Goal: Task Accomplishment & Management: Use online tool/utility

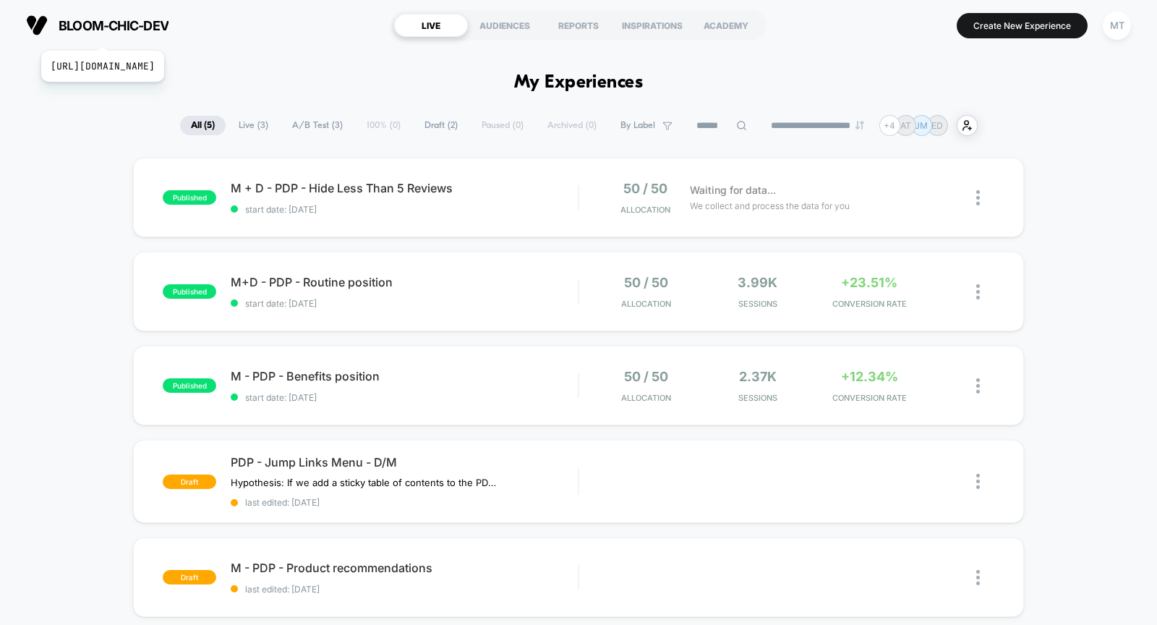
click at [152, 33] on span "bloom-chic-dev" at bounding box center [114, 25] width 110 height 15
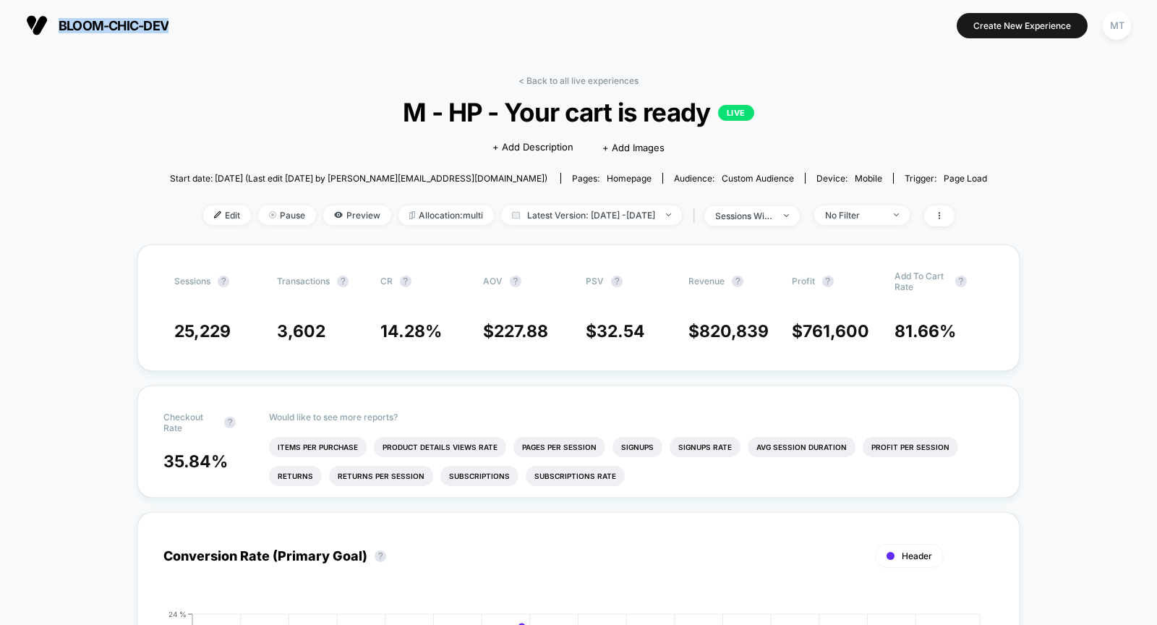
drag, startPoint x: 215, startPoint y: 31, endPoint x: 207, endPoint y: 4, distance: 27.7
click at [207, 4] on div "bloom-chic-dev https://bloom-chic-dev.myshopify.com Create New Experience MT" at bounding box center [578, 25] width 1157 height 51
copy span "bloom-chic-dev"
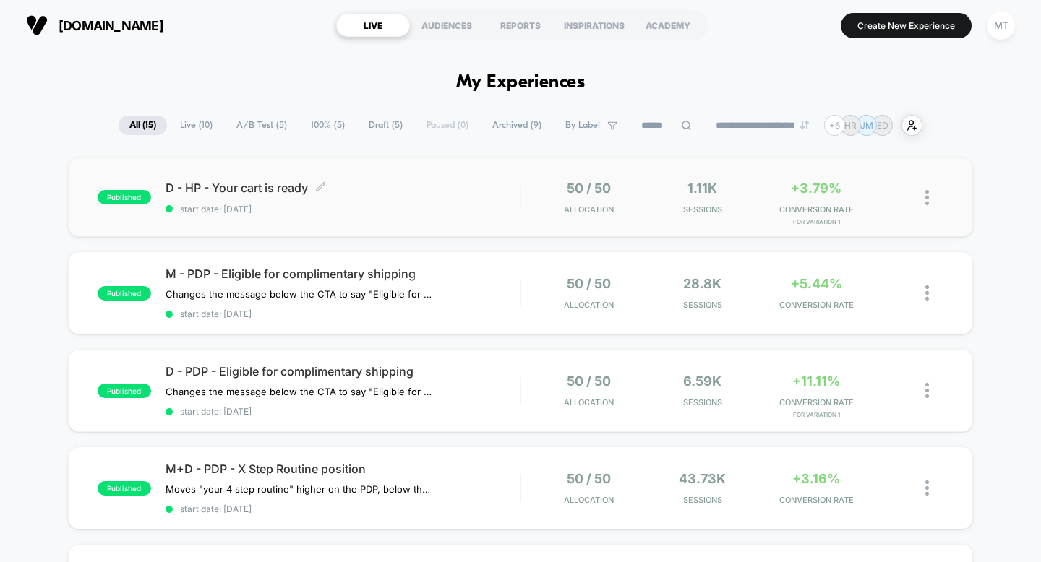
click at [366, 207] on span "start date: [DATE]" at bounding box center [343, 209] width 355 height 11
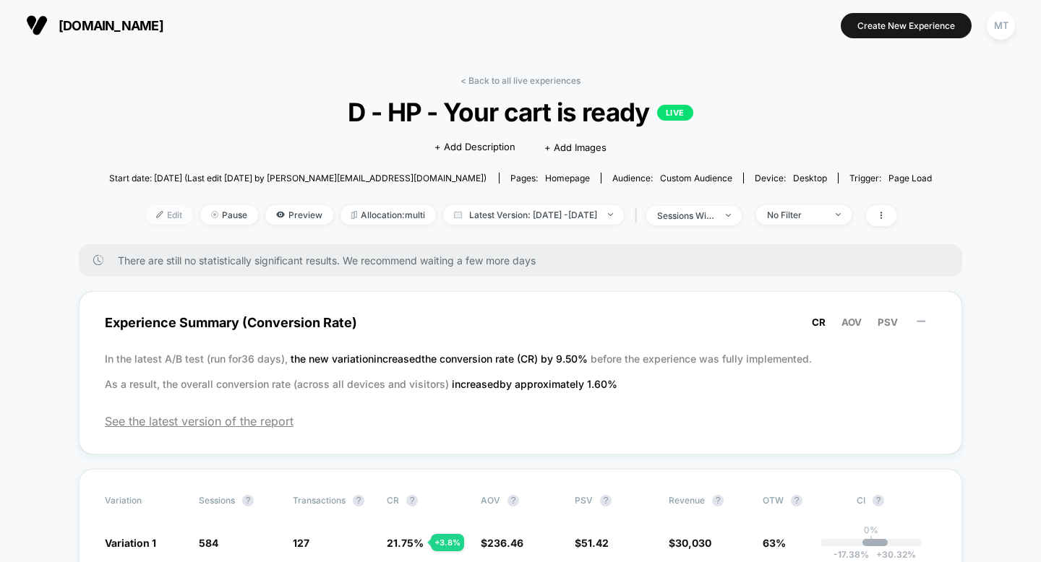
click at [151, 215] on span "Edit" at bounding box center [169, 215] width 48 height 20
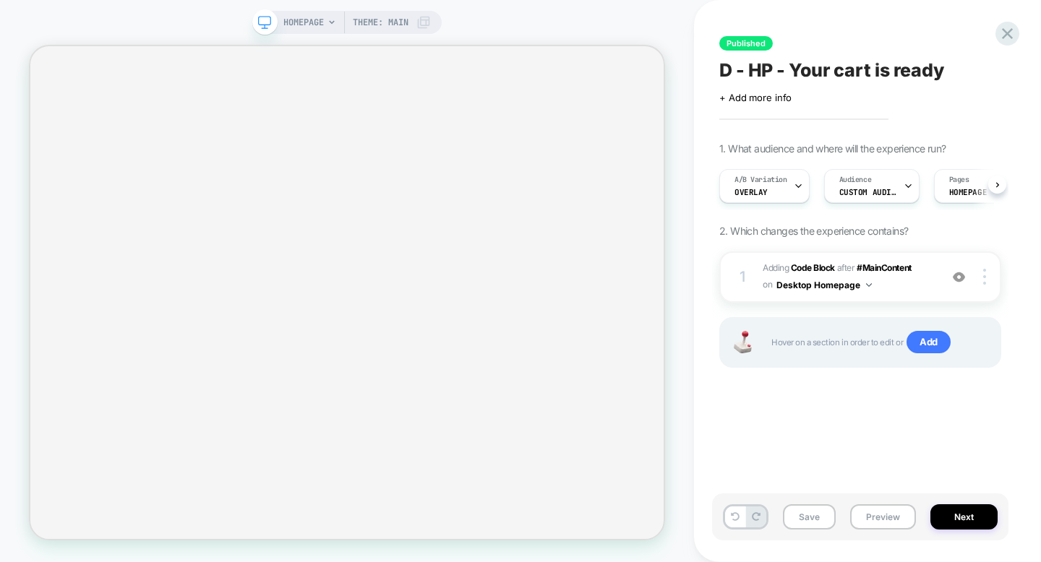
scroll to position [0, 1]
click at [959, 279] on img at bounding box center [959, 277] width 12 height 12
click at [960, 274] on img at bounding box center [959, 277] width 12 height 12
click at [866, 283] on img at bounding box center [869, 285] width 6 height 4
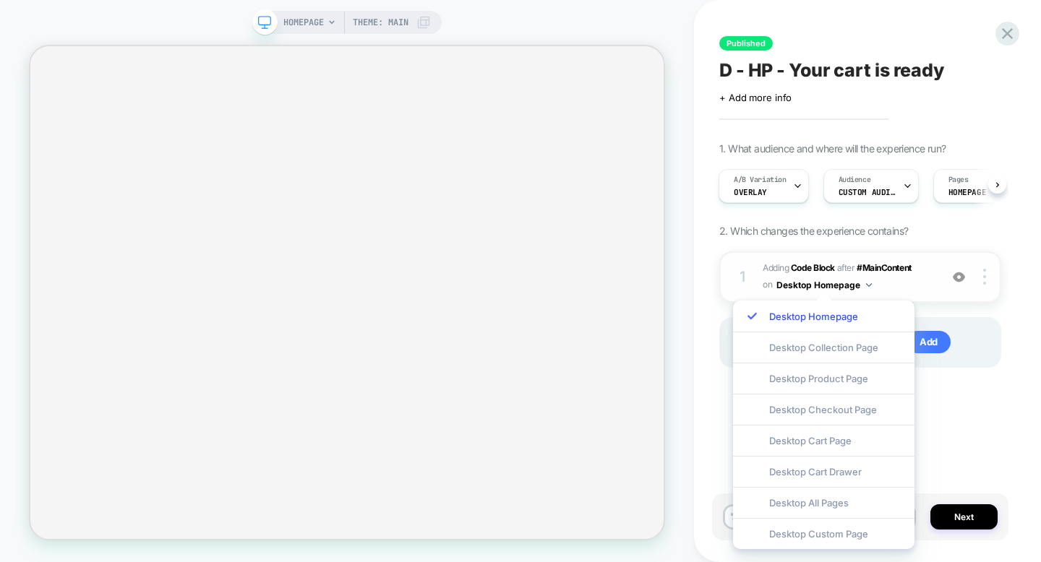
click at [920, 280] on span "Adding Code Block AFTER #MainContent #MainContent on Desktop Homepage" at bounding box center [848, 277] width 170 height 34
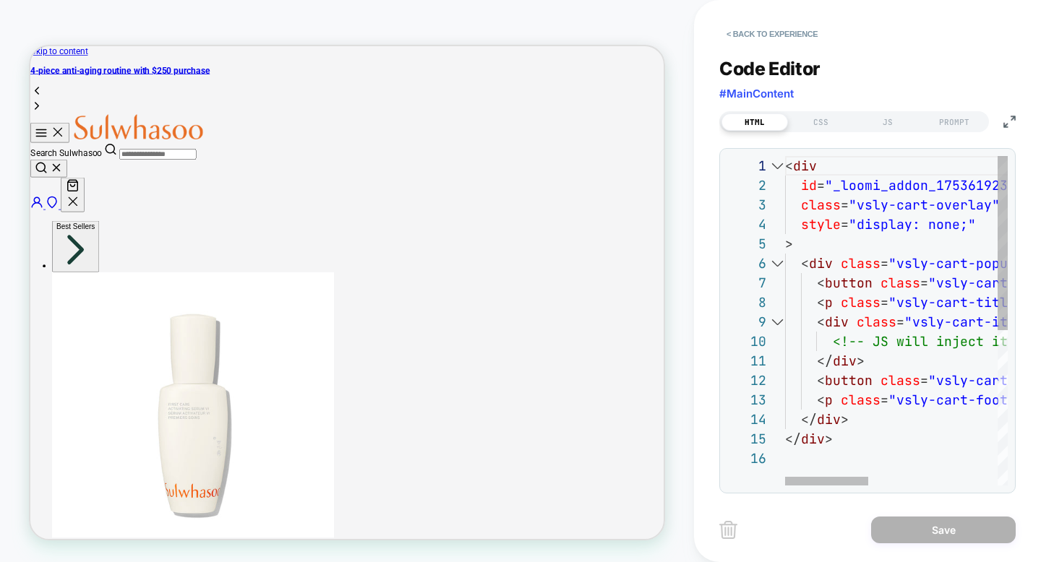
scroll to position [0, 0]
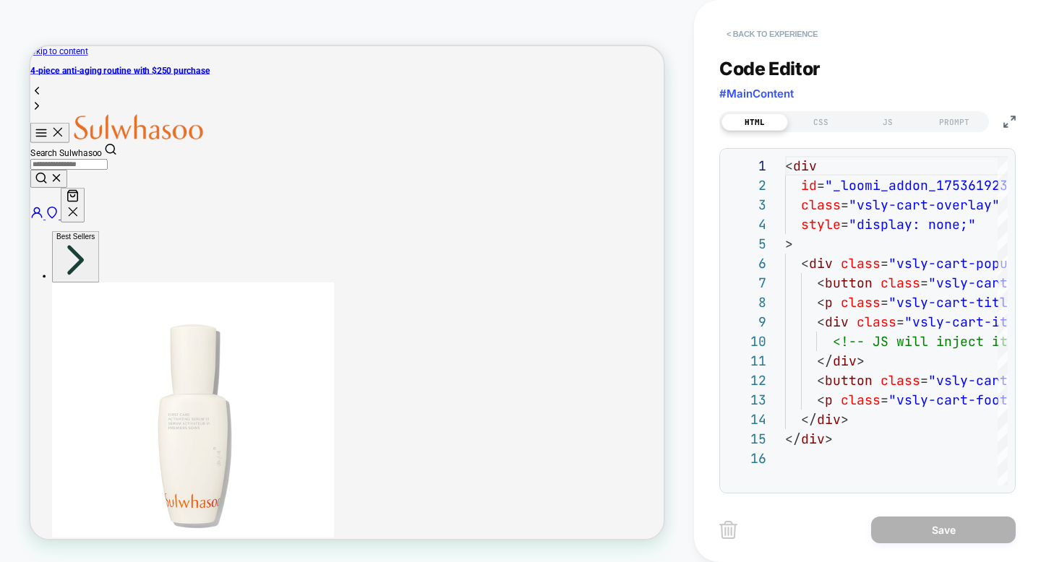
click at [755, 37] on button "< Back to experience" at bounding box center [772, 33] width 106 height 23
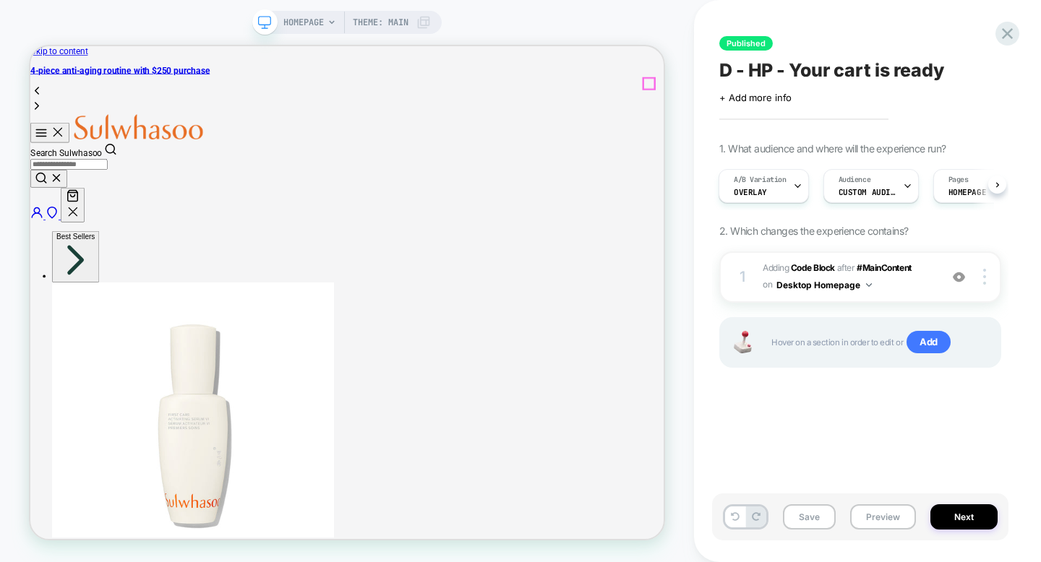
click at [95, 237] on icon "Your Cart" at bounding box center [86, 245] width 17 height 17
click at [961, 276] on img at bounding box center [959, 277] width 12 height 12
click at [962, 280] on img at bounding box center [959, 277] width 12 height 12
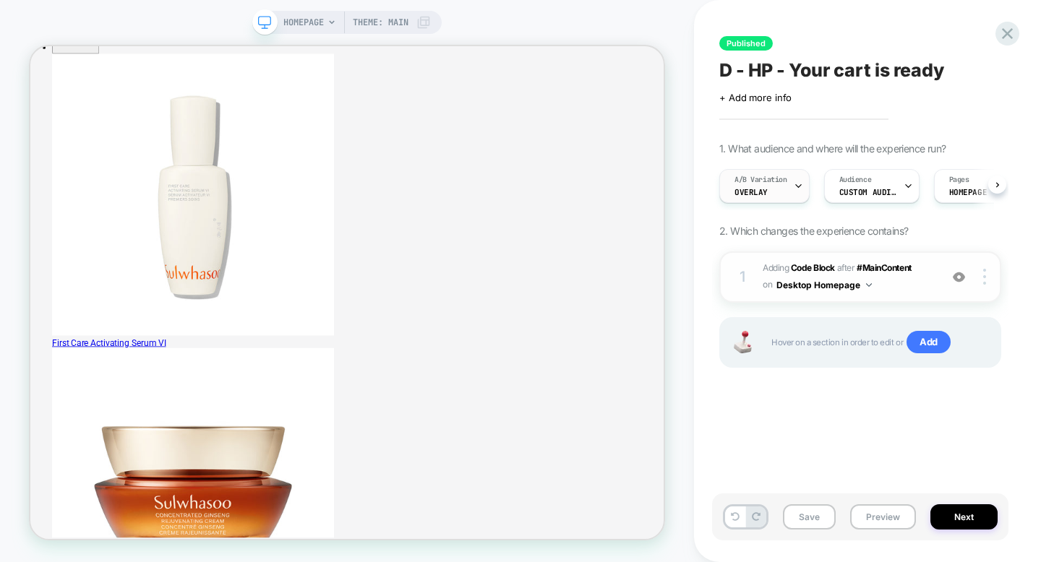
click at [781, 184] on span "A/B Variation" at bounding box center [760, 180] width 53 height 10
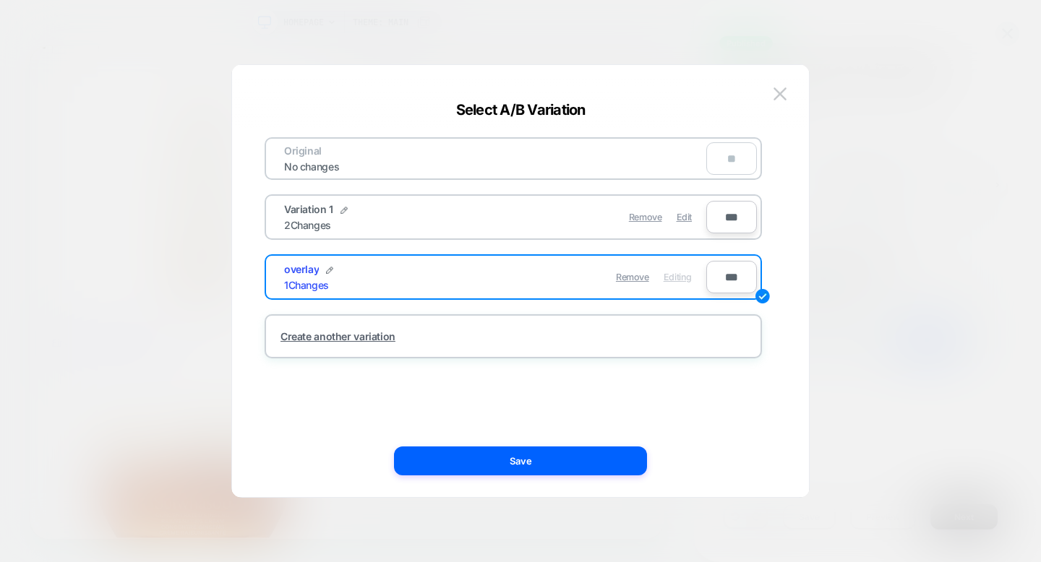
click at [888, 189] on div at bounding box center [520, 281] width 1041 height 562
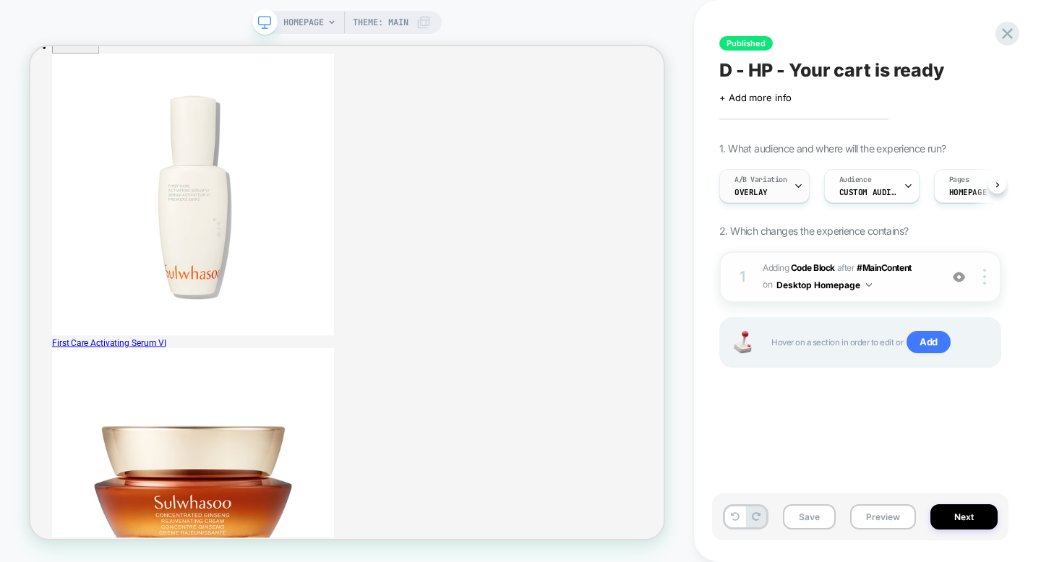
click at [789, 191] on div "A/B Variation overlay" at bounding box center [761, 186] width 82 height 33
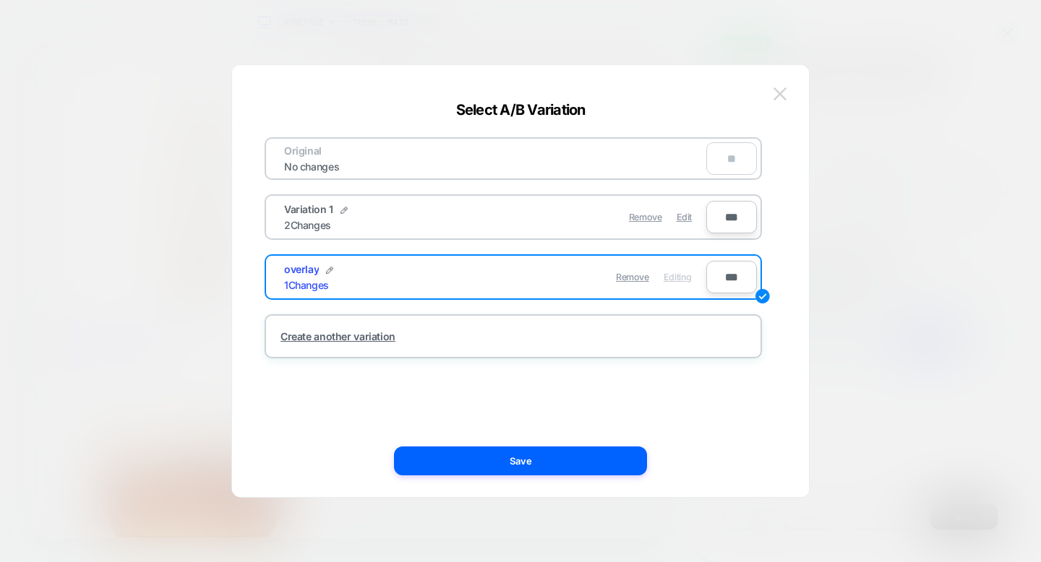
click at [775, 90] on img at bounding box center [779, 93] width 13 height 12
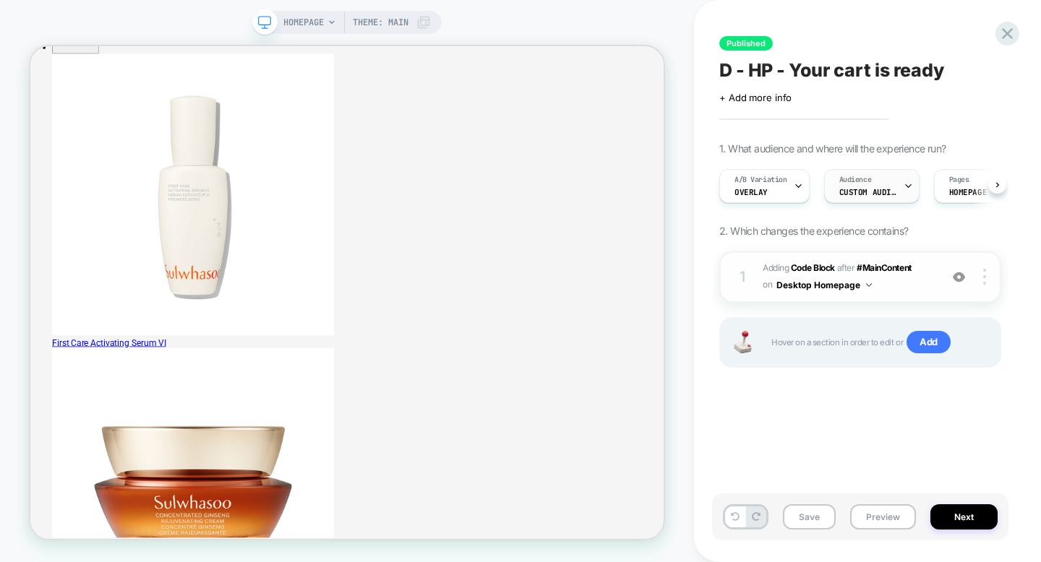
click at [855, 192] on span "Custom Audience" at bounding box center [868, 192] width 58 height 10
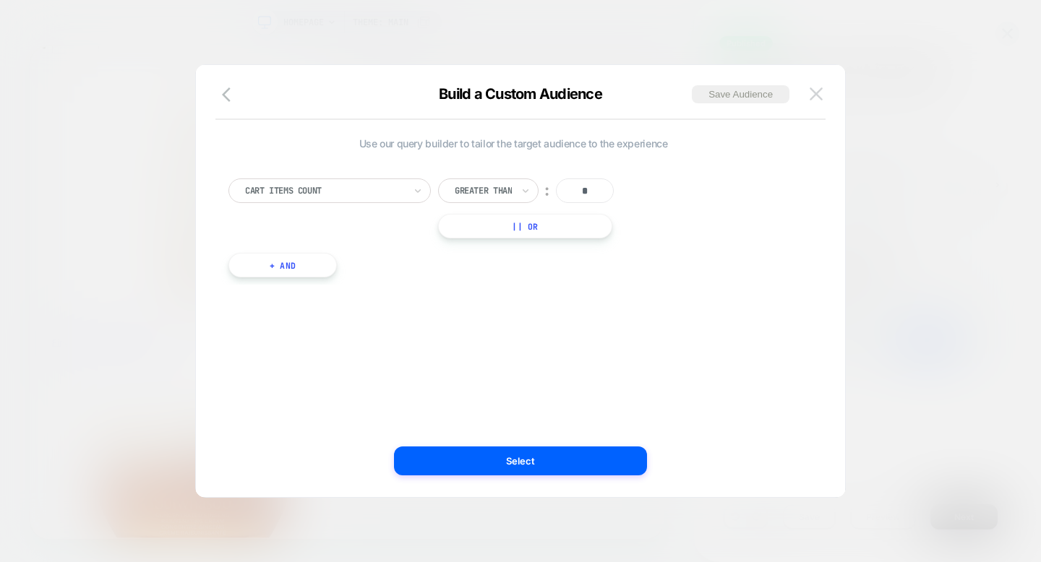
click at [816, 91] on img at bounding box center [816, 93] width 13 height 12
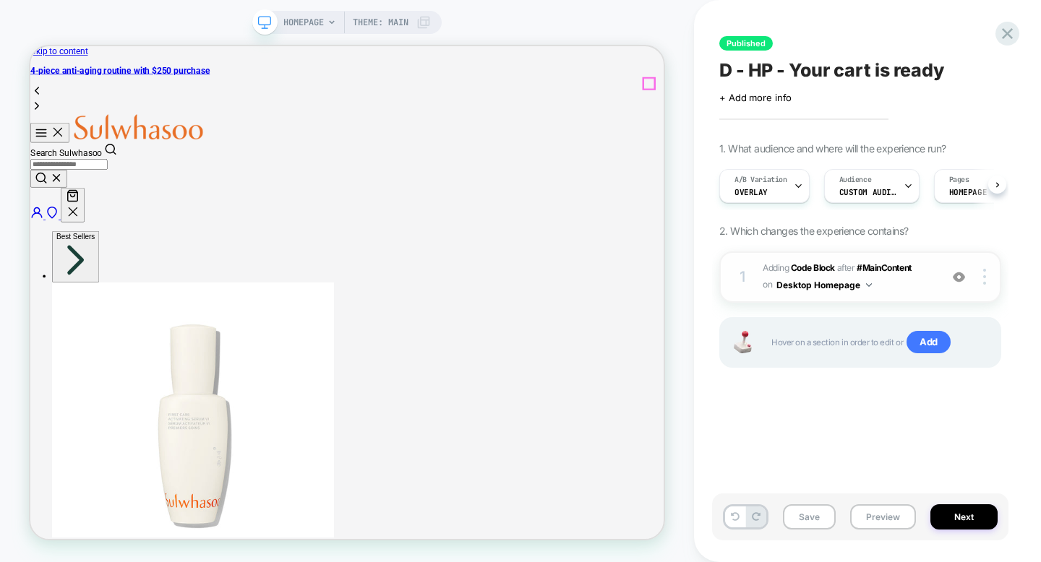
click at [93, 239] on icon "Your Cart" at bounding box center [86, 246] width 13 height 14
click at [776, 186] on div "A/B Variation overlay" at bounding box center [761, 186] width 82 height 33
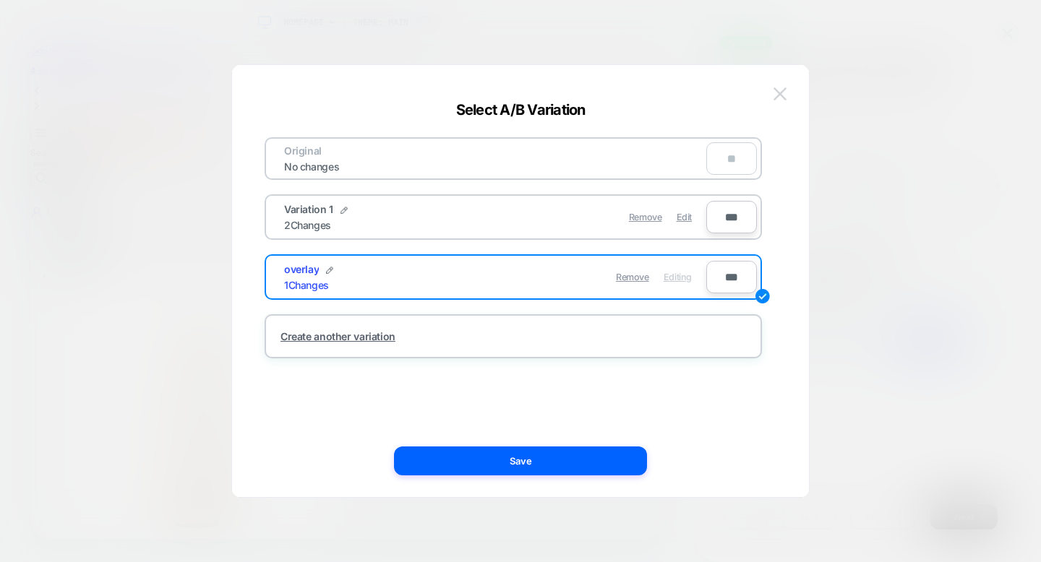
click at [781, 93] on img at bounding box center [779, 93] width 13 height 12
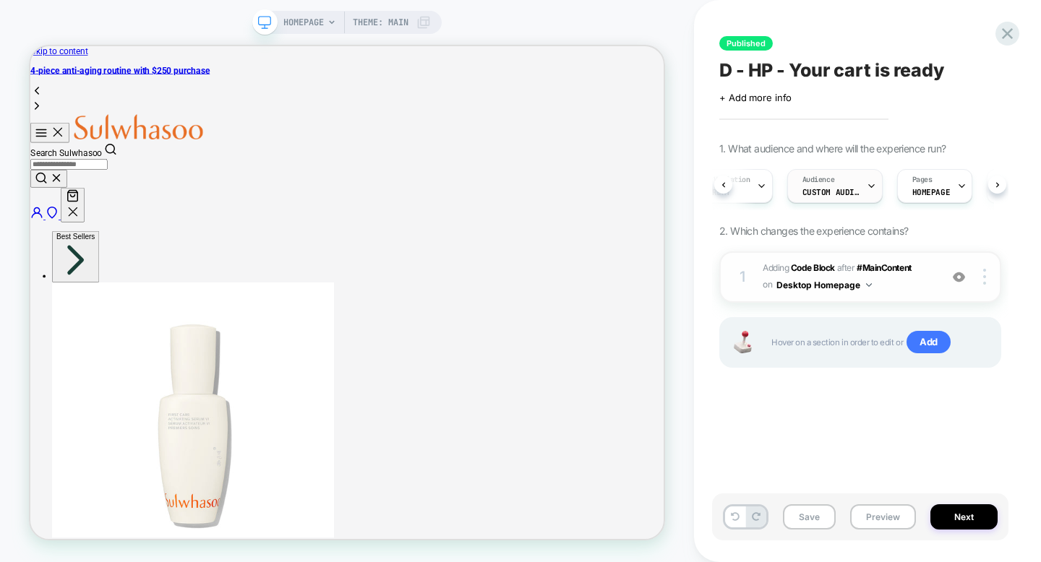
scroll to position [0, 56]
click at [825, 193] on span "Custom Audience" at bounding box center [813, 192] width 58 height 10
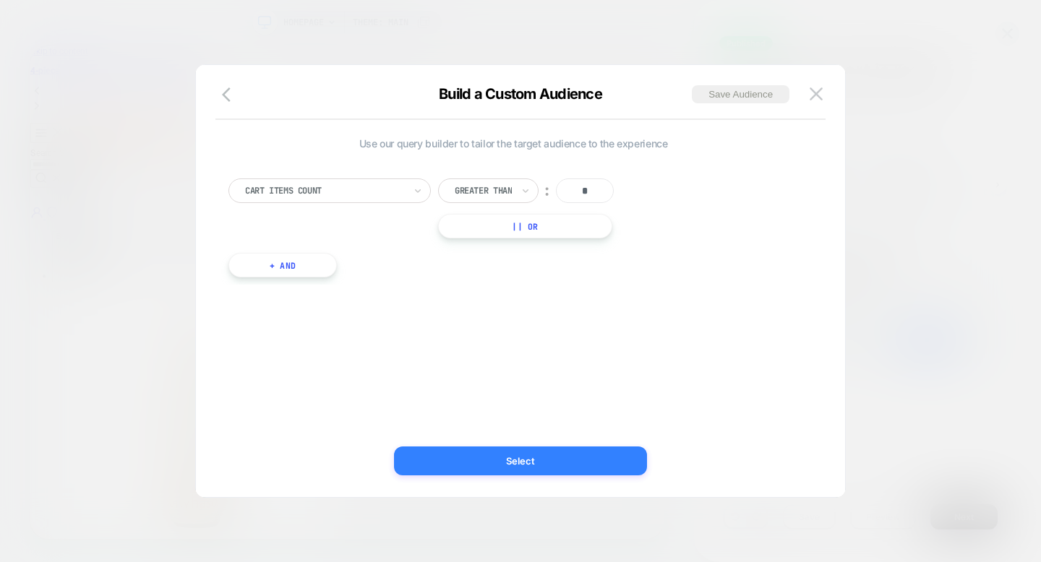
click at [557, 464] on button "Select" at bounding box center [520, 461] width 253 height 29
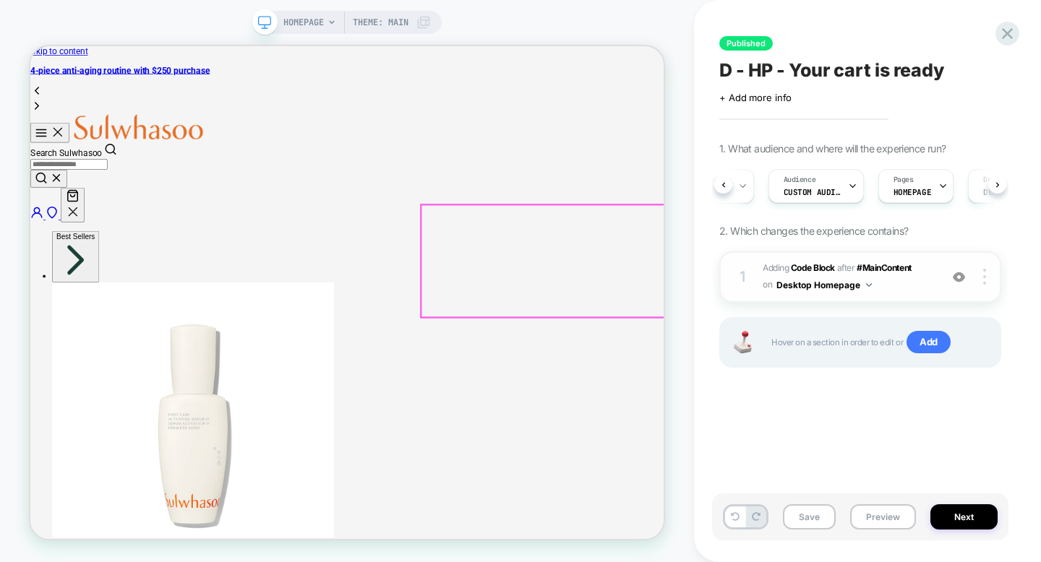
scroll to position [0, 50]
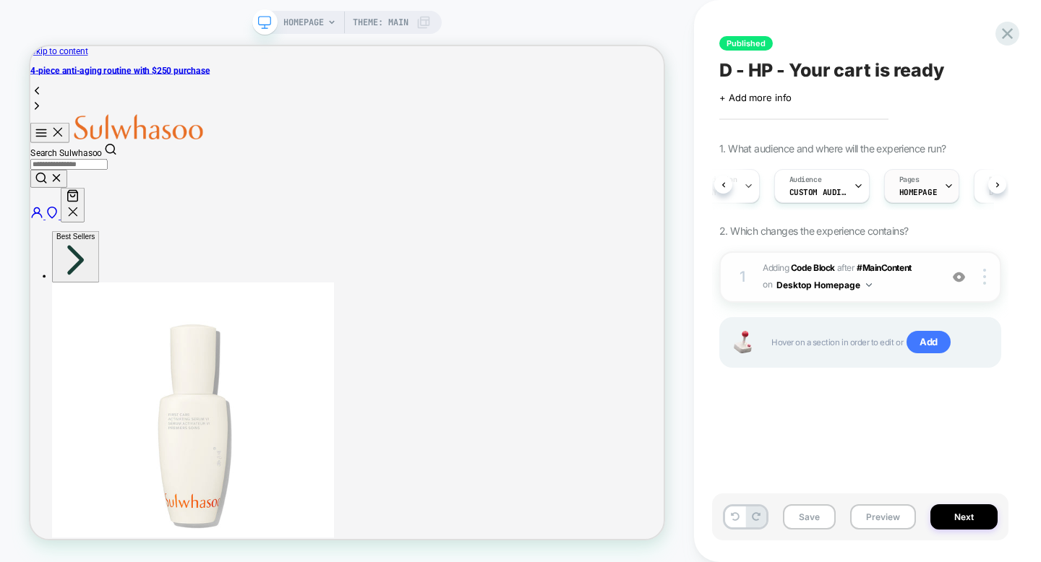
click at [909, 195] on span "HOMEPAGE" at bounding box center [918, 192] width 38 height 10
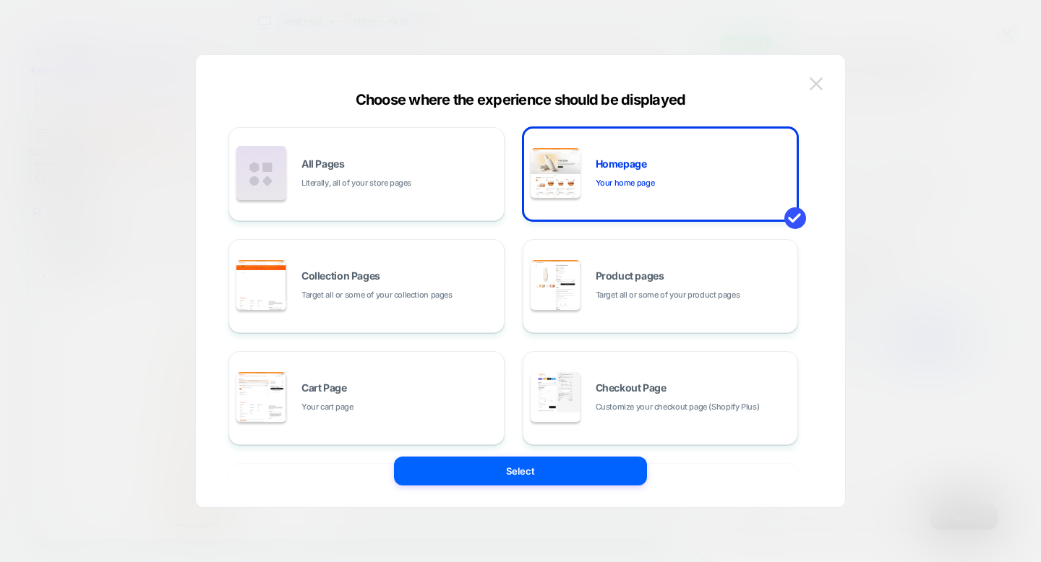
click at [815, 81] on img at bounding box center [816, 83] width 13 height 12
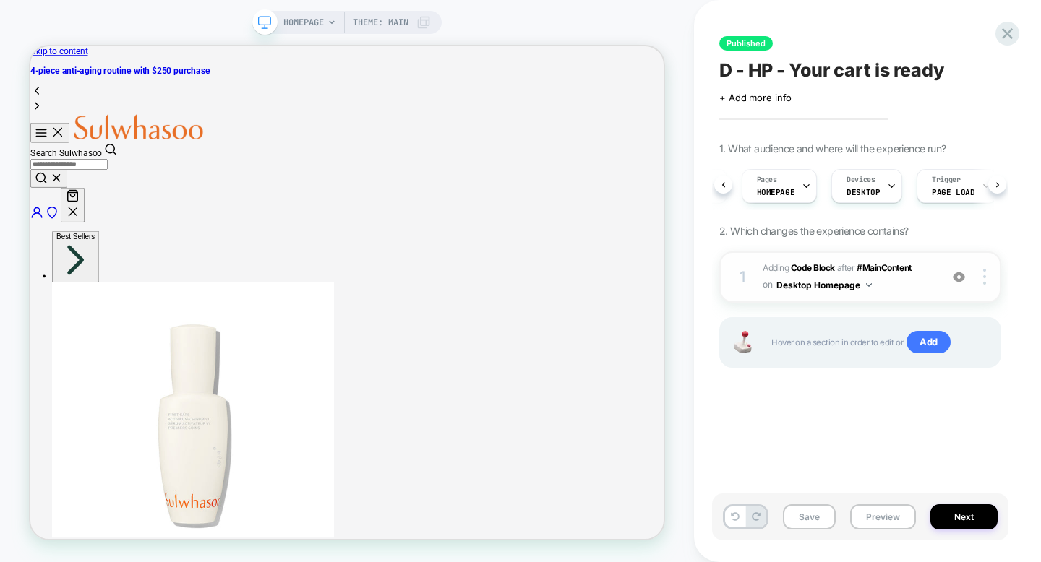
scroll to position [0, 198]
click at [987, 278] on div at bounding box center [986, 277] width 27 height 16
click at [900, 283] on span "Adding Code Block AFTER #MainContent #MainContent on Desktop Homepage" at bounding box center [848, 277] width 170 height 34
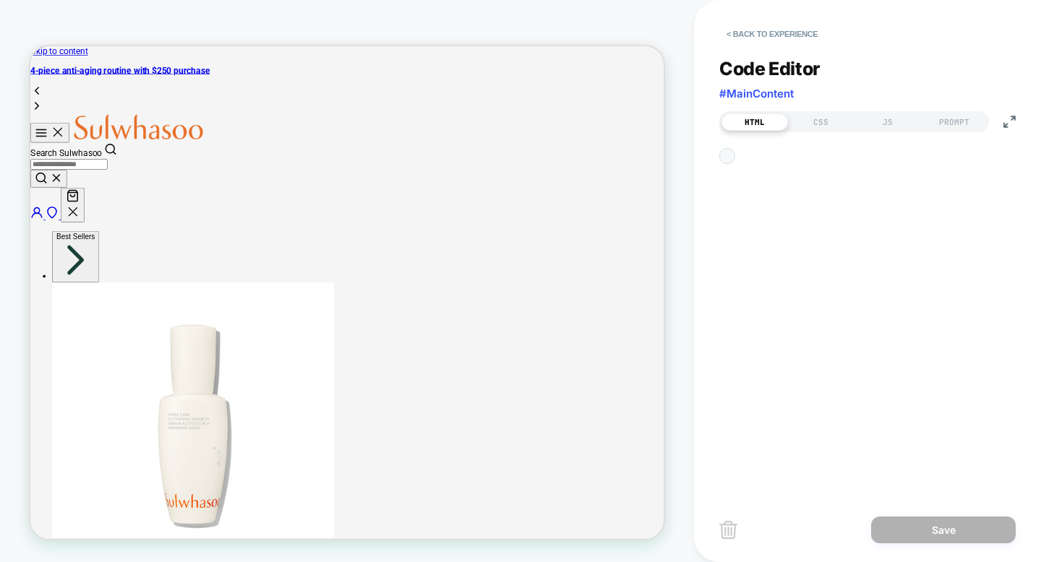
scroll to position [195, 0]
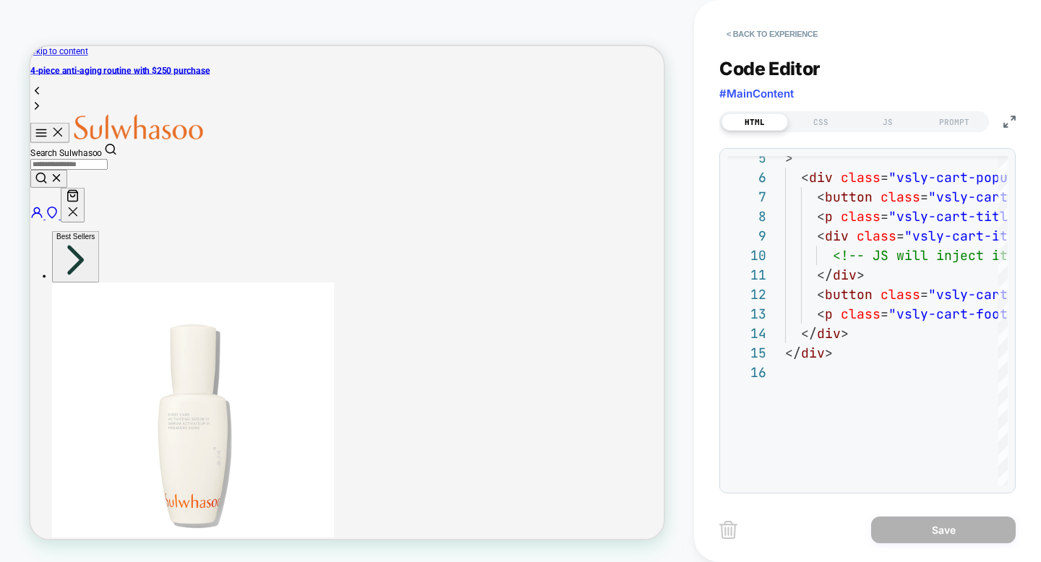
click at [852, 74] on div "Code Editor #MainContent" at bounding box center [867, 83] width 296 height 50
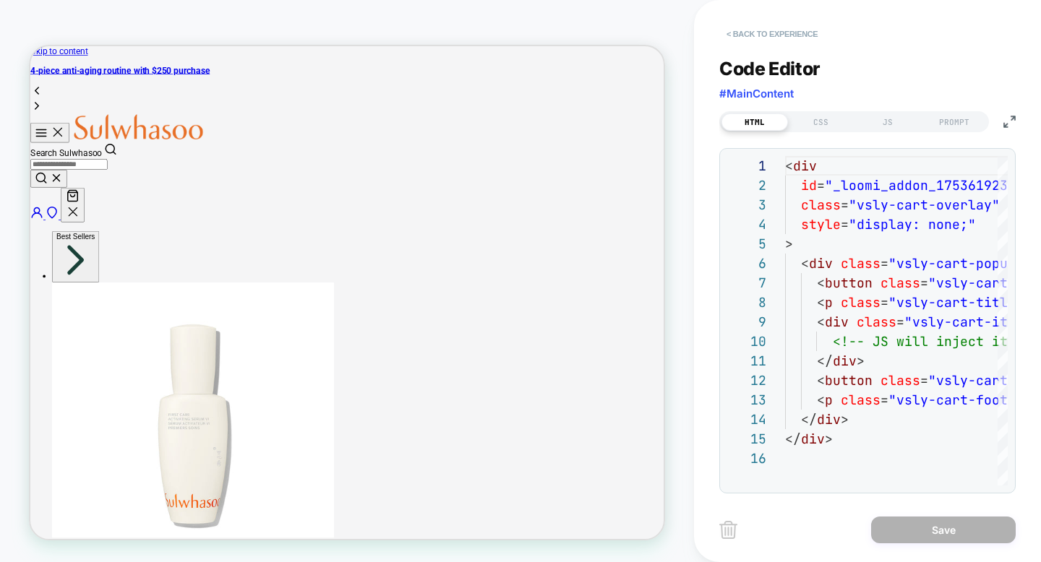
click at [789, 33] on button "< Back to experience" at bounding box center [772, 33] width 106 height 23
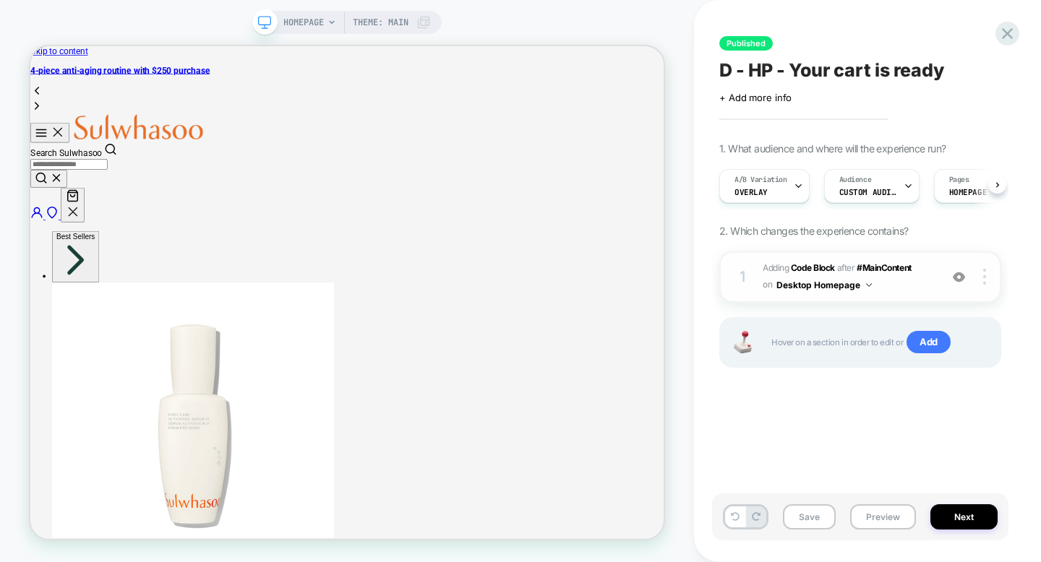
scroll to position [0, 1]
click at [960, 284] on div at bounding box center [958, 277] width 27 height 16
click at [961, 279] on img at bounding box center [959, 277] width 12 height 12
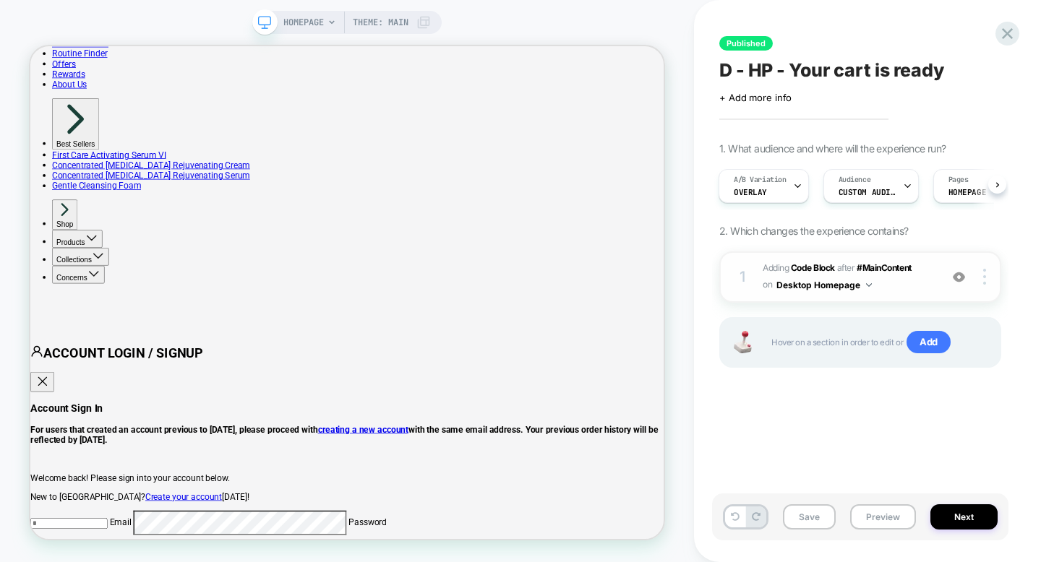
scroll to position [3170, 0]
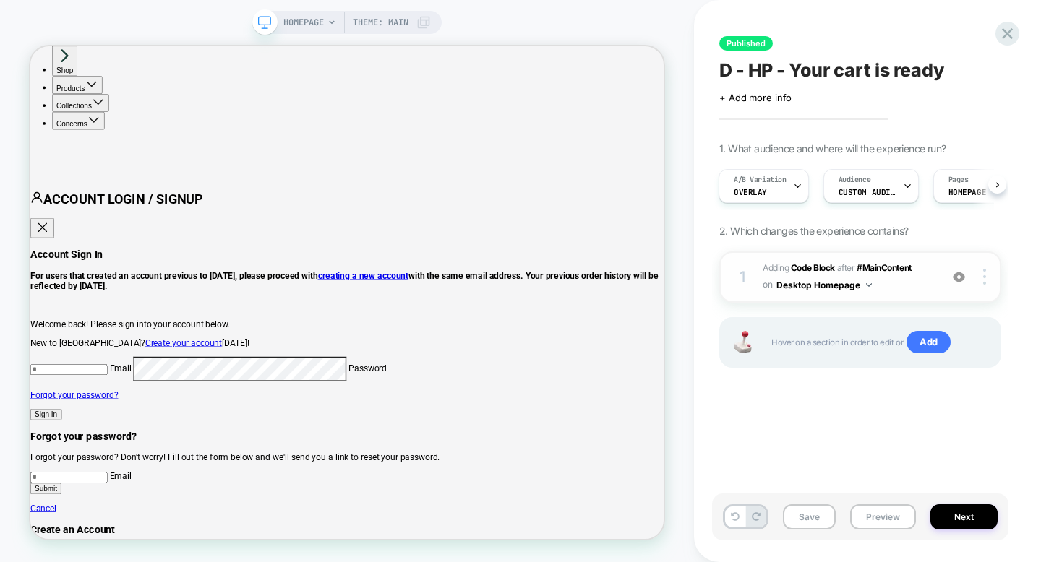
click at [958, 275] on img at bounding box center [959, 277] width 12 height 12
click at [958, 276] on img at bounding box center [959, 277] width 12 height 12
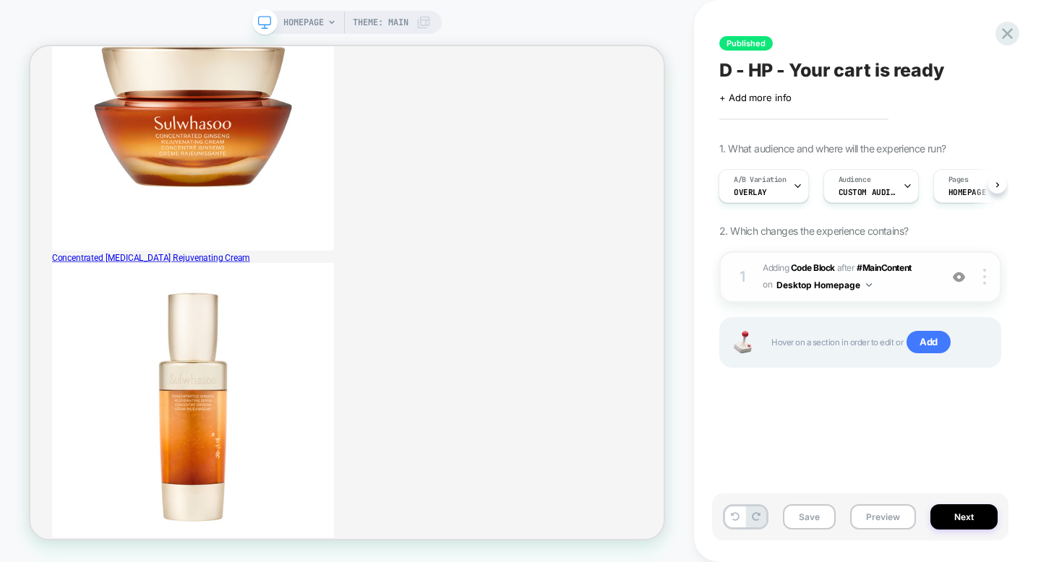
scroll to position [0, 0]
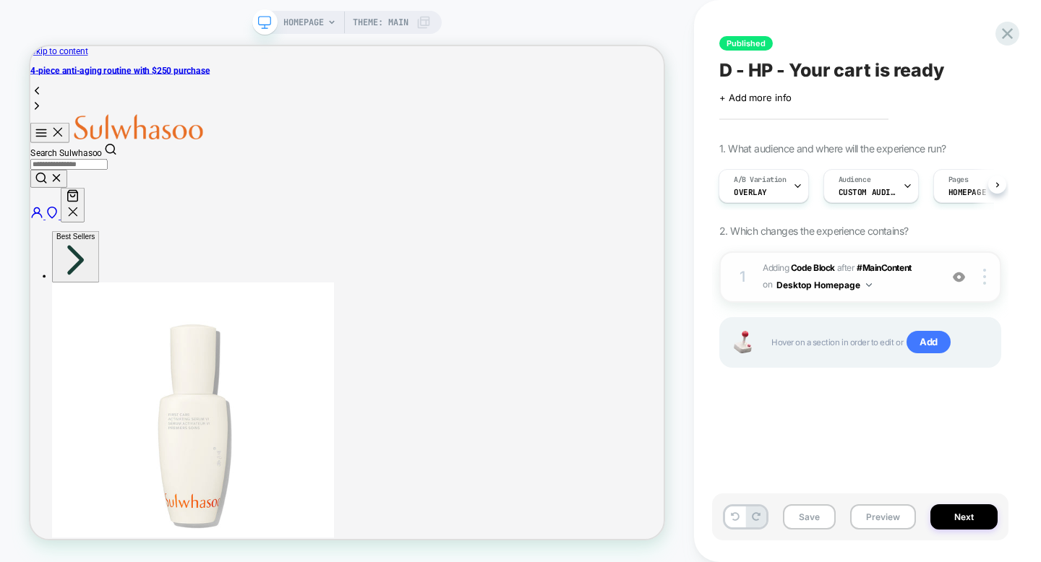
click at [960, 278] on img at bounding box center [959, 277] width 12 height 12
click at [961, 278] on img at bounding box center [959, 277] width 12 height 12
click at [965, 281] on div at bounding box center [958, 277] width 27 height 16
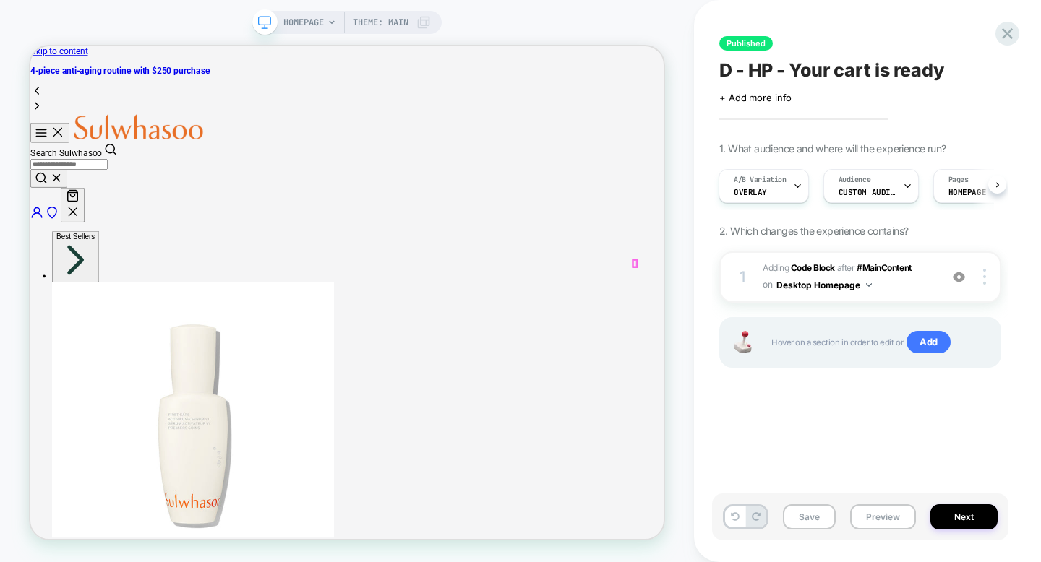
click at [95, 237] on icon "Your Cart" at bounding box center [86, 245] width 17 height 17
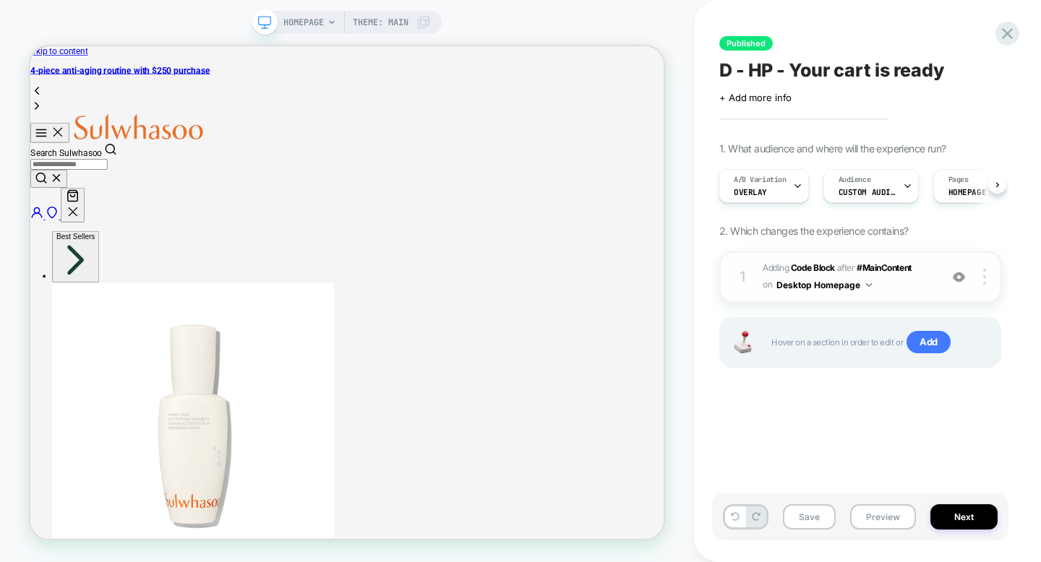
click at [846, 287] on button "Desktop Homepage" at bounding box center [823, 285] width 95 height 18
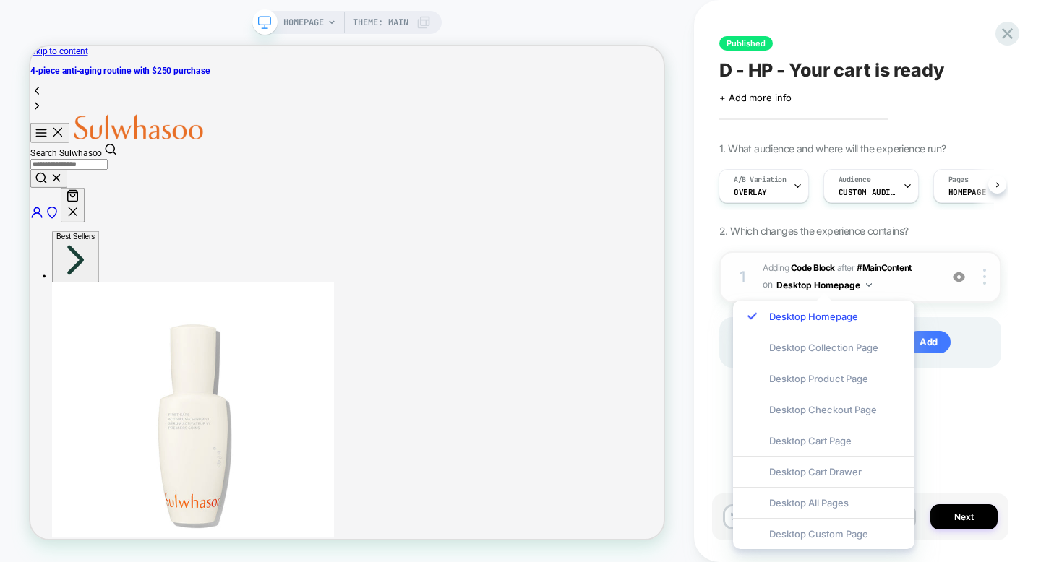
click at [900, 278] on span "Adding Code Block AFTER #MainContent #MainContent on Desktop Homepage" at bounding box center [848, 277] width 170 height 34
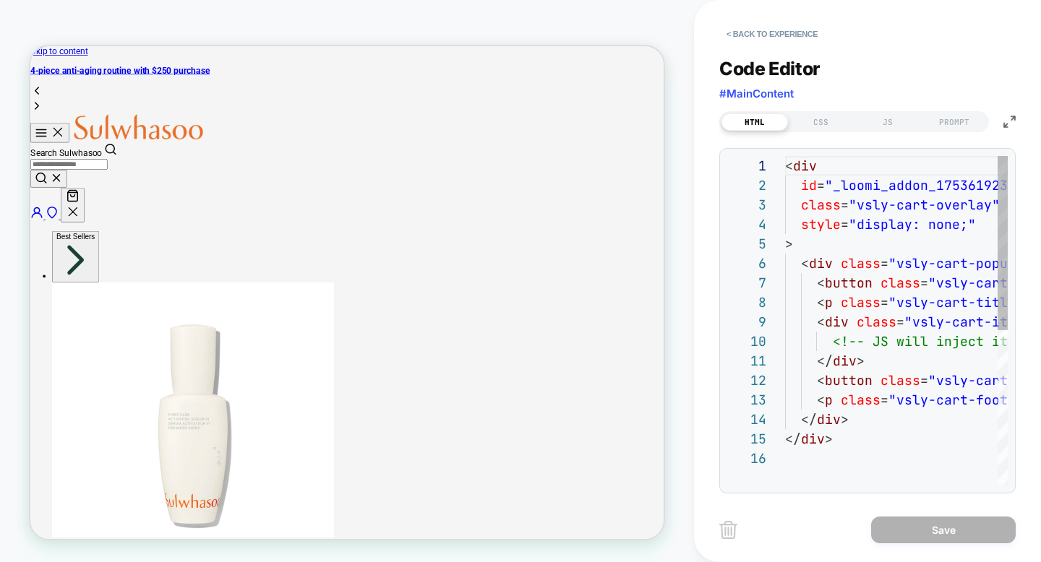
scroll to position [195, 0]
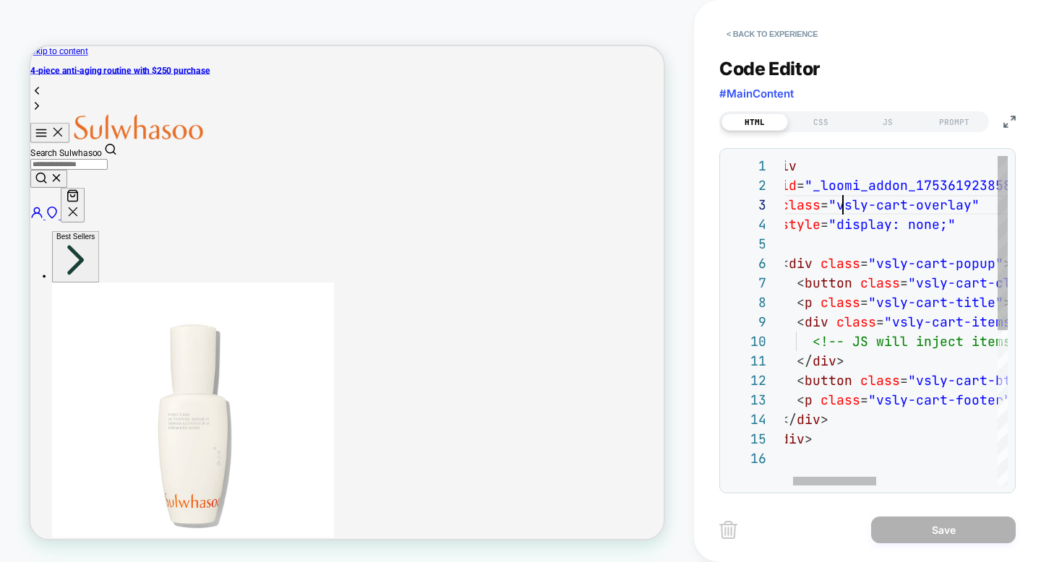
click at [846, 207] on div "< div id = "_loomi_addon_1753619238588" class = "vsly-cart-overlay" style = "di…" at bounding box center [1047, 467] width 565 height 622
click at [882, 314] on div "< div id = "_loomi_addon_1753619238588" class = "vsly-cart-overlay" style = "di…" at bounding box center [1047, 467] width 565 height 622
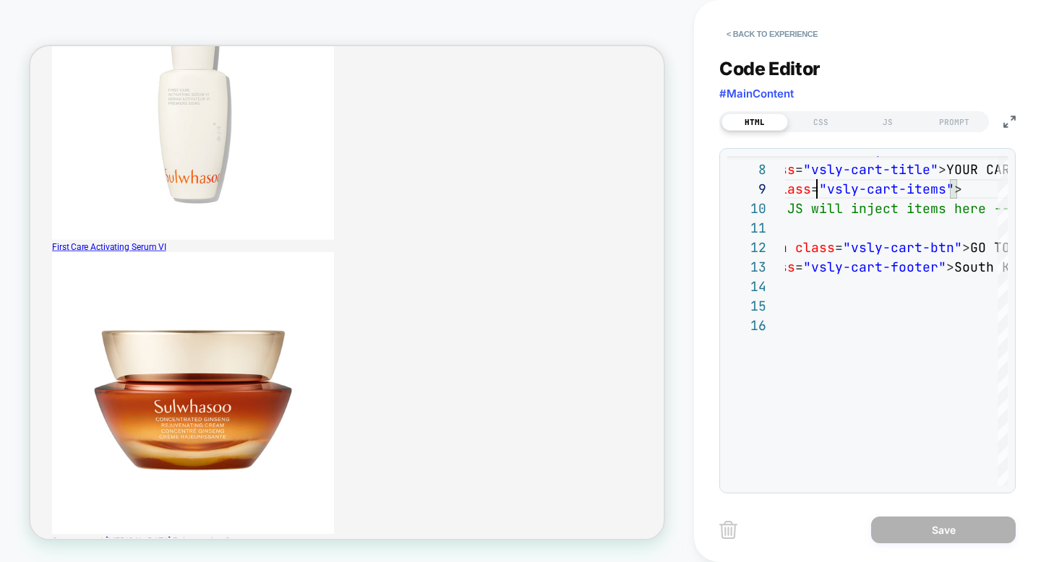
scroll to position [366, 0]
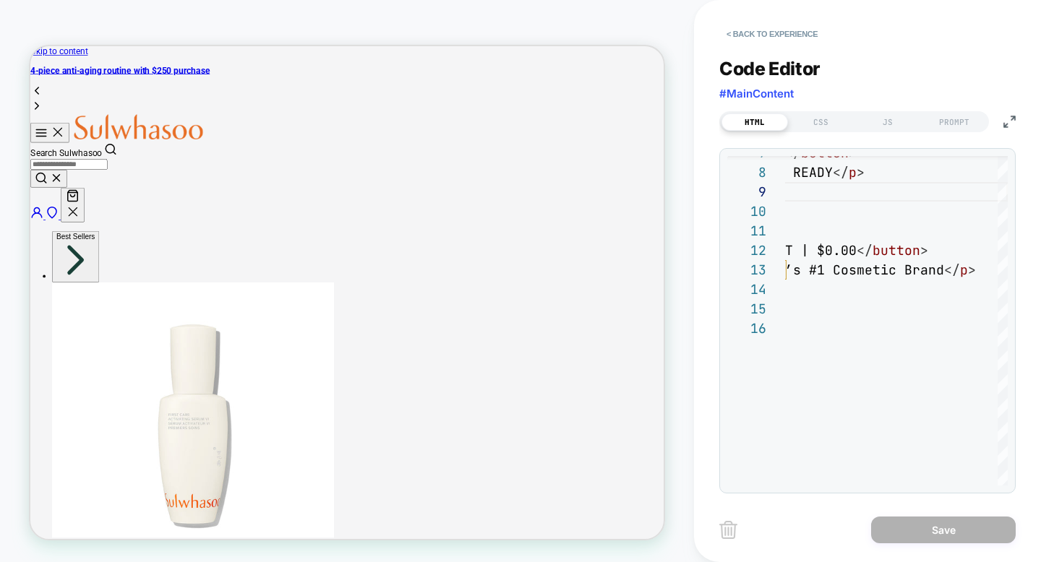
scroll to position [0, 0]
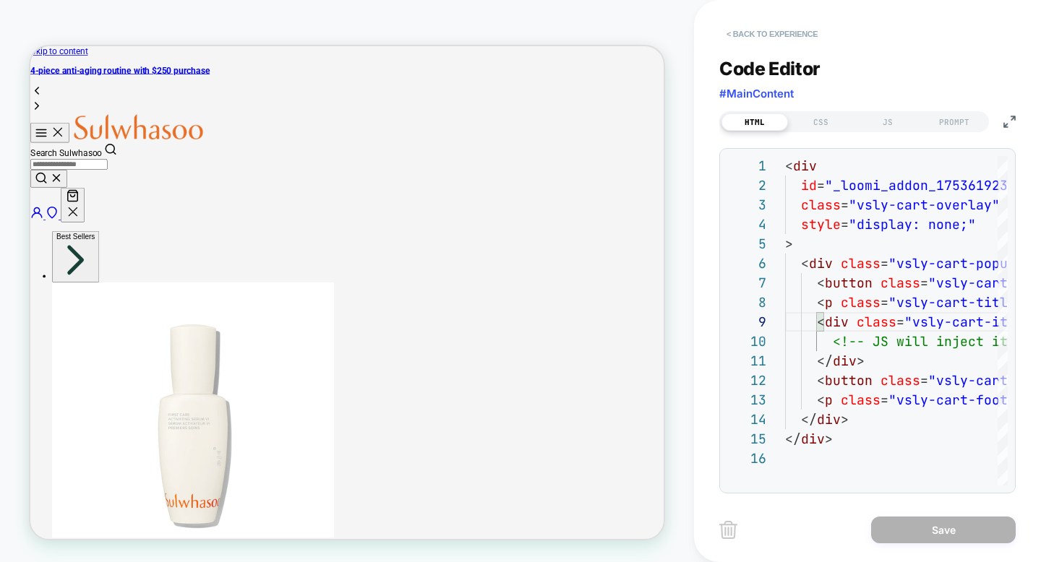
click at [785, 35] on button "< Back to experience" at bounding box center [772, 33] width 106 height 23
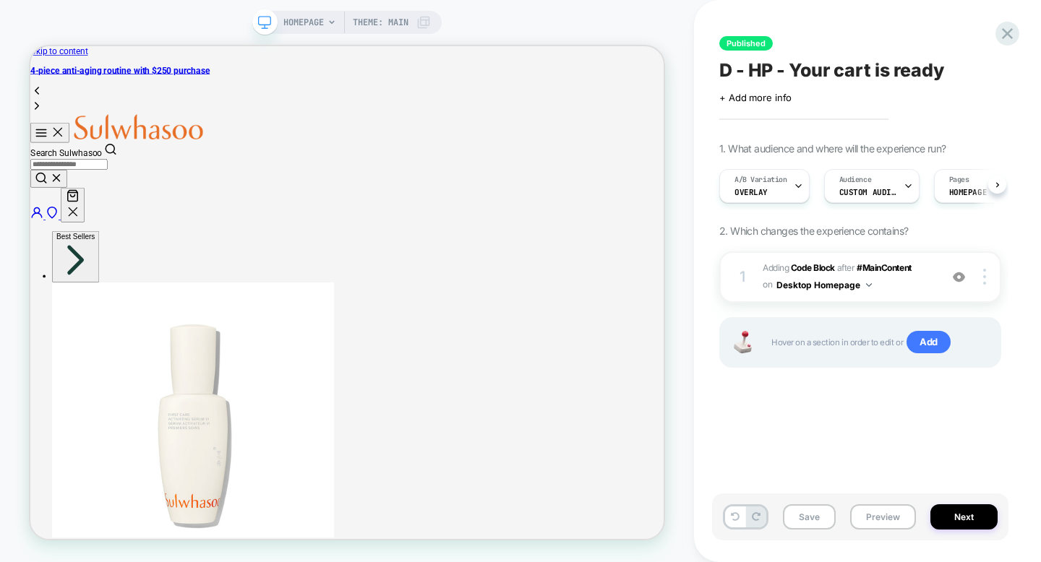
scroll to position [0, 1]
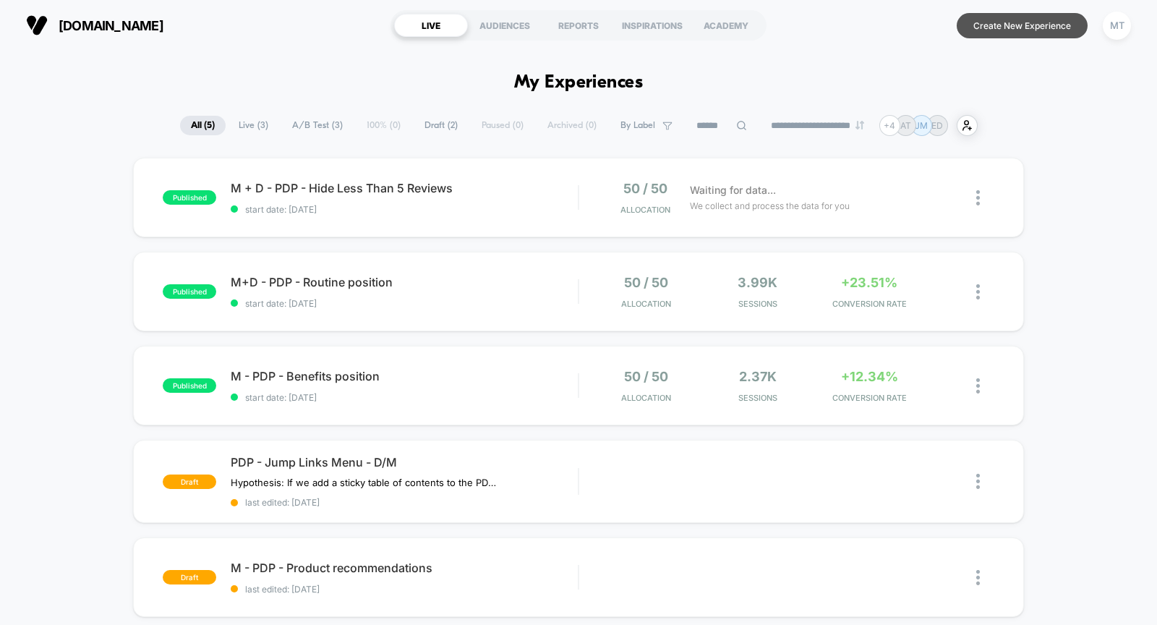
click at [1030, 27] on button "Create New Experience" at bounding box center [1021, 25] width 131 height 25
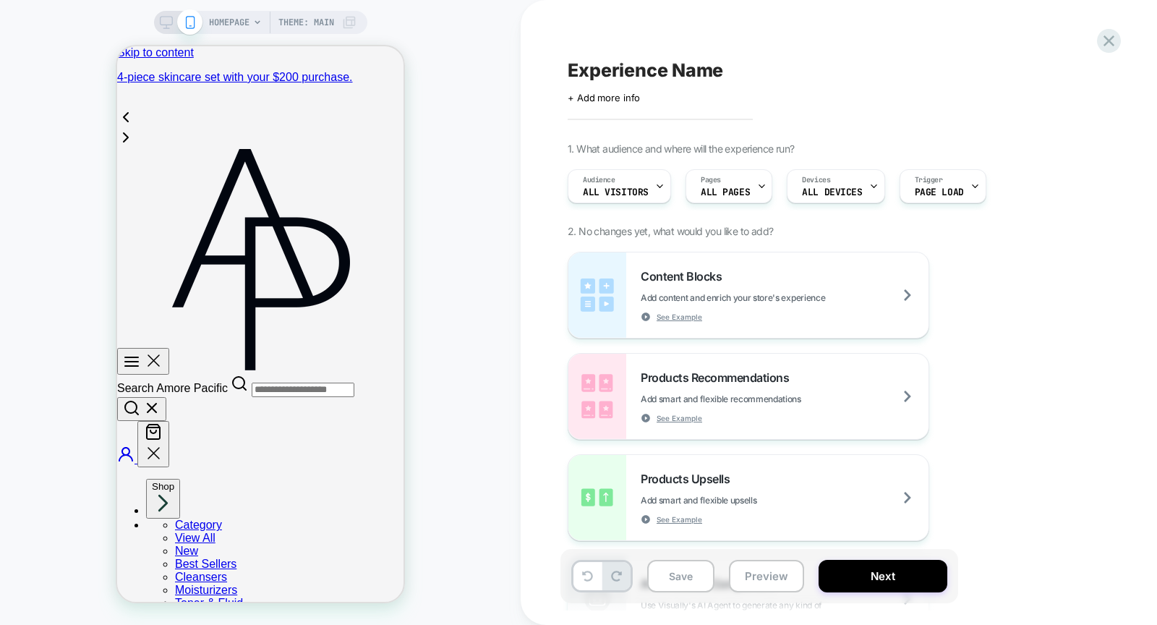
click at [161, 20] on icon at bounding box center [166, 22] width 13 height 13
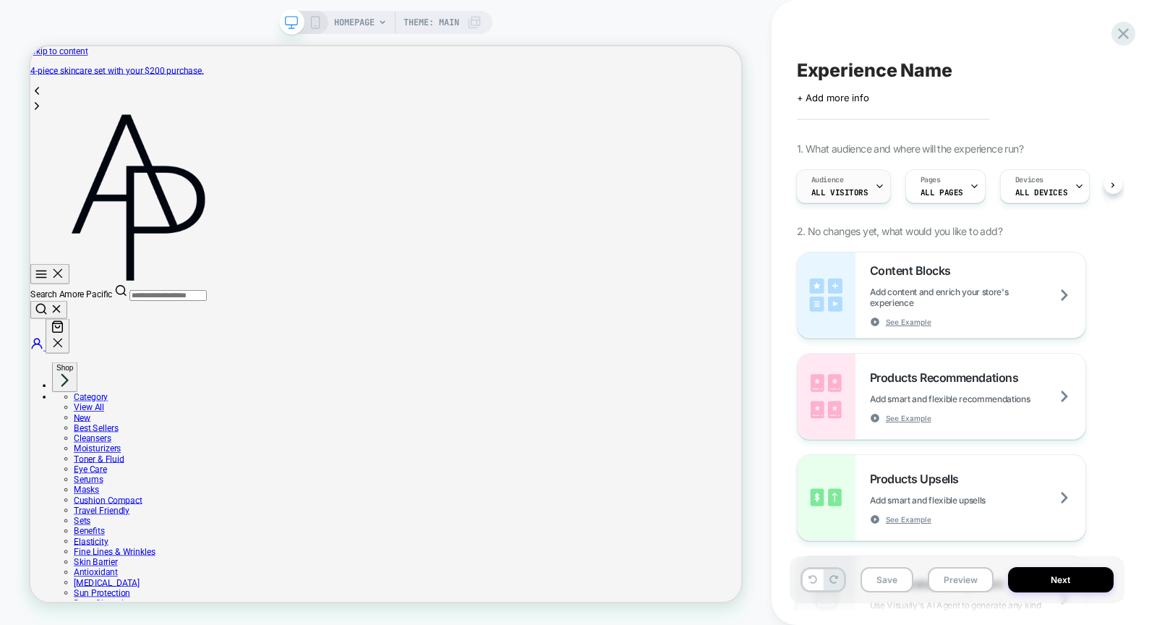
click at [857, 184] on div "Audience All Visitors" at bounding box center [840, 186] width 86 height 33
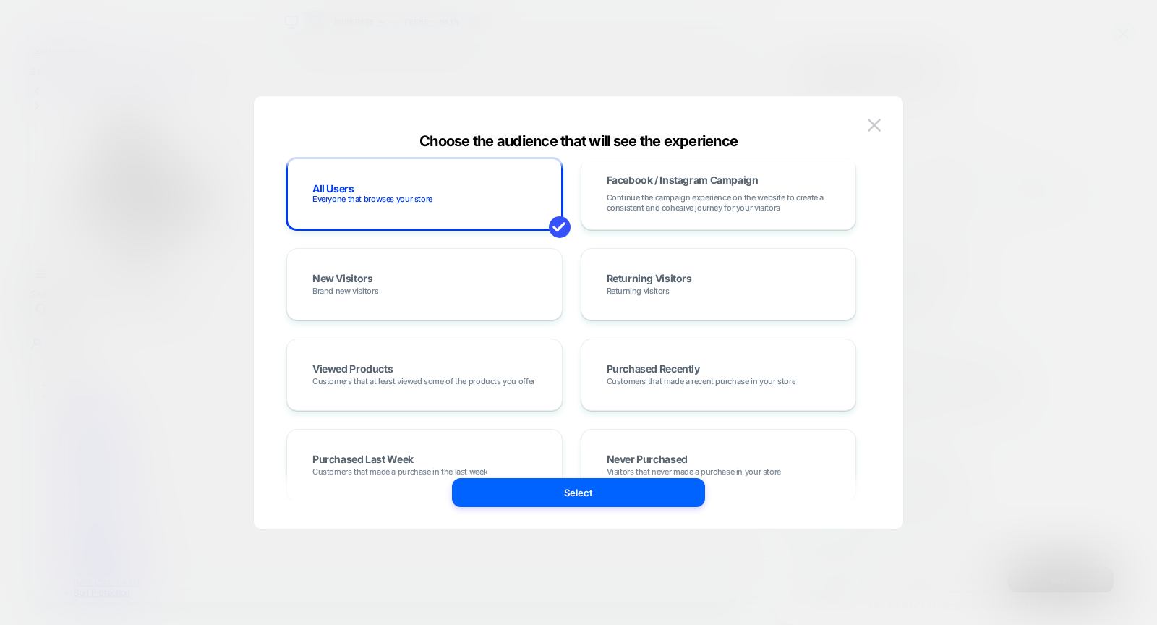
scroll to position [126, 0]
click at [878, 122] on img at bounding box center [873, 125] width 13 height 12
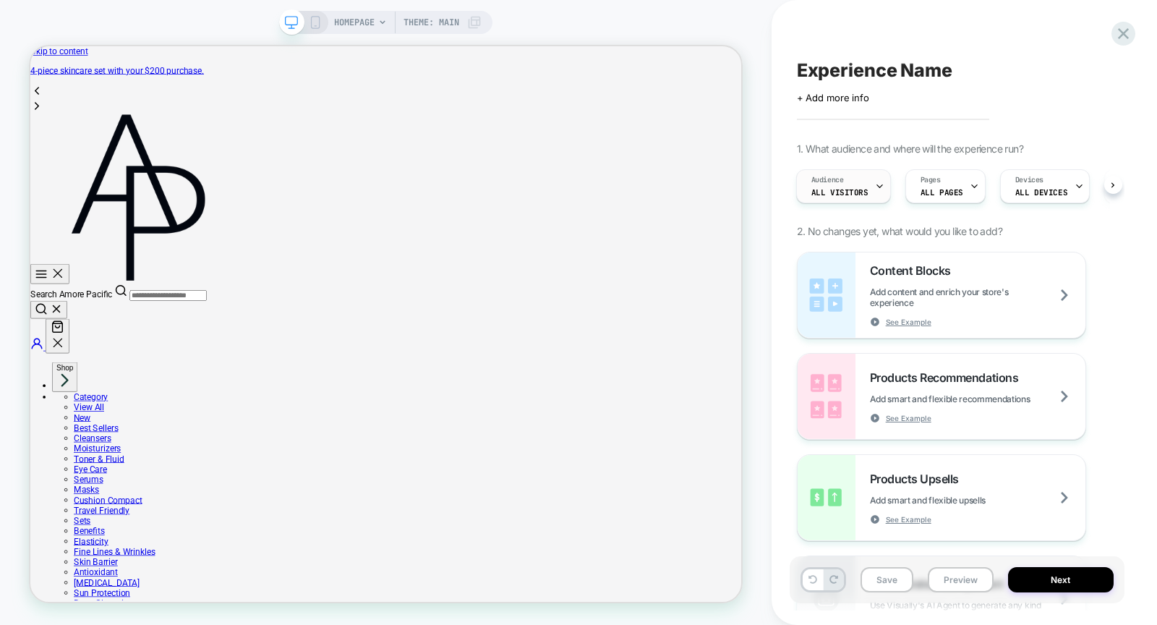
click at [854, 181] on div "Audience All Visitors" at bounding box center [840, 186] width 86 height 33
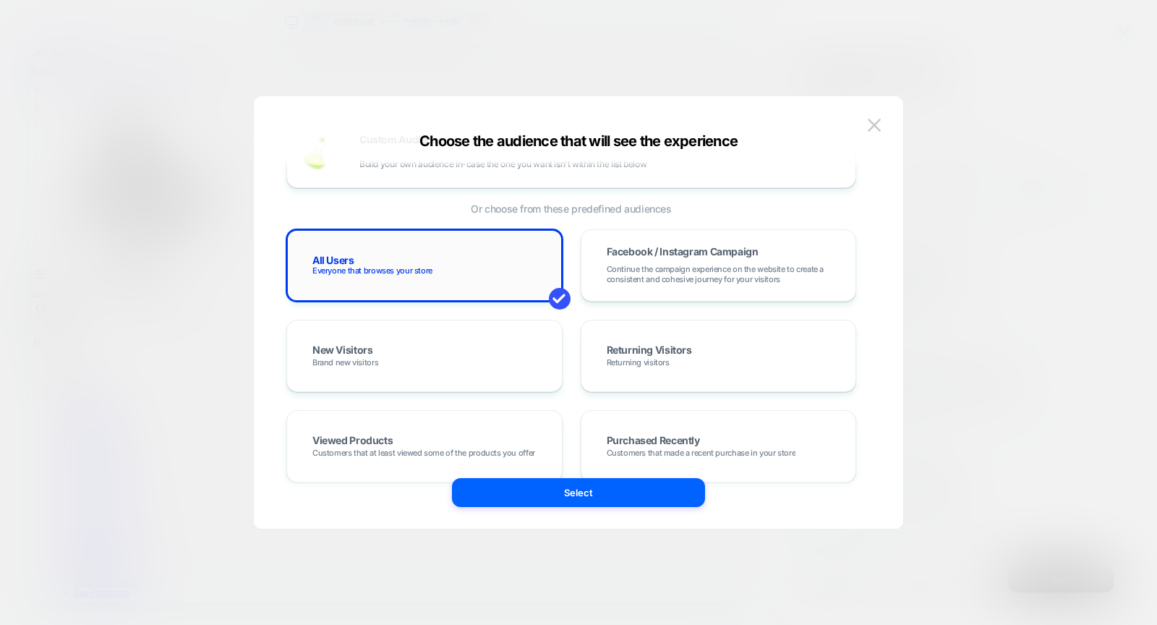
scroll to position [0, 0]
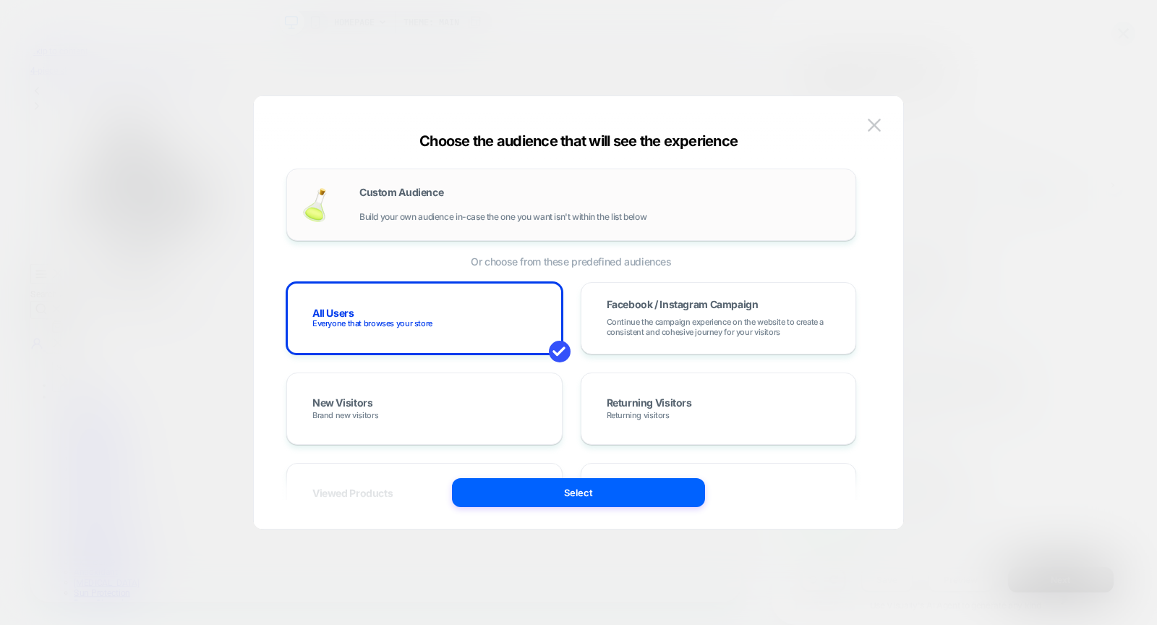
click at [438, 214] on span "Build your own audience in-case the one you want isn't within the list below" at bounding box center [502, 217] width 287 height 10
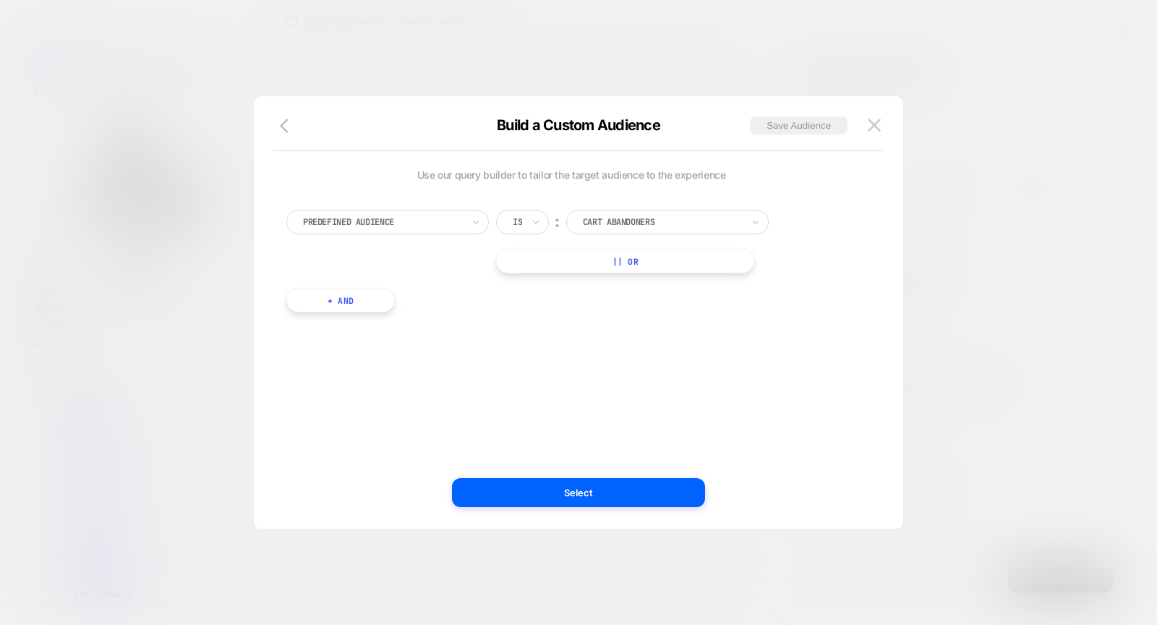
click at [441, 215] on div at bounding box center [382, 221] width 159 height 13
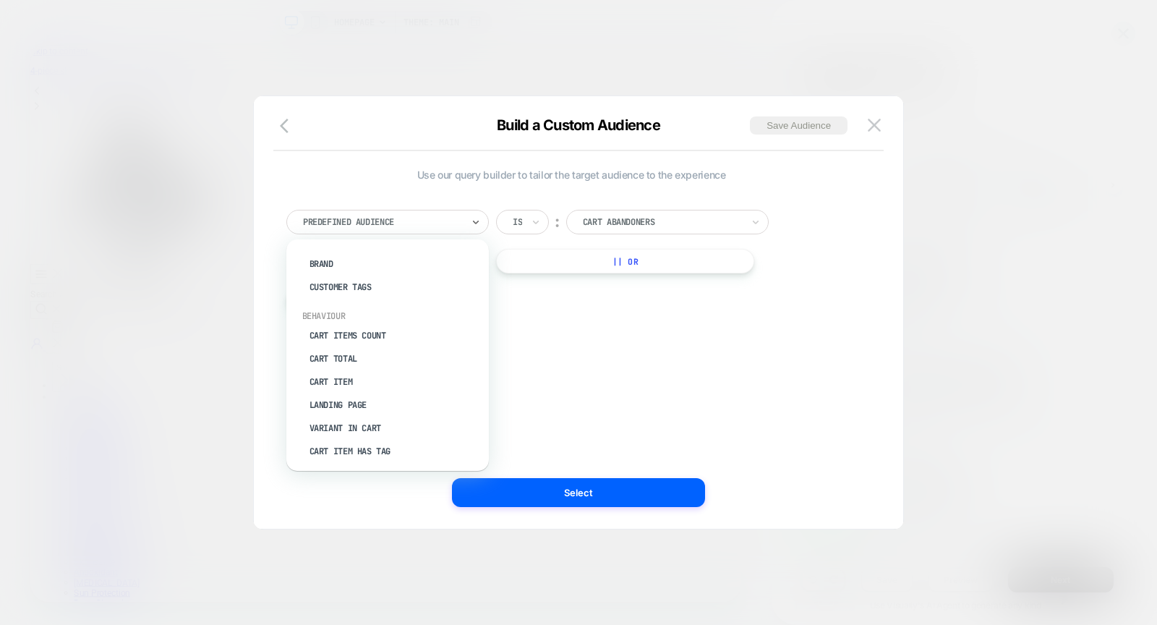
scroll to position [113, 0]
click at [396, 322] on div "Cart Items Count" at bounding box center [395, 331] width 188 height 23
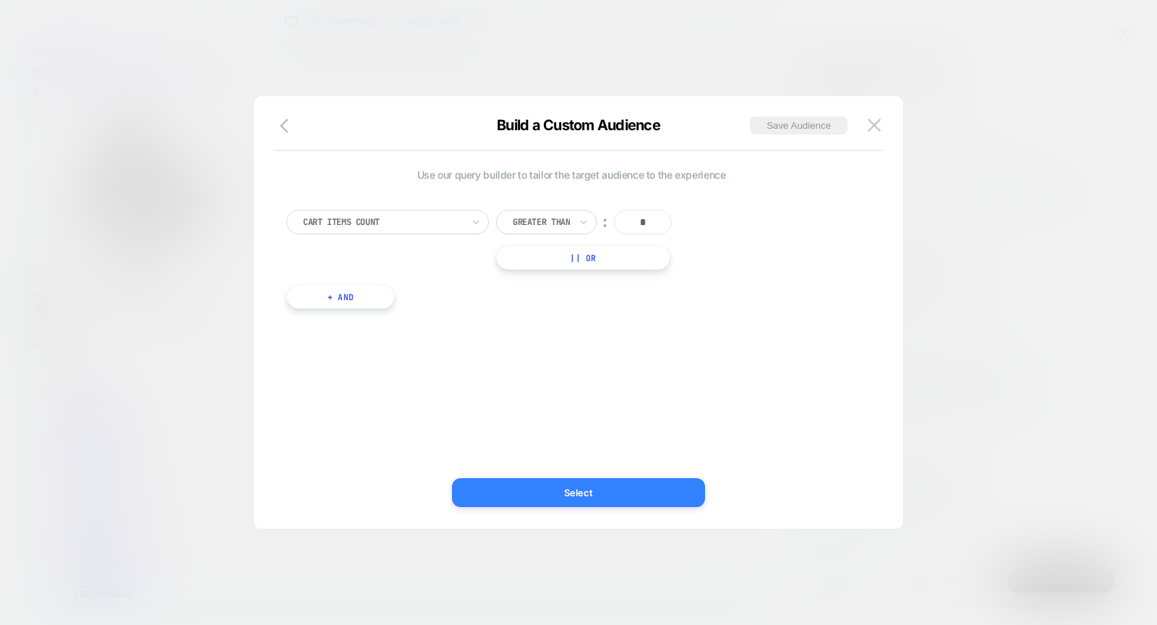
click at [612, 490] on button "Select" at bounding box center [578, 492] width 253 height 29
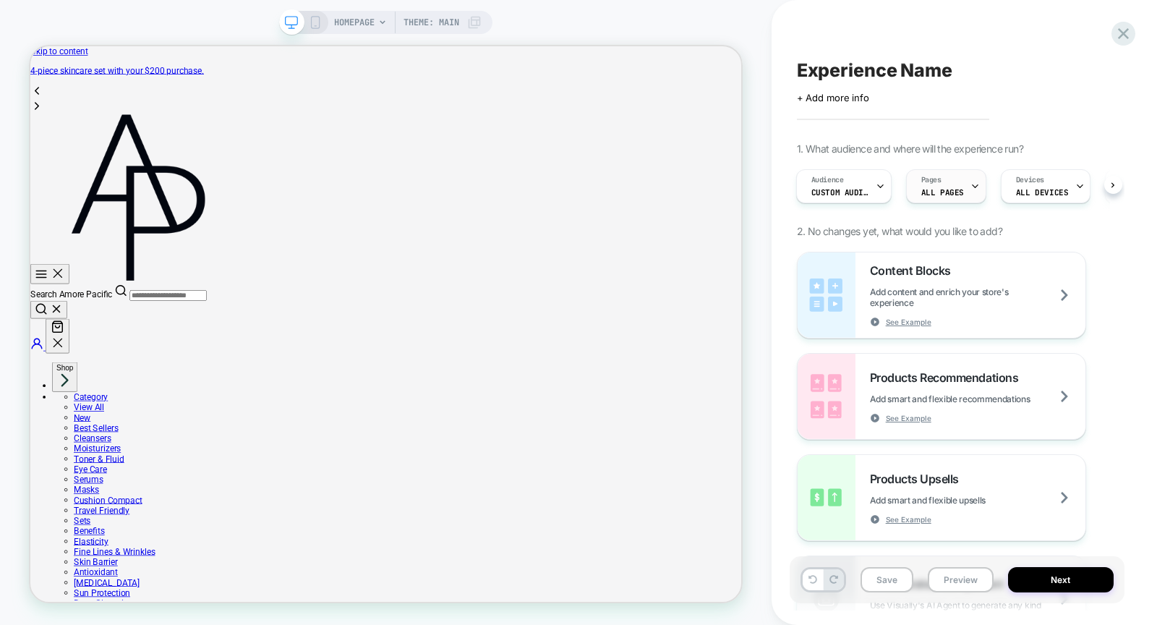
click at [955, 186] on div "Pages ALL PAGES" at bounding box center [942, 186] width 72 height 33
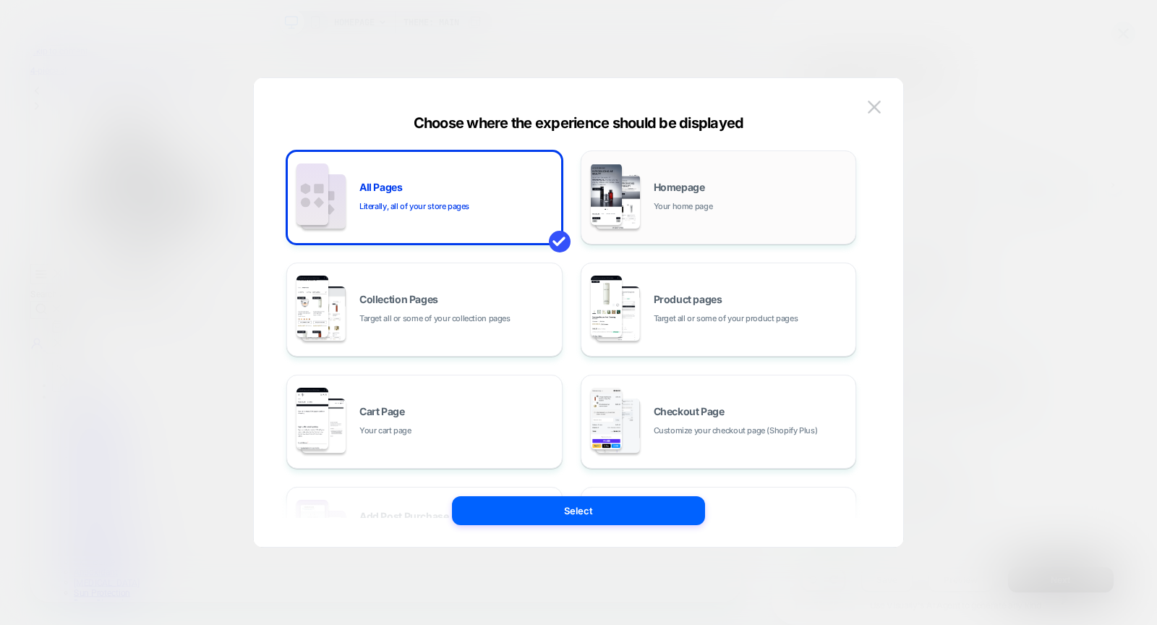
click at [755, 207] on div "Homepage Your home page" at bounding box center [750, 197] width 195 height 31
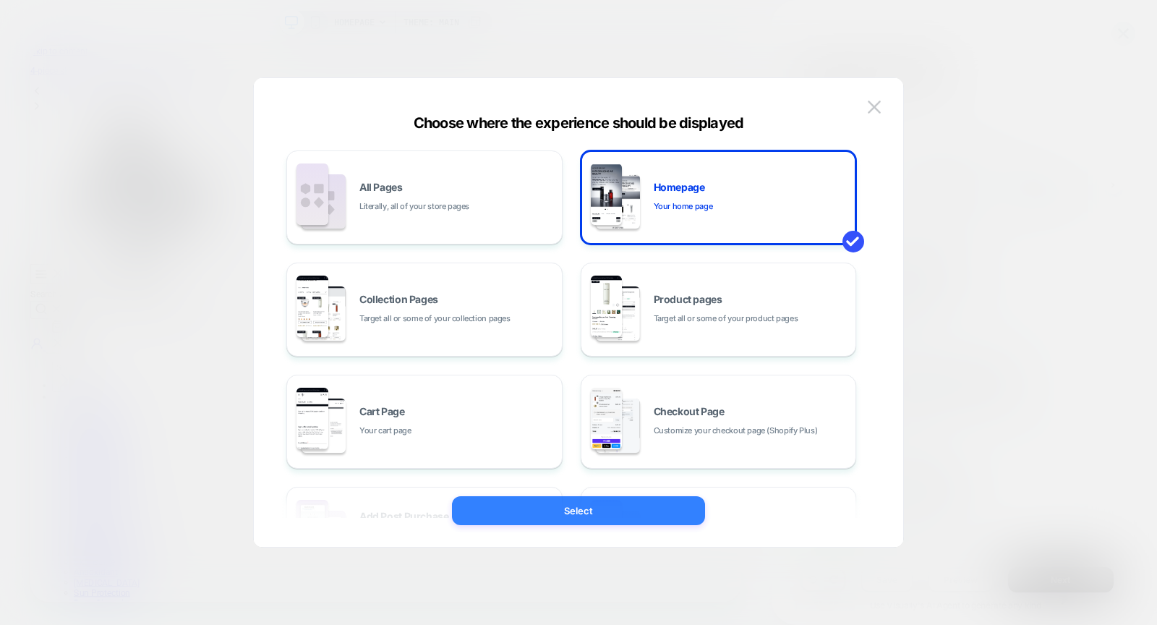
click at [651, 510] on button "Select" at bounding box center [578, 510] width 253 height 29
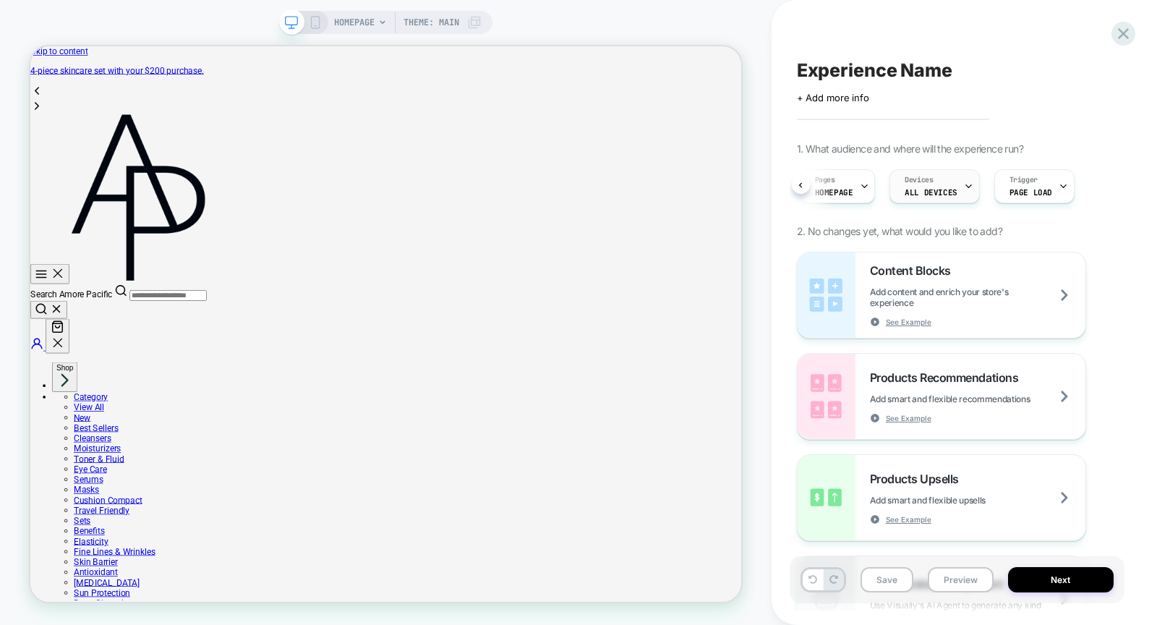
scroll to position [0, 111]
click at [937, 183] on div "Devices ALL DEVICES" at bounding box center [926, 186] width 81 height 33
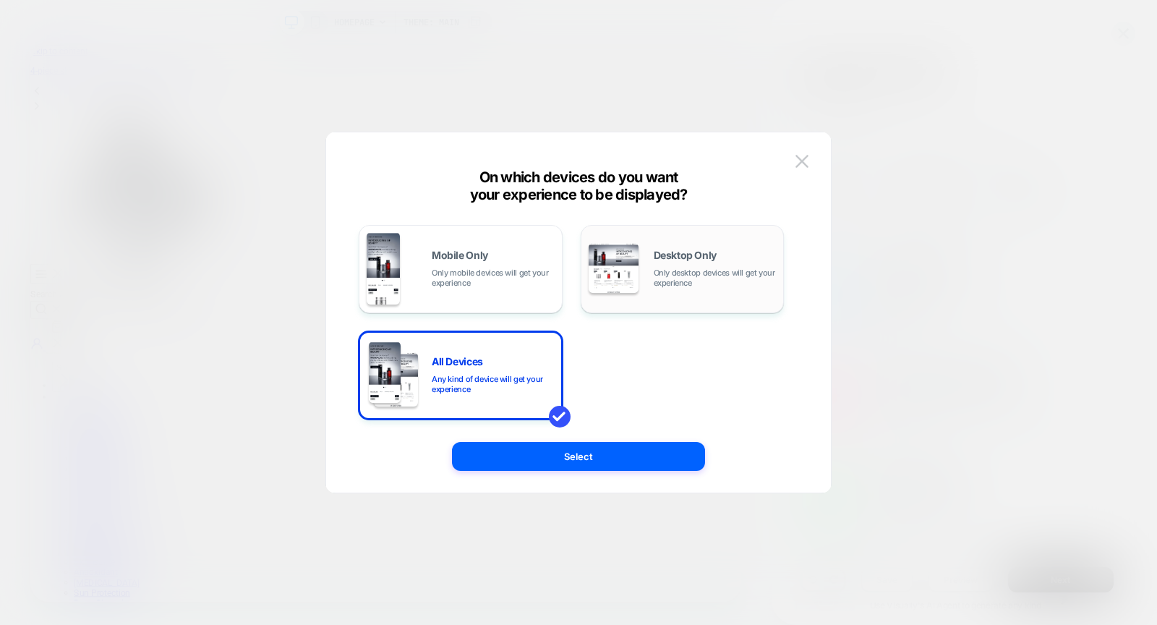
click at [689, 275] on span "Only desktop devices will get your experience" at bounding box center [714, 277] width 123 height 20
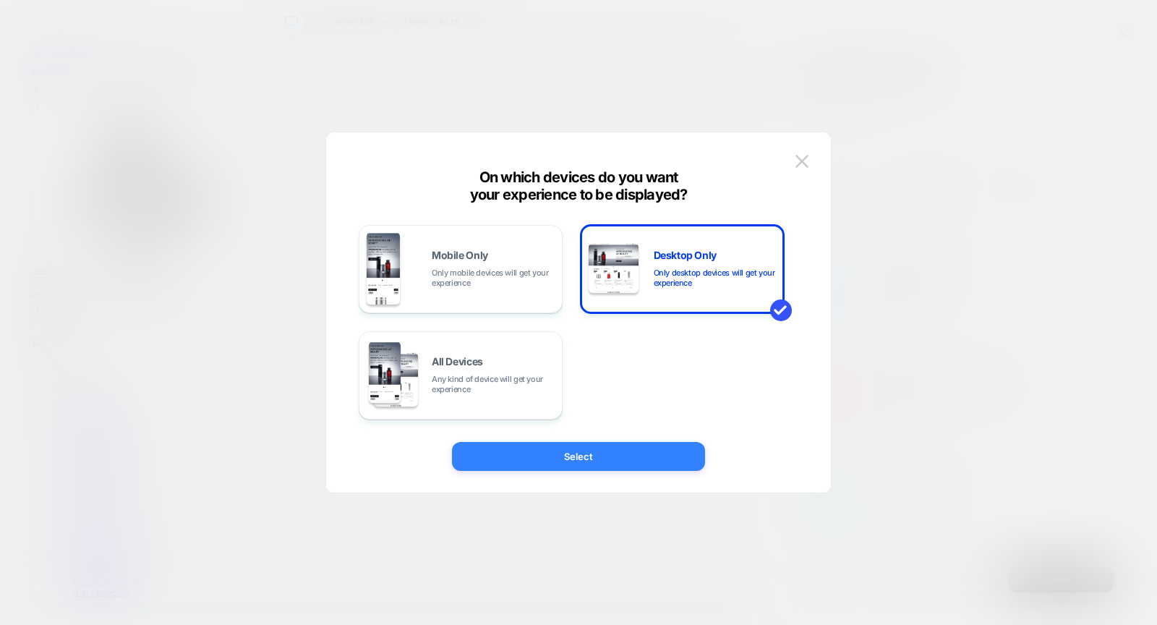
click at [612, 459] on button "Select" at bounding box center [578, 456] width 253 height 29
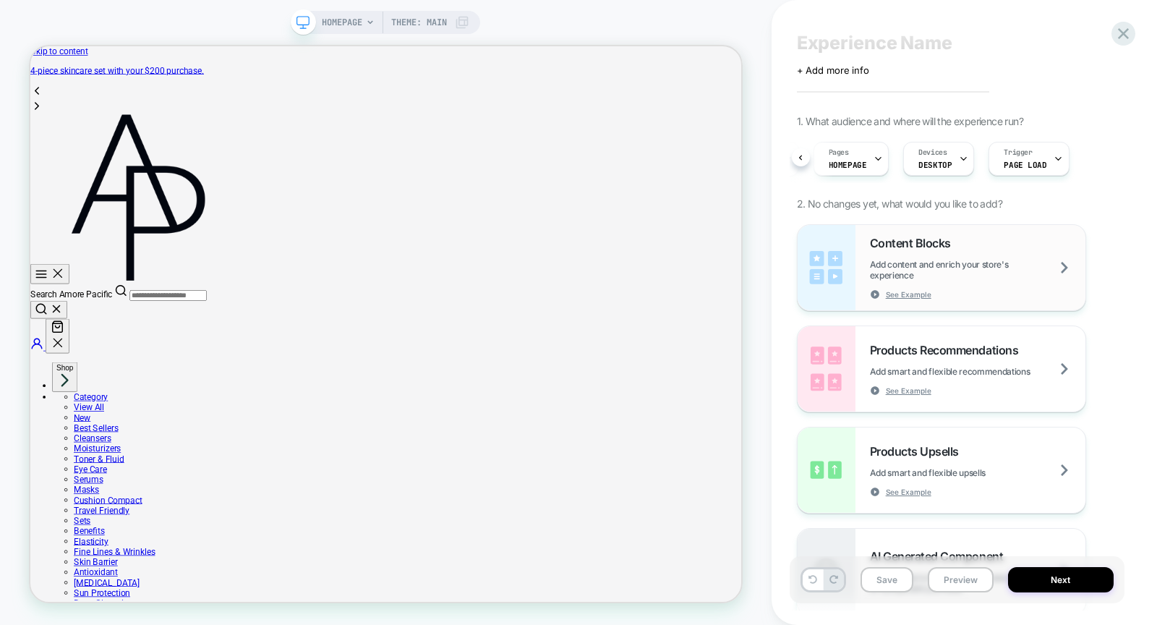
scroll to position [30, 0]
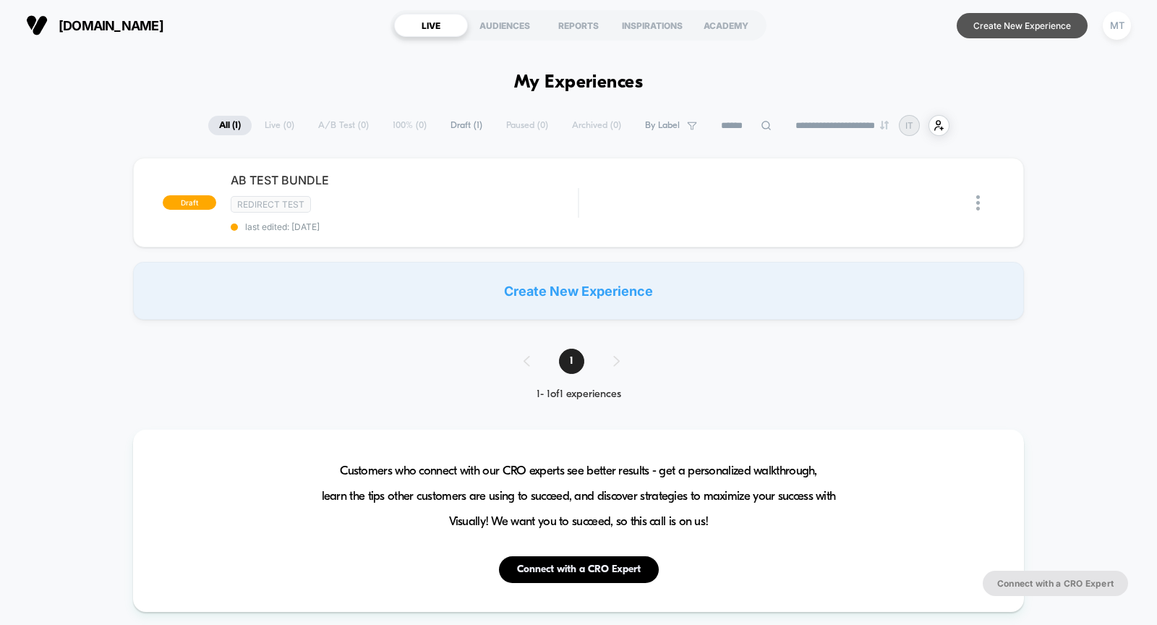
click at [1005, 27] on button "Create New Experience" at bounding box center [1021, 25] width 131 height 25
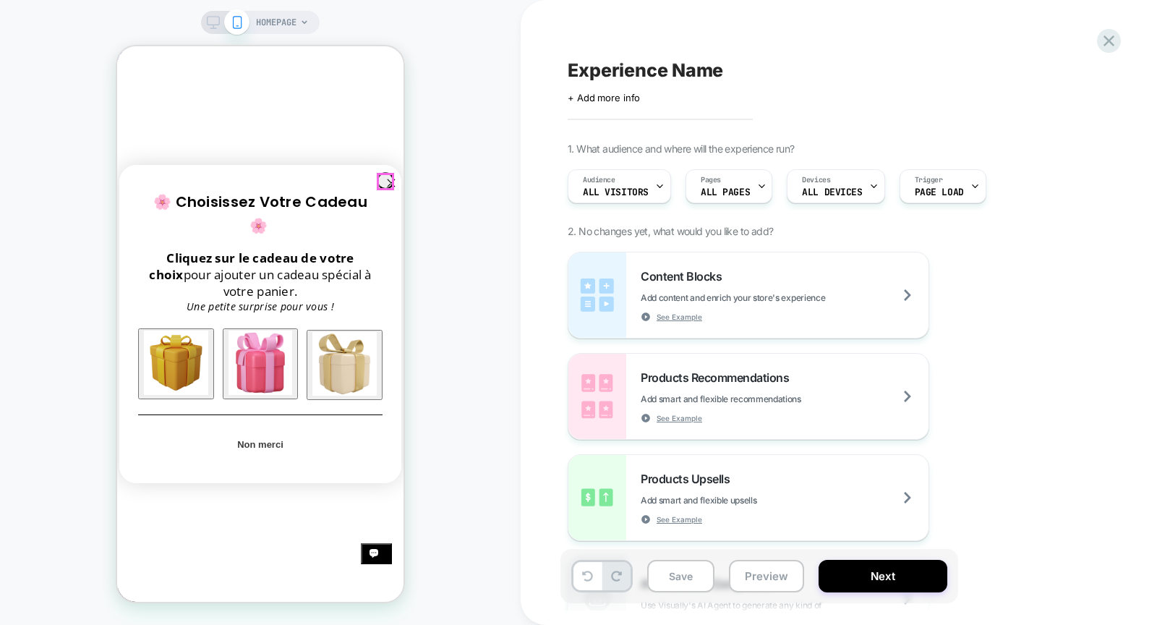
click at [387, 182] on icon "Close dialog" at bounding box center [390, 182] width 7 height 7
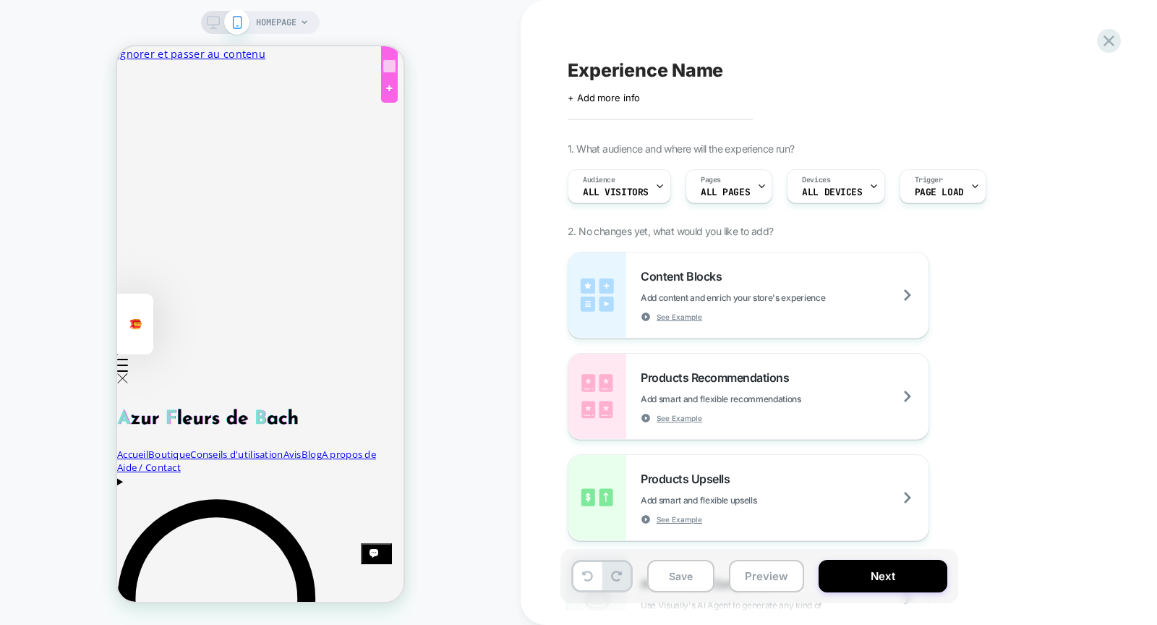
click at [390, 61] on div at bounding box center [389, 66] width 14 height 14
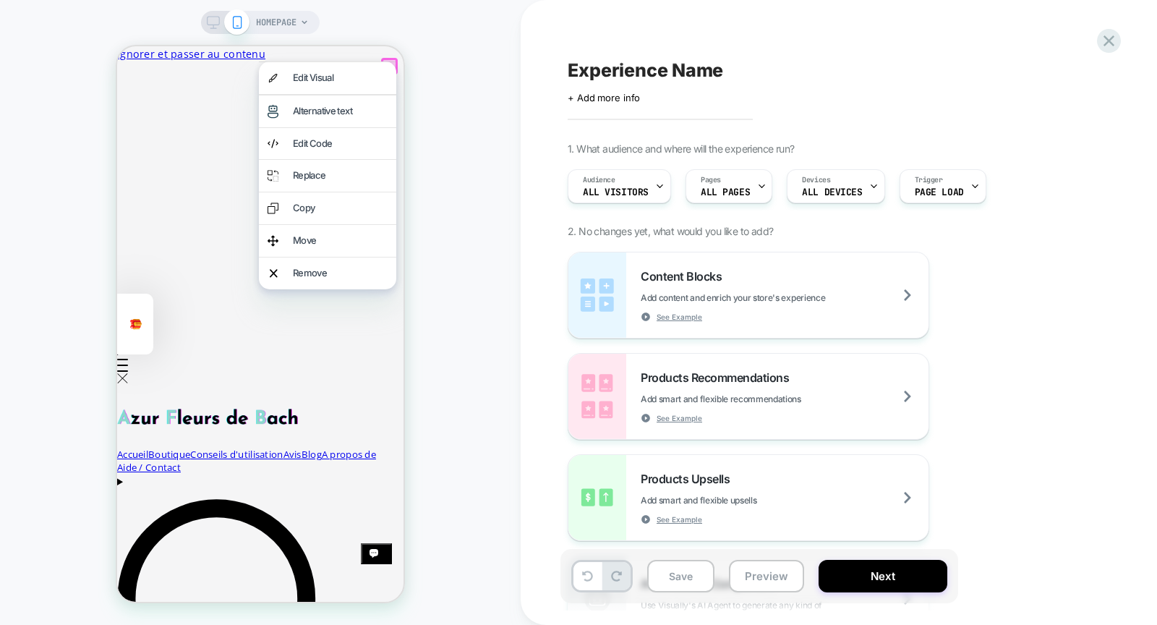
click at [390, 61] on div at bounding box center [327, 61] width 137 height 1
click at [418, 53] on div "HOMEPAGE" at bounding box center [260, 312] width 520 height 596
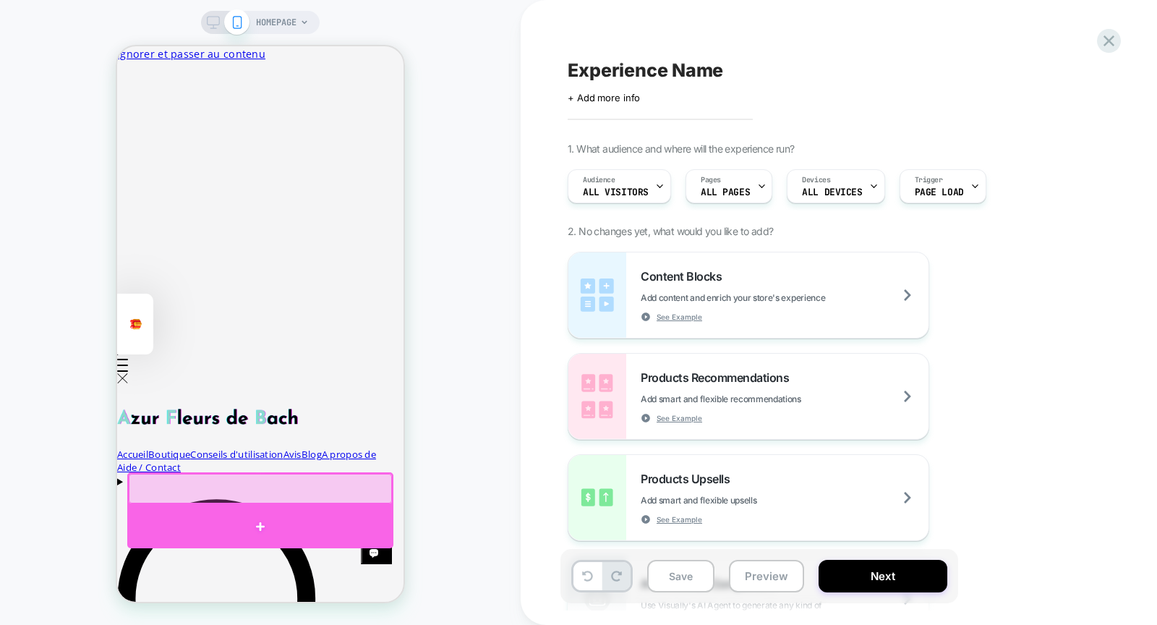
click at [373, 519] on div at bounding box center [260, 526] width 266 height 43
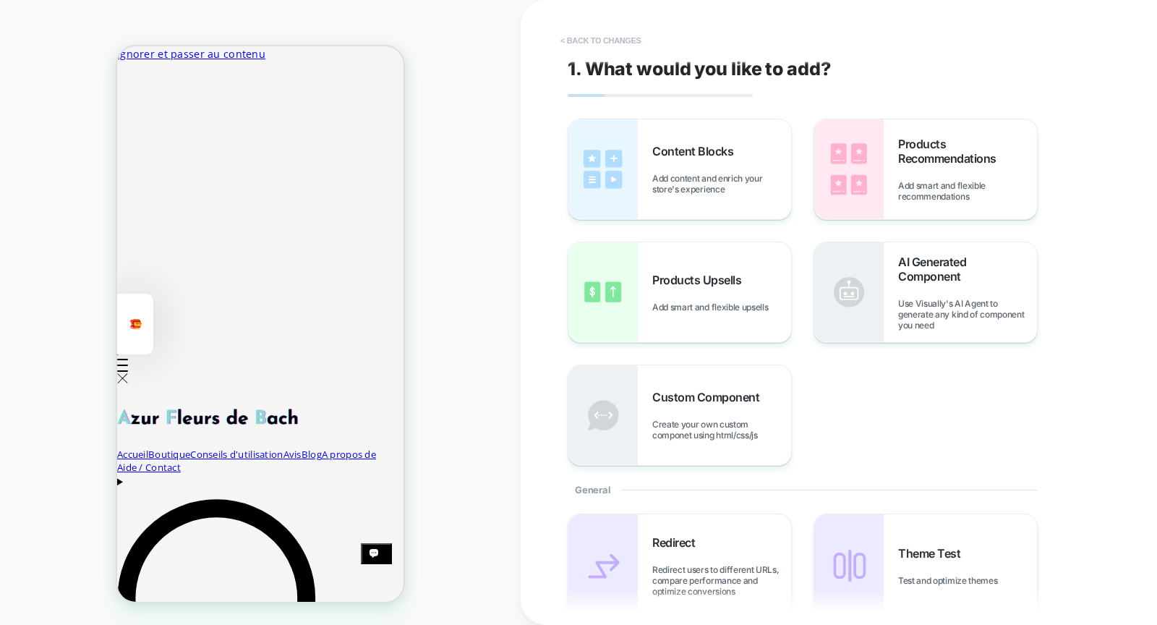
click at [587, 37] on button "< Back to changes" at bounding box center [600, 40] width 95 height 23
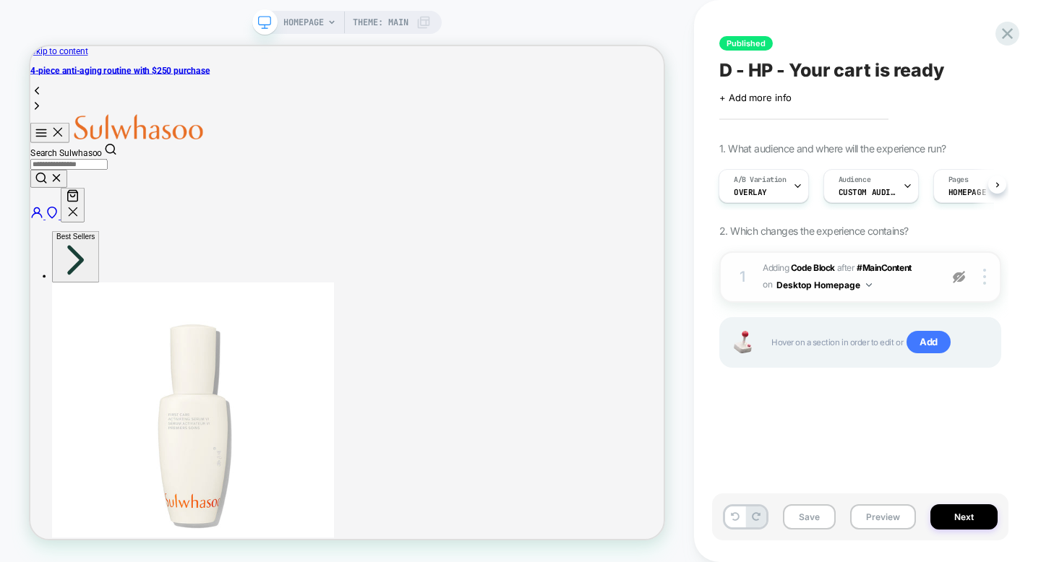
click at [961, 279] on img at bounding box center [959, 277] width 12 height 12
click at [865, 286] on button "Desktop Homepage" at bounding box center [823, 285] width 95 height 18
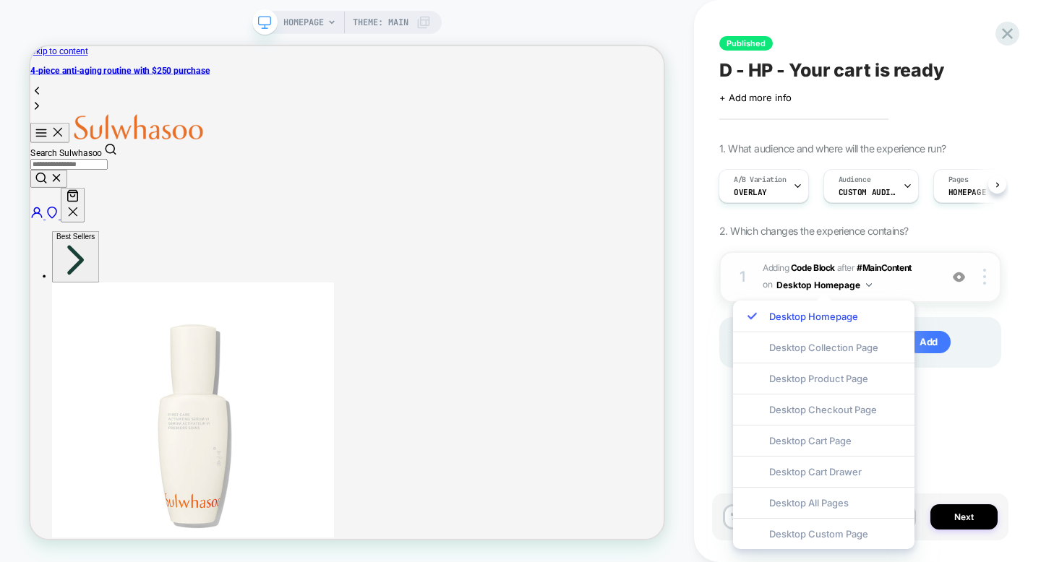
click at [865, 286] on button "Desktop Homepage" at bounding box center [823, 285] width 95 height 18
click at [901, 285] on span "Adding Code Block AFTER #MainContent #MainContent on Desktop Homepage" at bounding box center [848, 277] width 170 height 34
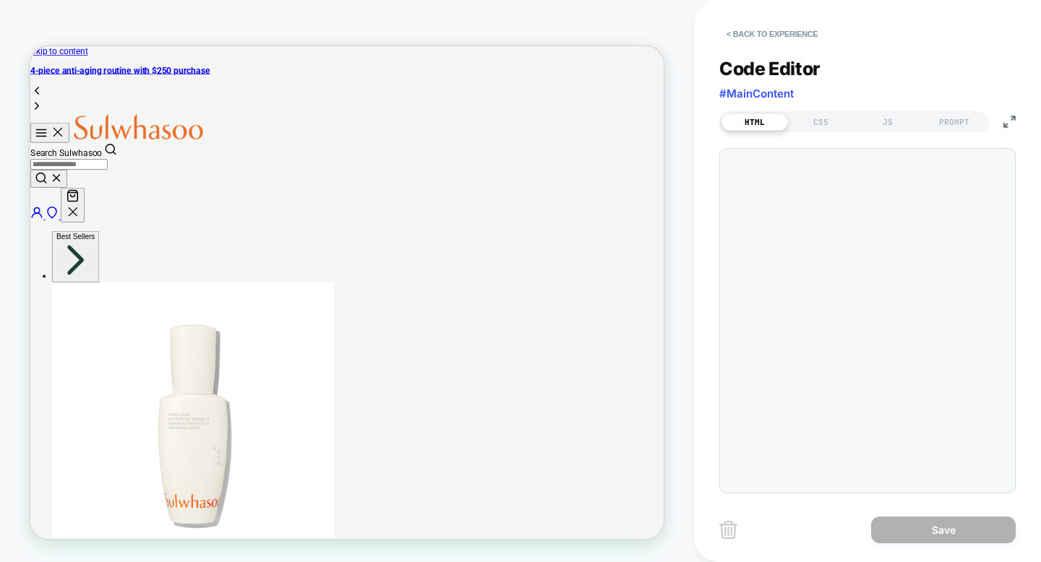
scroll to position [195, 0]
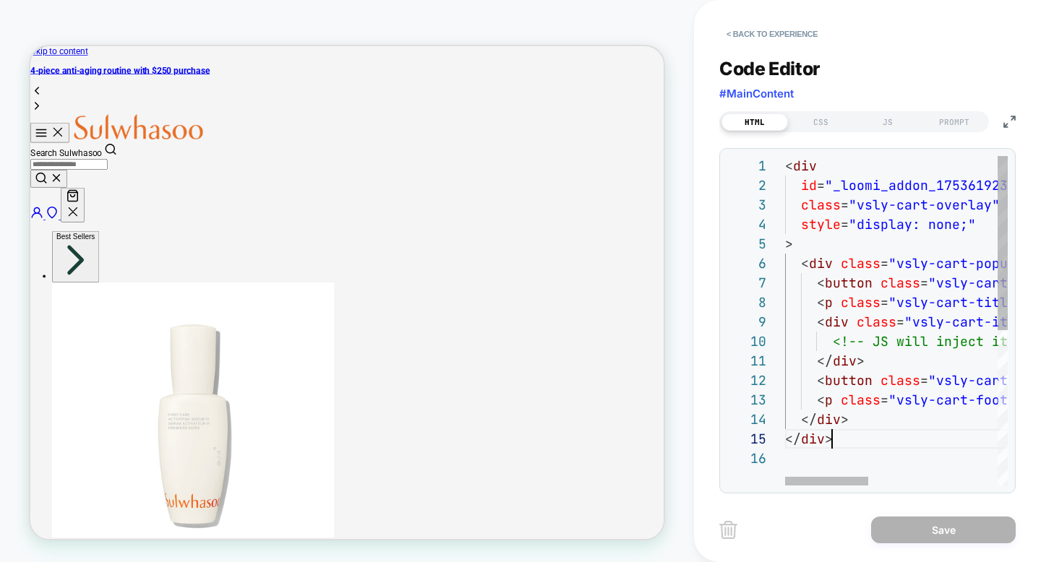
type textarea "**********"
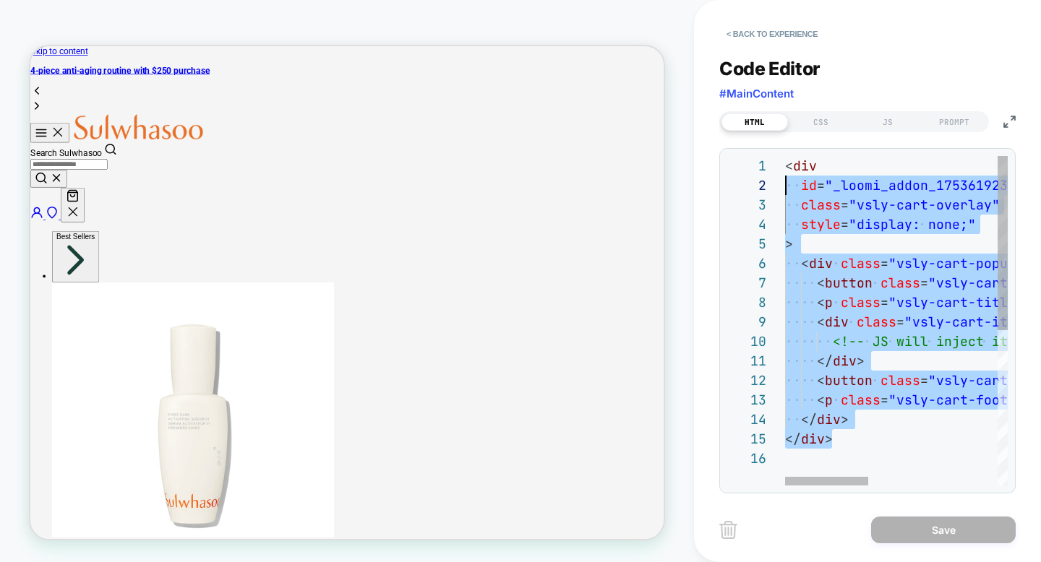
scroll to position [0, 0]
drag, startPoint x: 854, startPoint y: 436, endPoint x: 749, endPoint y: 134, distance: 319.1
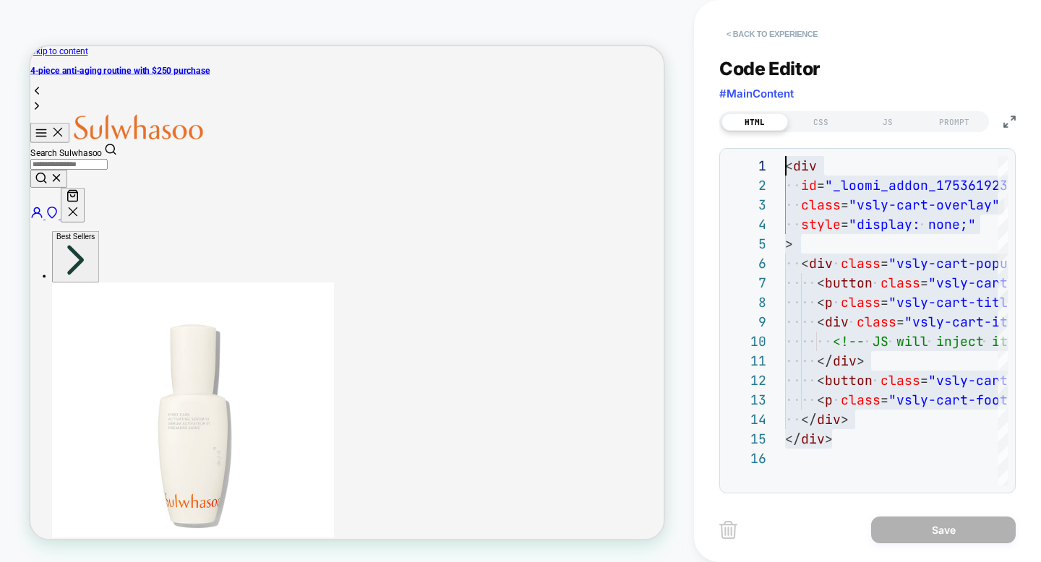
click at [768, 25] on button "< Back to experience" at bounding box center [772, 33] width 106 height 23
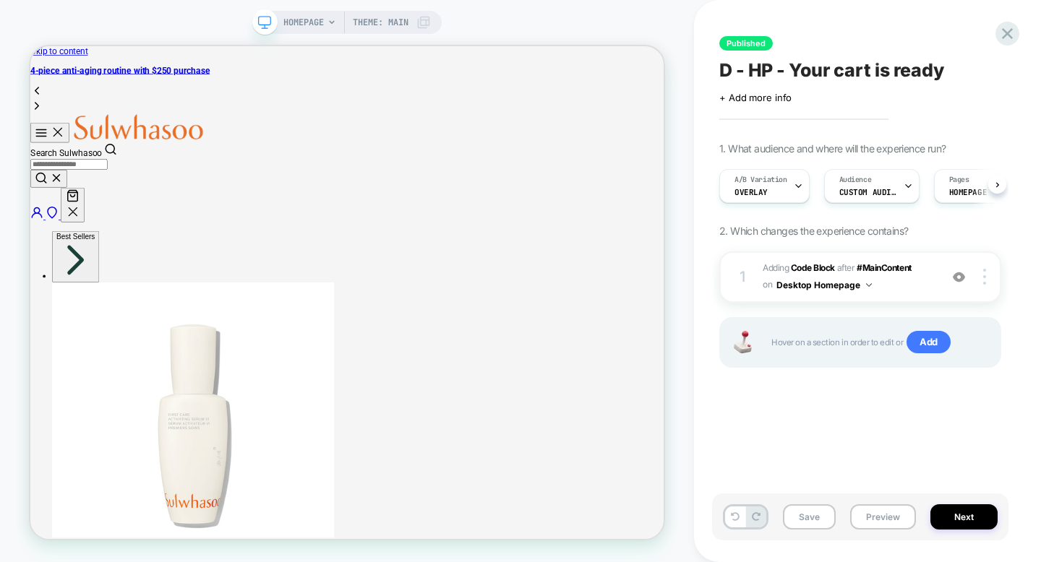
scroll to position [0, 1]
click at [958, 280] on img at bounding box center [959, 277] width 12 height 12
click at [955, 275] on img at bounding box center [959, 277] width 12 height 12
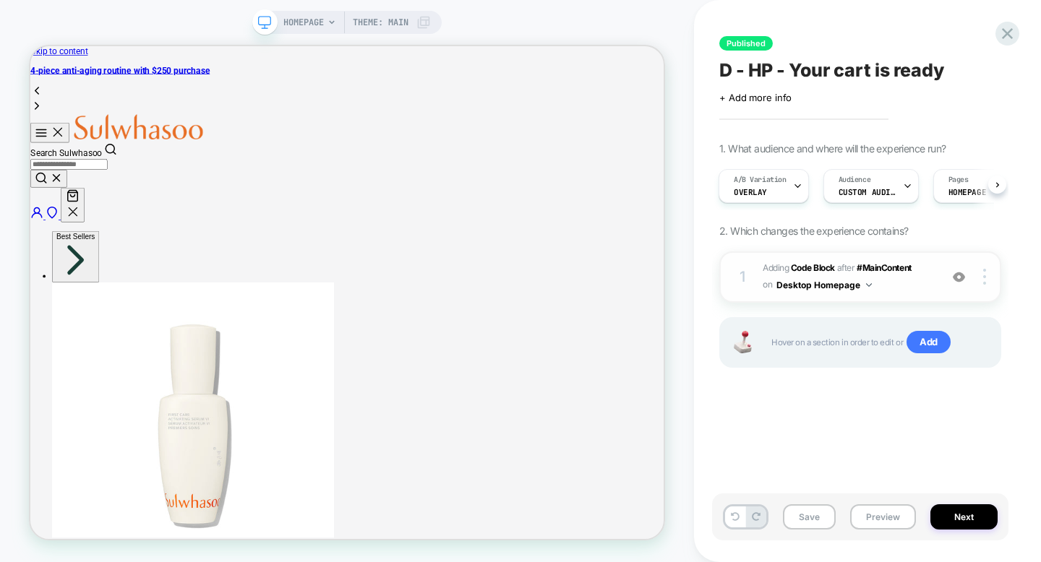
click at [958, 277] on img at bounding box center [959, 277] width 12 height 12
click at [956, 280] on img at bounding box center [959, 277] width 12 height 12
click at [93, 239] on icon "Your Cart" at bounding box center [86, 246] width 13 height 14
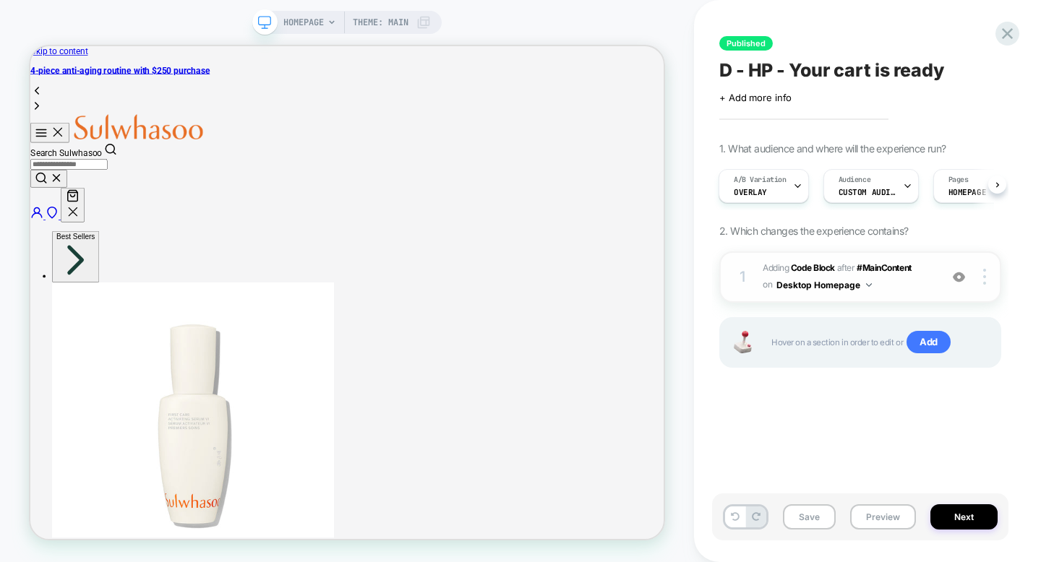
click at [964, 280] on img at bounding box center [959, 277] width 12 height 12
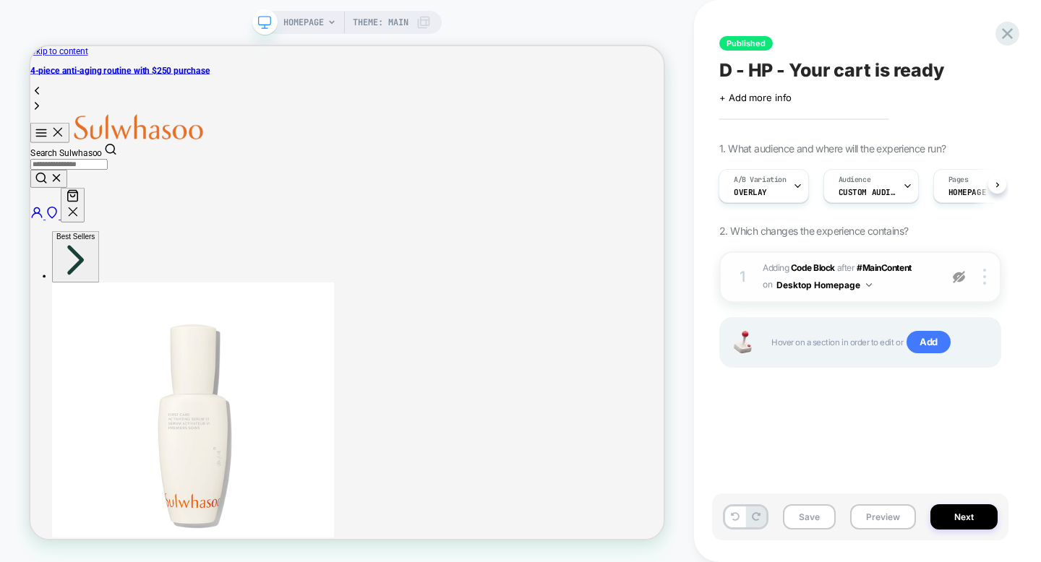
click at [964, 280] on img at bounding box center [959, 277] width 12 height 12
click at [649, 23] on div "HOMEPAGE Theme: MAIN" at bounding box center [347, 280] width 694 height 533
click at [596, 36] on div "HOMEPAGE Theme: MAIN" at bounding box center [347, 280] width 694 height 533
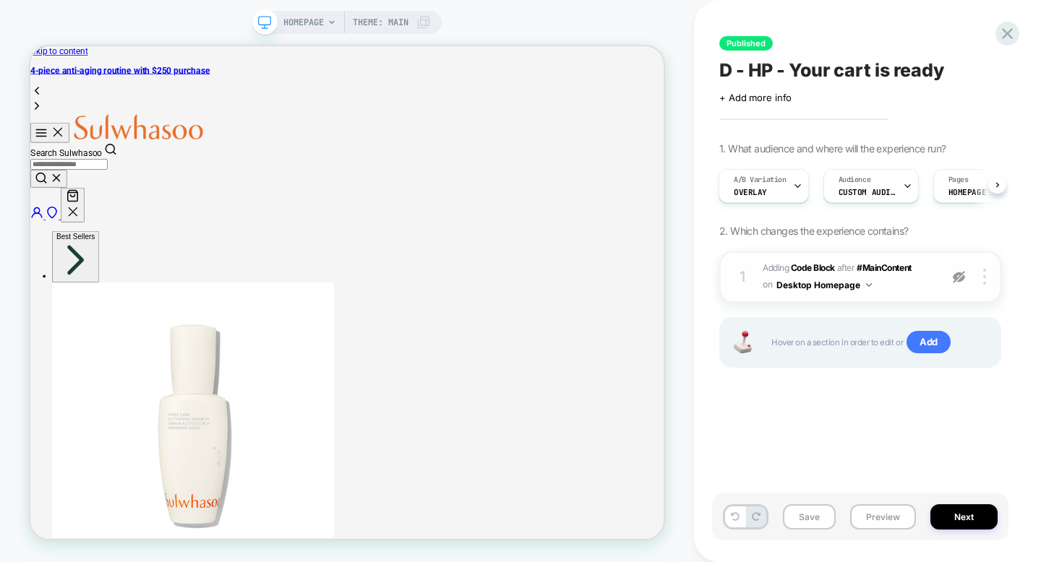
click at [956, 278] on img at bounding box center [959, 277] width 12 height 12
click at [885, 23] on div "Published D - HP - Your cart is ready Click to edit experience details + Add mo…" at bounding box center [860, 280] width 296 height 533
click at [963, 22] on div "Published D - HP - Your cart is ready Click to edit experience details + Add mo…" at bounding box center [860, 280] width 296 height 533
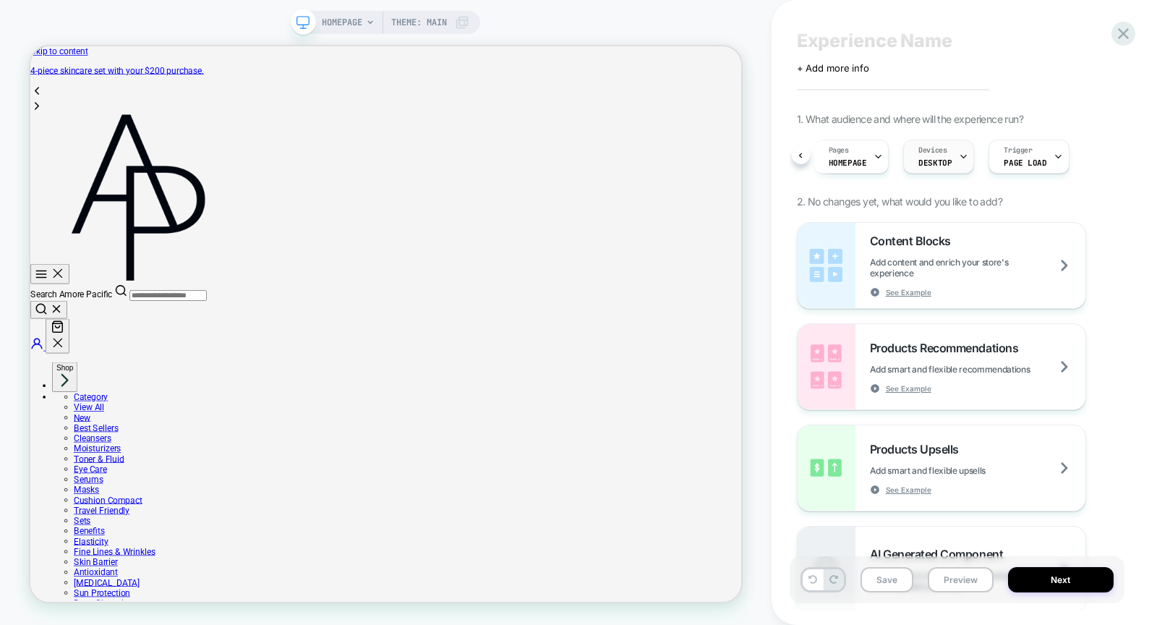
click at [942, 156] on div "Devices DESKTOP" at bounding box center [935, 156] width 62 height 33
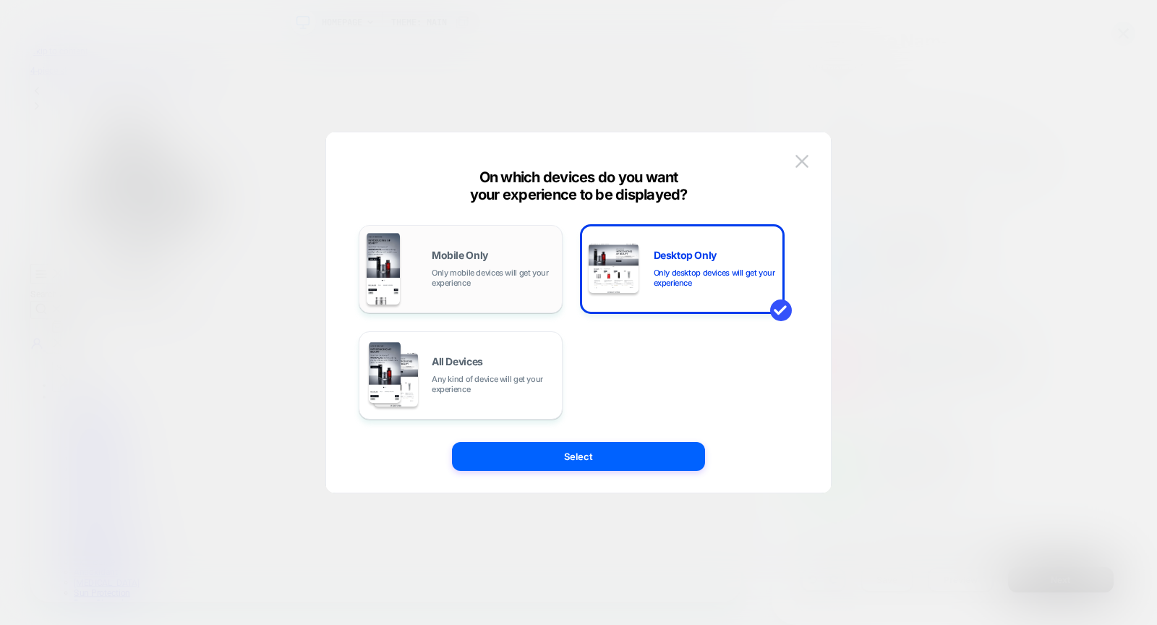
click at [489, 278] on span "Only mobile devices will get your experience" at bounding box center [493, 277] width 123 height 20
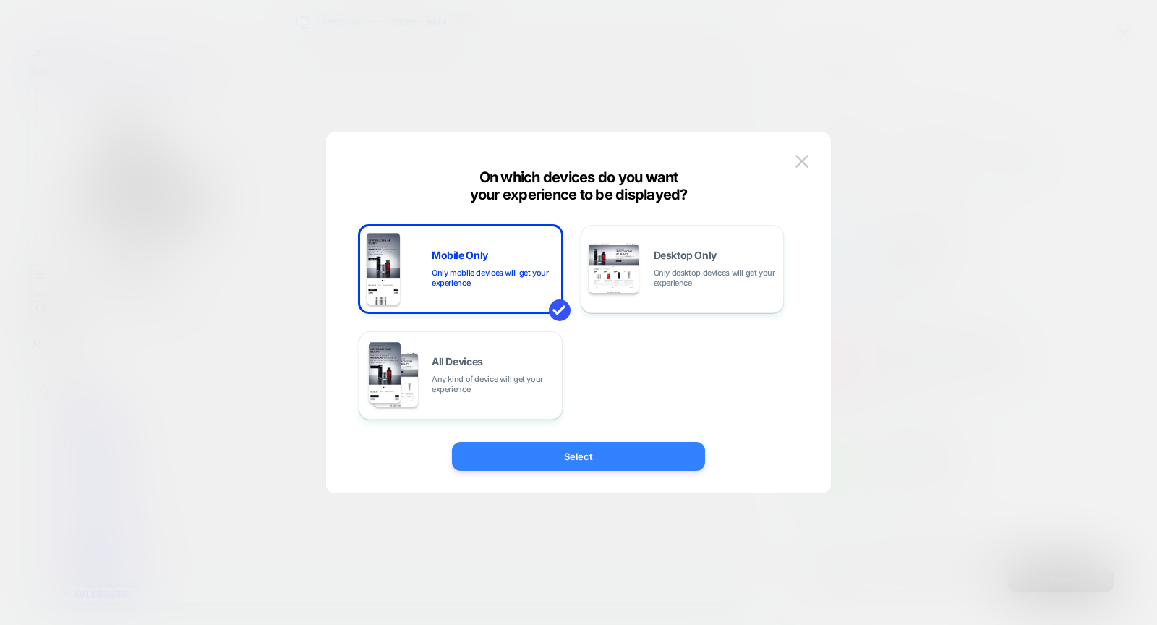
click at [541, 459] on button "Select" at bounding box center [578, 456] width 253 height 29
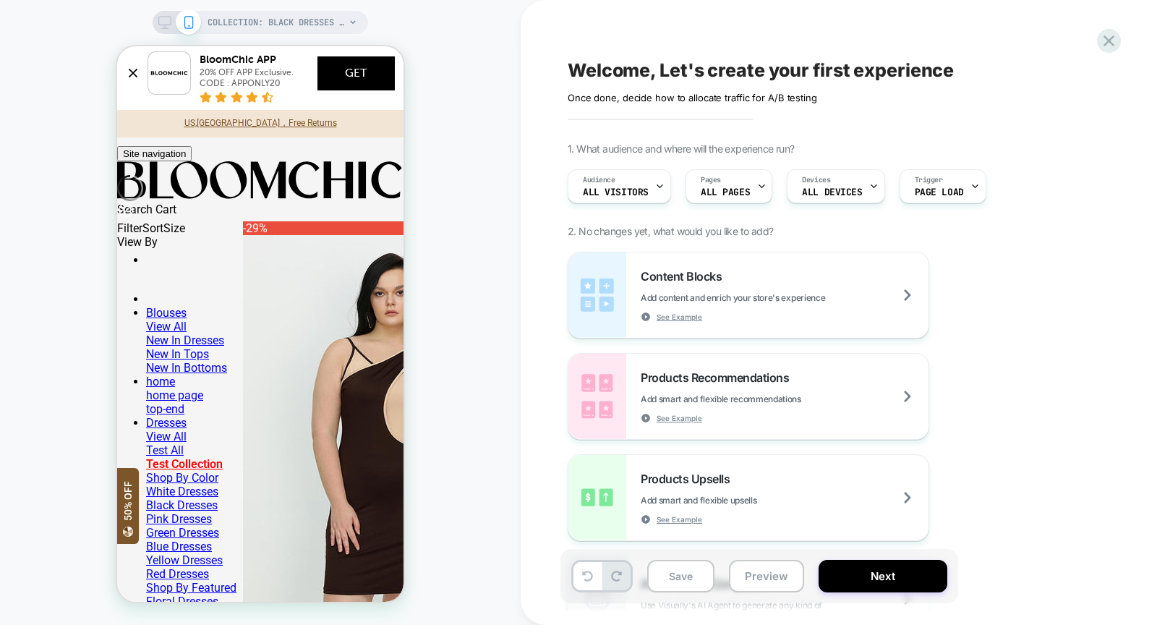
click at [453, 94] on div "COLLECTION: Black Dresses (Category) COLLECTION: Black Dresses (Category)" at bounding box center [260, 312] width 520 height 596
click at [320, 18] on span "COLLECTION: Black Dresses (Category)" at bounding box center [275, 22] width 137 height 23
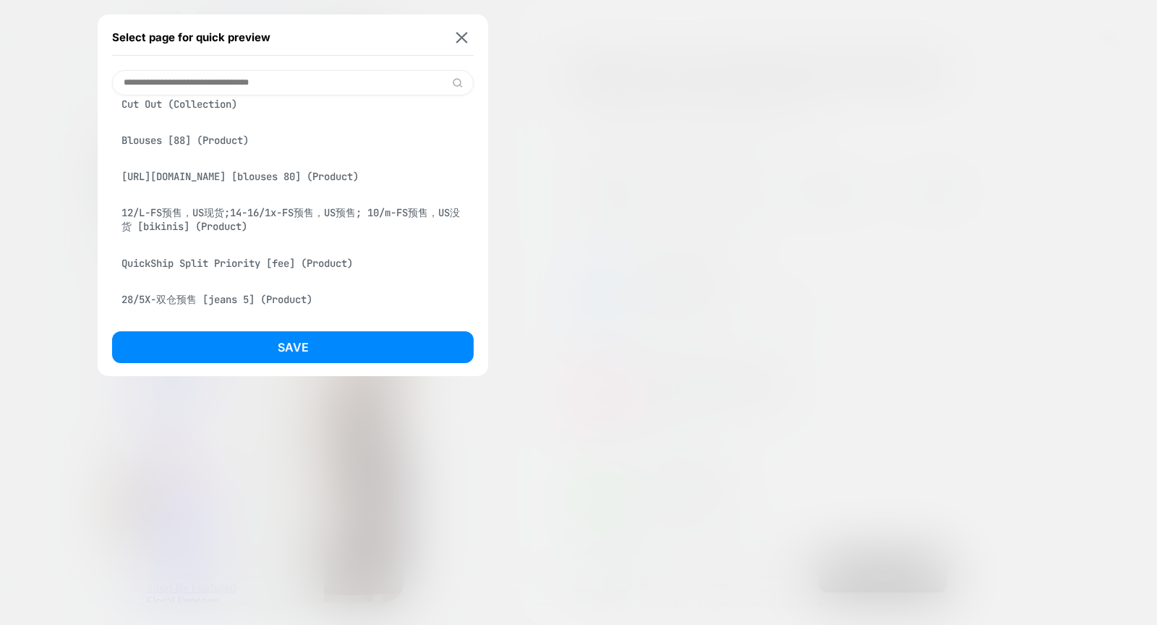
scroll to position [348, 0]
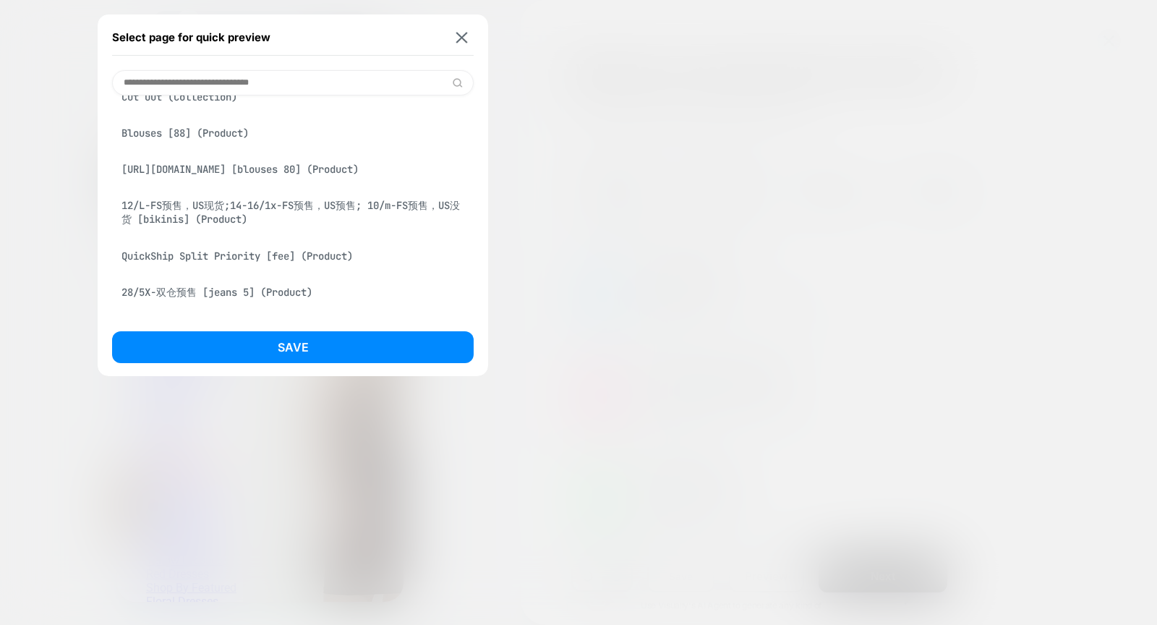
click at [239, 139] on div "Blouses [88] (Product)" at bounding box center [292, 132] width 361 height 27
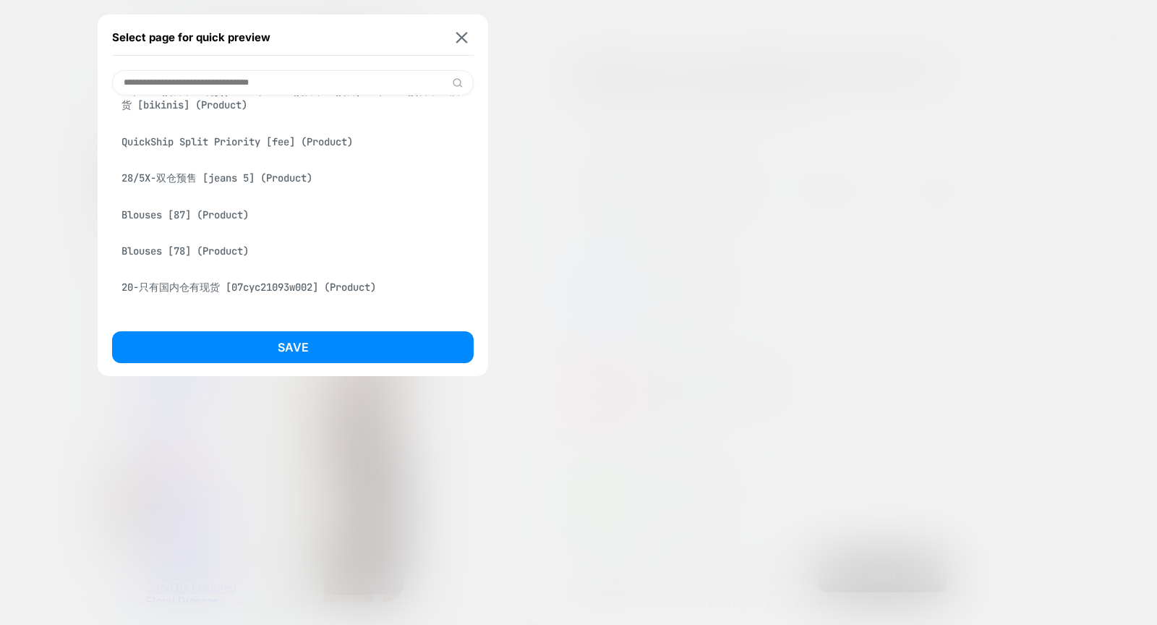
scroll to position [503, 0]
click at [266, 153] on div "QuickShip Split Priority [fee] (Product)" at bounding box center [292, 140] width 361 height 27
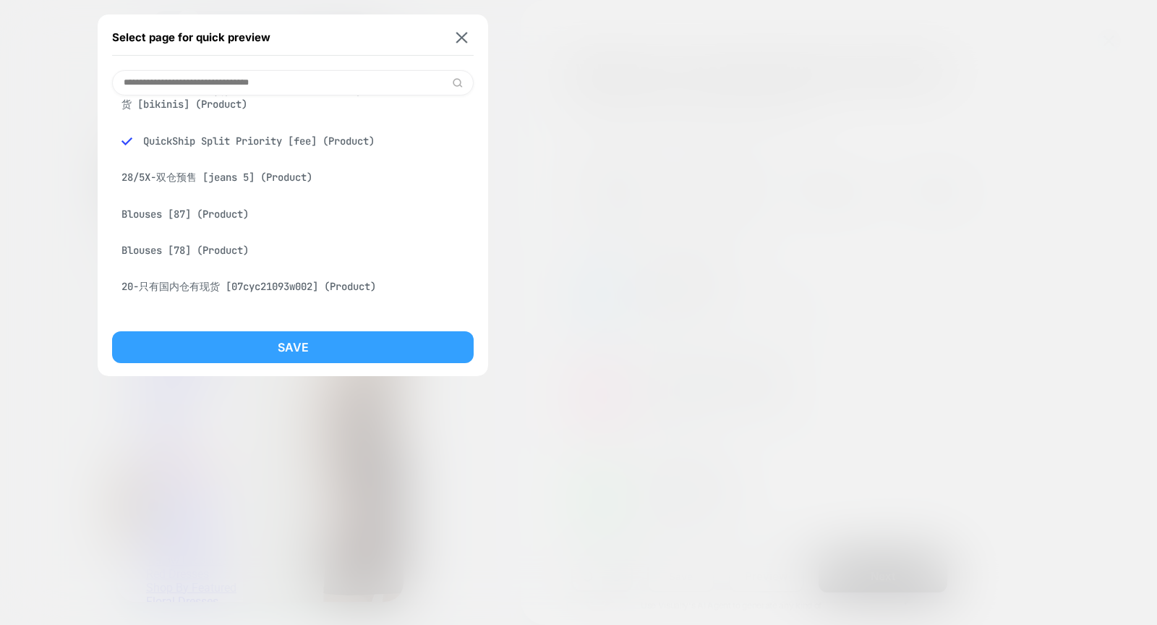
click at [319, 353] on button "Save" at bounding box center [292, 347] width 361 height 32
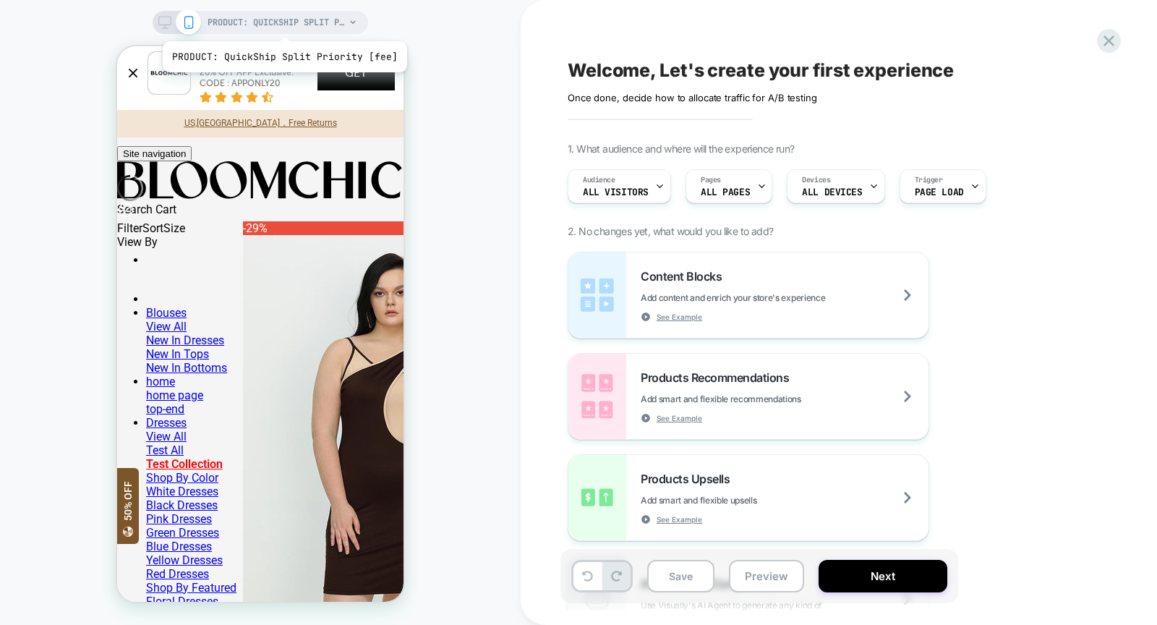
click at [282, 23] on span "PRODUCT: QuickShip Split Priority [fee]" at bounding box center [275, 22] width 137 height 23
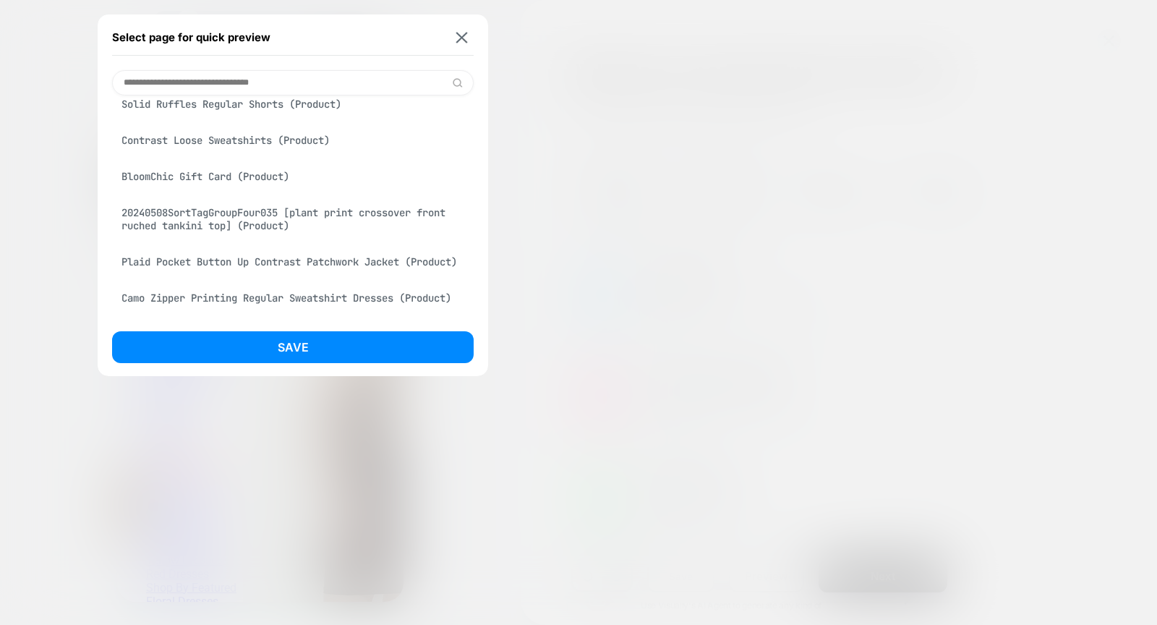
scroll to position [3031, 0]
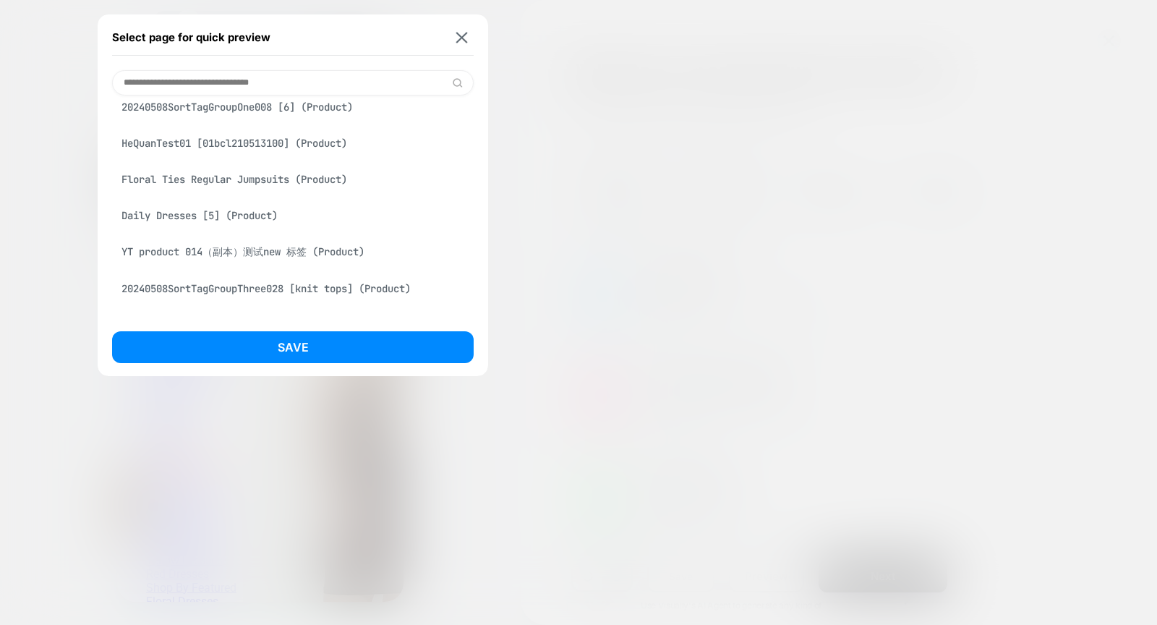
click at [224, 35] on div "YT product 003 (Product)" at bounding box center [292, 21] width 361 height 27
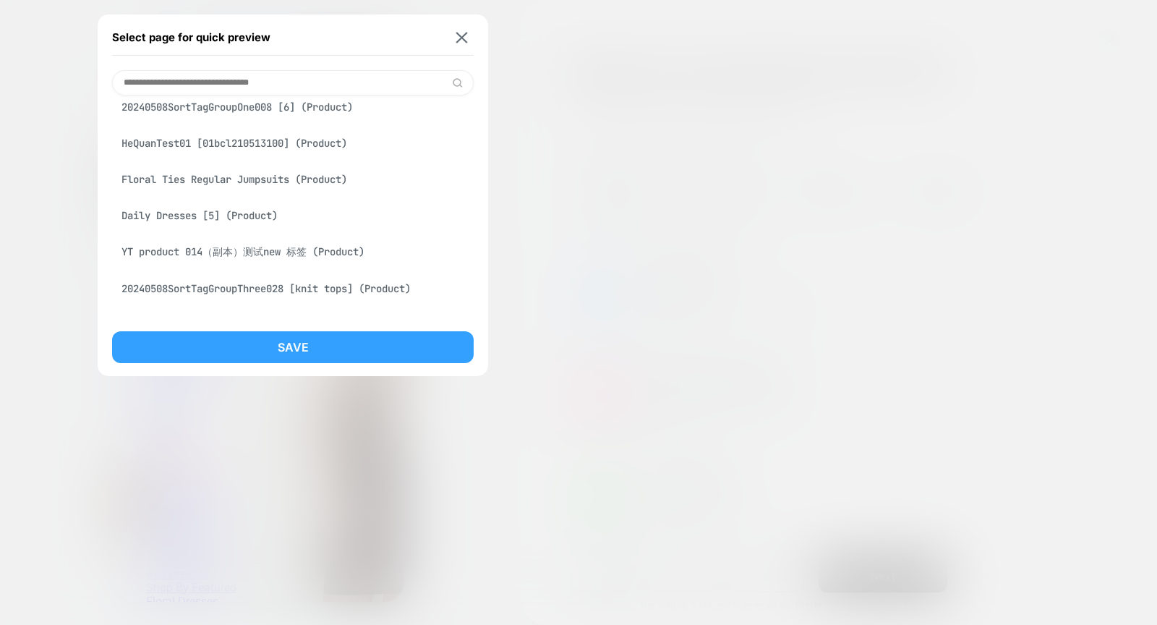
click at [312, 359] on button "Save" at bounding box center [292, 347] width 361 height 32
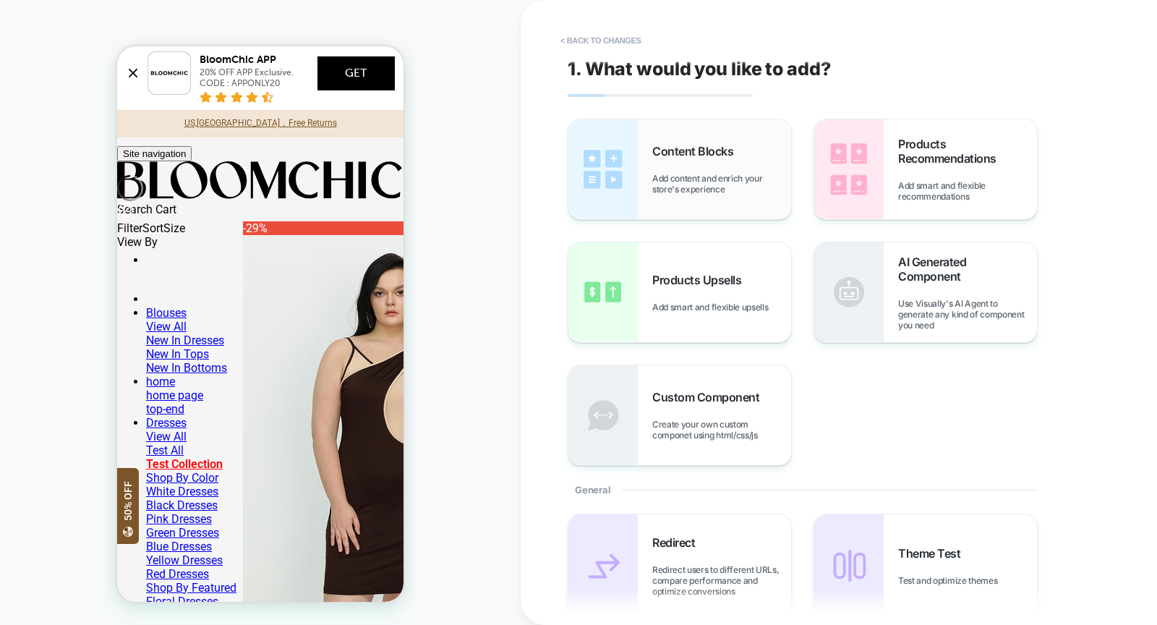
click at [651, 169] on div "Content Blocks Add content and enrich your store's experience" at bounding box center [679, 169] width 223 height 100
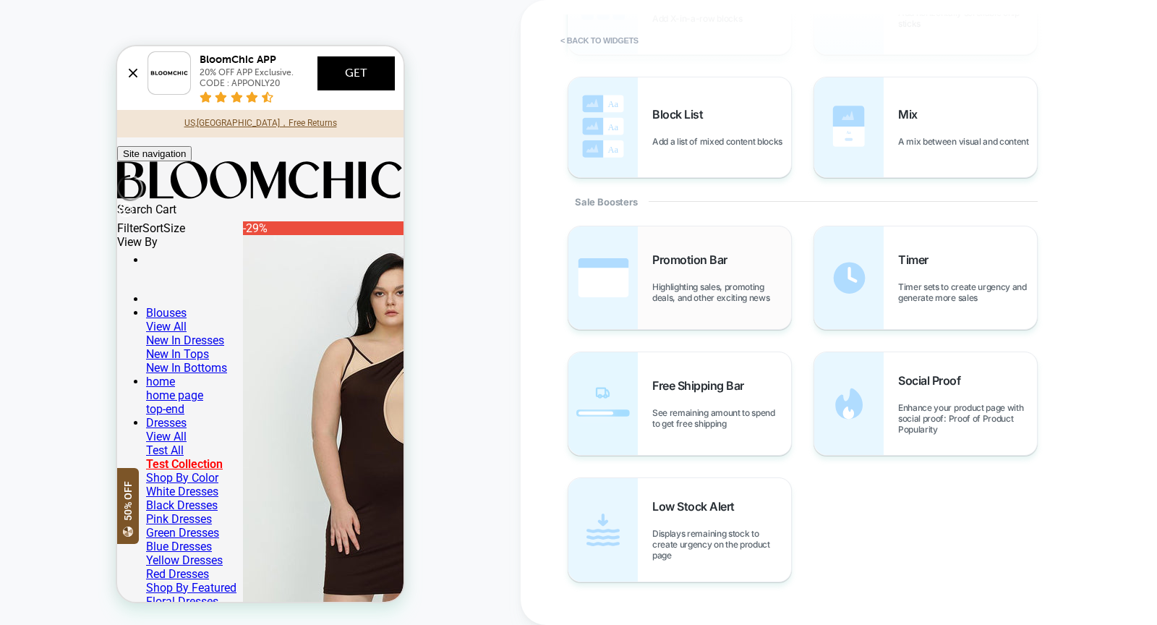
scroll to position [562, 0]
click at [724, 408] on span "See remaining amount to spend to get free shipping" at bounding box center [721, 417] width 139 height 22
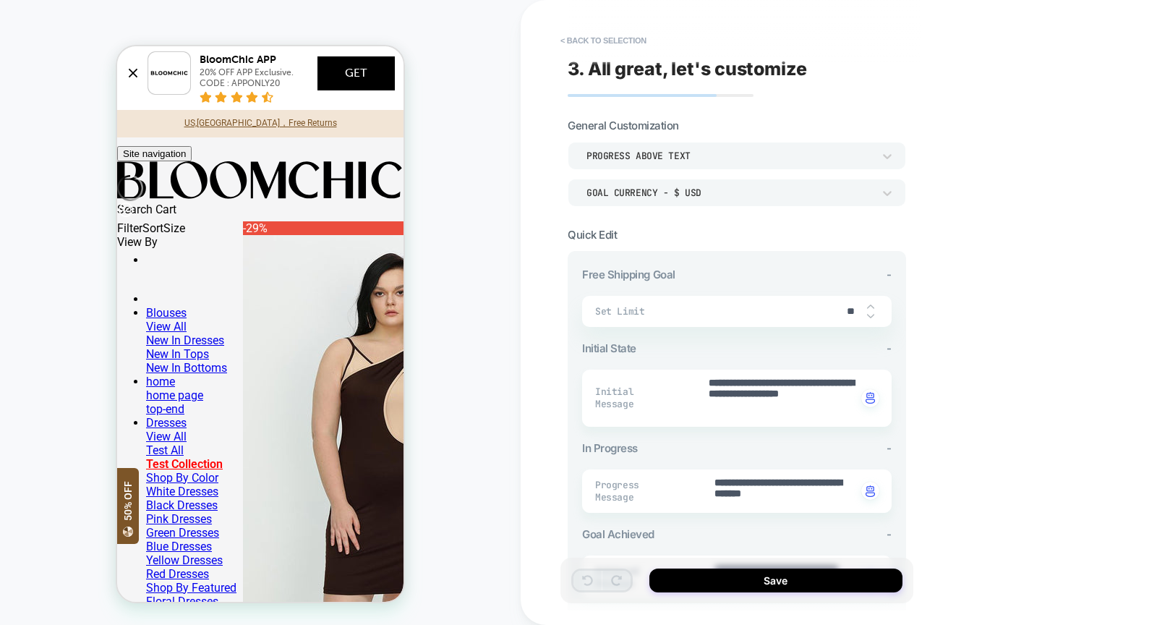
click at [853, 312] on input "**" at bounding box center [850, 311] width 33 height 12
type textarea "*"
type input "*"
type textarea "*"
type input "**"
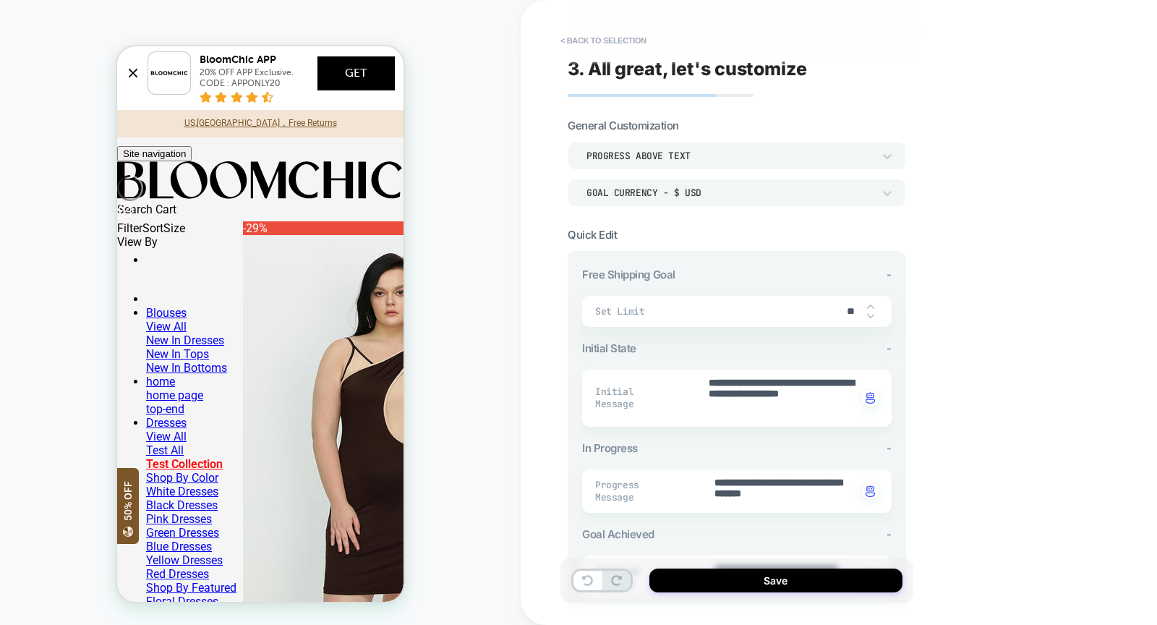
type textarea "*"
type input "**"
drag, startPoint x: 739, startPoint y: 381, endPoint x: 677, endPoint y: 381, distance: 62.9
type textarea "*"
type textarea "**********"
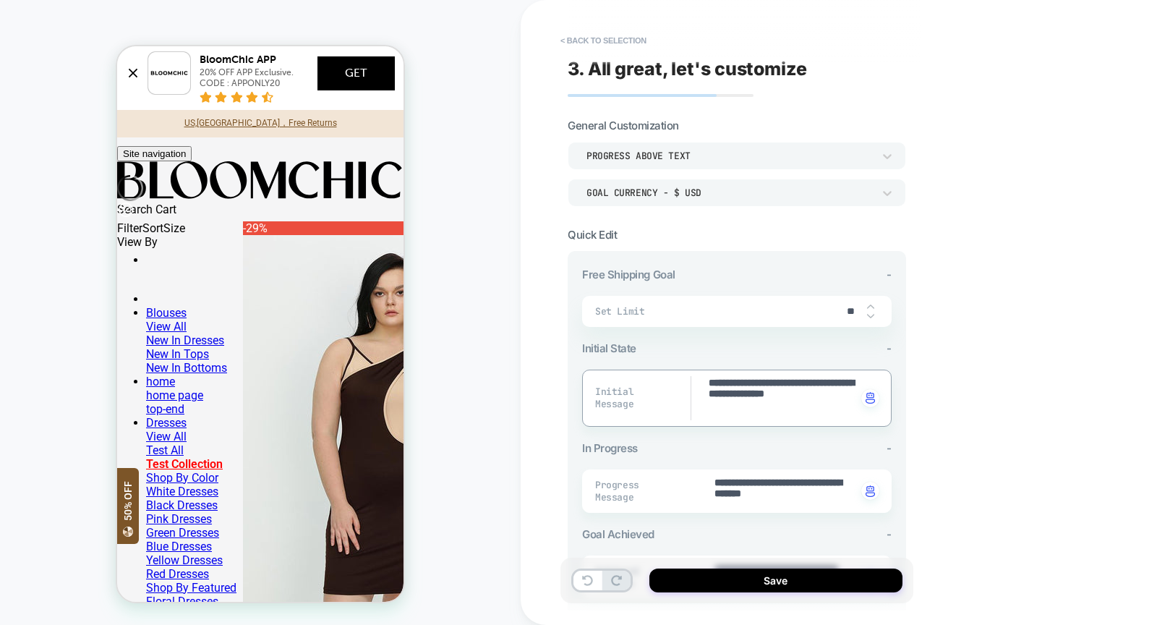
click at [844, 380] on textarea "**********" at bounding box center [781, 398] width 149 height 44
type textarea "*"
type textarea "**********"
type textarea "*"
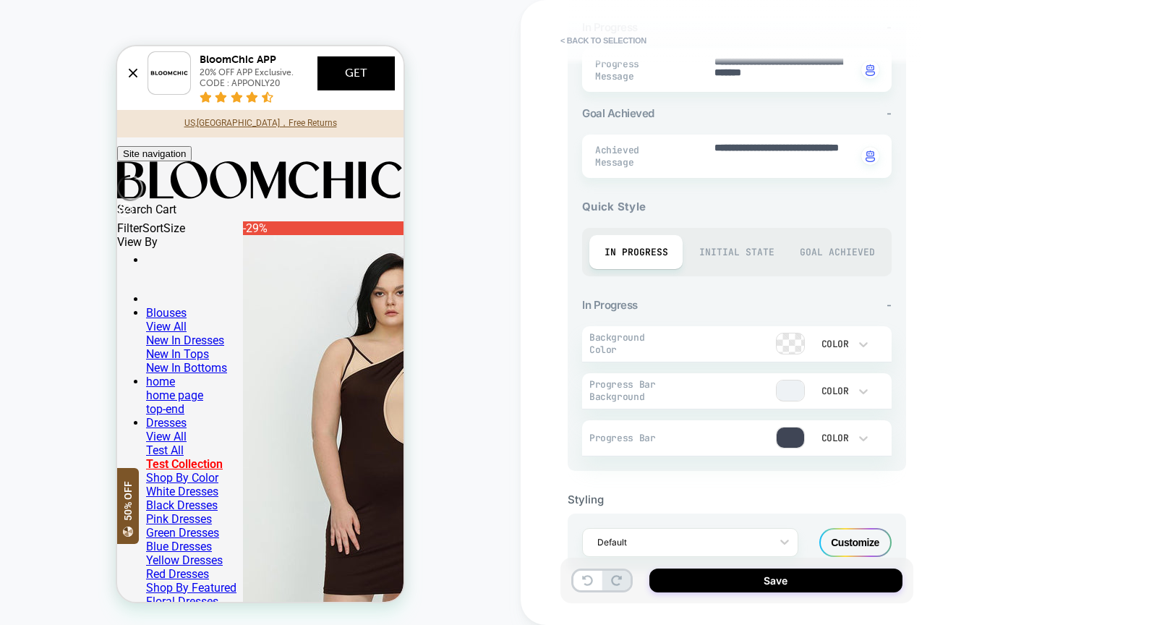
scroll to position [426, 0]
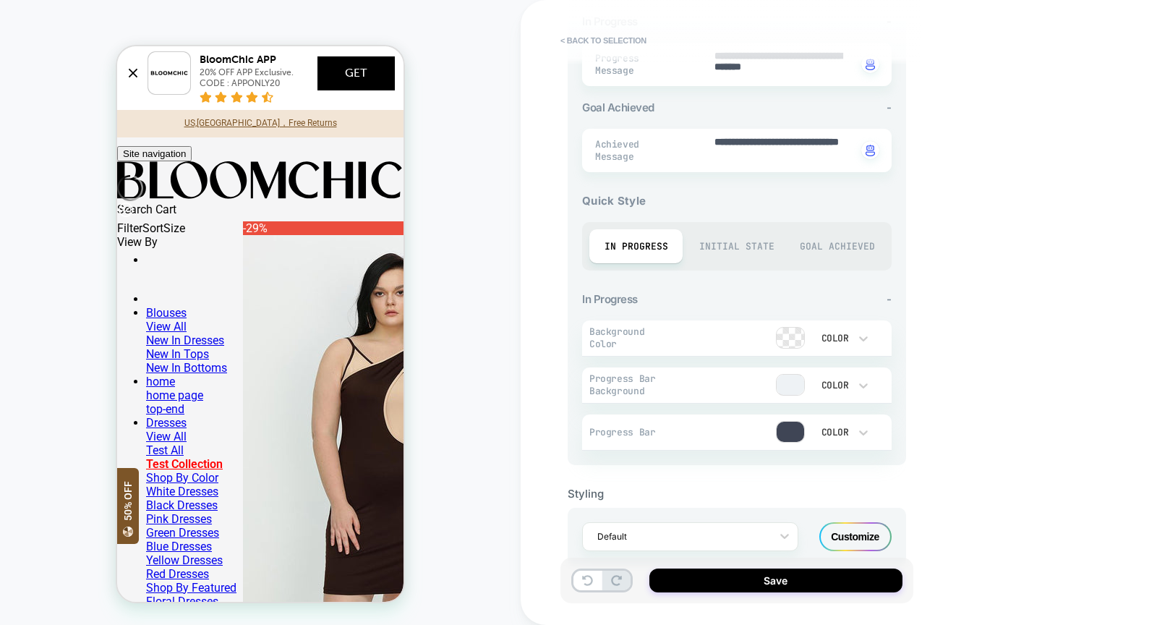
type textarea "**********"
click at [794, 429] on div at bounding box center [789, 431] width 27 height 20
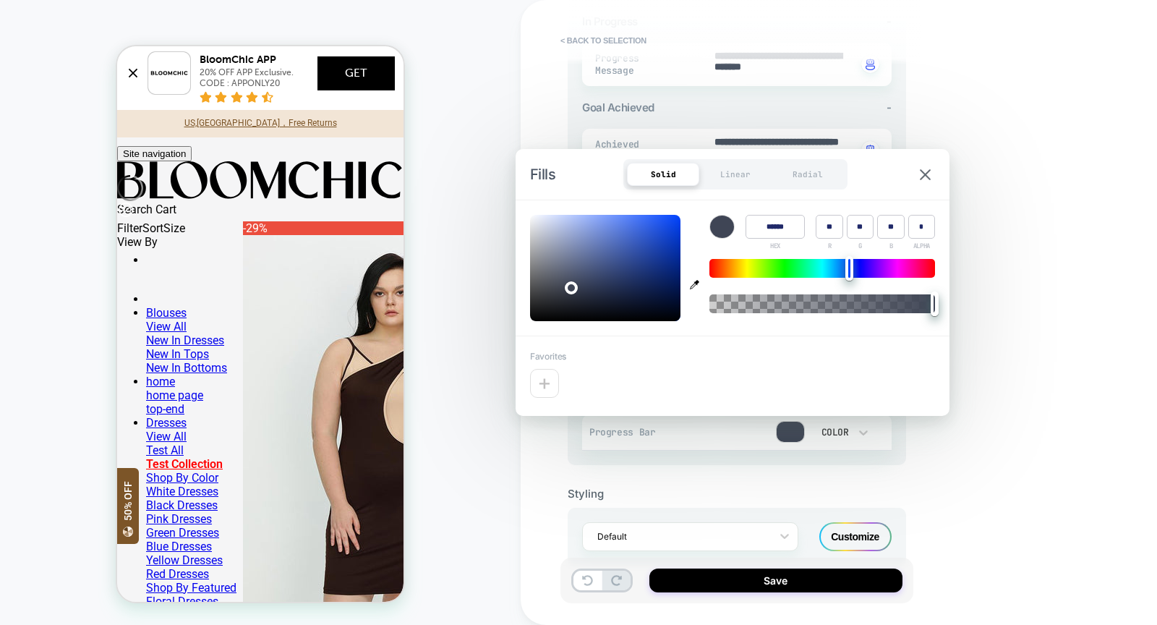
type textarea "*"
click at [692, 286] on icon "button" at bounding box center [694, 284] width 9 height 9
type input "******"
type input "*"
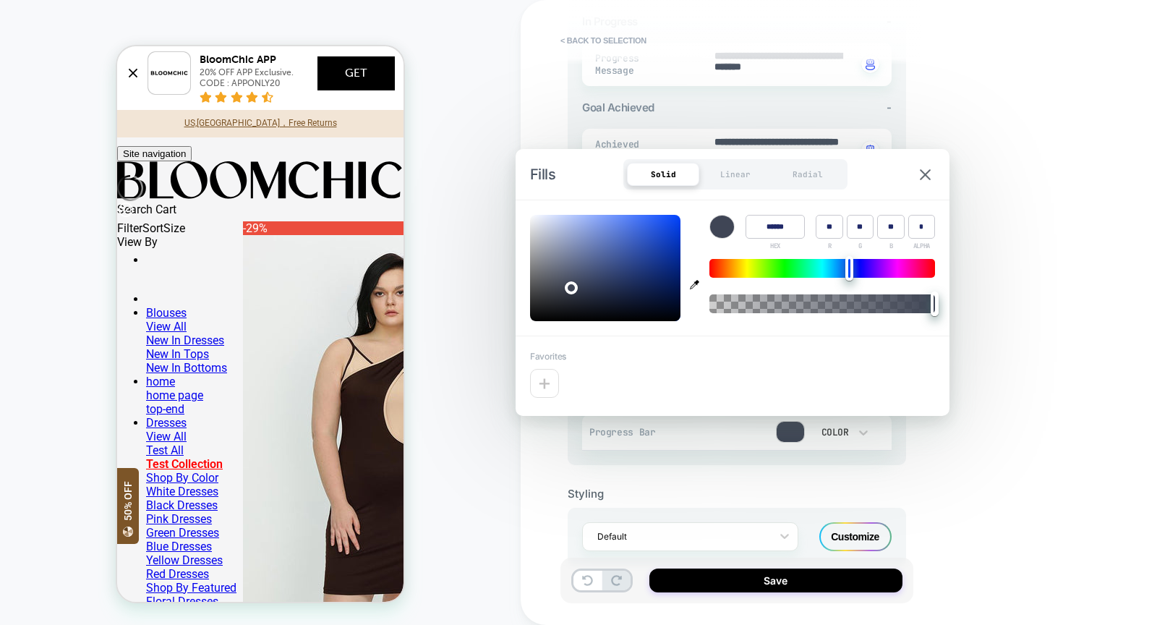
type input "*"
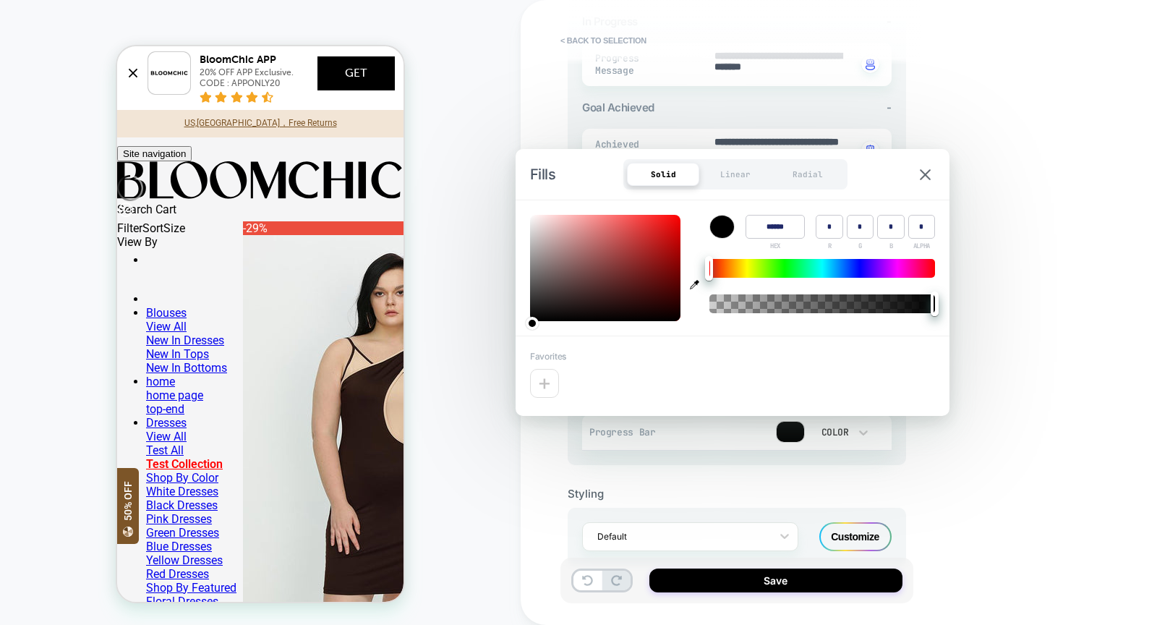
click at [925, 166] on div "Fills Solid Linear Radial" at bounding box center [732, 174] width 434 height 51
click at [922, 171] on img at bounding box center [924, 174] width 11 height 11
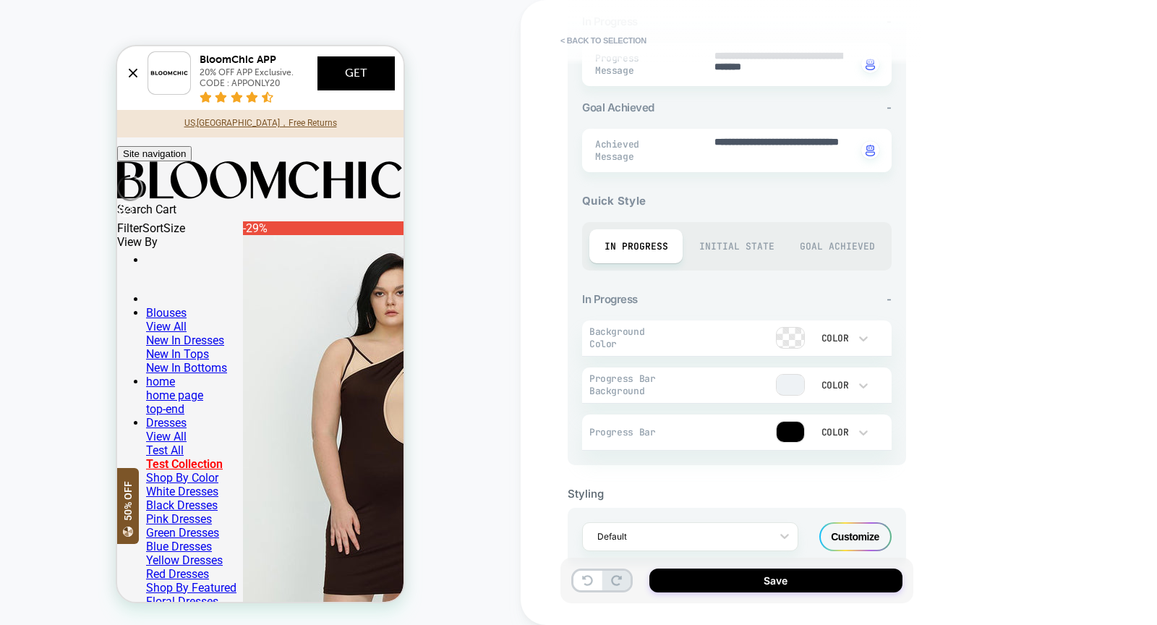
scroll to position [455, 0]
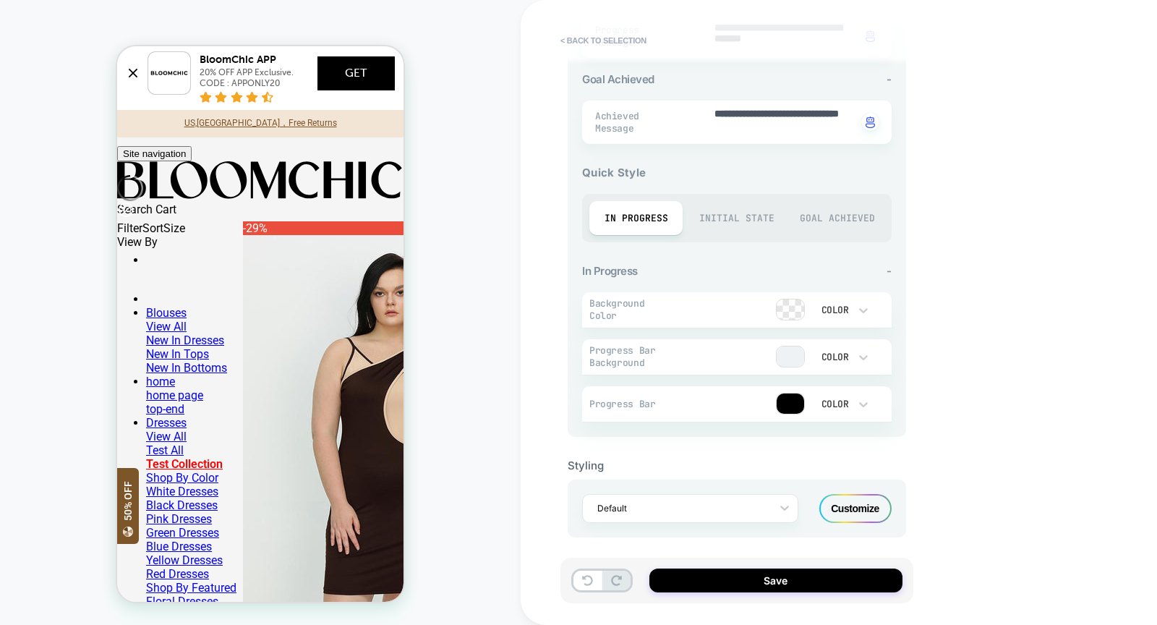
click at [844, 502] on div "Customize" at bounding box center [855, 508] width 72 height 29
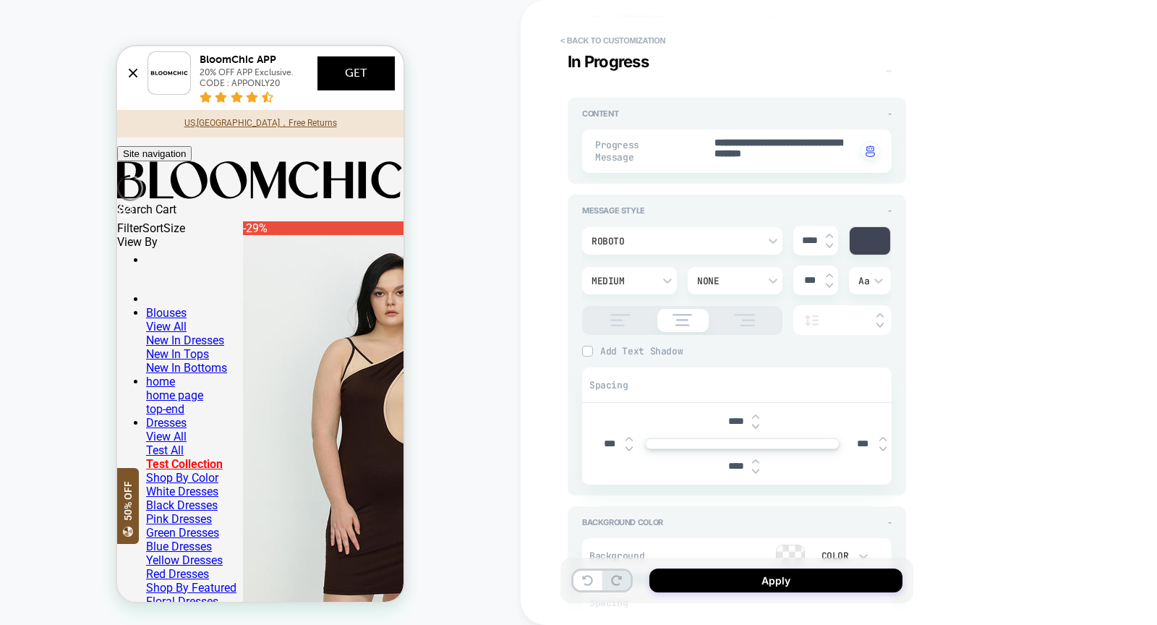
scroll to position [174, 0]
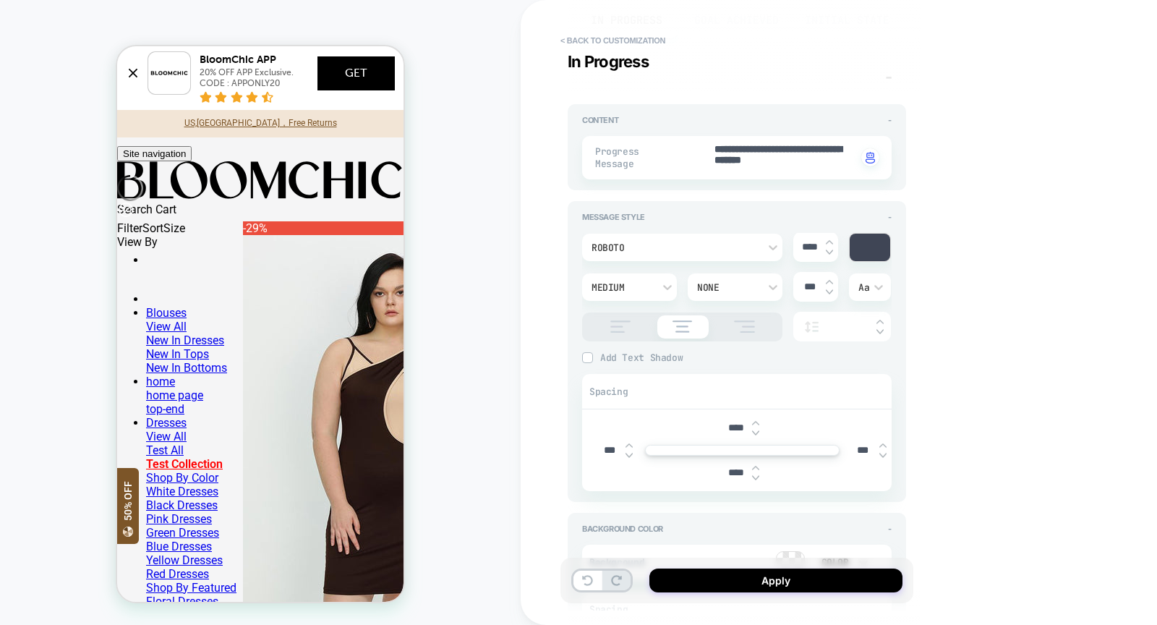
click at [838, 207] on div "Message Style - Roboto **** Medium None *** Aa Add Text Shadow X *** Y *** Blur…" at bounding box center [736, 351] width 338 height 301
click at [792, 218] on div "Message Style -" at bounding box center [736, 217] width 309 height 10
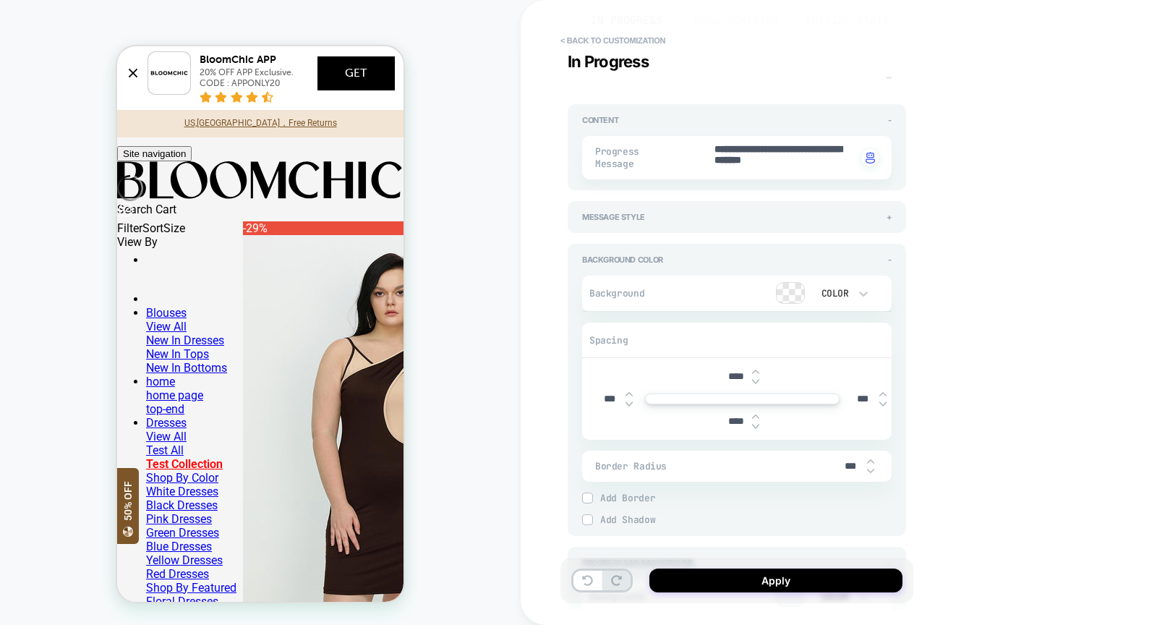
click at [760, 251] on div "Background Color - Background Color Spacing **** *** *** **** Border Radius ***…" at bounding box center [736, 390] width 338 height 292
click at [757, 262] on div "Background Color -" at bounding box center [736, 259] width 309 height 10
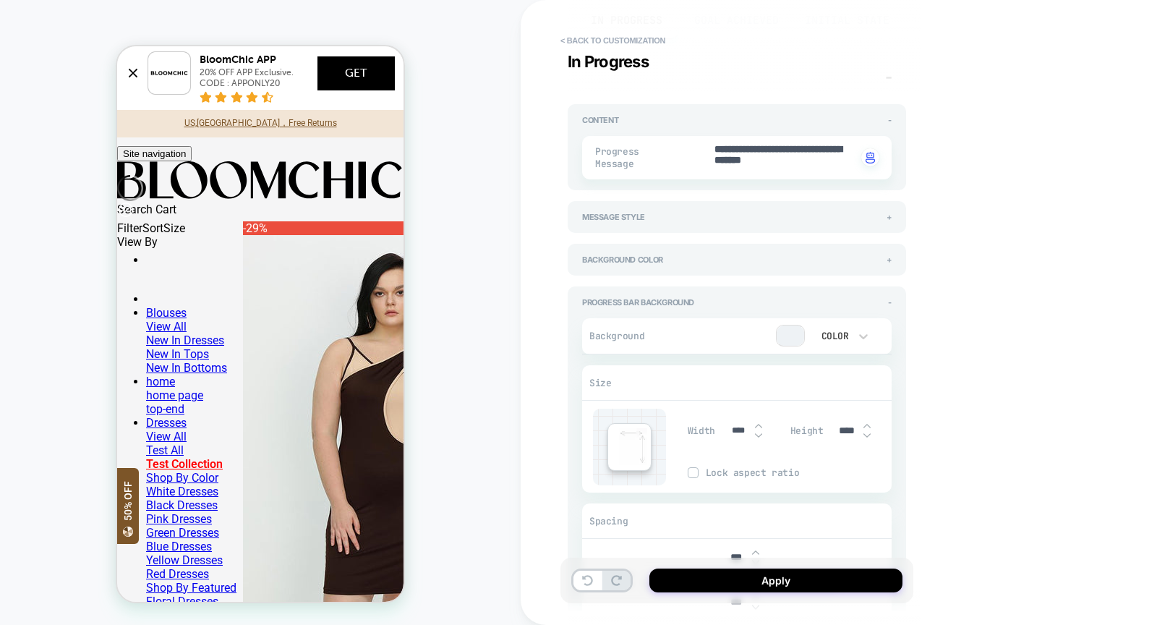
click at [753, 307] on div "Background Color Size Width **** Height **** Lock aspect ratio Spacing *** *** …" at bounding box center [736, 506] width 309 height 398
click at [802, 297] on div "Progress Bar Background -" at bounding box center [736, 302] width 309 height 10
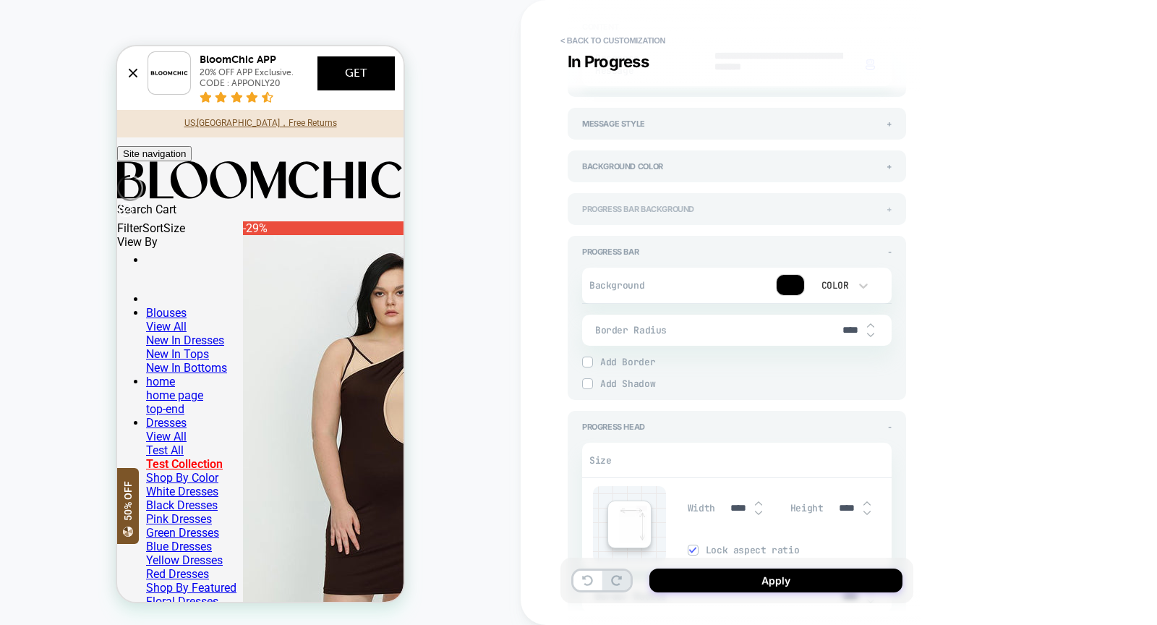
scroll to position [271, 0]
click at [843, 329] on input "****" at bounding box center [850, 326] width 33 height 12
type textarea "*"
type input "***"
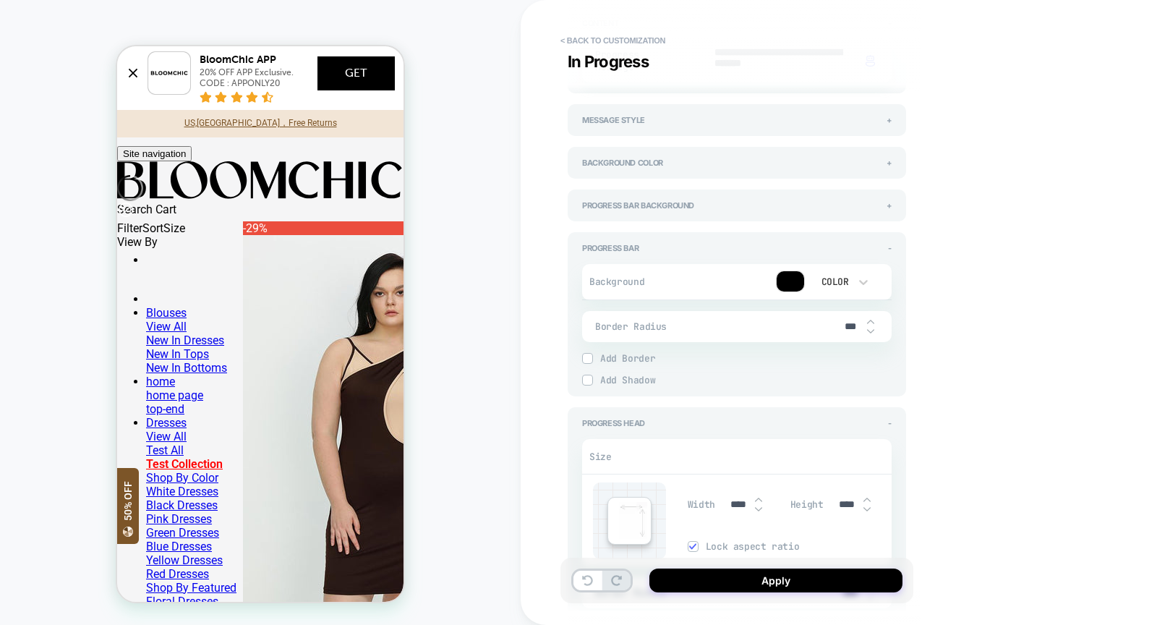
type textarea "*"
type input "***"
click at [872, 361] on span "Add Border" at bounding box center [745, 358] width 291 height 12
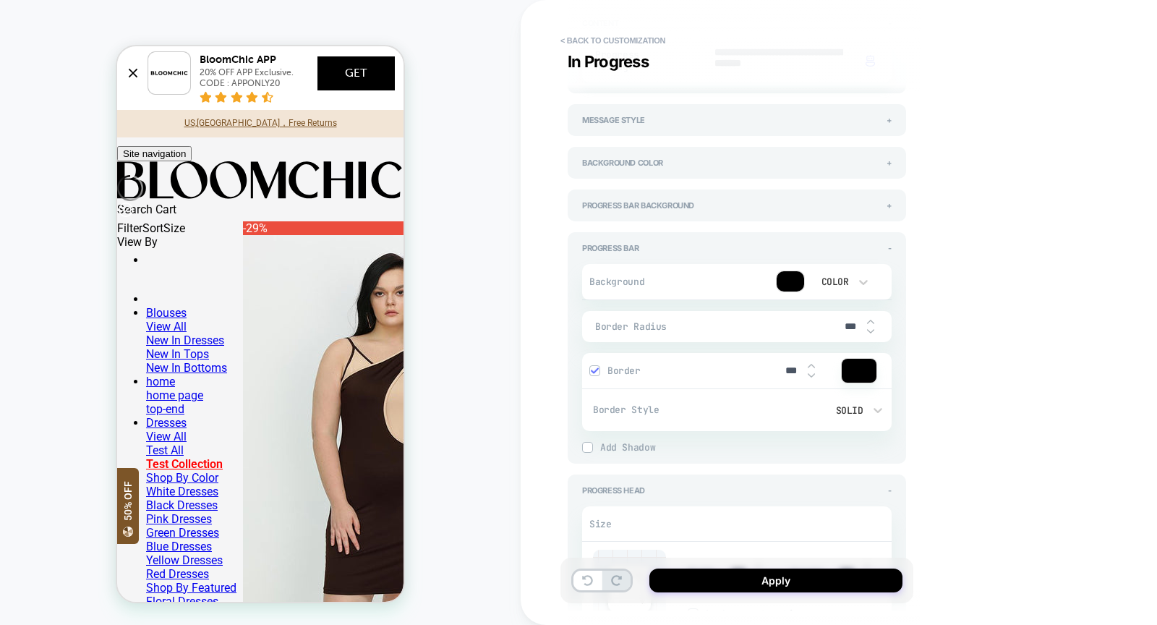
click at [927, 348] on div "**********" at bounding box center [838, 312] width 636 height 625
click at [844, 320] on input "***" at bounding box center [850, 326] width 33 height 12
click at [935, 337] on div "**********" at bounding box center [838, 312] width 636 height 625
click at [721, 364] on span "Border" at bounding box center [687, 370] width 161 height 12
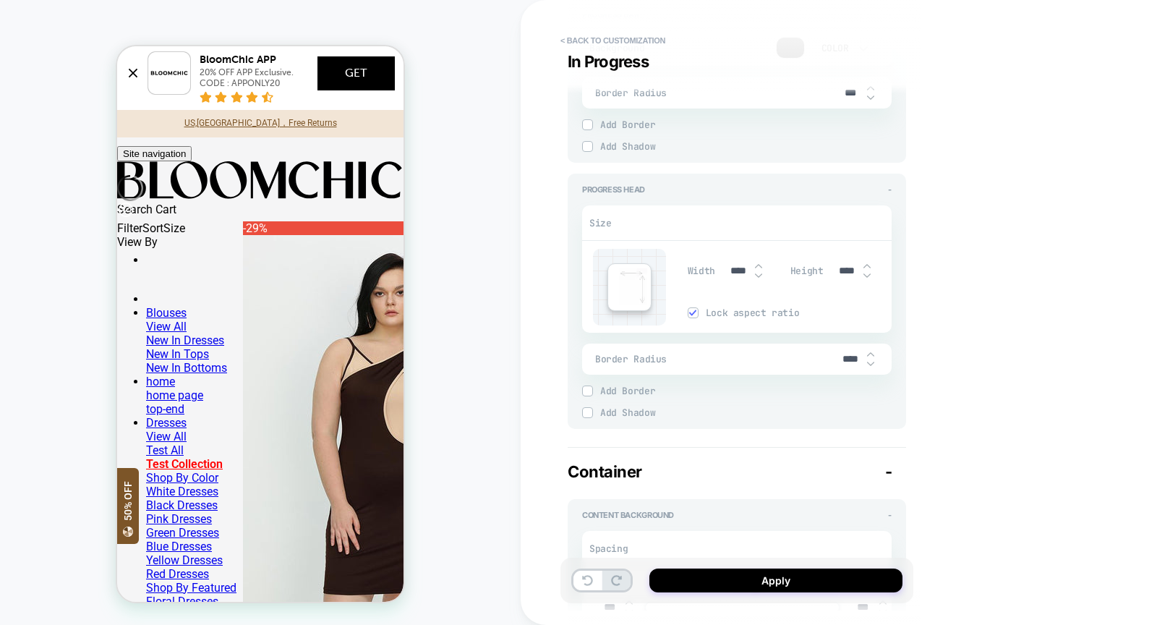
scroll to position [507, 0]
click at [818, 351] on span "Border Radius" at bounding box center [715, 356] width 240 height 12
click at [841, 351] on input "****" at bounding box center [850, 356] width 33 height 12
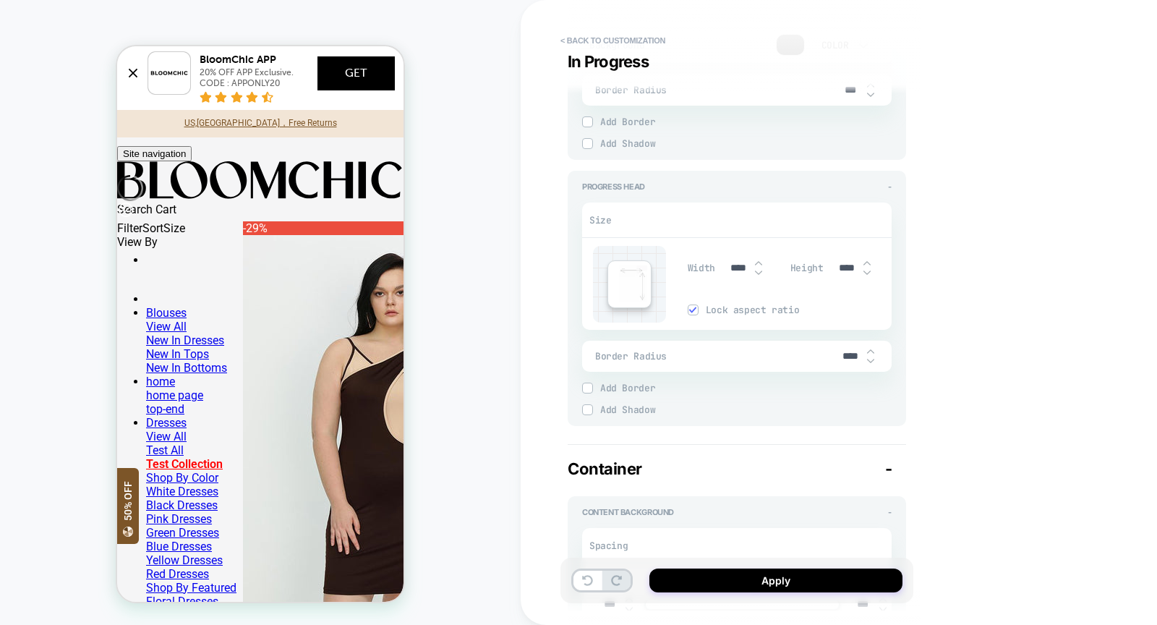
type textarea "*"
type input "***"
type textarea "*"
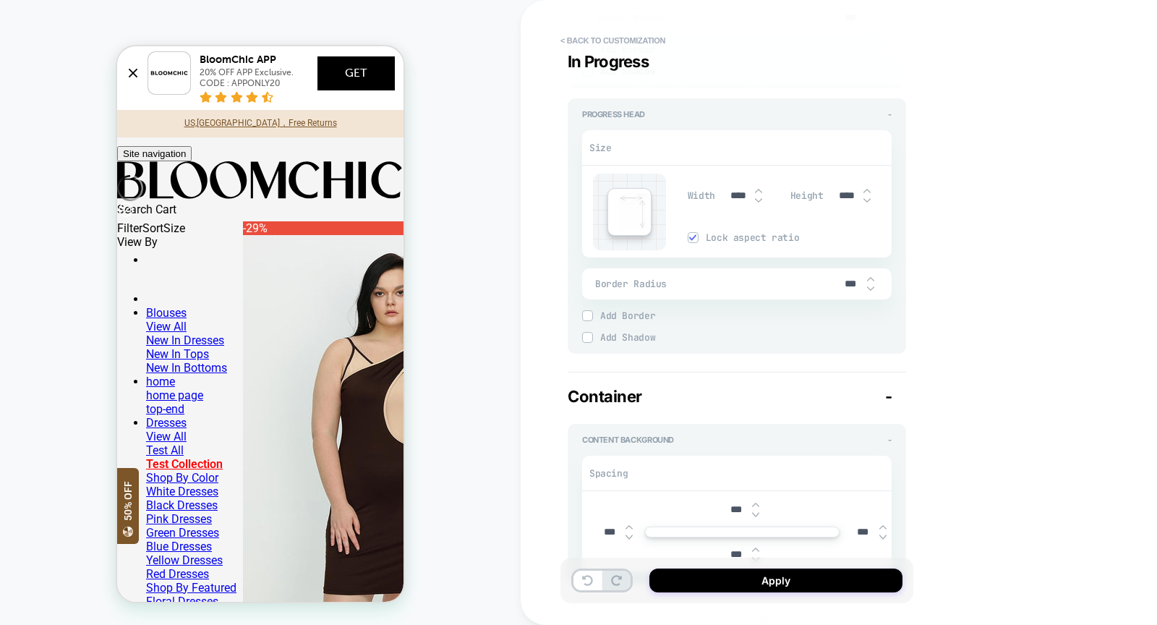
scroll to position [581, 0]
type input "***"
click at [731, 188] on input "****" at bounding box center [738, 194] width 33 height 12
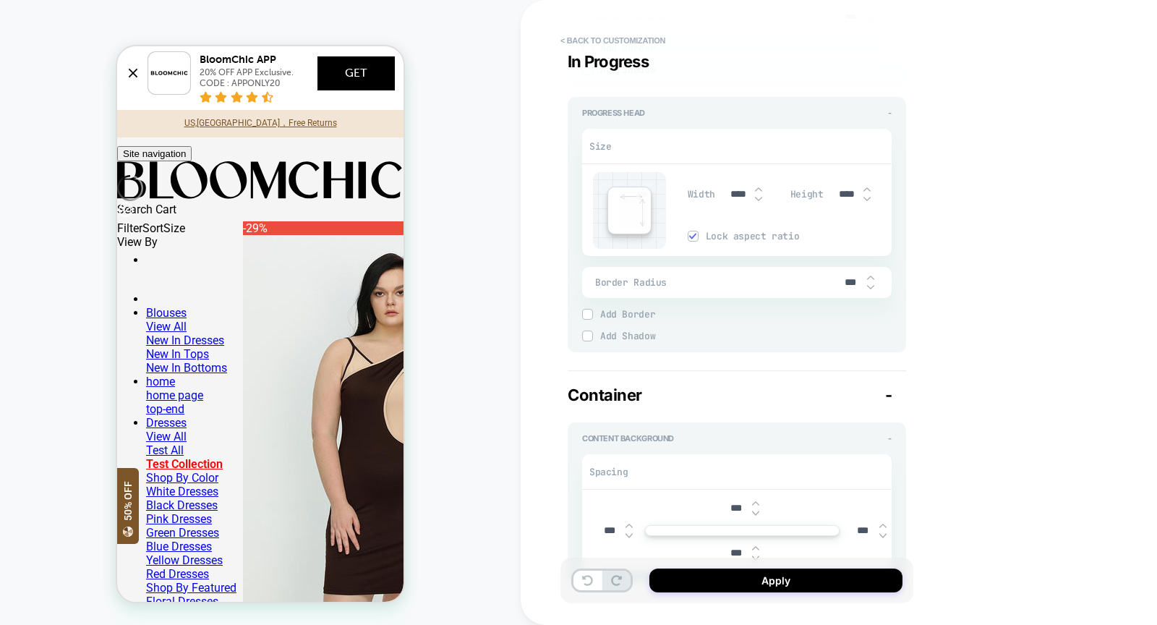
type textarea "*"
type input "***"
type textarea "*"
type input "***"
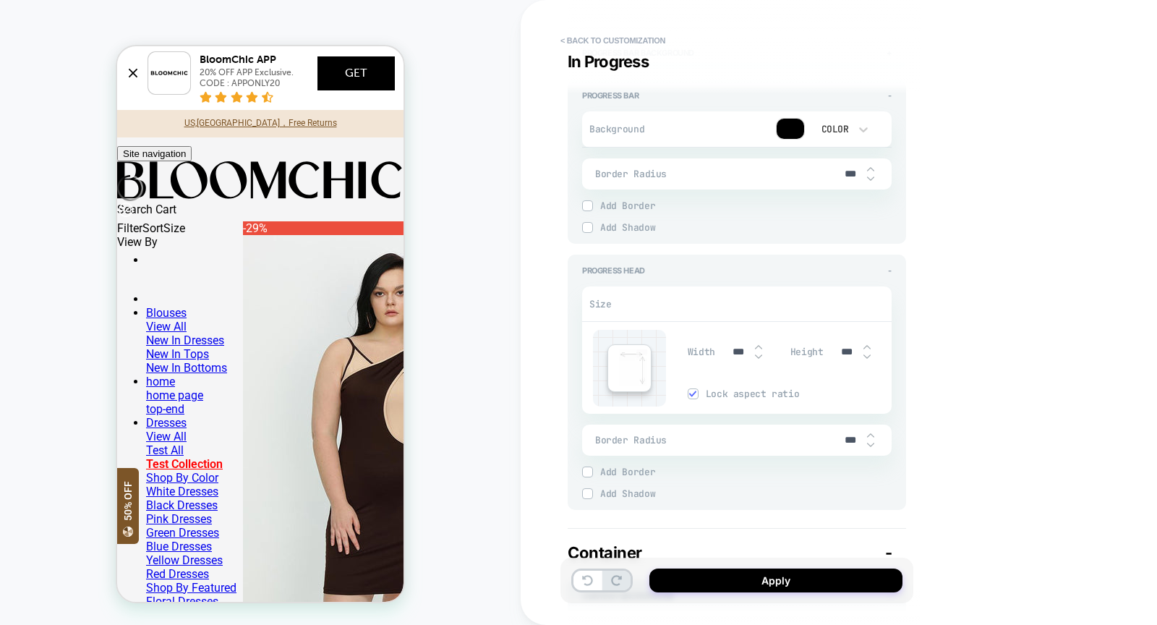
scroll to position [0, 0]
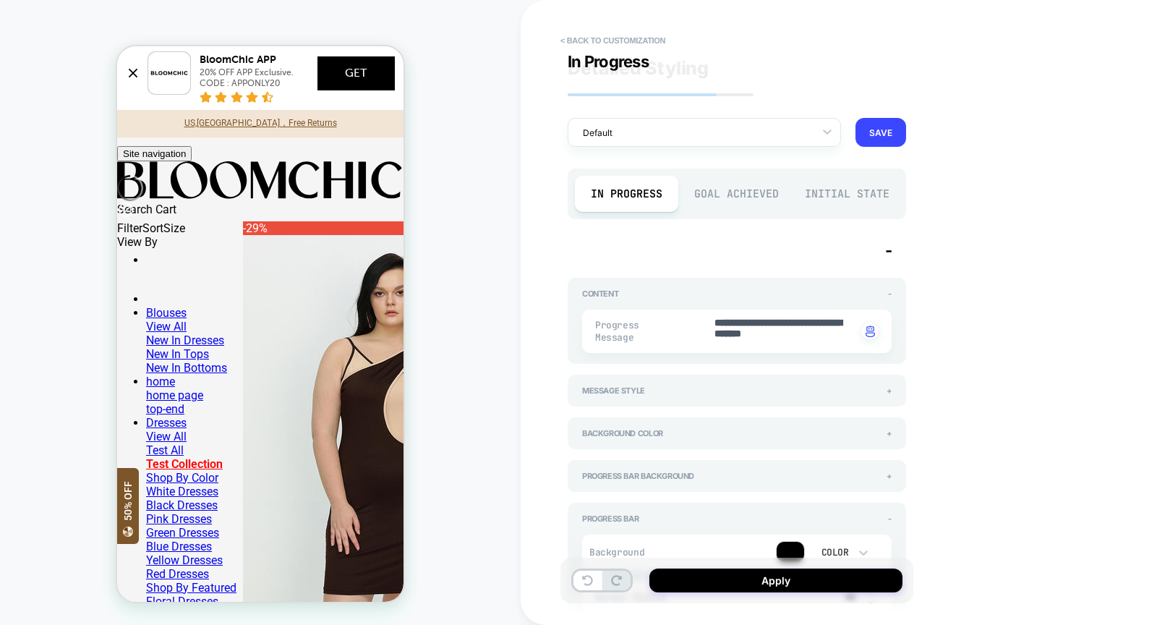
type textarea "*"
type input "***"
click at [729, 186] on div "Goal Achieved" at bounding box center [736, 194] width 103 height 36
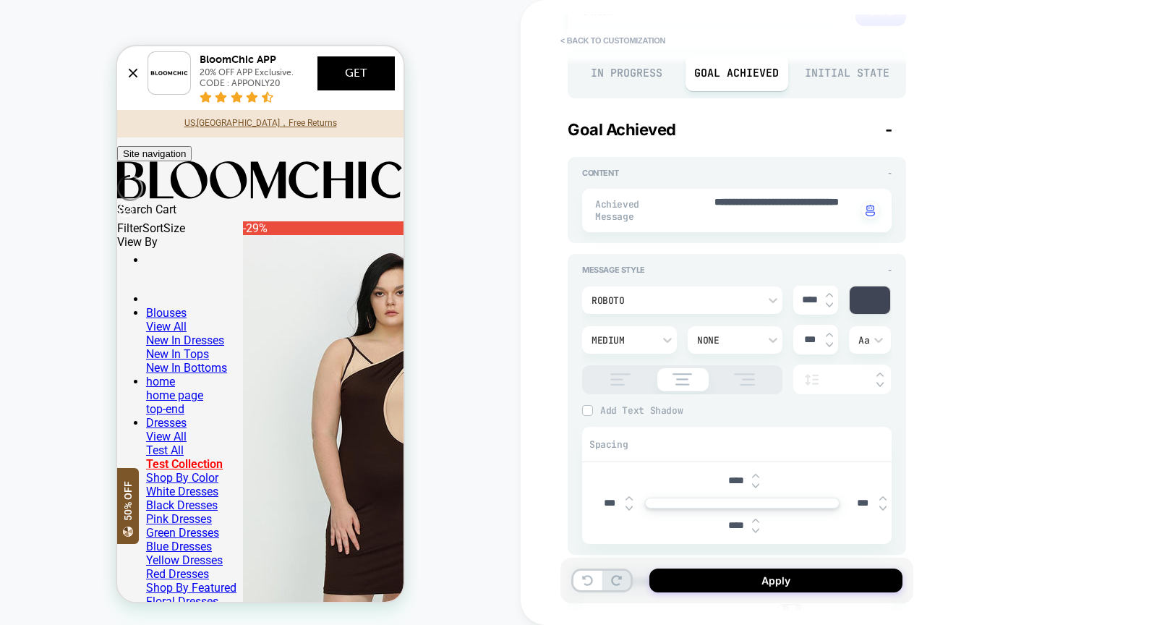
scroll to position [129, 0]
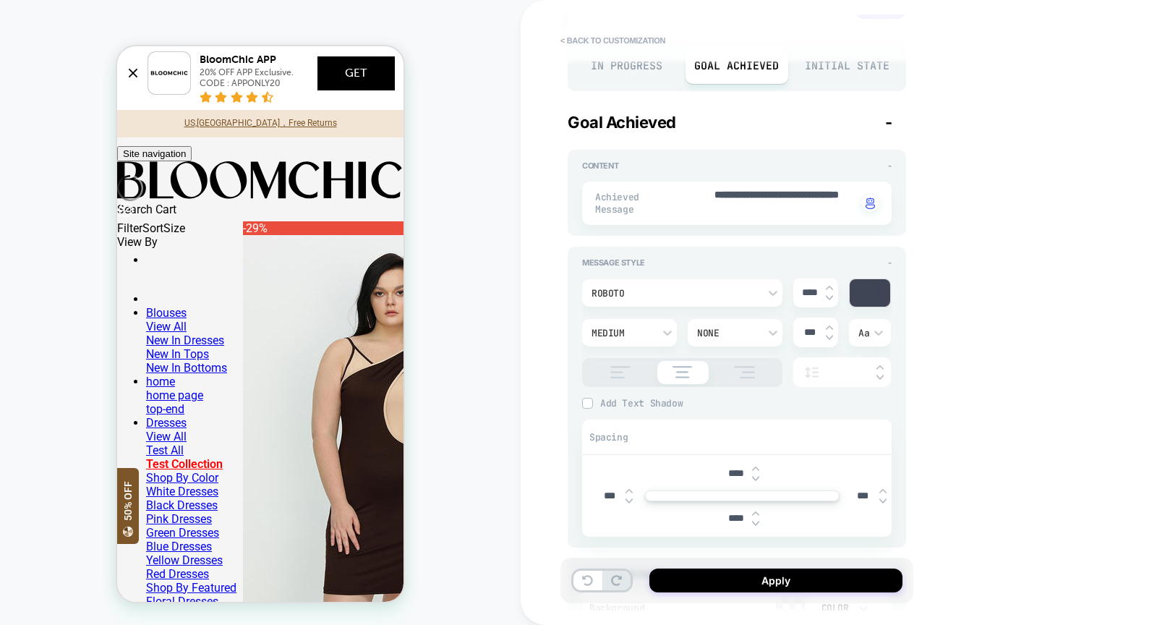
click at [866, 295] on div at bounding box center [869, 292] width 40 height 27
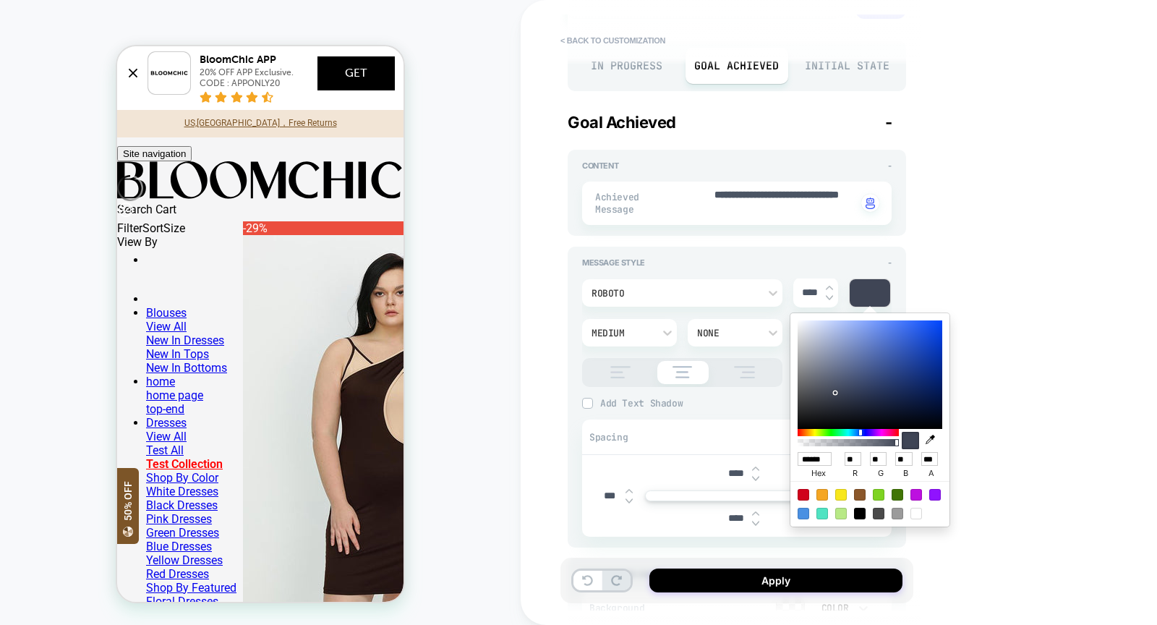
click at [928, 437] on icon "button" at bounding box center [929, 438] width 9 height 9
type textarea "*"
type input "******"
type input "*"
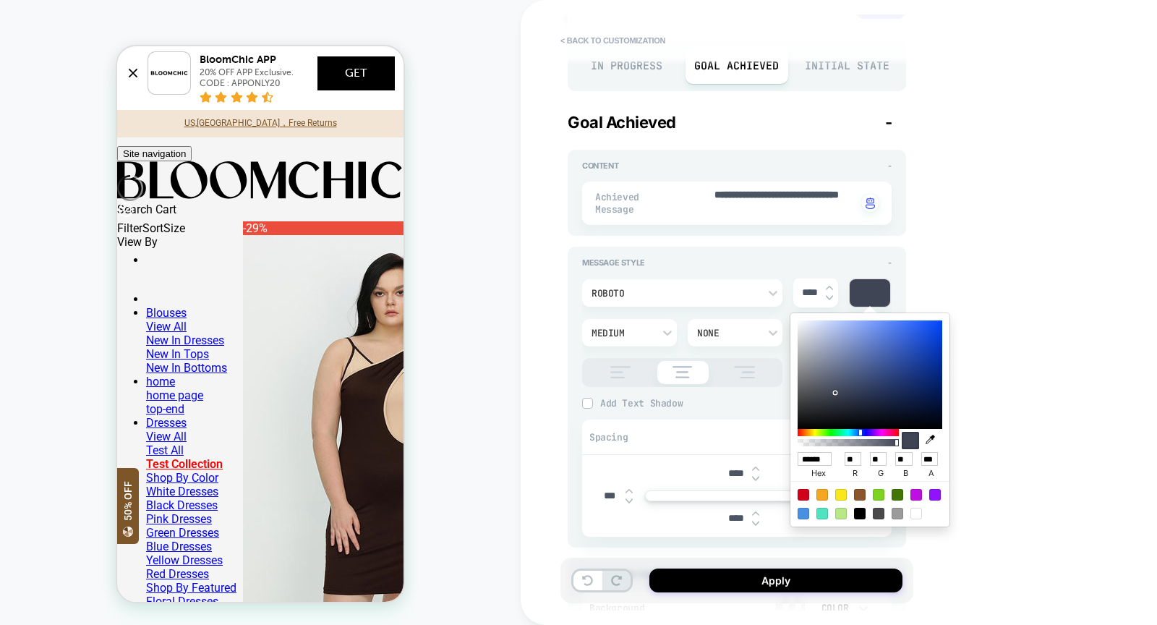
type input "*"
click at [698, 441] on div "Spacing" at bounding box center [736, 437] width 309 height 35
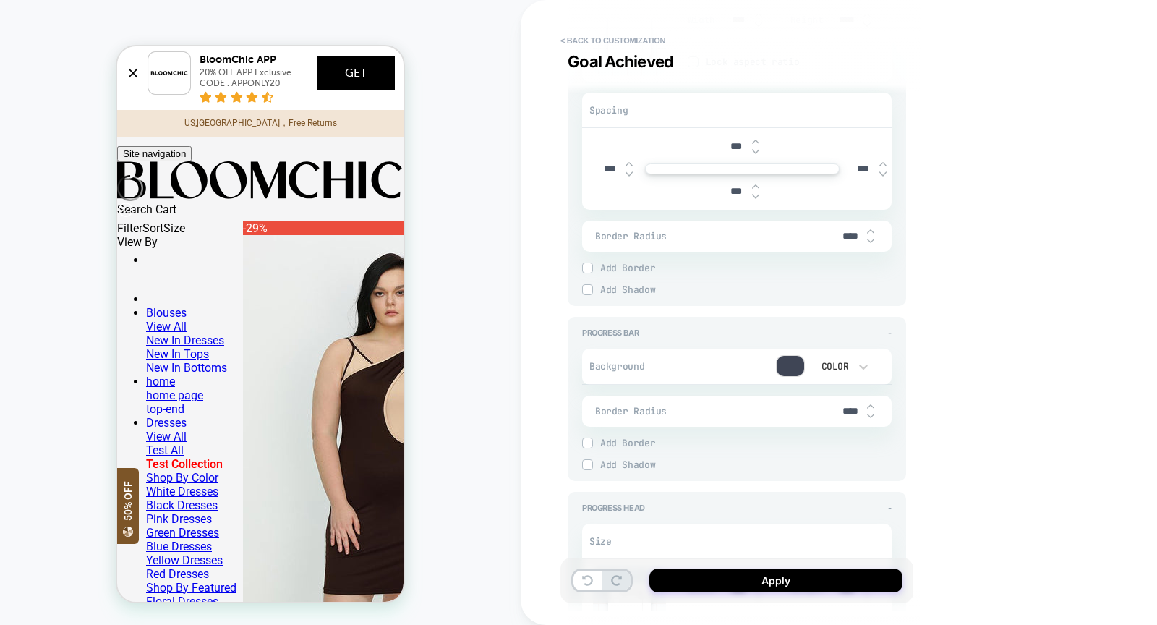
scroll to position [1415, 0]
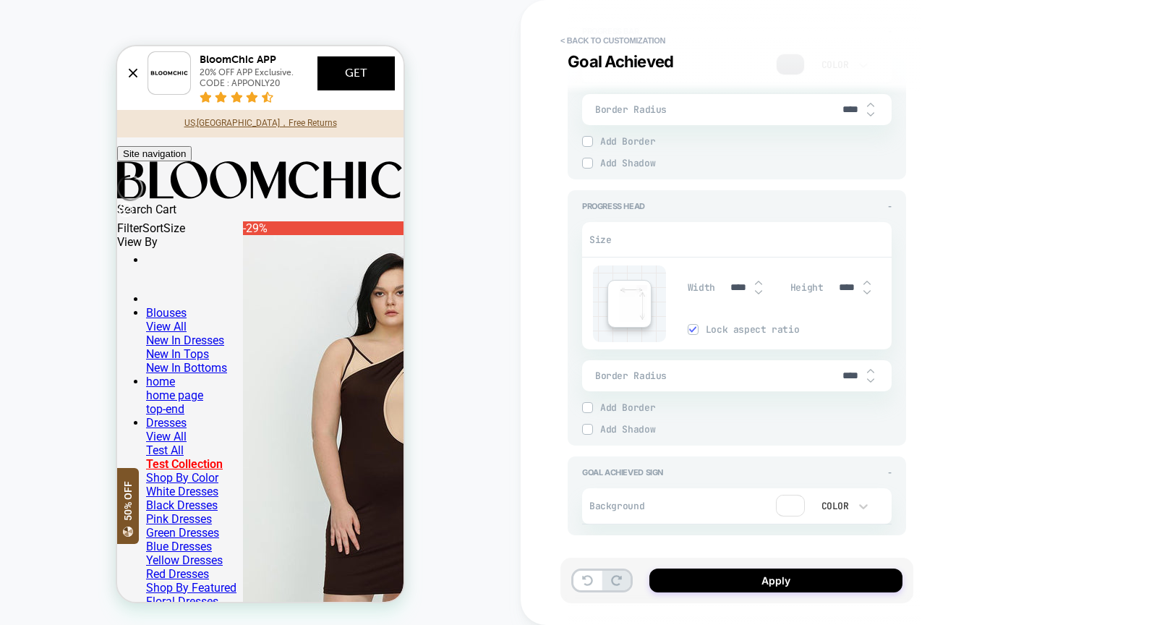
click at [732, 281] on input "****" at bounding box center [738, 287] width 33 height 12
type textarea "*"
type input "***"
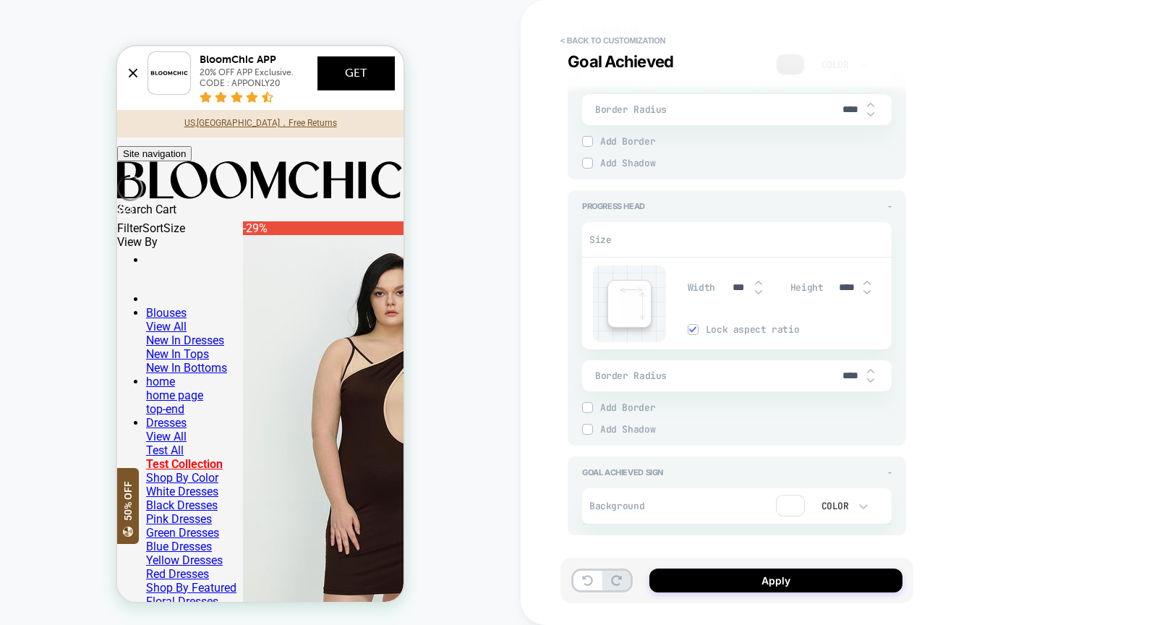
type textarea "*"
type input "***"
type textarea "*"
type input "***"
click at [844, 374] on input "****" at bounding box center [850, 375] width 33 height 12
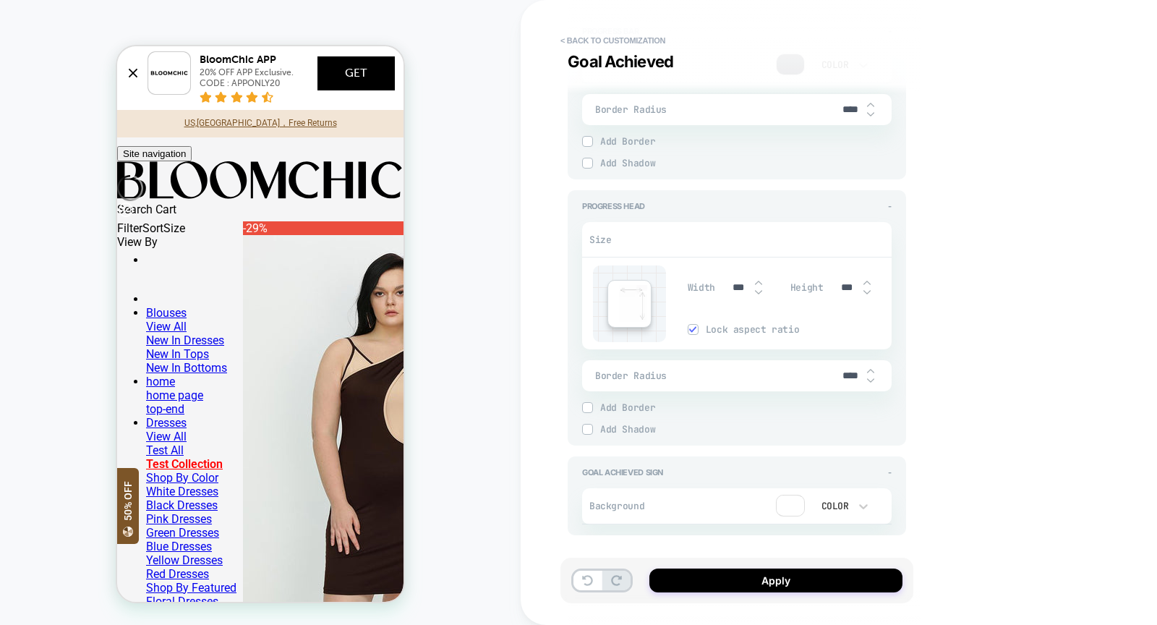
click at [844, 374] on input "****" at bounding box center [850, 375] width 33 height 12
type textarea "*"
type input "***"
type textarea "*"
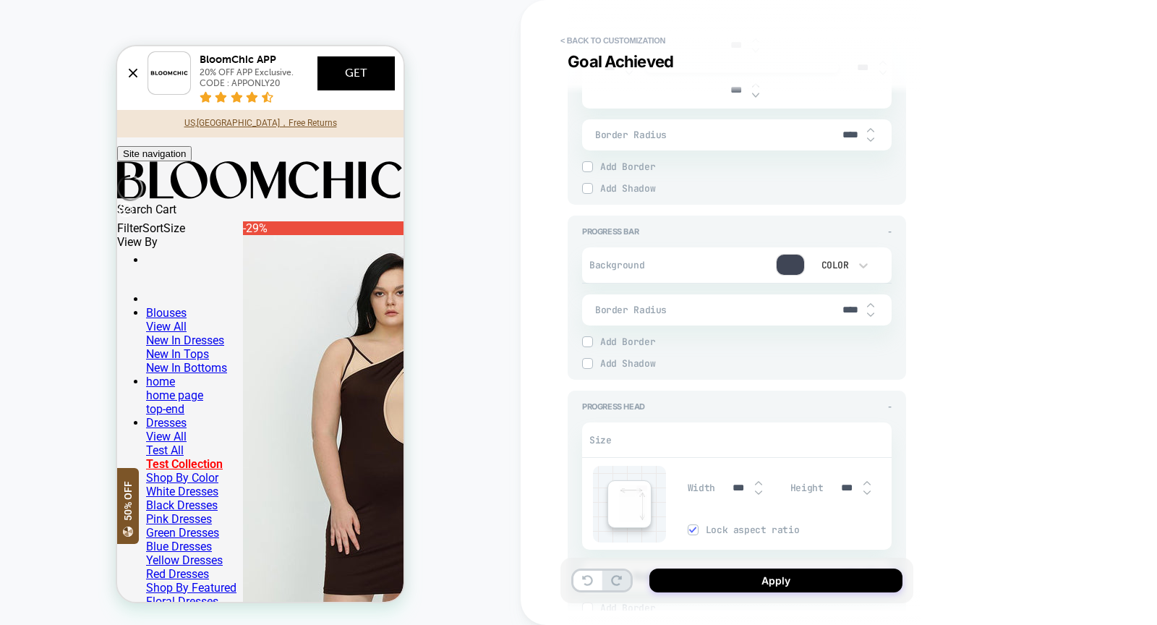
scroll to position [1212, 0]
type input "***"
click at [838, 306] on input "****" at bounding box center [850, 312] width 33 height 12
type textarea "*"
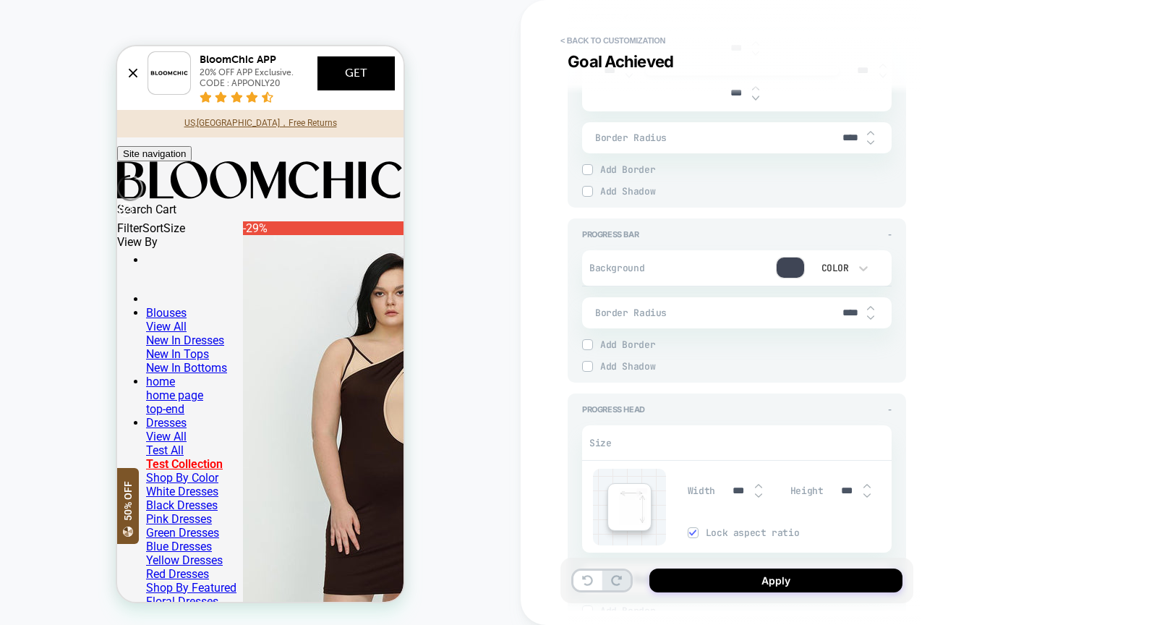
type input "***"
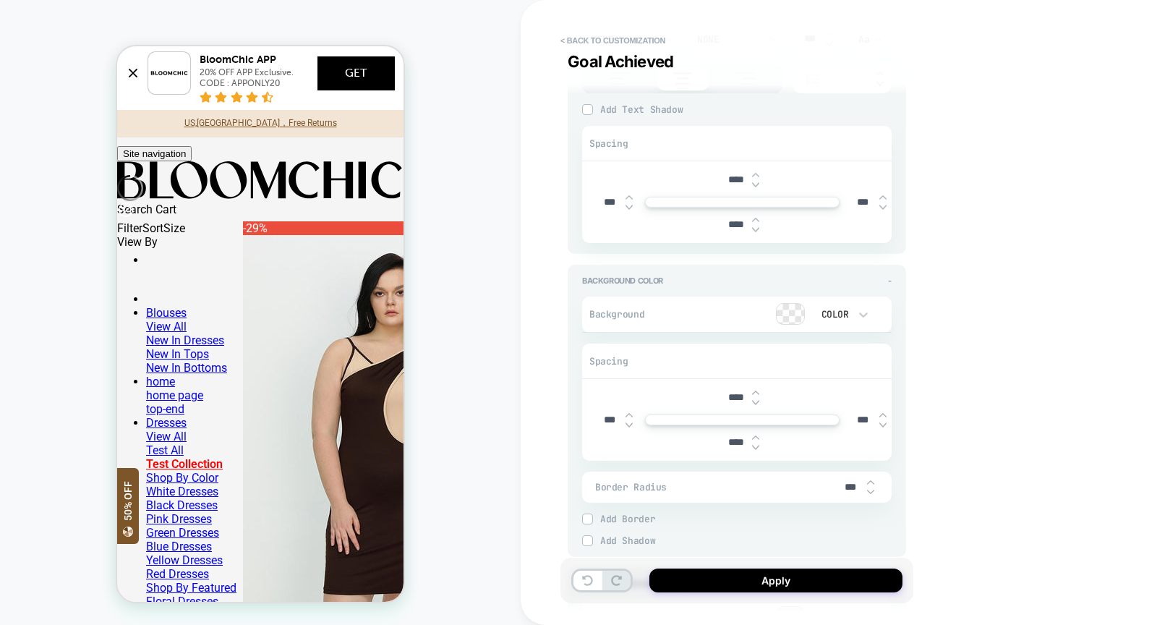
scroll to position [0, 0]
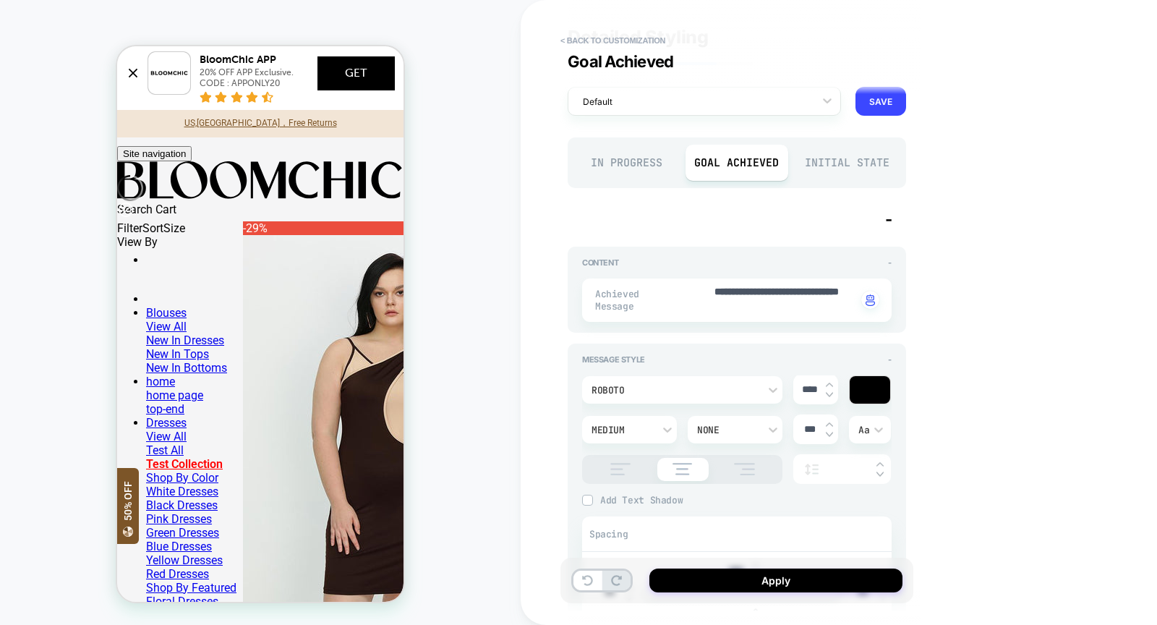
type textarea "*"
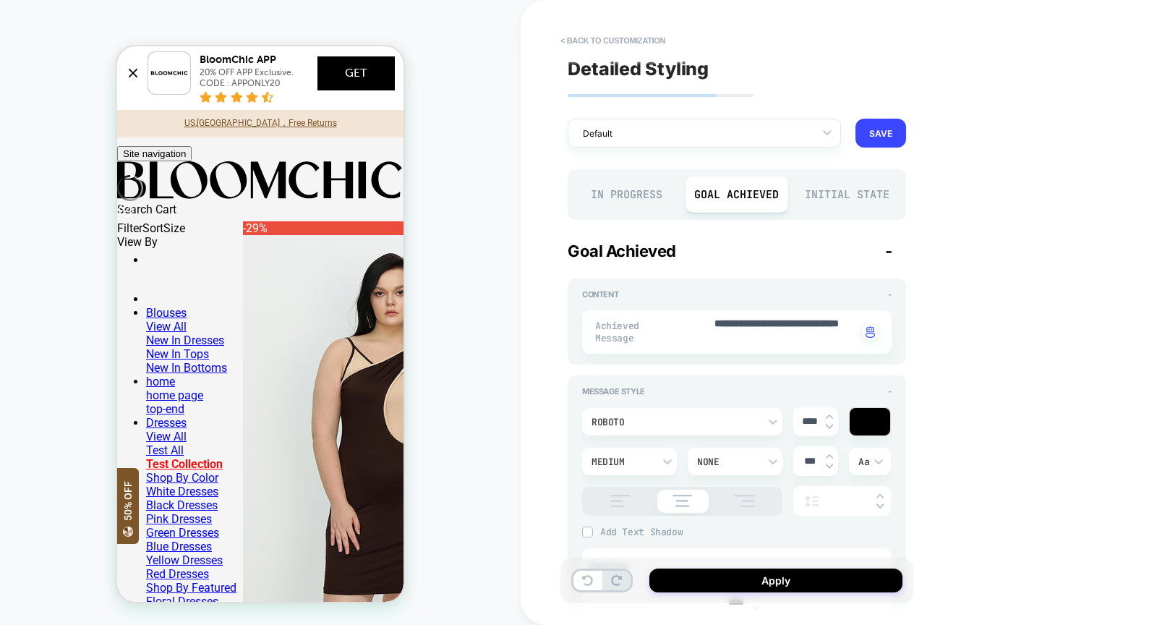
type input "***"
click at [834, 197] on div "Initial State" at bounding box center [846, 194] width 103 height 36
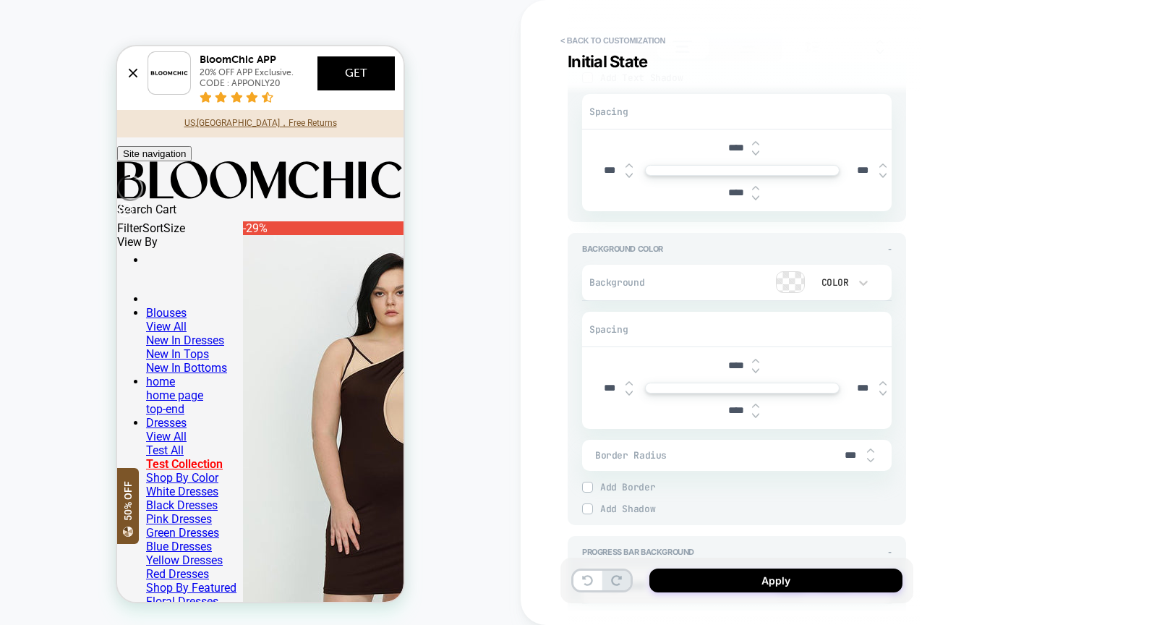
scroll to position [1075, 0]
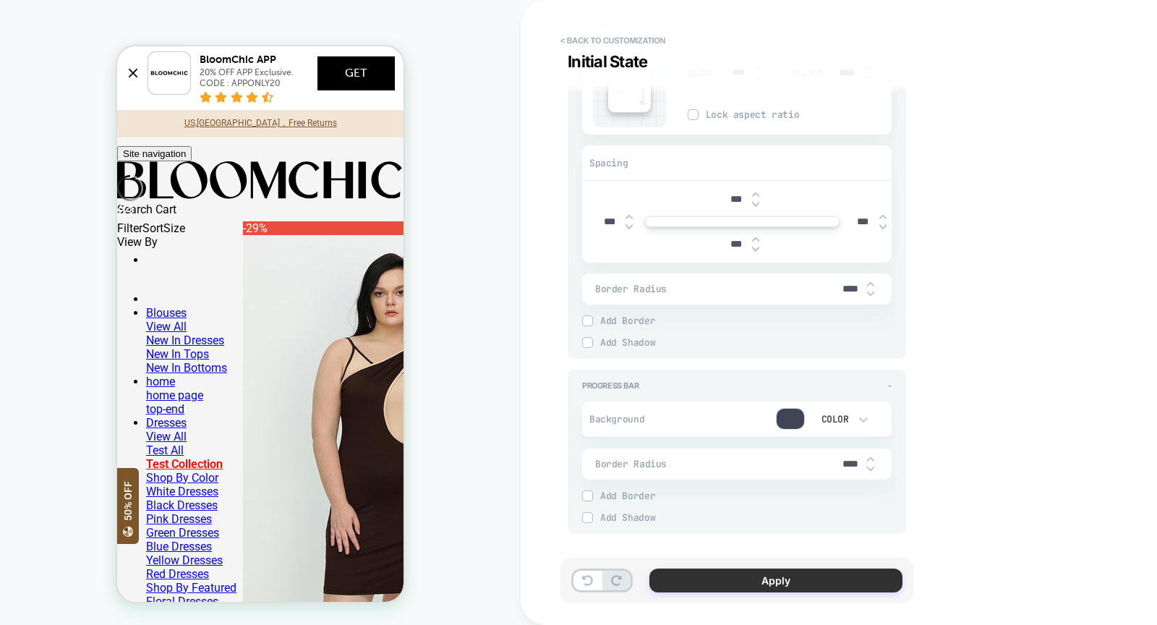
click at [769, 581] on button "Apply" at bounding box center [775, 580] width 253 height 24
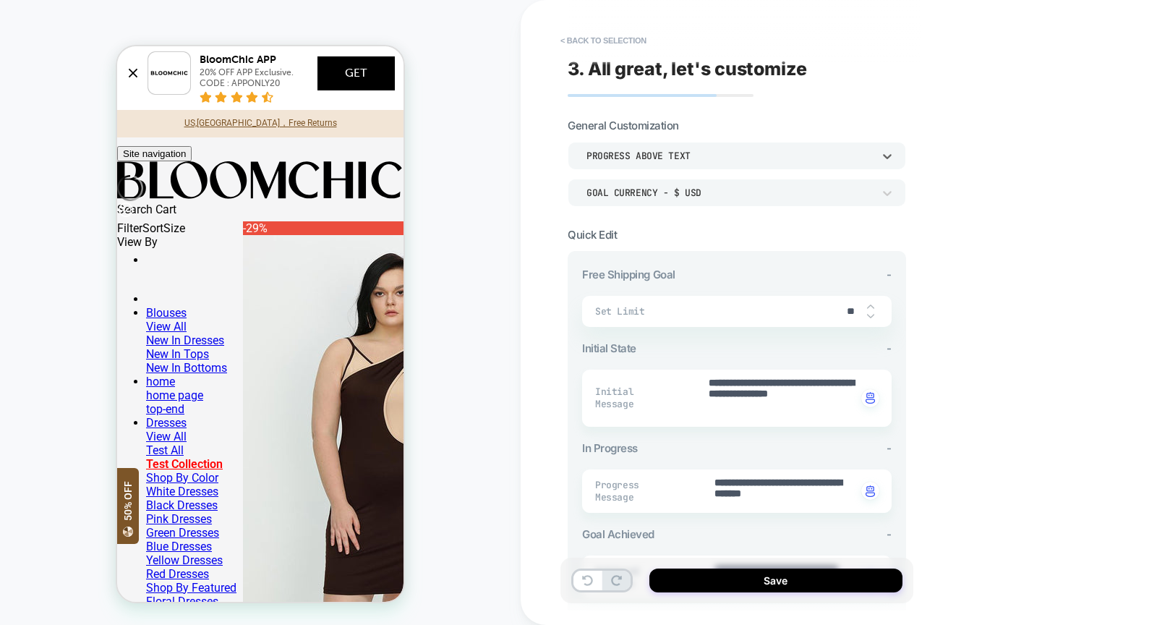
click at [682, 155] on div "Progress above Text" at bounding box center [729, 156] width 286 height 12
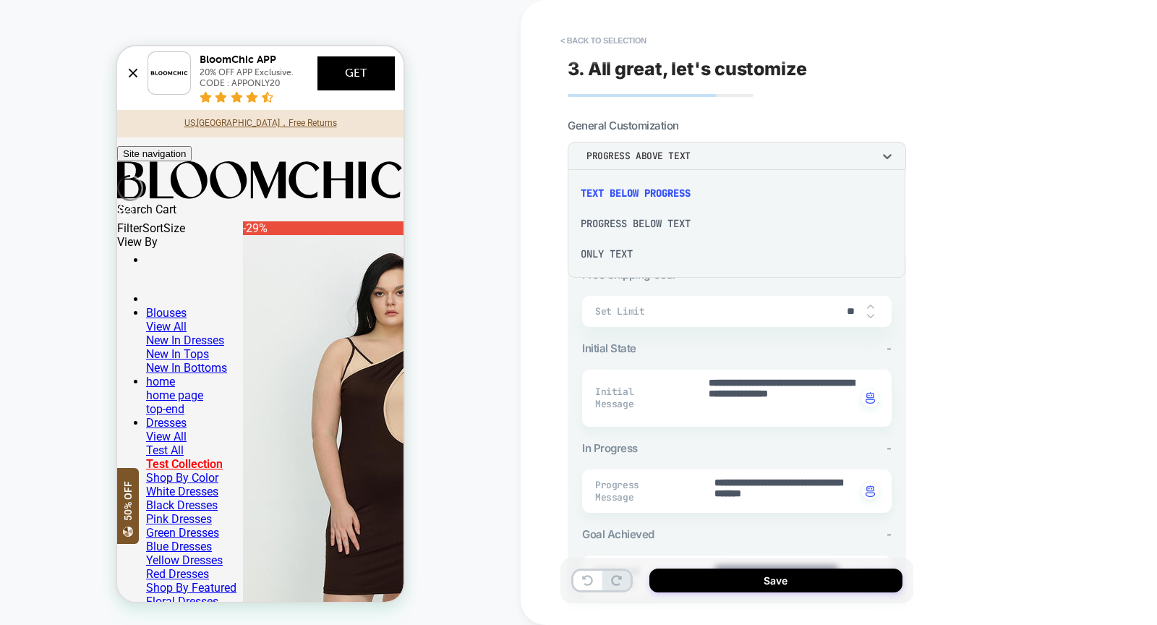
click at [682, 155] on div at bounding box center [578, 312] width 1157 height 625
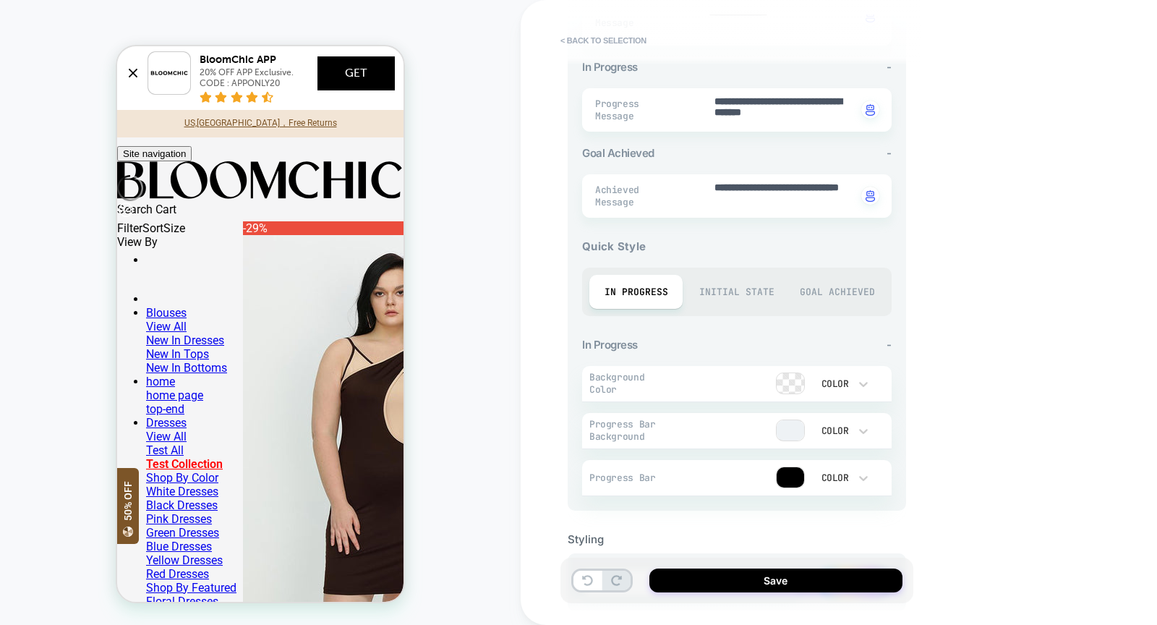
scroll to position [455, 0]
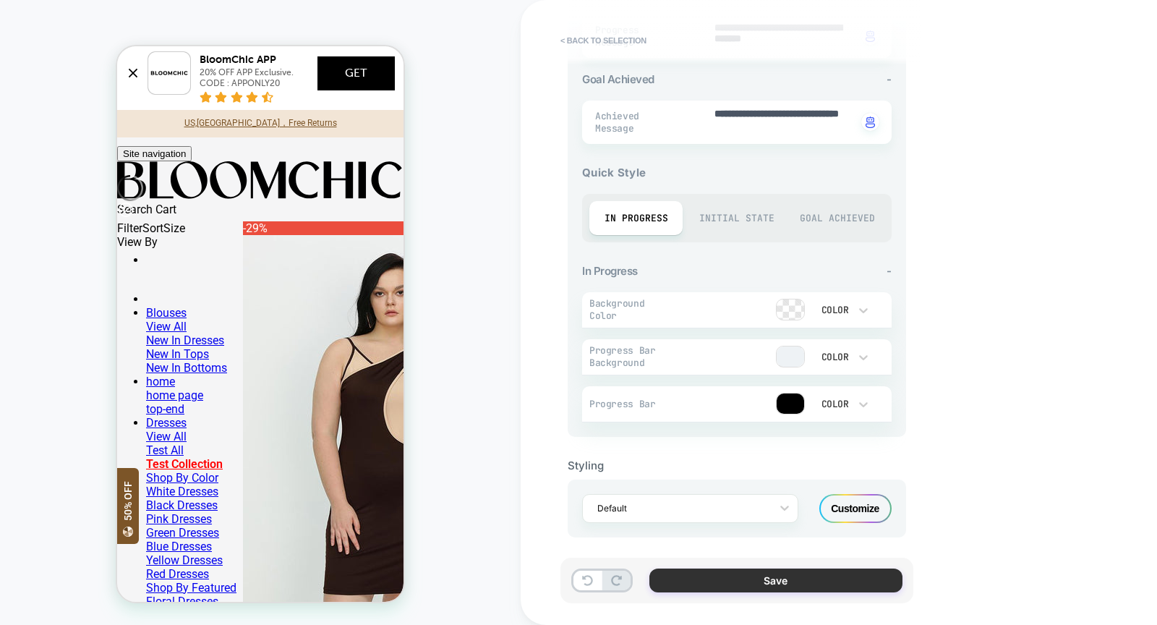
click at [739, 574] on button "Save" at bounding box center [775, 580] width 253 height 24
type textarea "*"
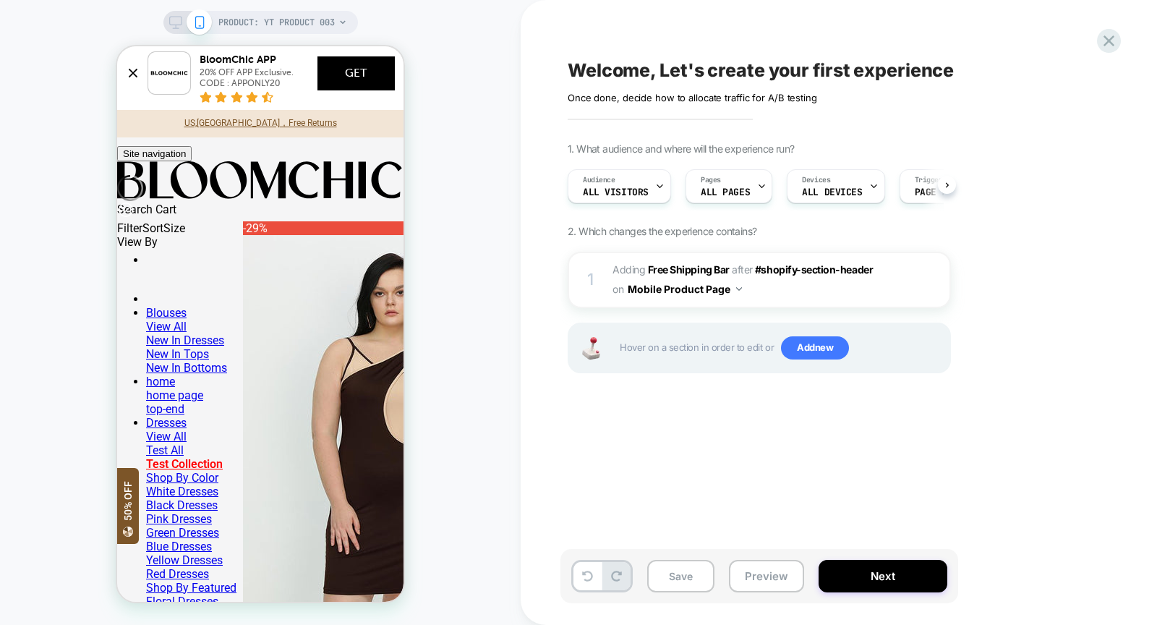
scroll to position [0, 1]
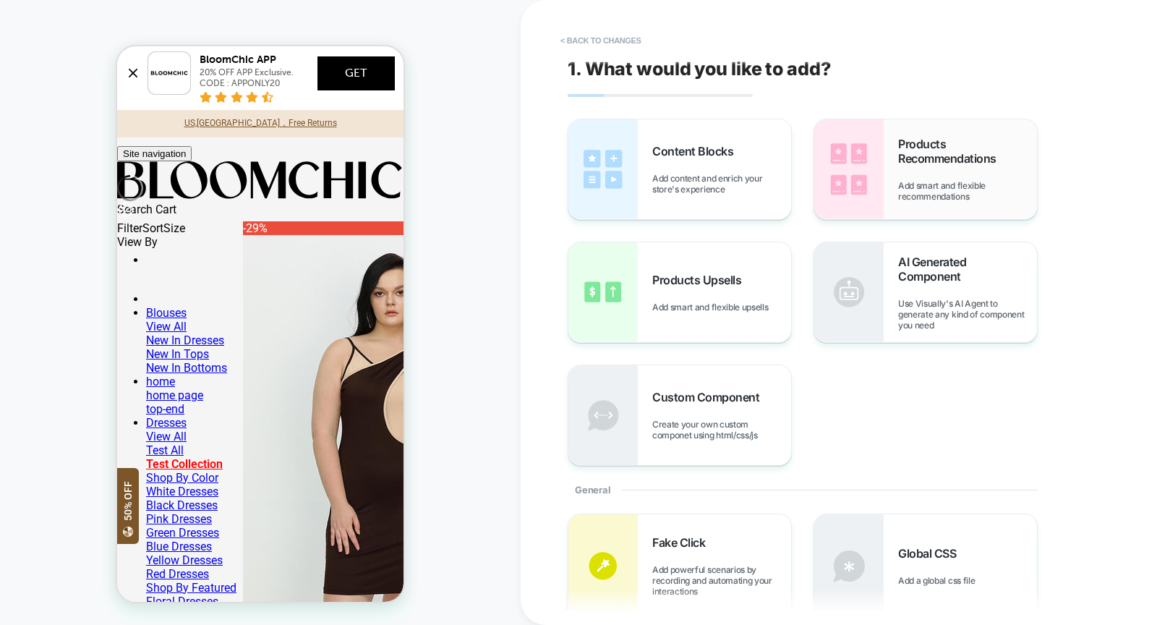
click at [909, 160] on span "Products Recommendations" at bounding box center [967, 151] width 139 height 29
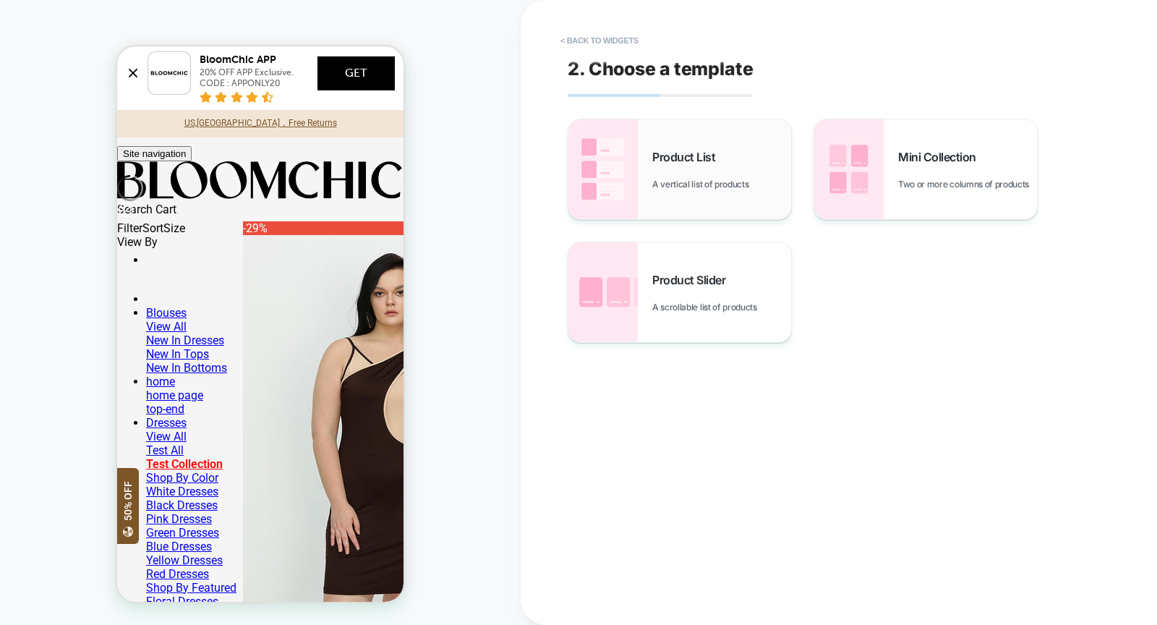
click at [711, 170] on div "Product List A vertical list of products" at bounding box center [721, 170] width 139 height 40
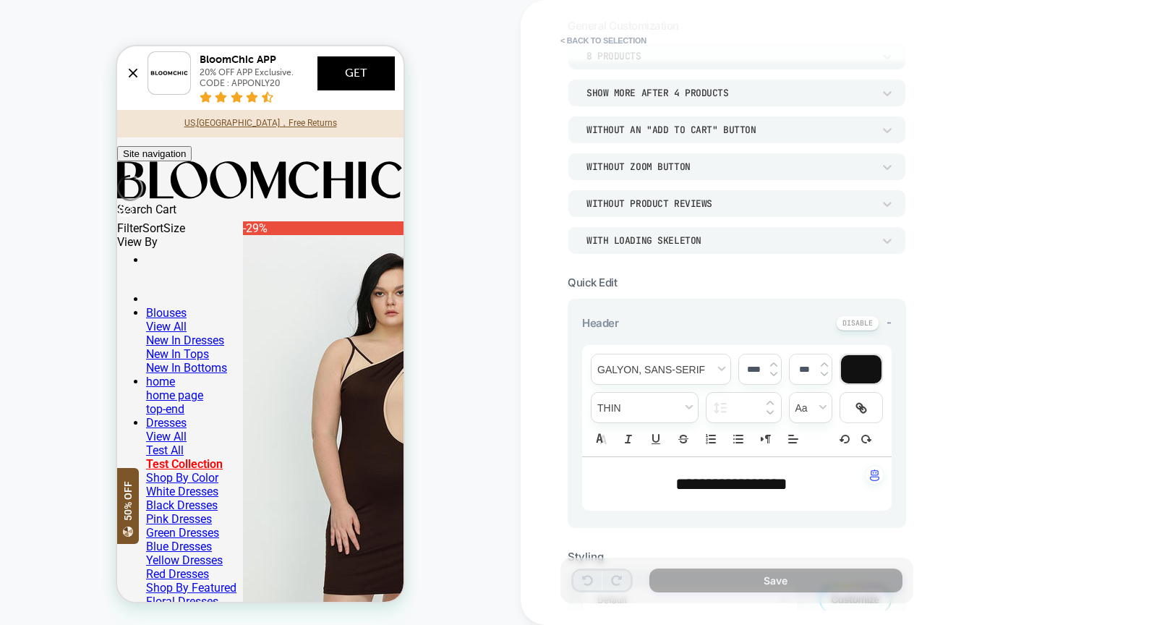
scroll to position [101, 0]
click at [735, 87] on div "Show more after 4 Products" at bounding box center [729, 91] width 286 height 12
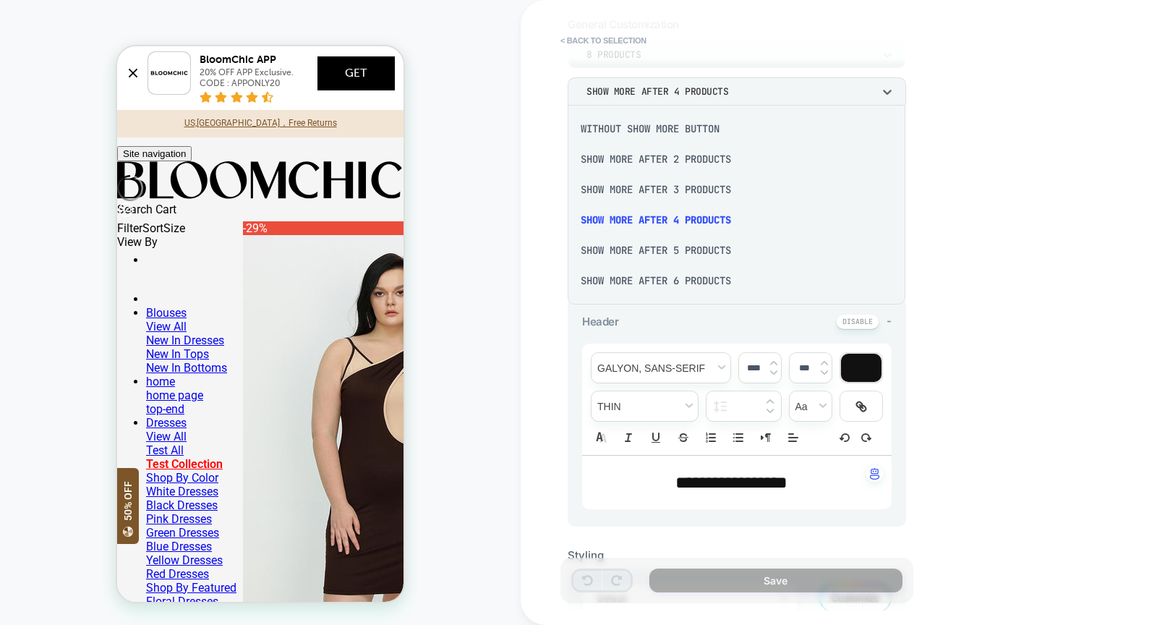
click at [735, 87] on div at bounding box center [578, 312] width 1157 height 625
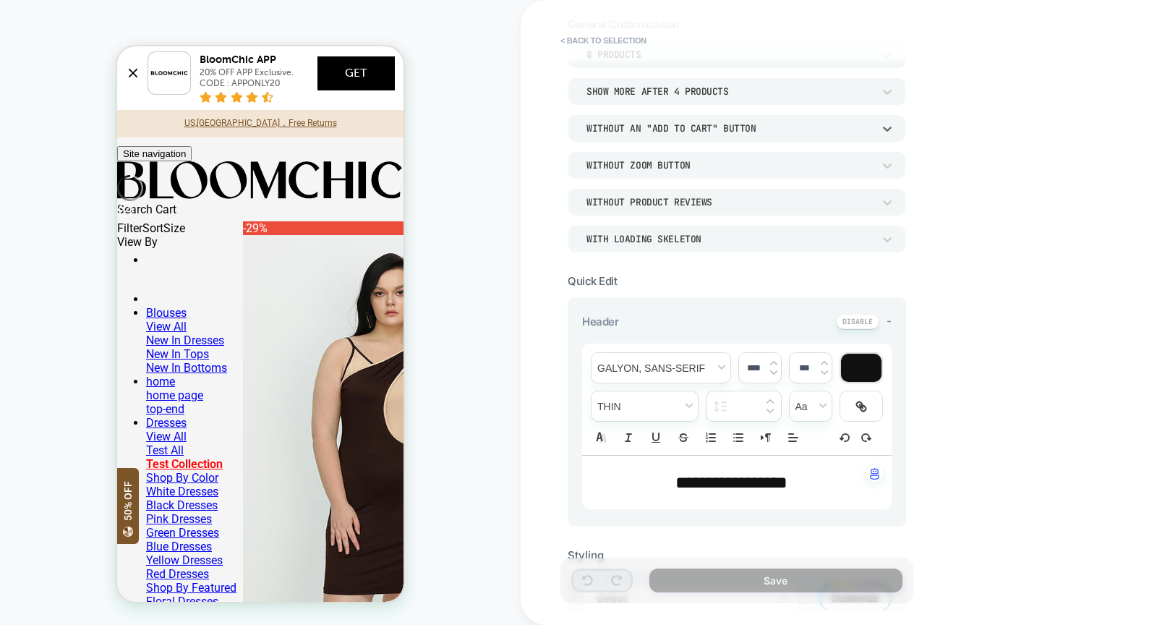
click at [745, 124] on div "Without an "add to cart" button" at bounding box center [729, 128] width 286 height 12
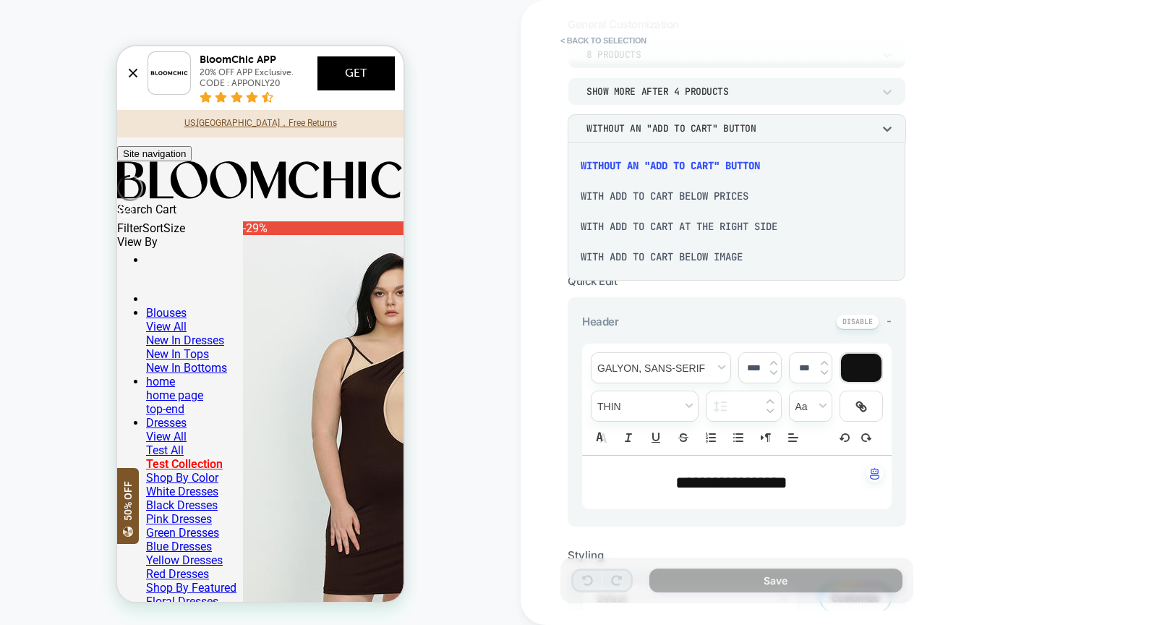
click at [786, 229] on div "With add to cart at the right side" at bounding box center [736, 226] width 326 height 30
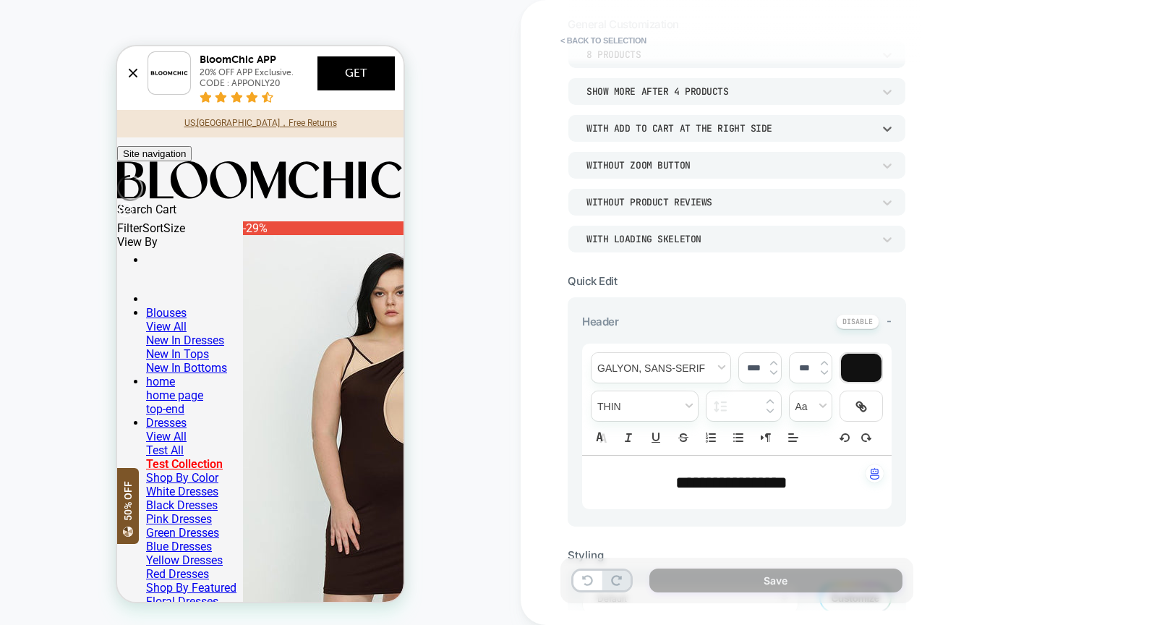
click at [739, 129] on div "With add to cart at the right side" at bounding box center [729, 128] width 286 height 12
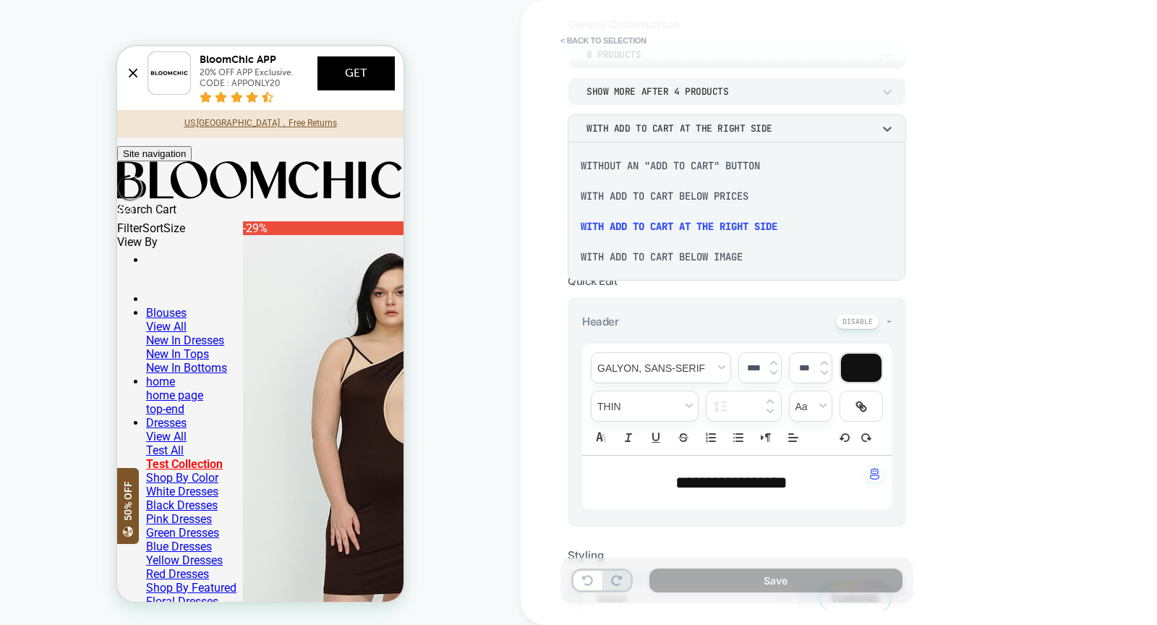
click at [726, 186] on div "With add to cart below prices" at bounding box center [736, 196] width 326 height 30
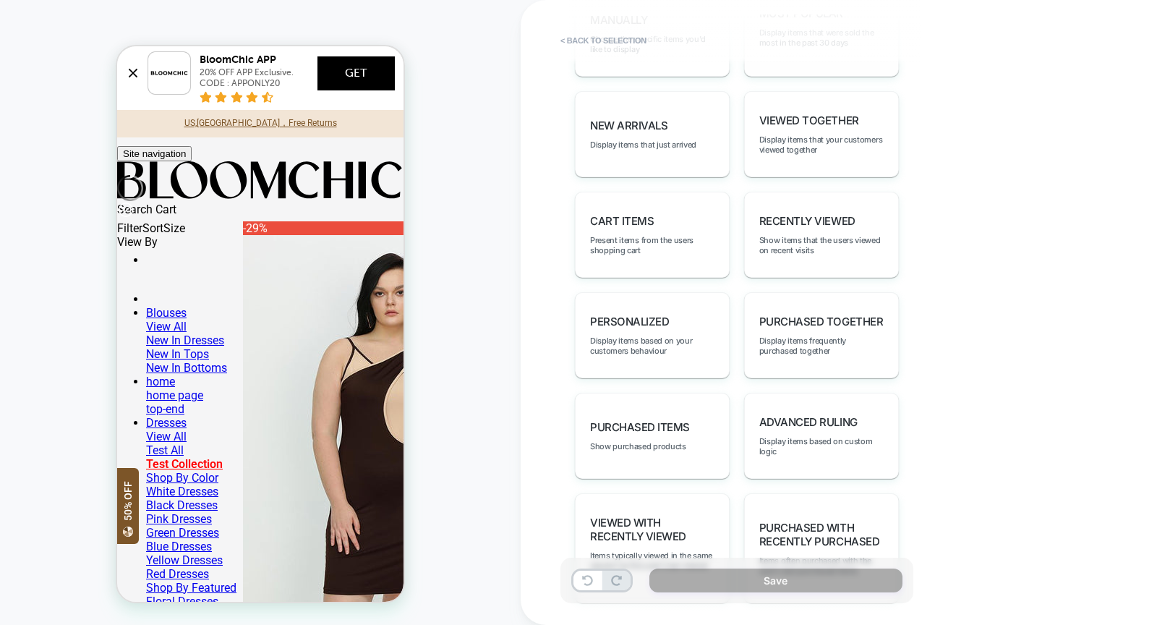
scroll to position [854, 0]
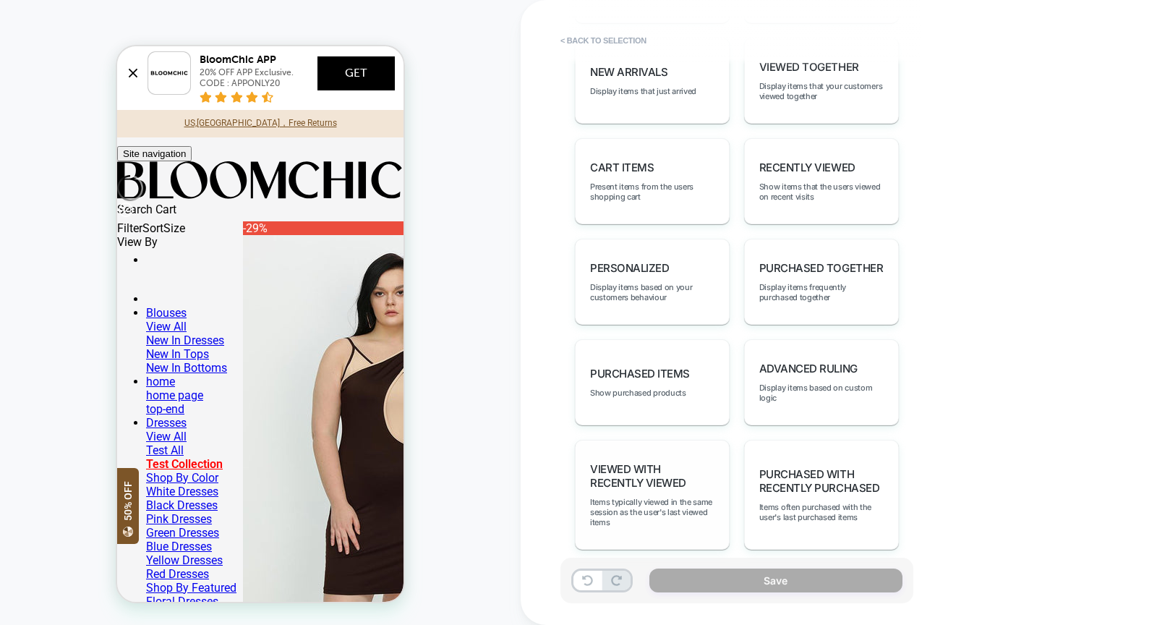
click at [674, 470] on span "Viewed with Recently Viewed" at bounding box center [652, 475] width 124 height 27
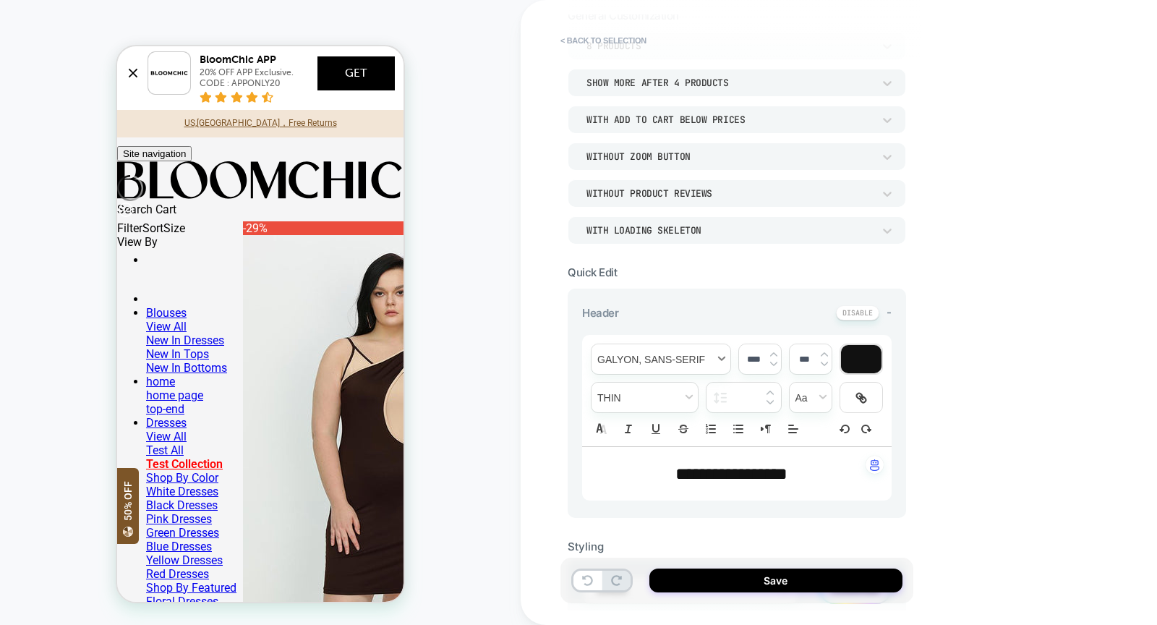
scroll to position [112, 0]
click at [709, 466] on span "**********" at bounding box center [731, 471] width 112 height 17
type input "****"
click at [709, 466] on span "**********" at bounding box center [731, 471] width 112 height 17
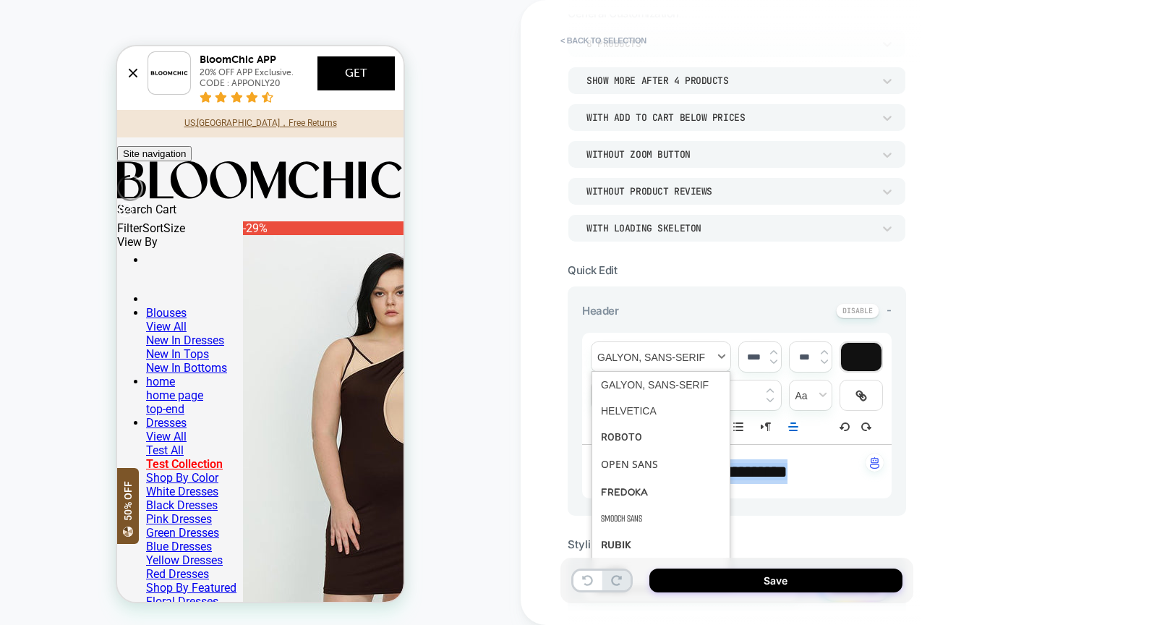
click at [682, 348] on span "font" at bounding box center [660, 357] width 139 height 30
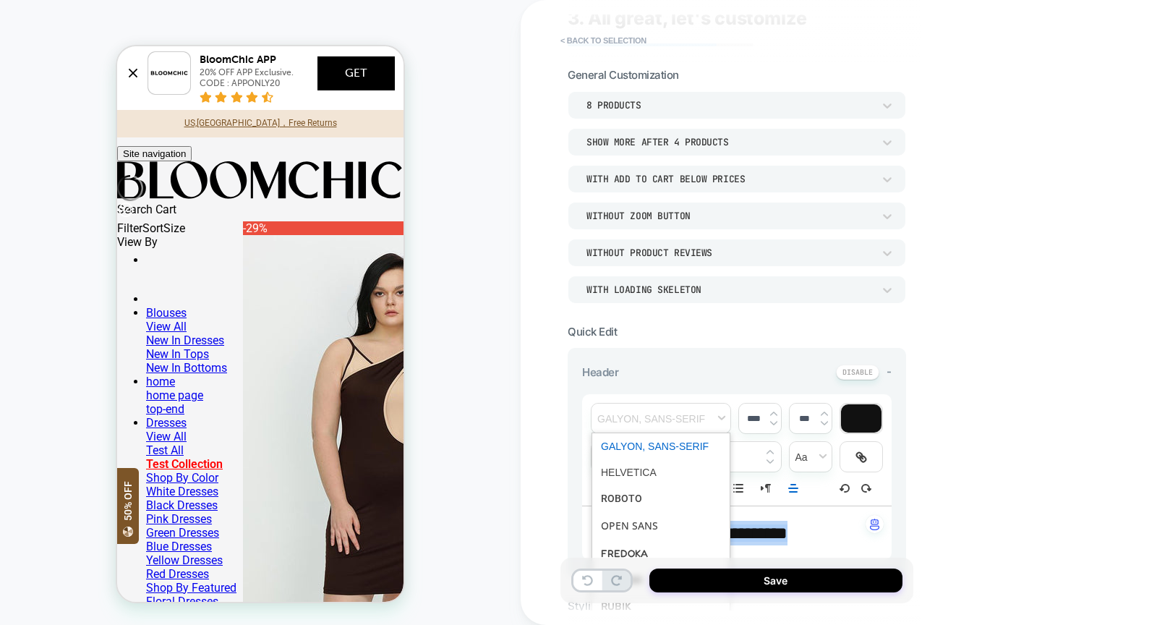
click at [639, 441] on span "font" at bounding box center [661, 446] width 120 height 26
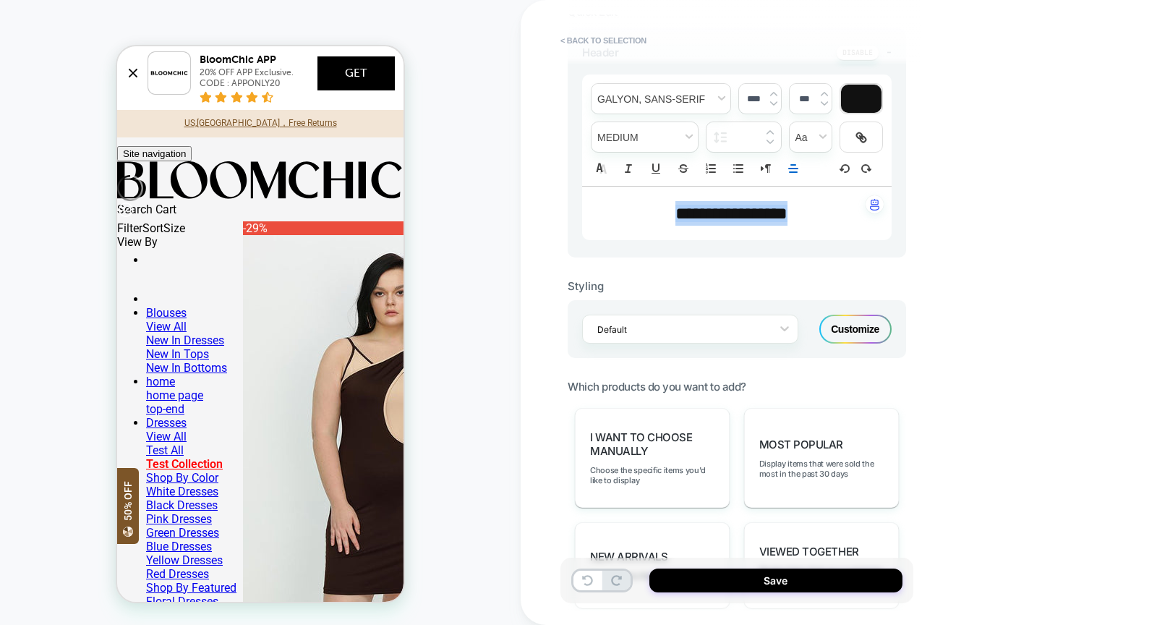
scroll to position [374, 0]
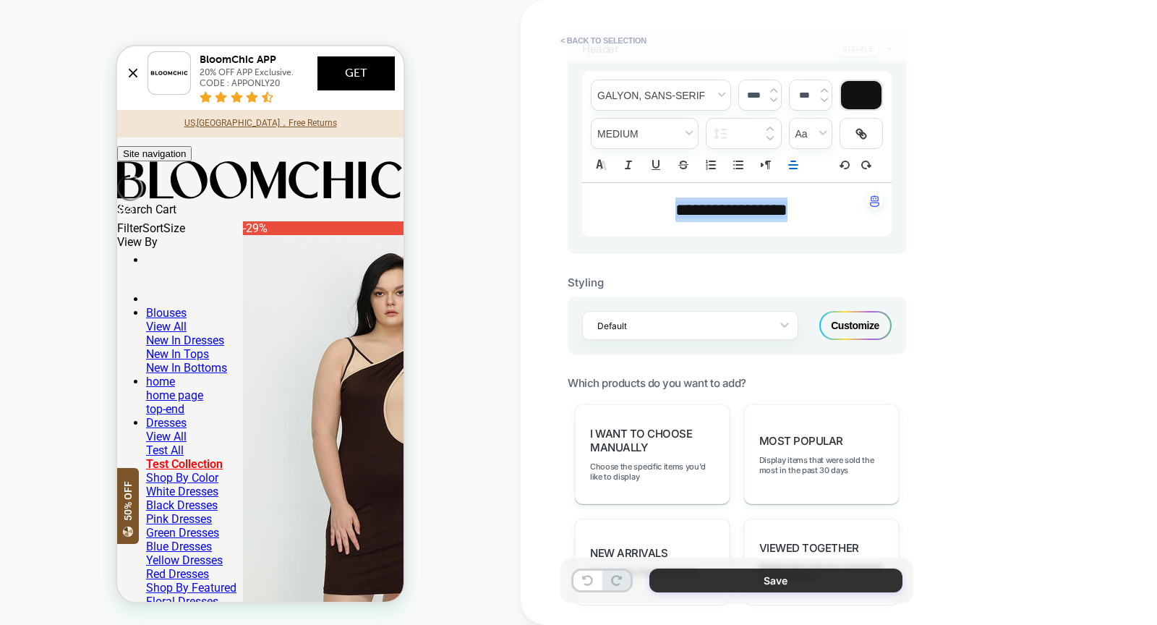
click at [701, 583] on button "Save" at bounding box center [775, 580] width 253 height 24
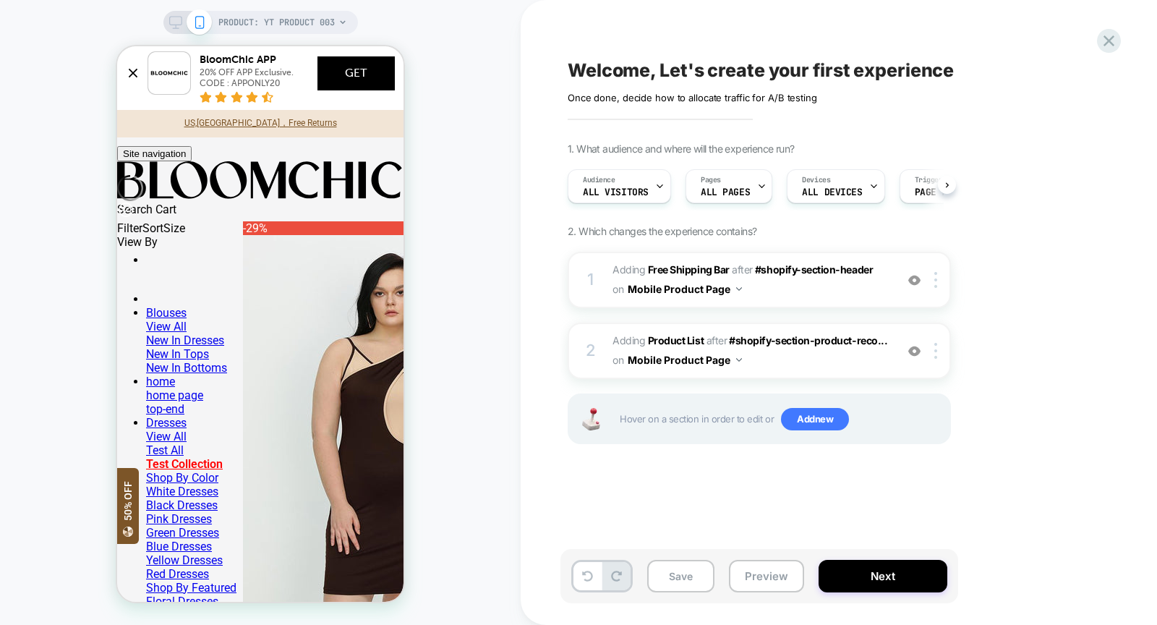
scroll to position [0, 1]
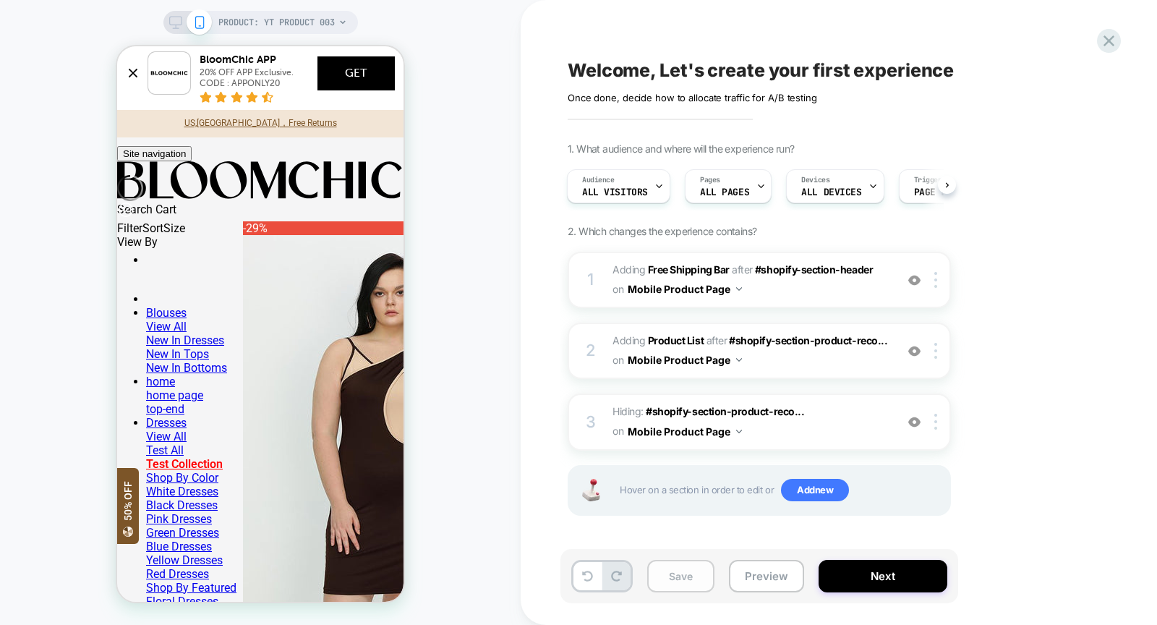
click at [708, 578] on button "Save" at bounding box center [680, 575] width 67 height 33
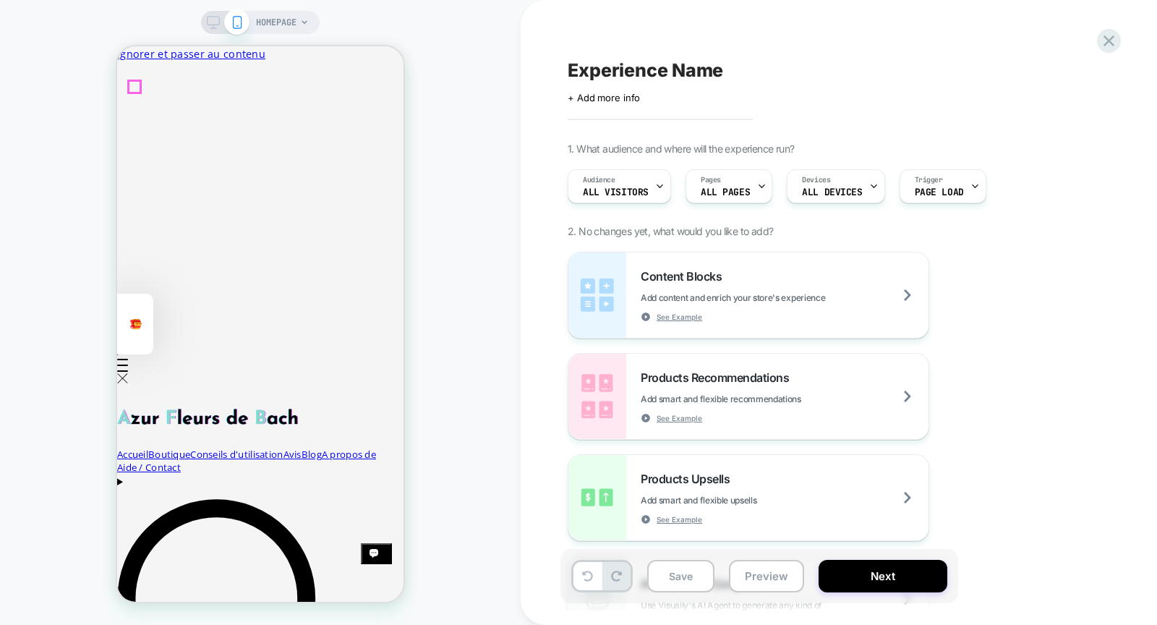
click at [128, 359] on div "Menu" at bounding box center [122, 365] width 11 height 13
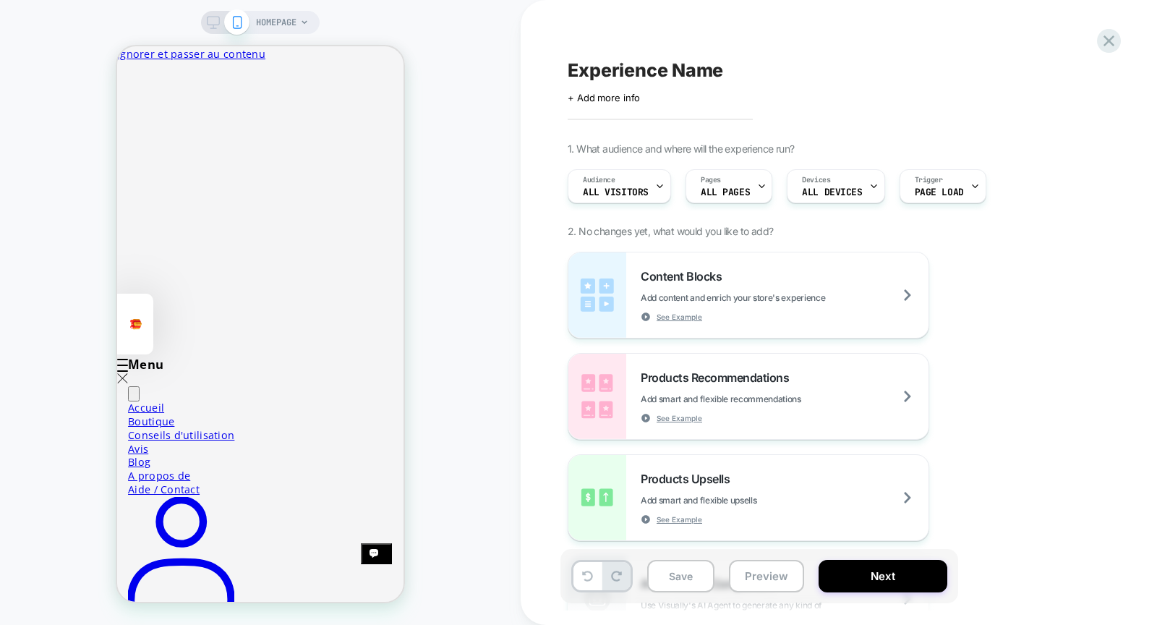
click at [491, 245] on div "HOMEPAGE" at bounding box center [260, 312] width 520 height 596
click at [134, 397] on icon at bounding box center [134, 397] width 0 height 0
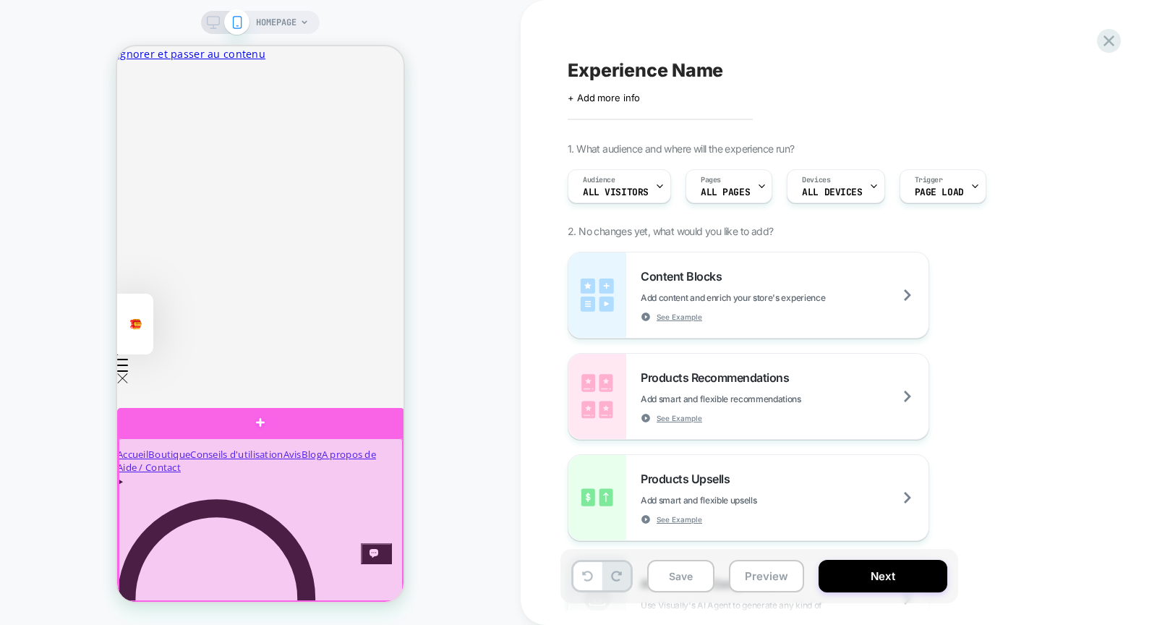
click at [317, 512] on div at bounding box center [261, 519] width 284 height 163
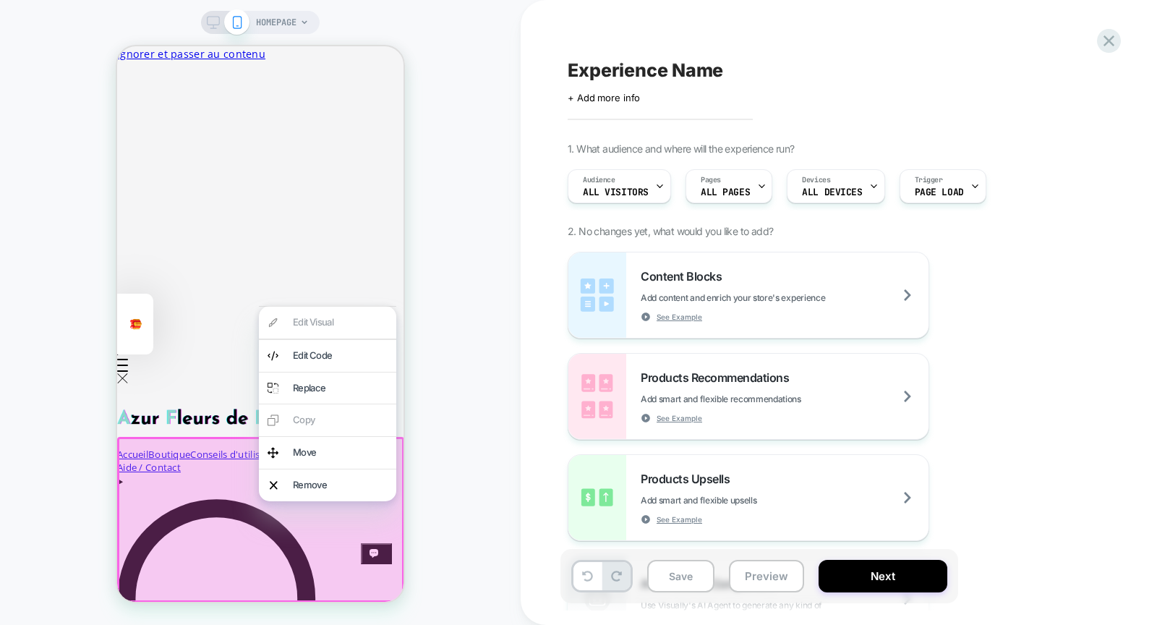
click at [458, 280] on div "HOMEPAGE" at bounding box center [260, 312] width 520 height 596
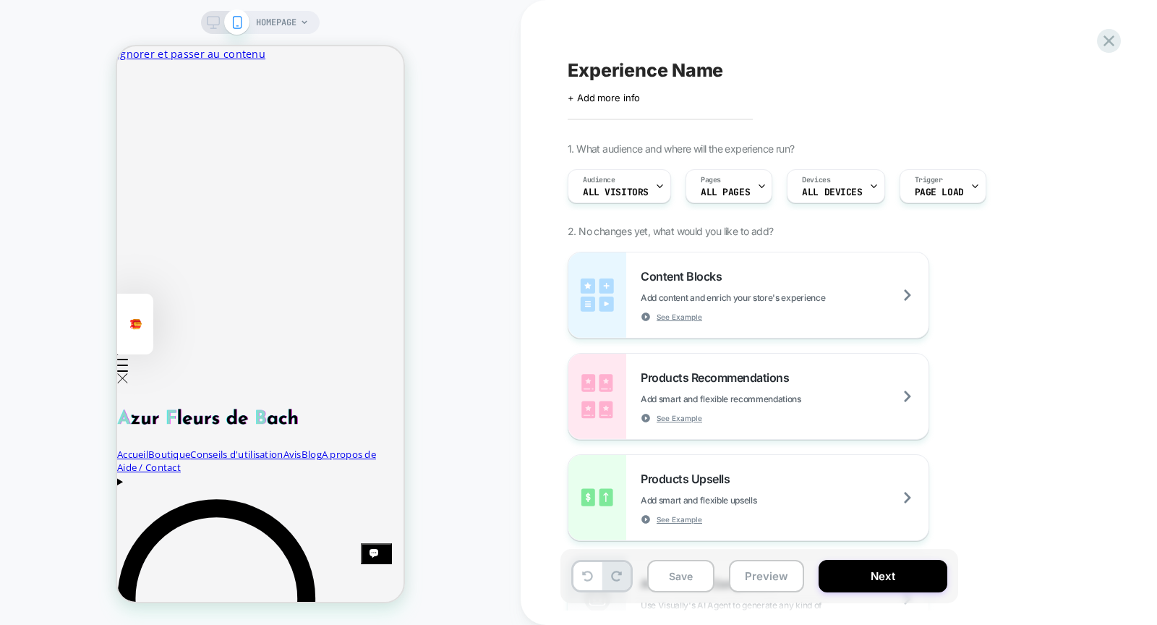
click at [289, 23] on span "HOMEPAGE" at bounding box center [276, 22] width 40 height 23
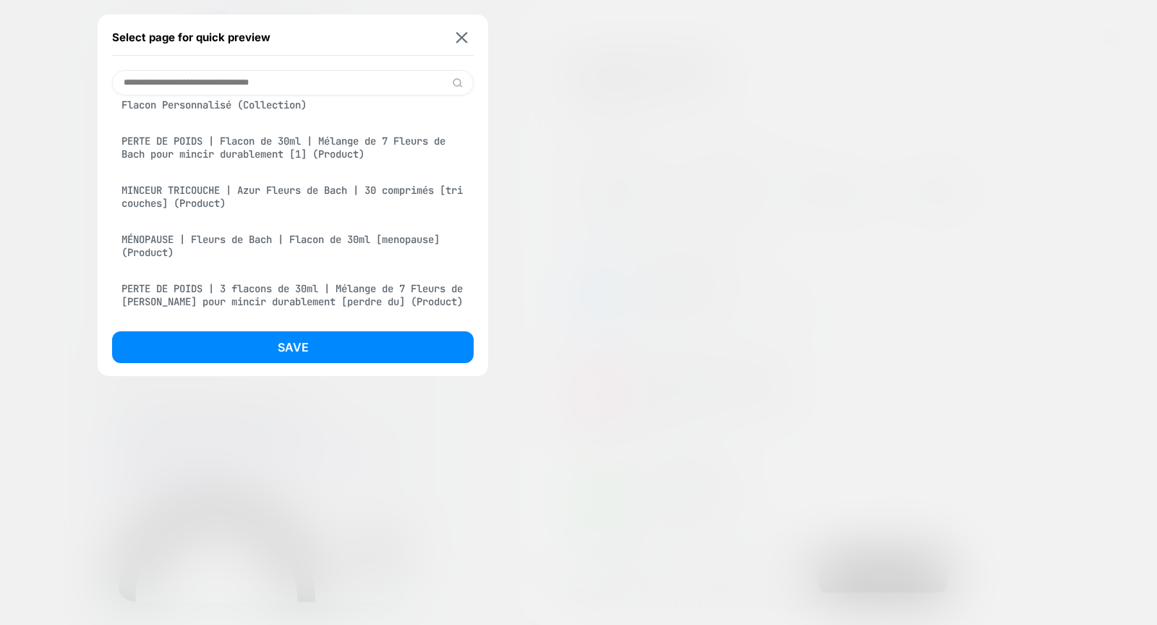
scroll to position [322, 0]
click at [346, 249] on div "MÉNOPAUSE | Fleurs de Bach | Flacon de 30ml [menopause] (Product)" at bounding box center [292, 245] width 361 height 40
click at [339, 203] on div "MINCEUR TRICOUCHE | Azur Fleurs de Bach | 30 comprimés [tri couches] (Product)" at bounding box center [292, 196] width 361 height 40
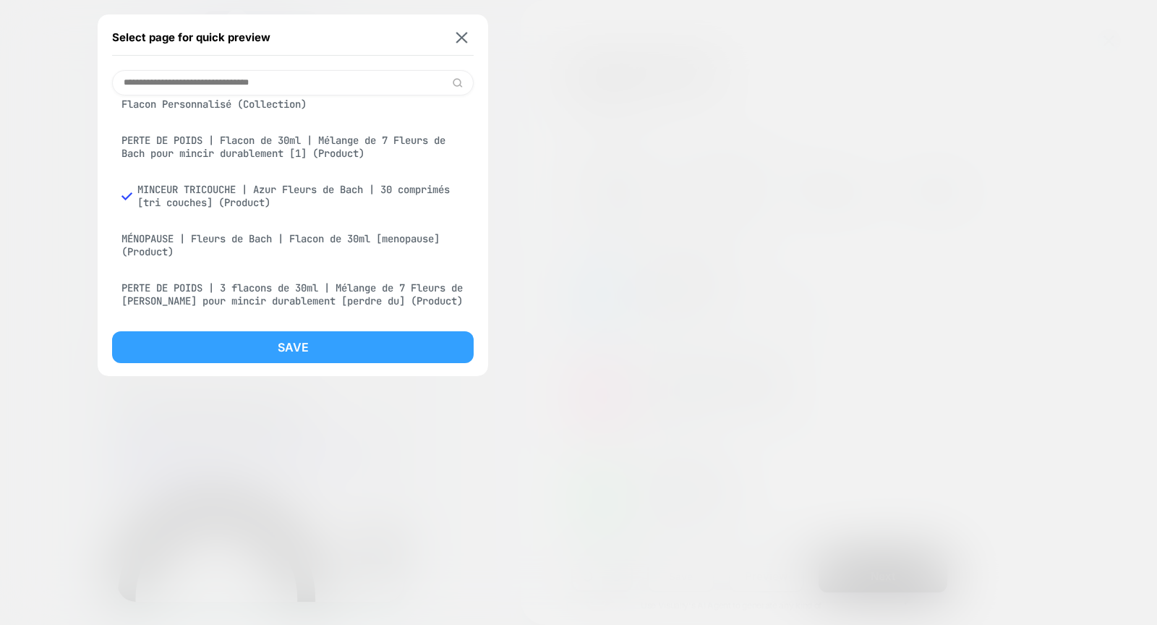
click at [360, 343] on button "Save" at bounding box center [292, 347] width 361 height 32
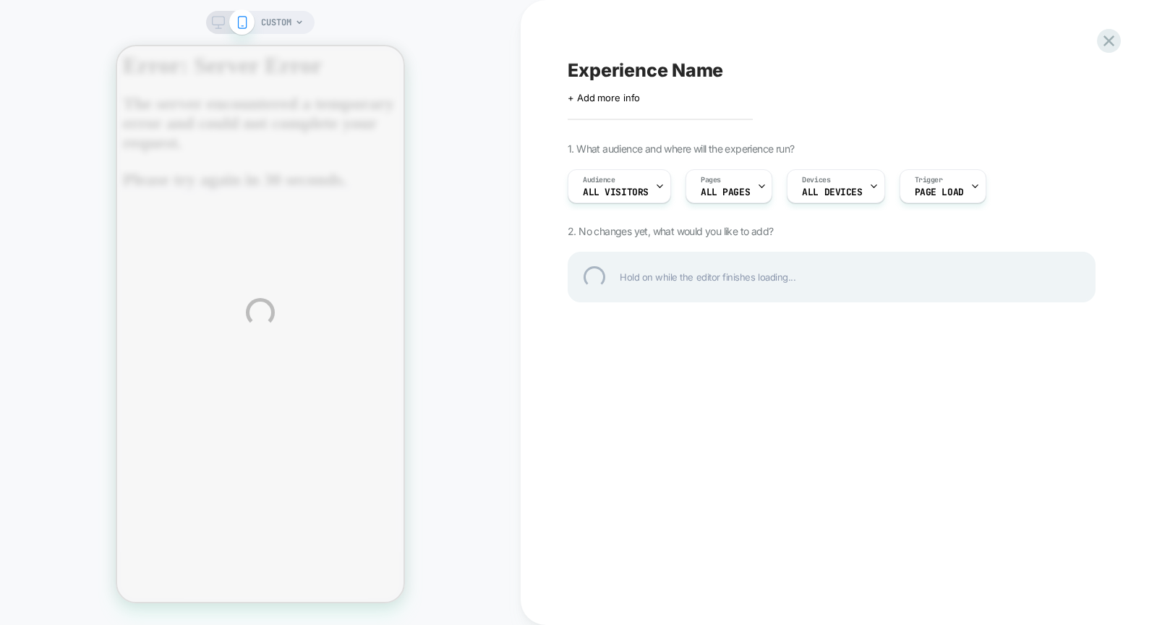
click at [291, 27] on div "CUSTOM Experience Name Click to edit experience details + Add more info 1. What…" at bounding box center [578, 312] width 1157 height 625
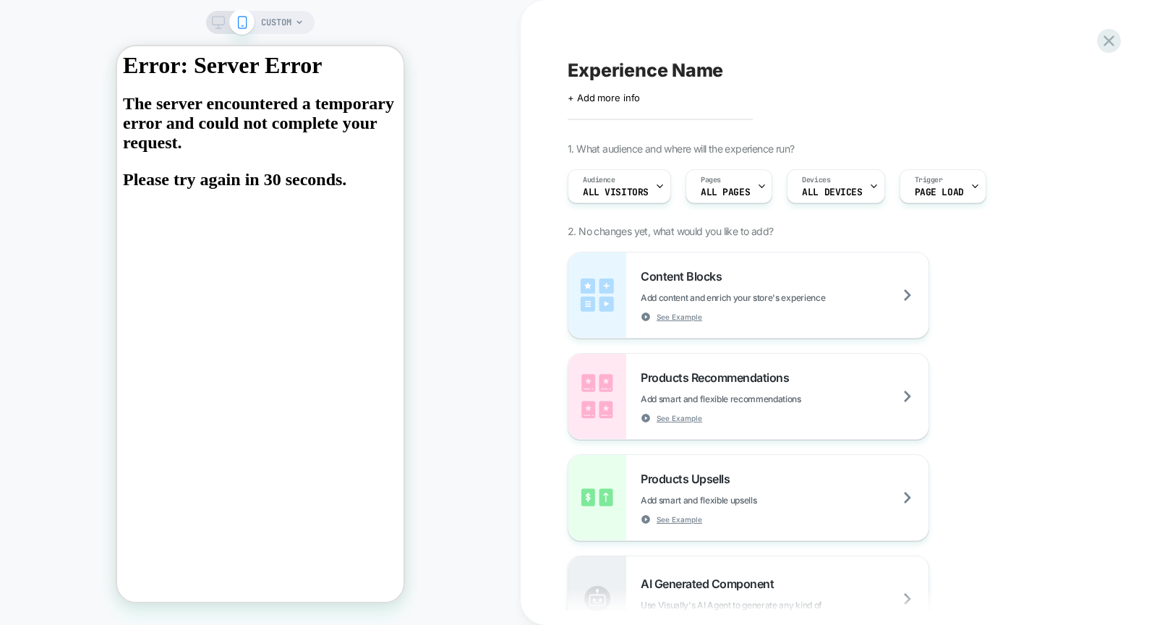
click at [271, 20] on span "CUSTOM" at bounding box center [276, 22] width 30 height 23
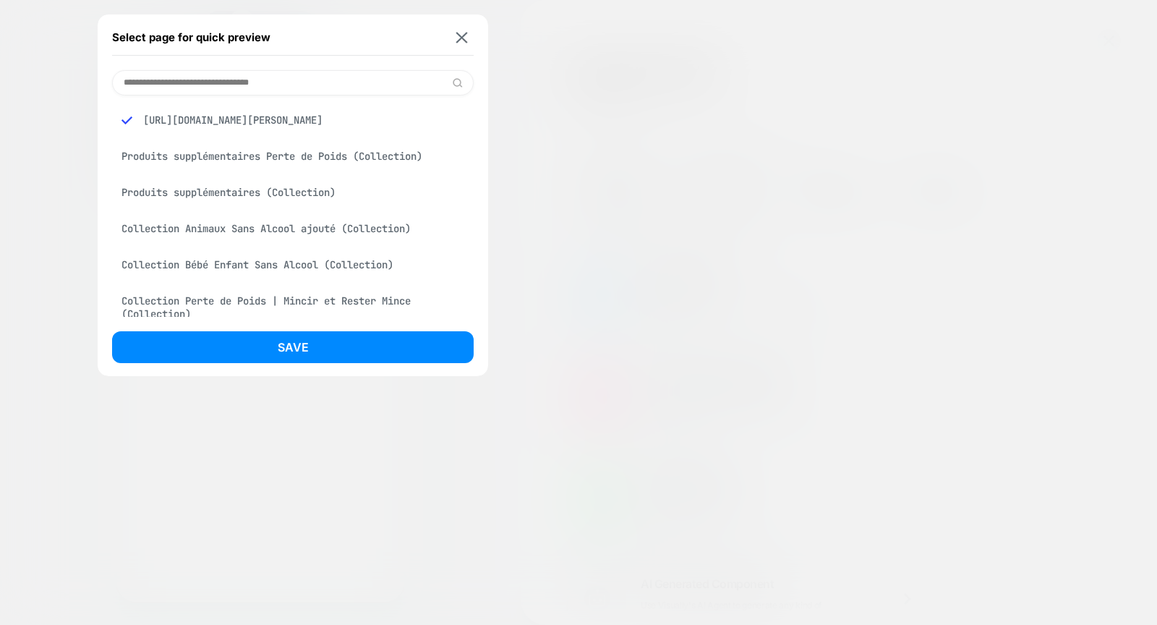
click at [297, 80] on input at bounding box center [292, 82] width 361 height 25
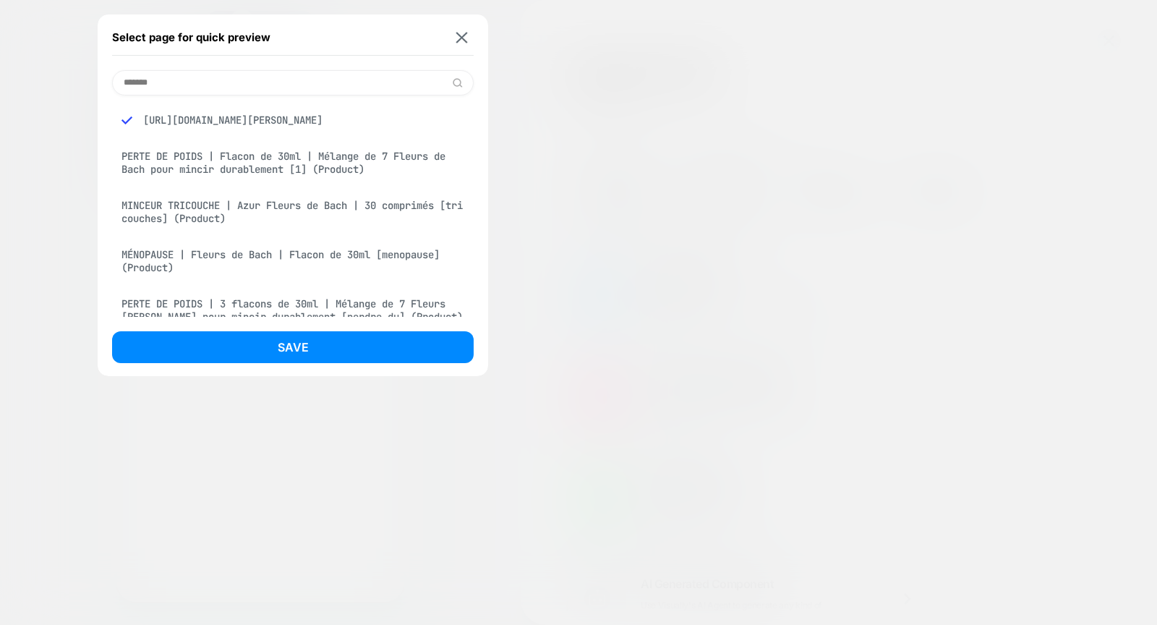
type input "*******"
click at [280, 183] on div "PERTE DE POIDS | Flacon de 30ml | Mélange de 7 Fleurs de Bach pour mincir durab…" at bounding box center [292, 162] width 361 height 40
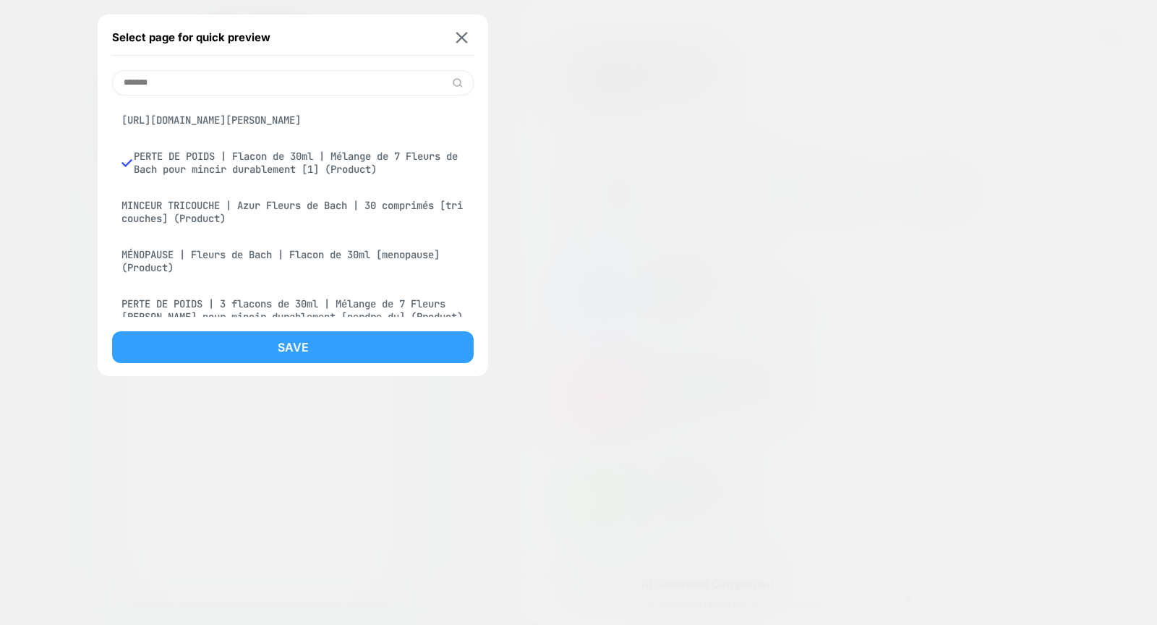
click at [322, 347] on button "Save" at bounding box center [292, 347] width 361 height 32
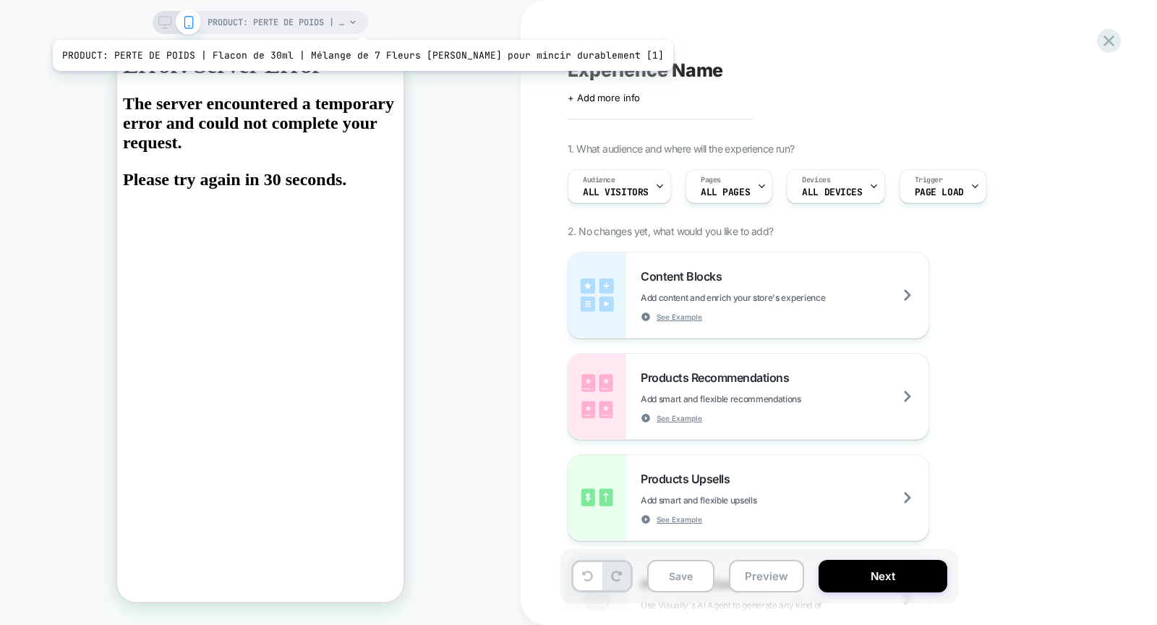
click at [338, 22] on span "PRODUCT: PERTE DE POIDS | Flacon de 30ml | Mélange de 7 Fleurs [PERSON_NAME] po…" at bounding box center [275, 22] width 137 height 23
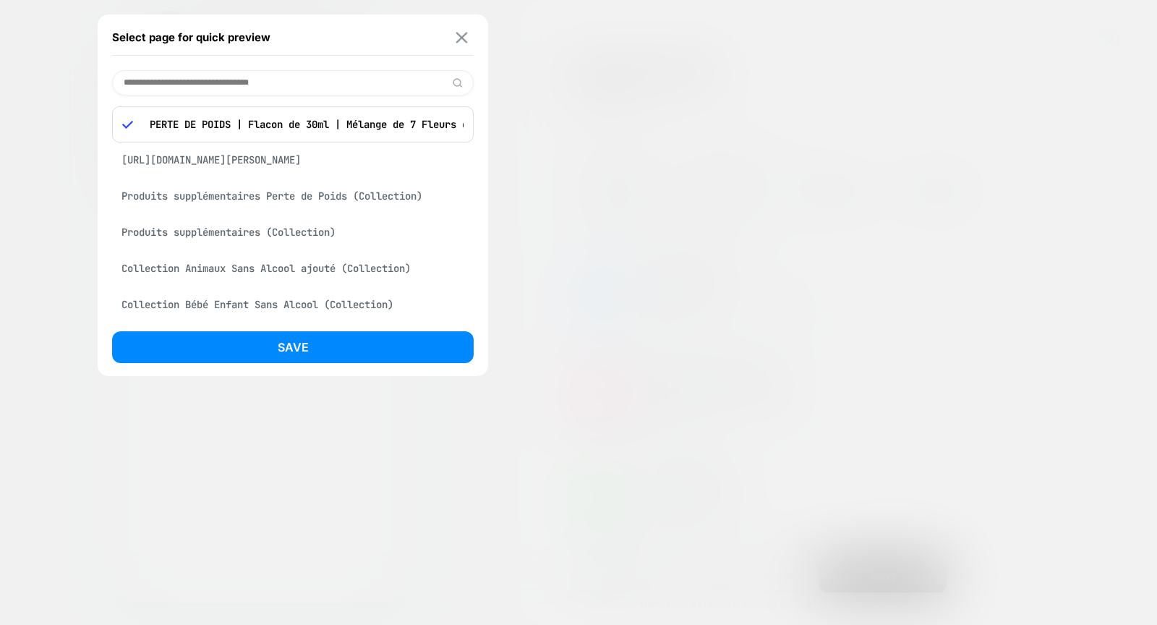
click at [466, 35] on img at bounding box center [462, 37] width 12 height 11
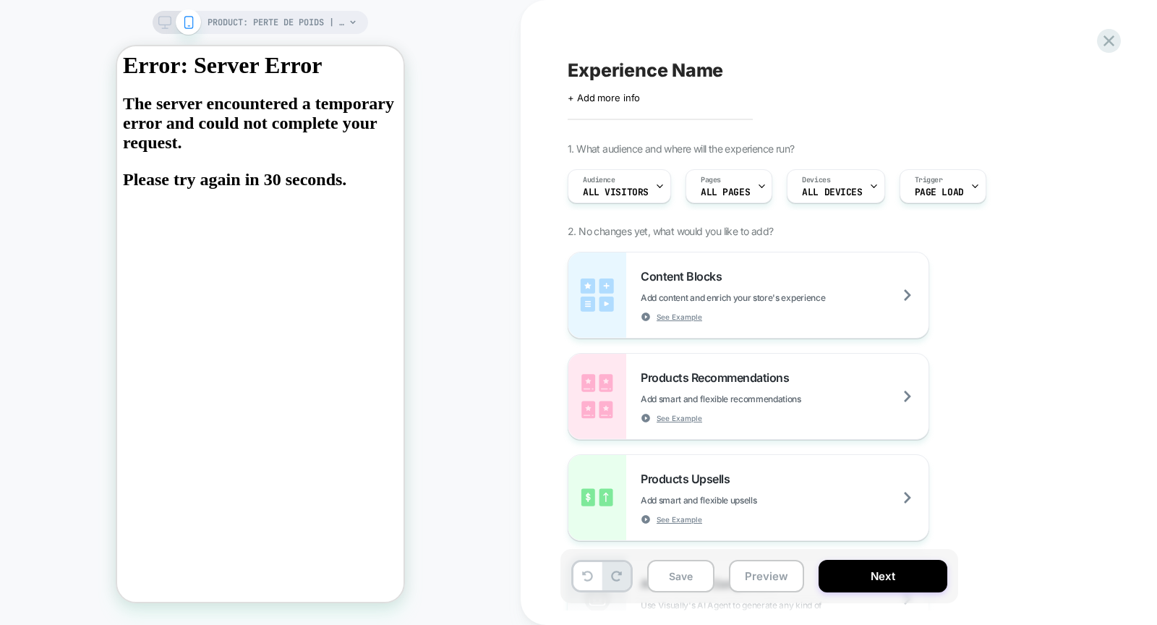
click at [348, 19] on icon at bounding box center [352, 22] width 9 height 9
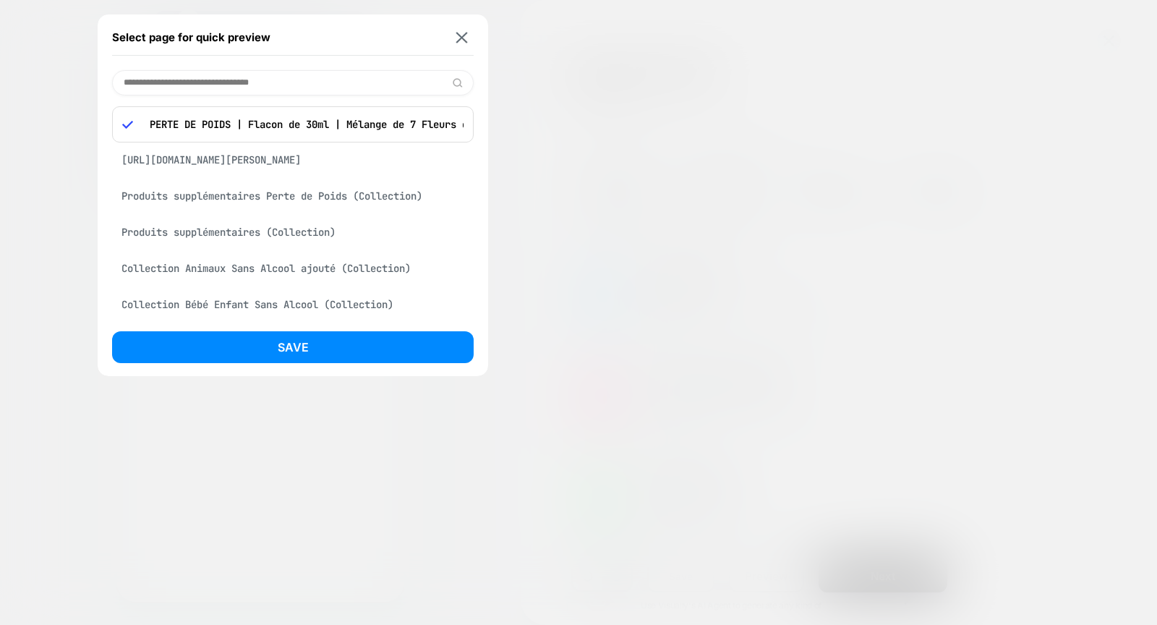
click at [390, 82] on input at bounding box center [292, 82] width 361 height 25
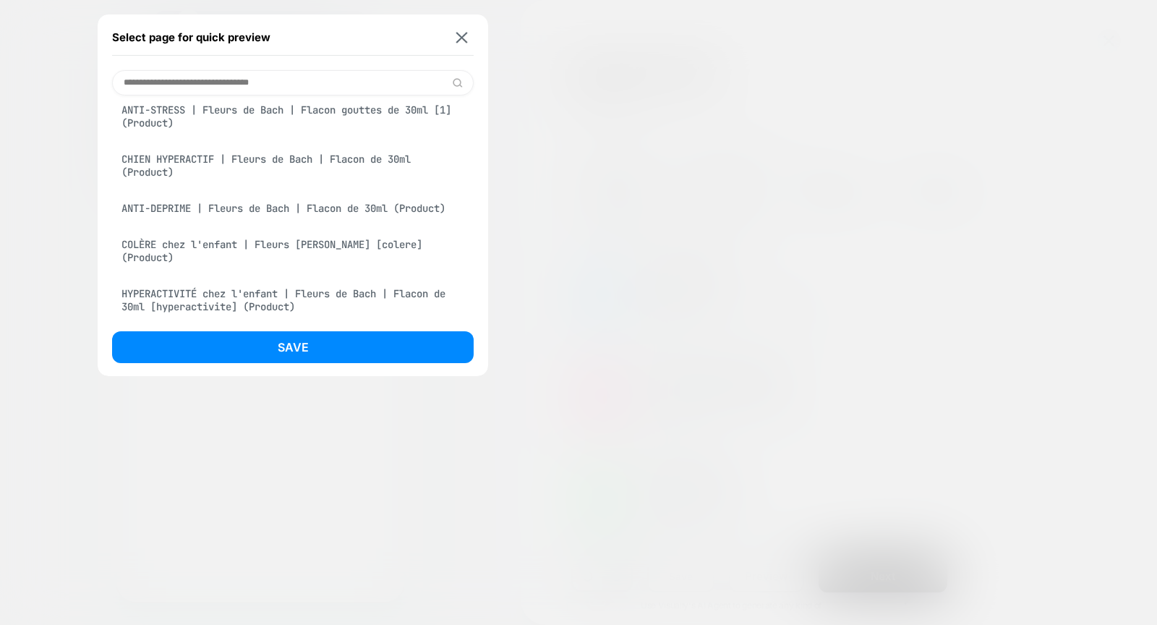
scroll to position [1157, 0]
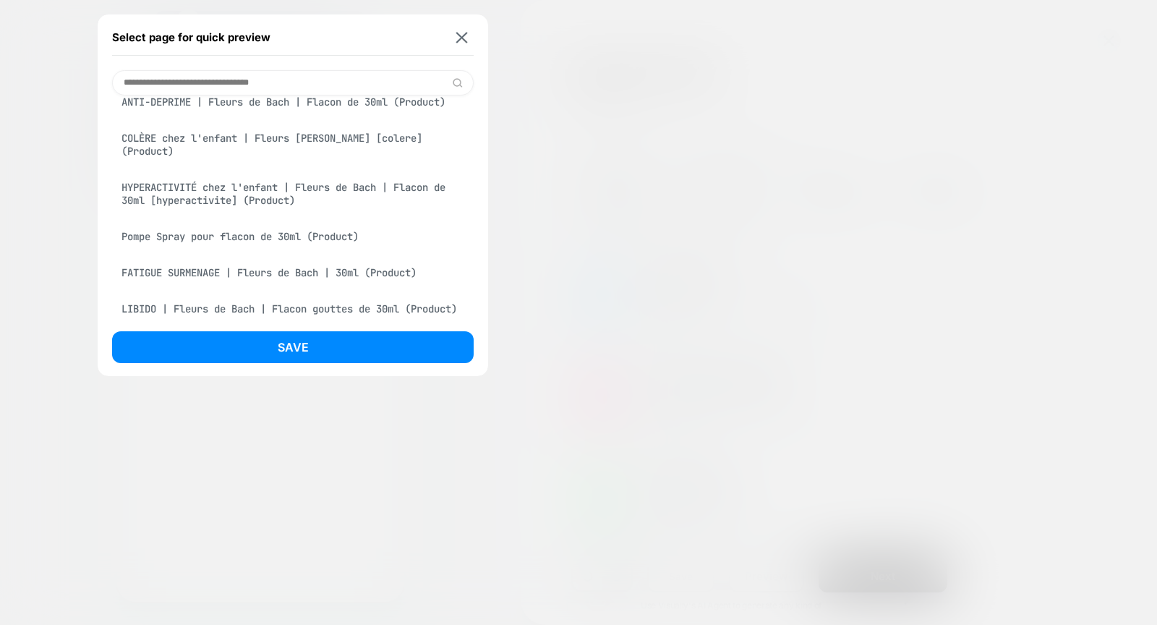
click at [362, 165] on div "COLÈRE chez l'enfant | Fleurs [PERSON_NAME] [colere] (Product)" at bounding box center [292, 144] width 361 height 40
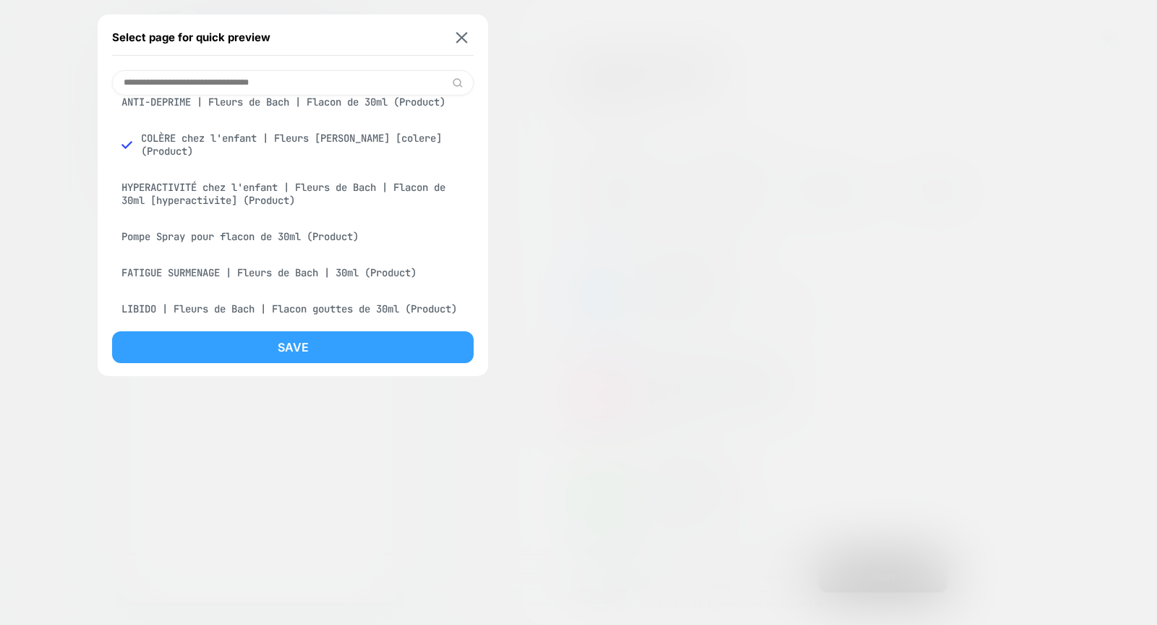
click at [353, 338] on button "Save" at bounding box center [292, 347] width 361 height 32
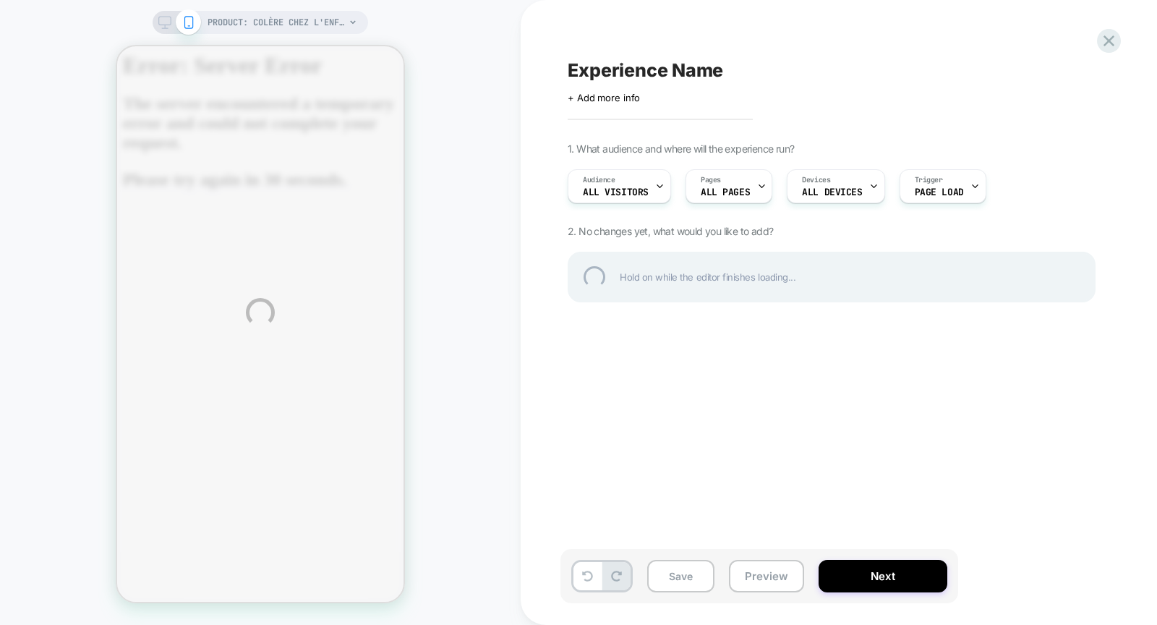
scroll to position [0, 0]
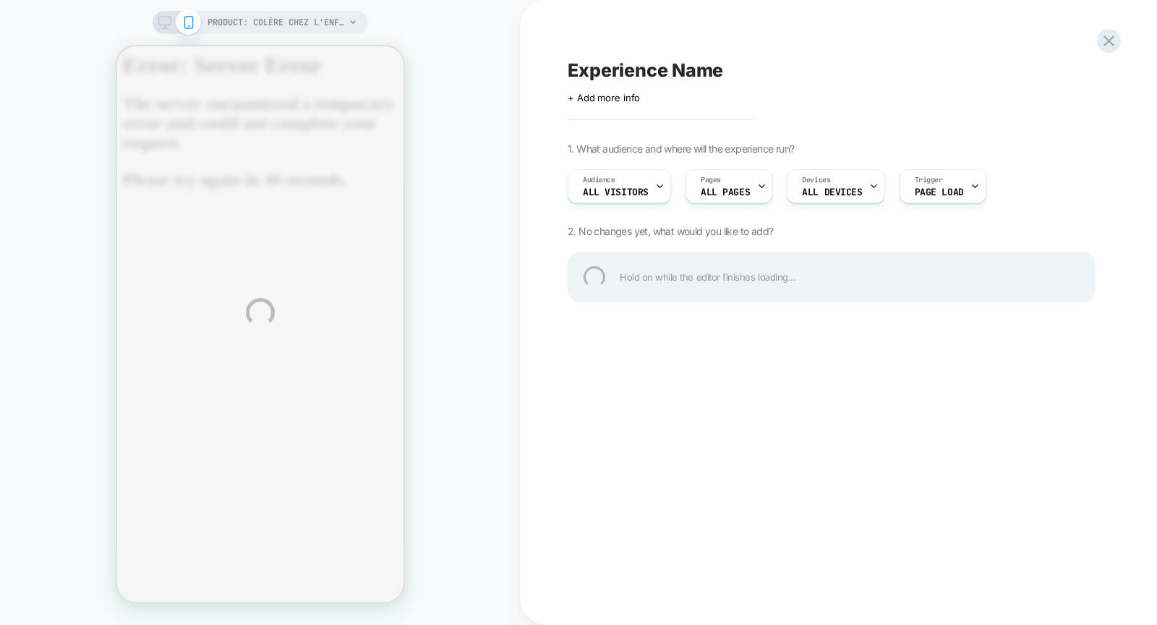
click at [325, 15] on div "PRODUCT: COLÈRE chez l'enfant | Fleurs de [PERSON_NAME] [colere] PRODUCT: COLÈR…" at bounding box center [578, 312] width 1157 height 625
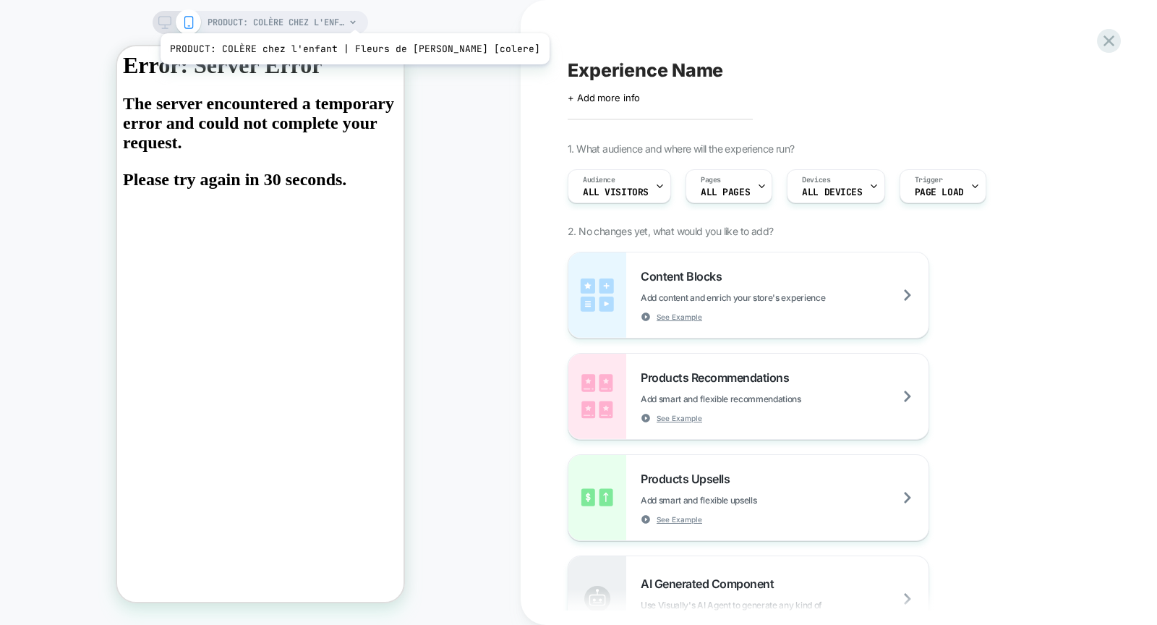
click at [325, 15] on span "PRODUCT: COLÈRE chez l'enfant | Fleurs de [PERSON_NAME] [colere]" at bounding box center [275, 22] width 137 height 23
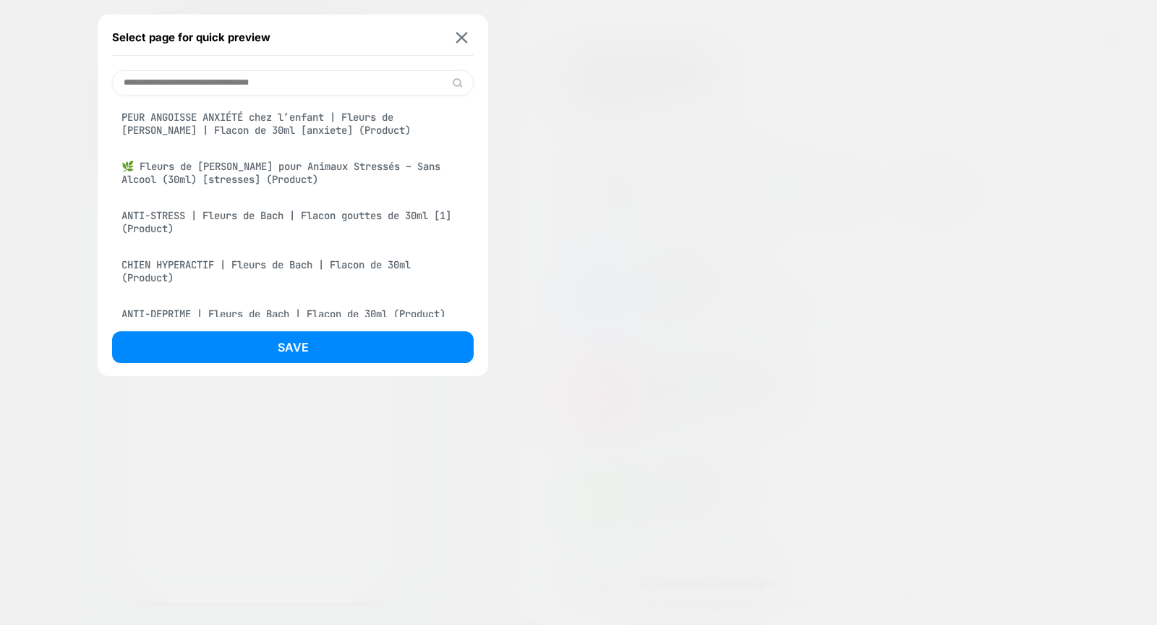
scroll to position [974, 0]
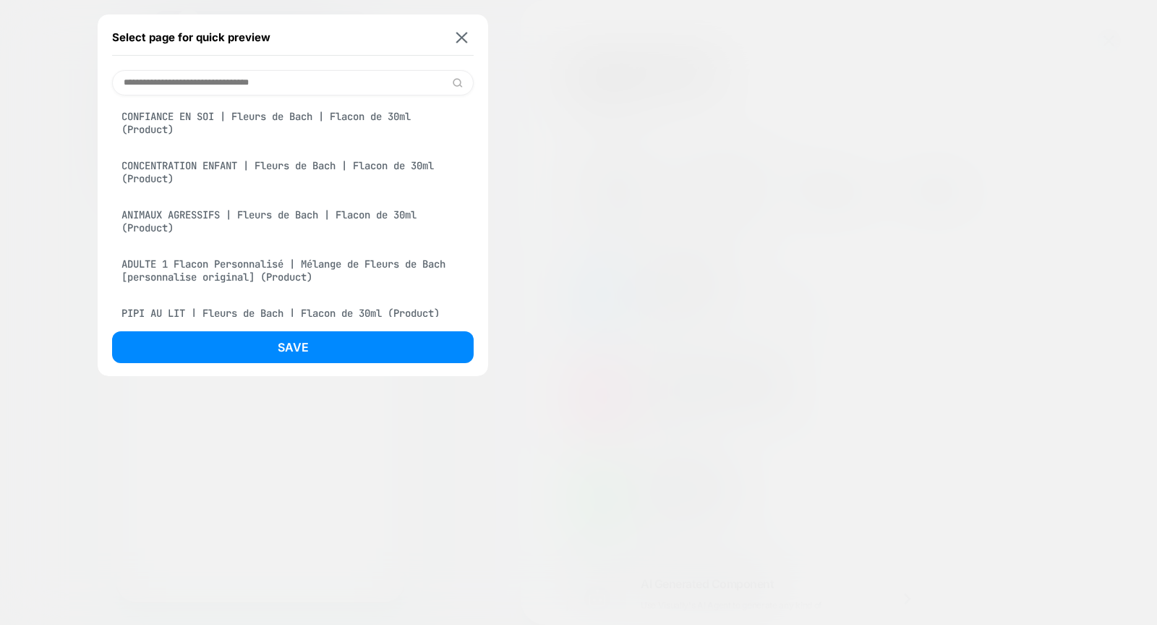
click at [355, 94] on div "ADULTE 2 Flacons Personnalisés | Mélange de Fleurs de Bach [personnalises origi…" at bounding box center [292, 73] width 361 height 40
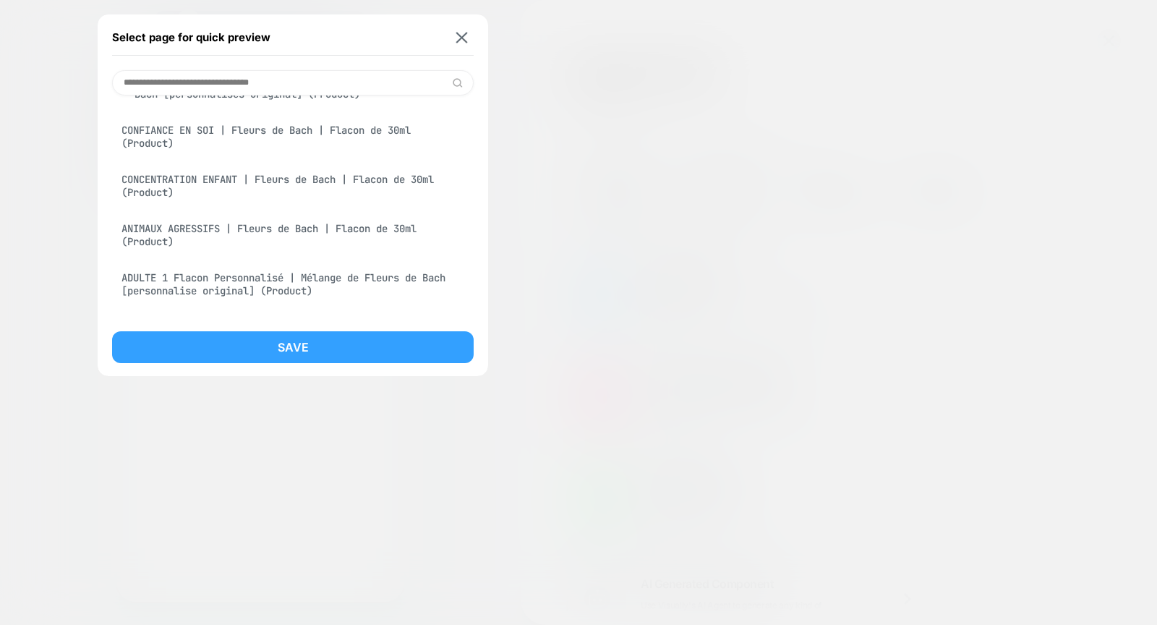
click at [371, 344] on button "Save" at bounding box center [292, 347] width 361 height 32
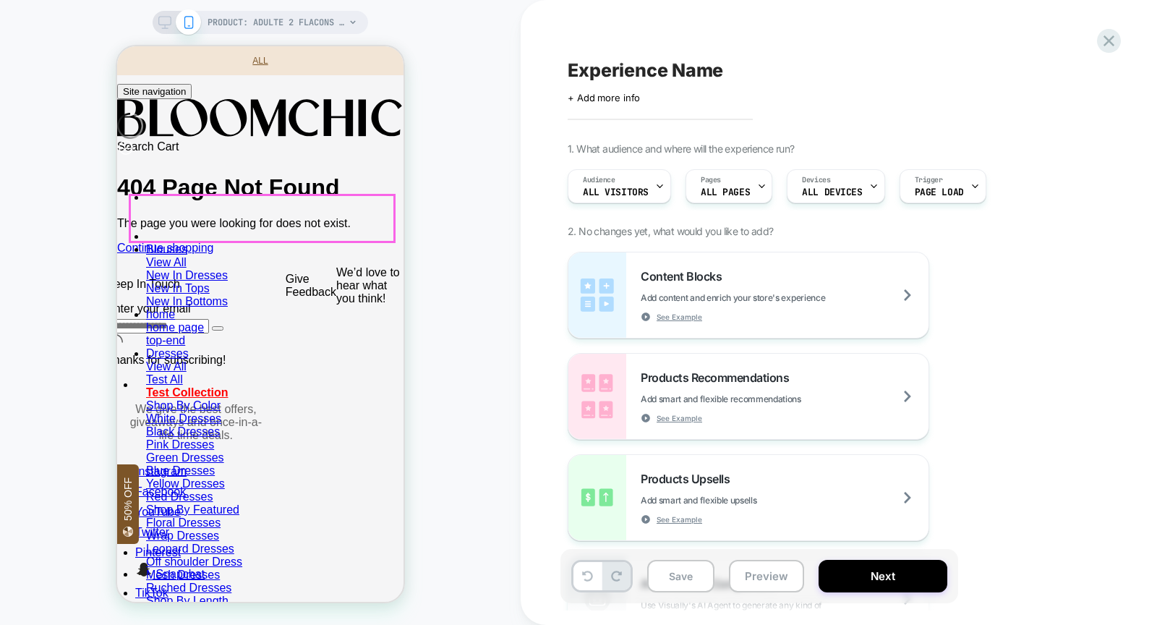
scroll to position [0, 0]
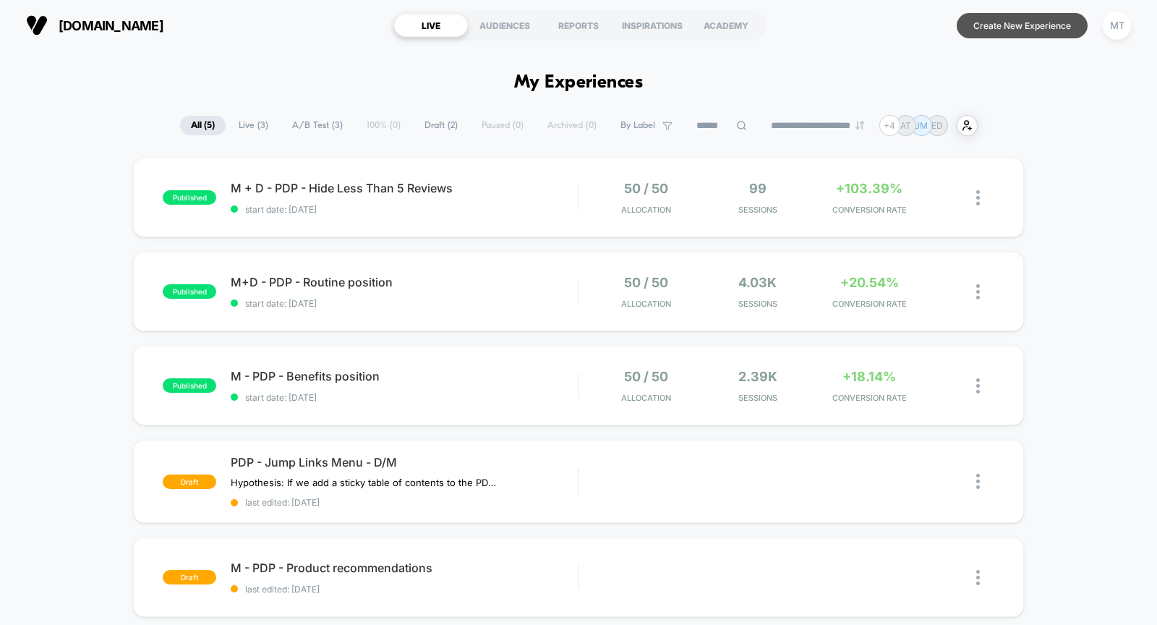
click at [1021, 31] on button "Create New Experience" at bounding box center [1021, 25] width 131 height 25
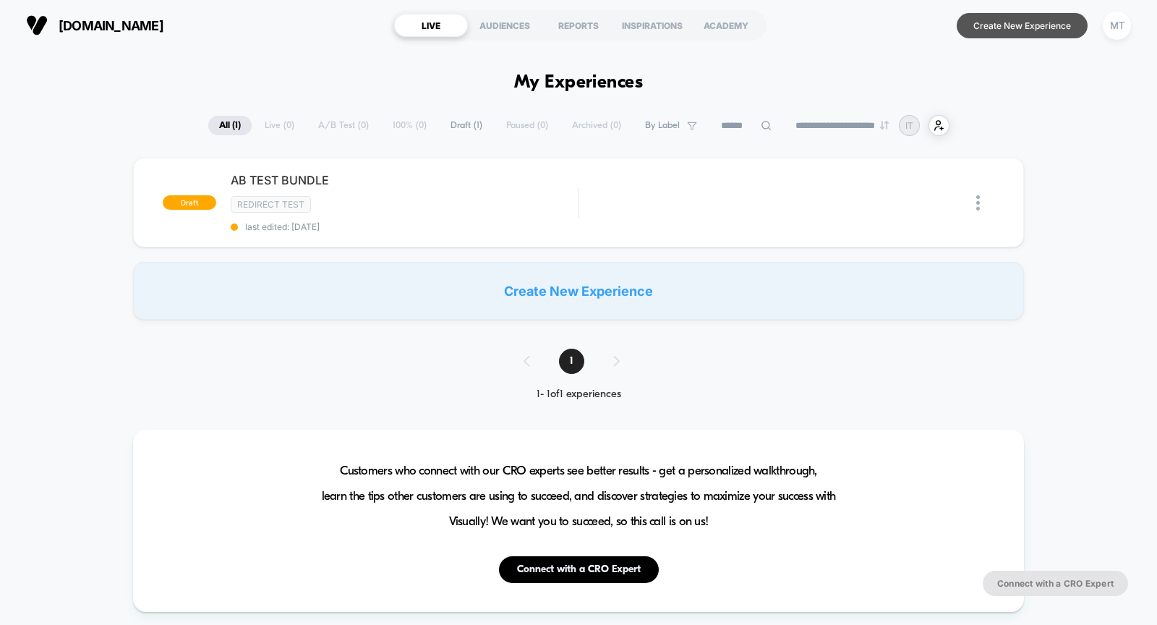
click at [1020, 33] on button "Create New Experience" at bounding box center [1021, 25] width 131 height 25
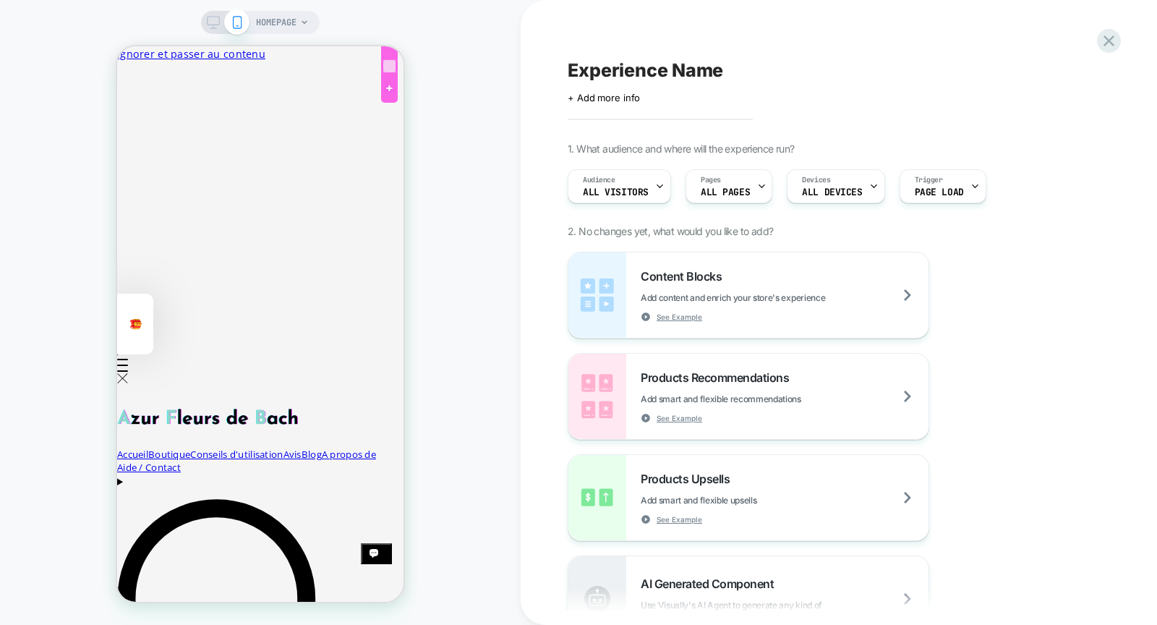
click at [392, 59] on div at bounding box center [389, 66] width 14 height 14
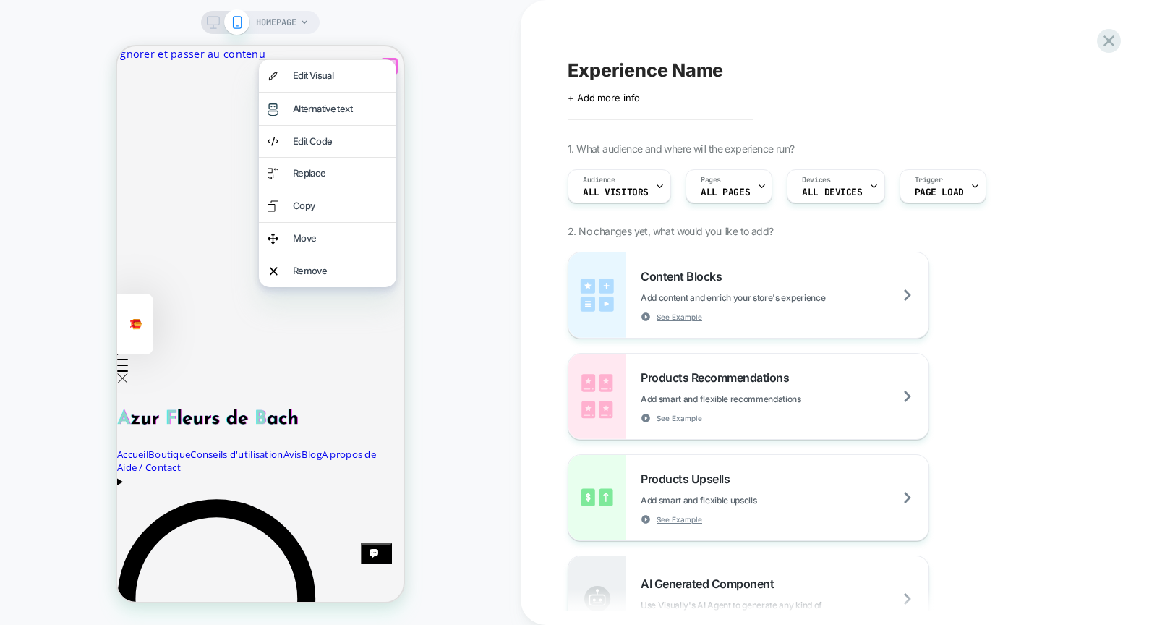
click at [448, 64] on div "HOMEPAGE" at bounding box center [260, 312] width 520 height 596
click at [342, 24] on div "HOMEPAGE" at bounding box center [260, 312] width 520 height 596
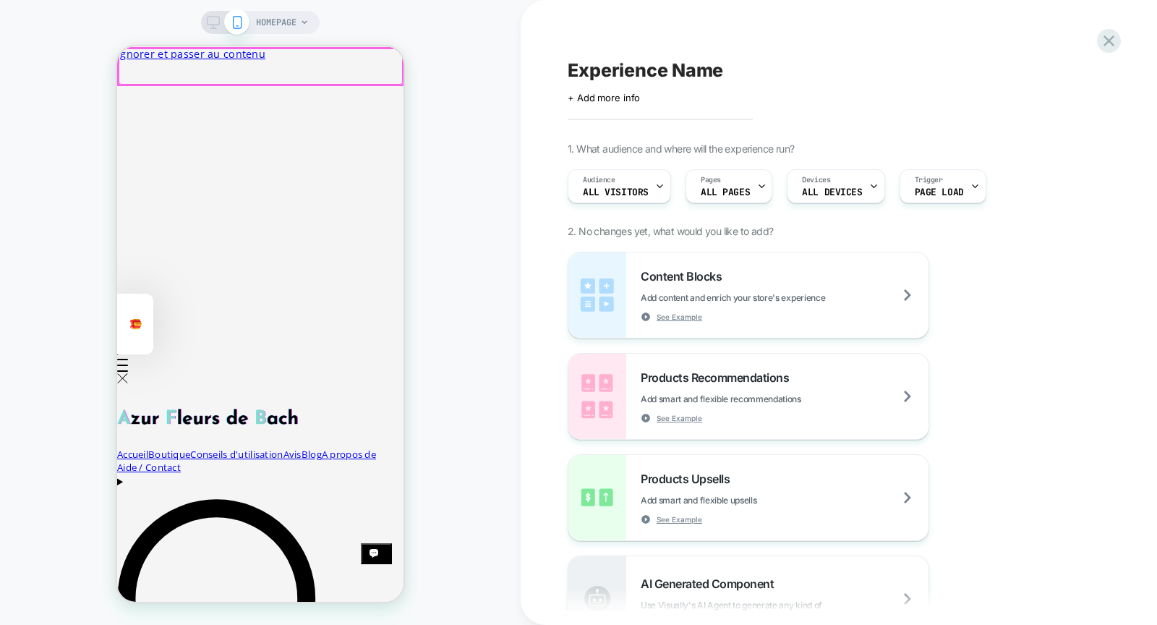
click at [389, 64] on div at bounding box center [261, 66] width 284 height 37
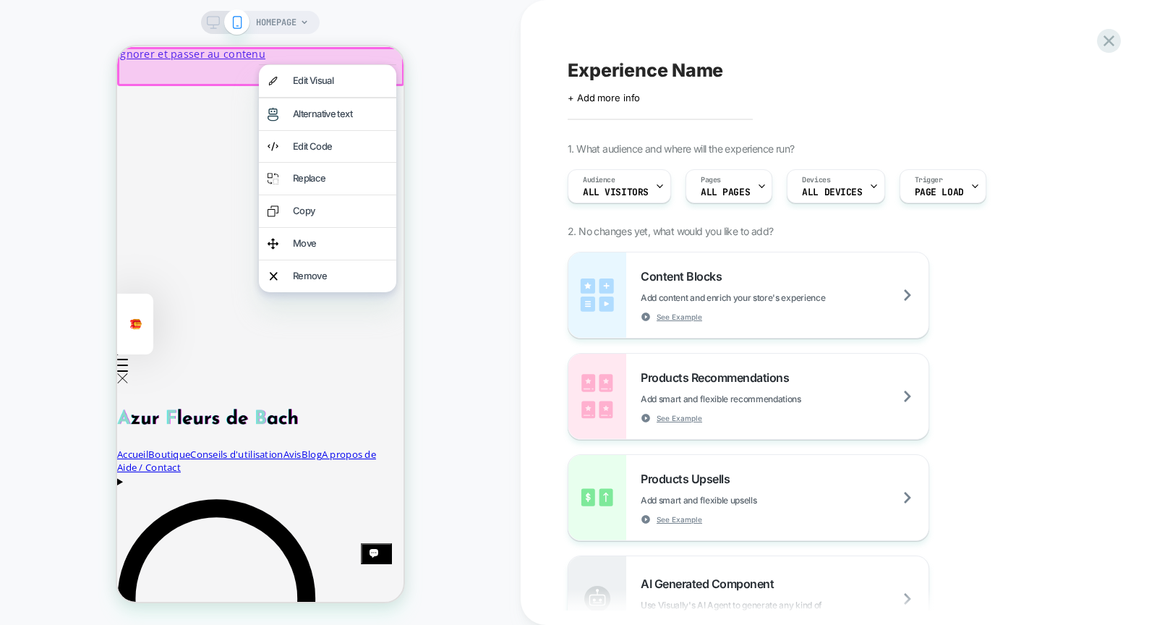
click at [433, 60] on div "HOMEPAGE" at bounding box center [260, 312] width 520 height 596
click at [452, 130] on div "HOMEPAGE" at bounding box center [260, 312] width 520 height 596
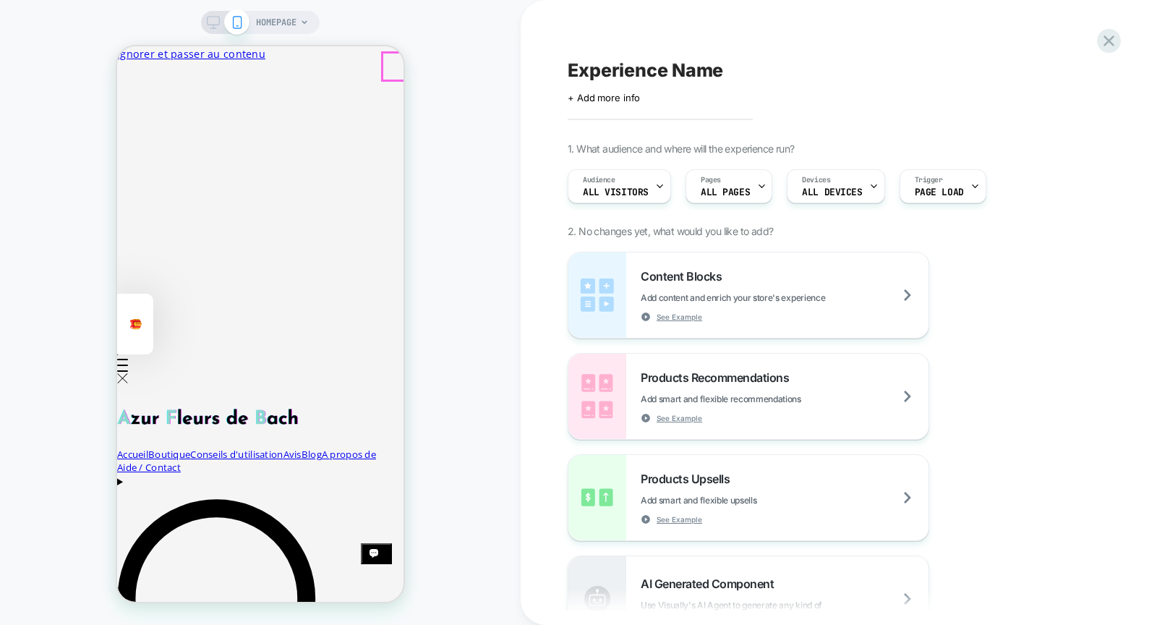
click at [293, 17] on span "HOMEPAGE" at bounding box center [276, 22] width 40 height 23
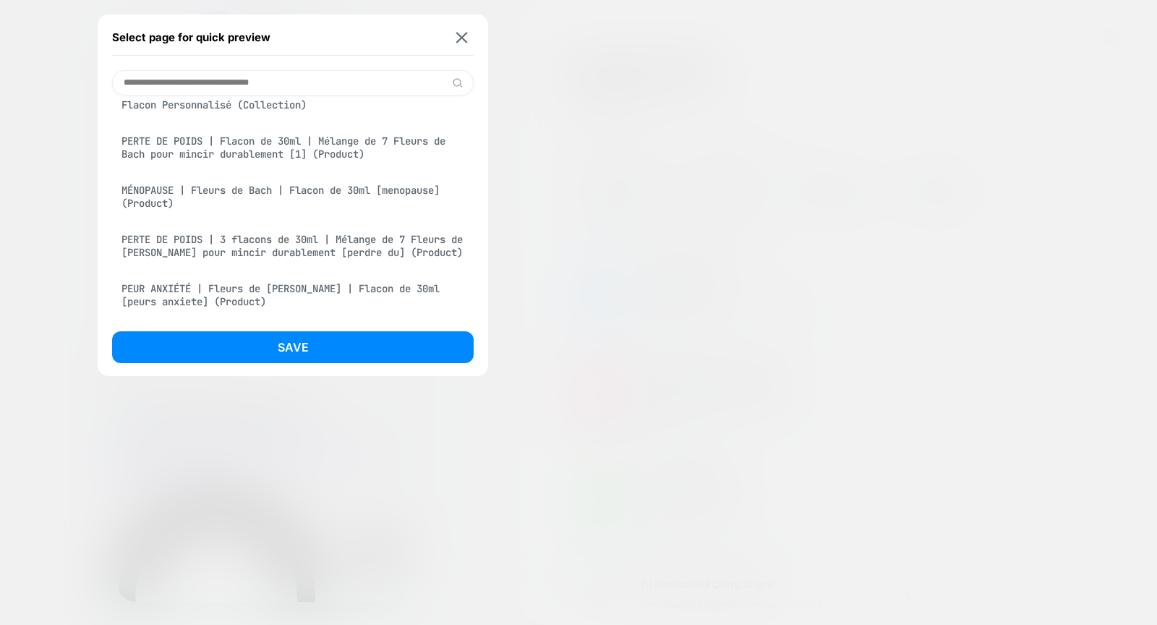
scroll to position [372, 0]
click at [361, 204] on div "MÉNOPAUSE | Fleurs de Bach | Flacon de 30ml [menopause] (Product)" at bounding box center [292, 195] width 361 height 40
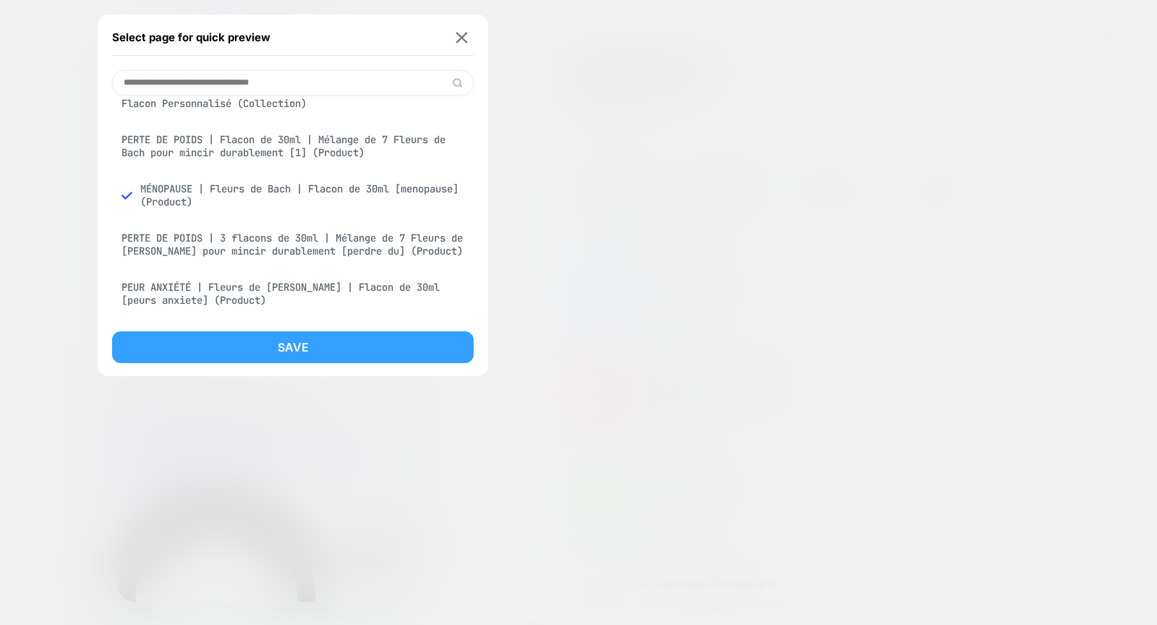
click at [400, 340] on button "Save" at bounding box center [292, 347] width 361 height 32
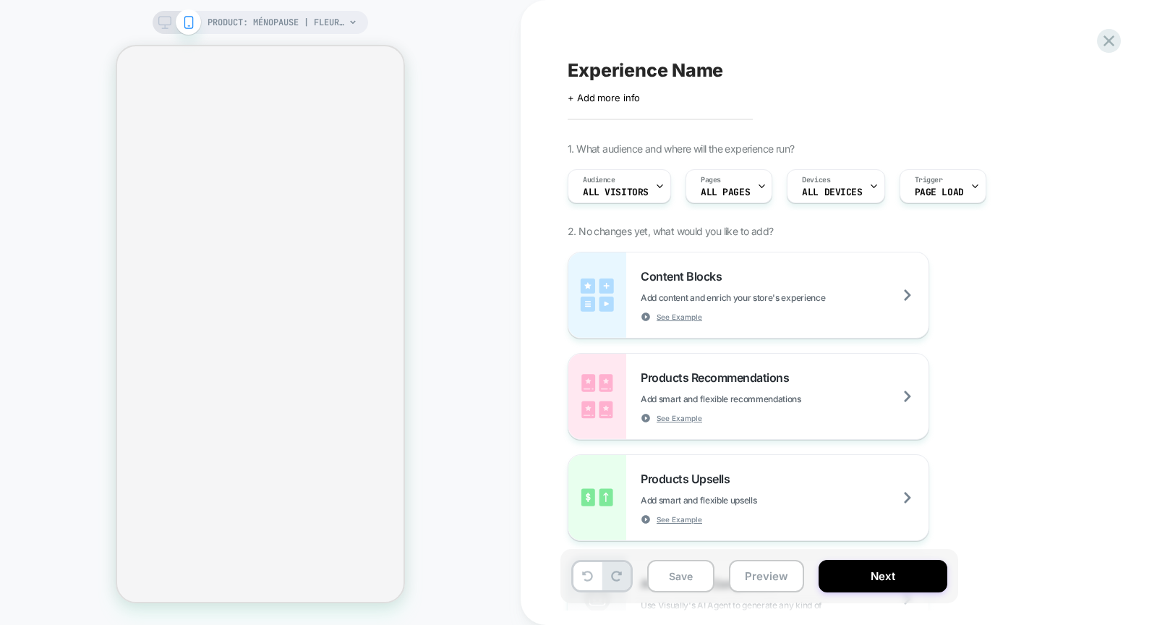
select select "**********"
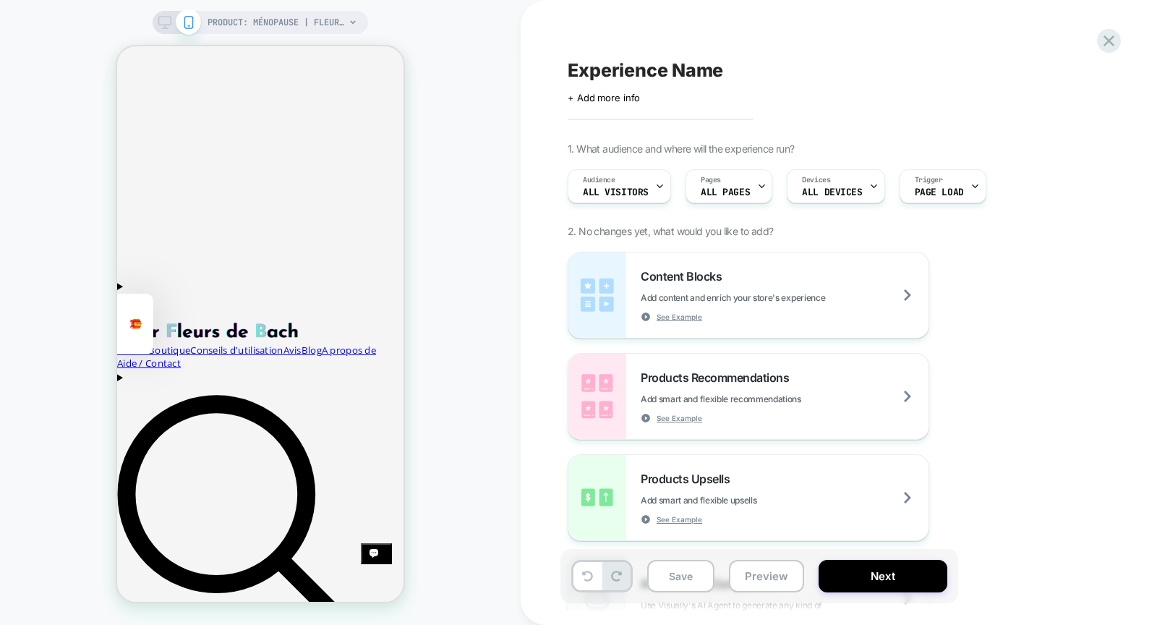
scroll to position [0, 0]
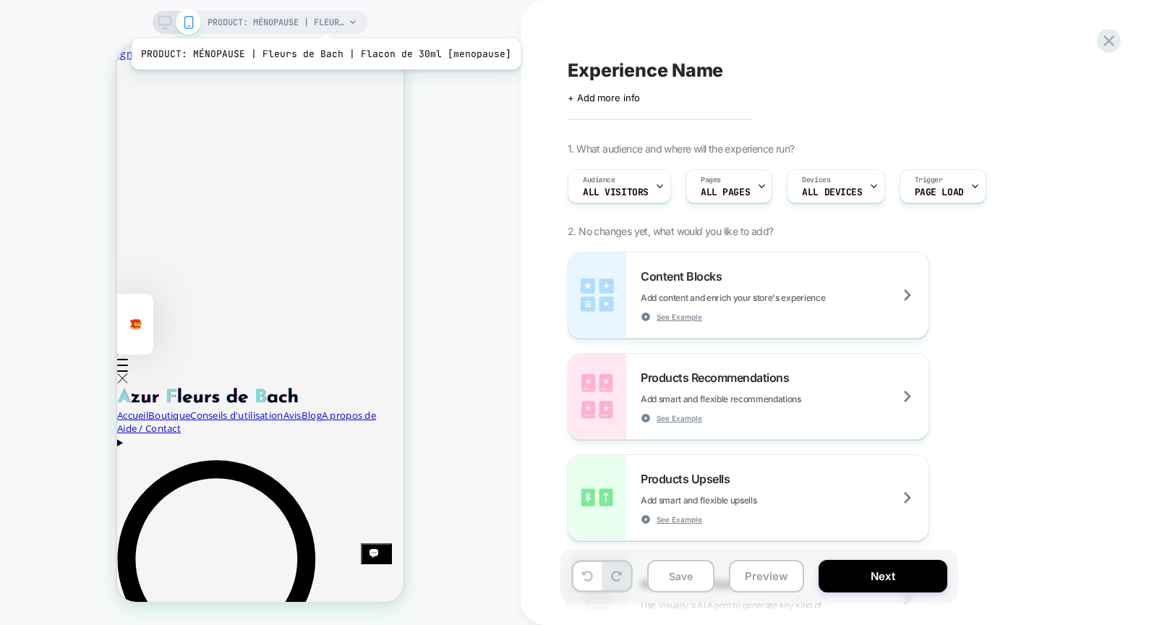
click at [321, 20] on span "PRODUCT: MÉNOPAUSE | Fleurs de Bach | Flacon de 30ml [menopause]" at bounding box center [275, 22] width 137 height 23
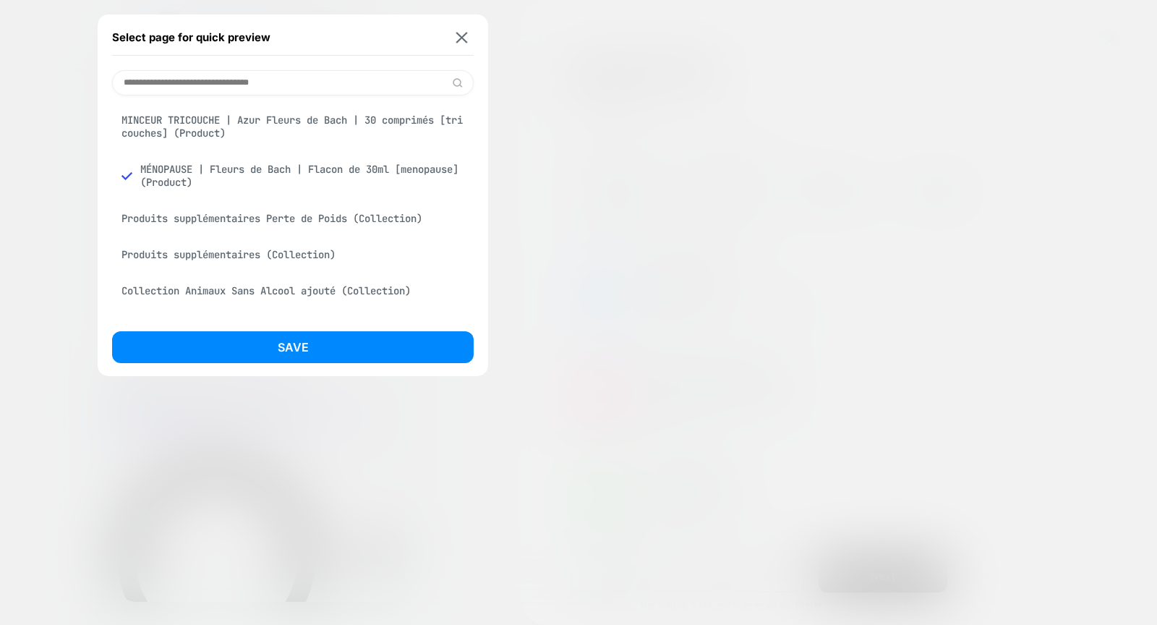
click at [353, 121] on div "MINCEUR TRICOUCHE | Azur Fleurs de Bach | 30 comprimés [tri couches] (Product)" at bounding box center [292, 126] width 361 height 40
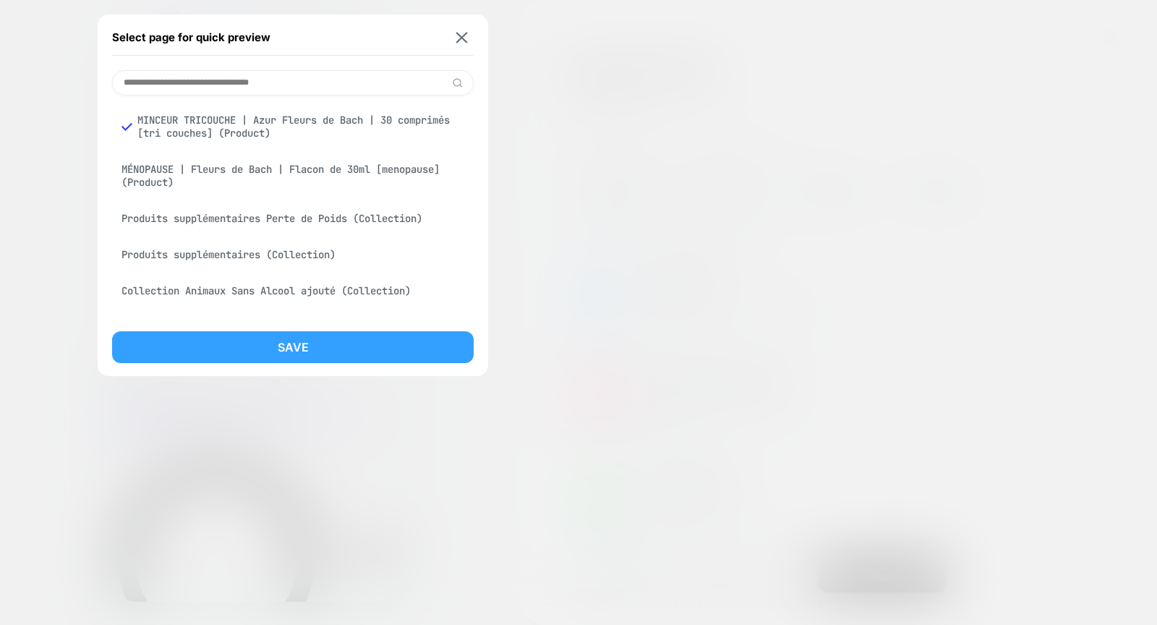
click at [340, 351] on button "Save" at bounding box center [292, 347] width 361 height 32
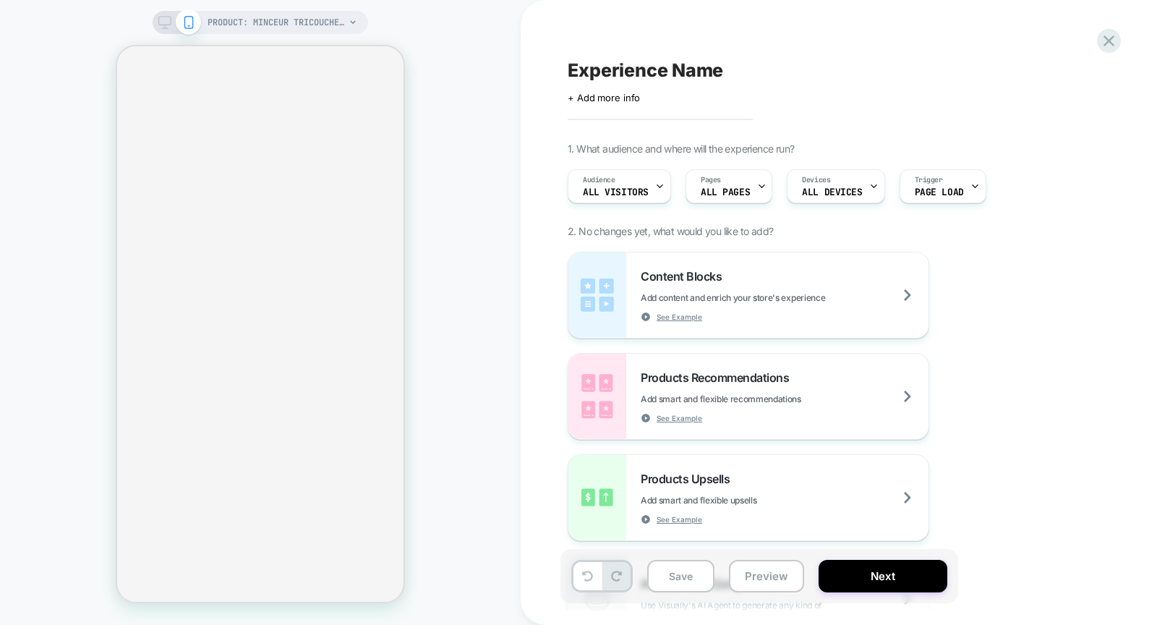
select select "**********"
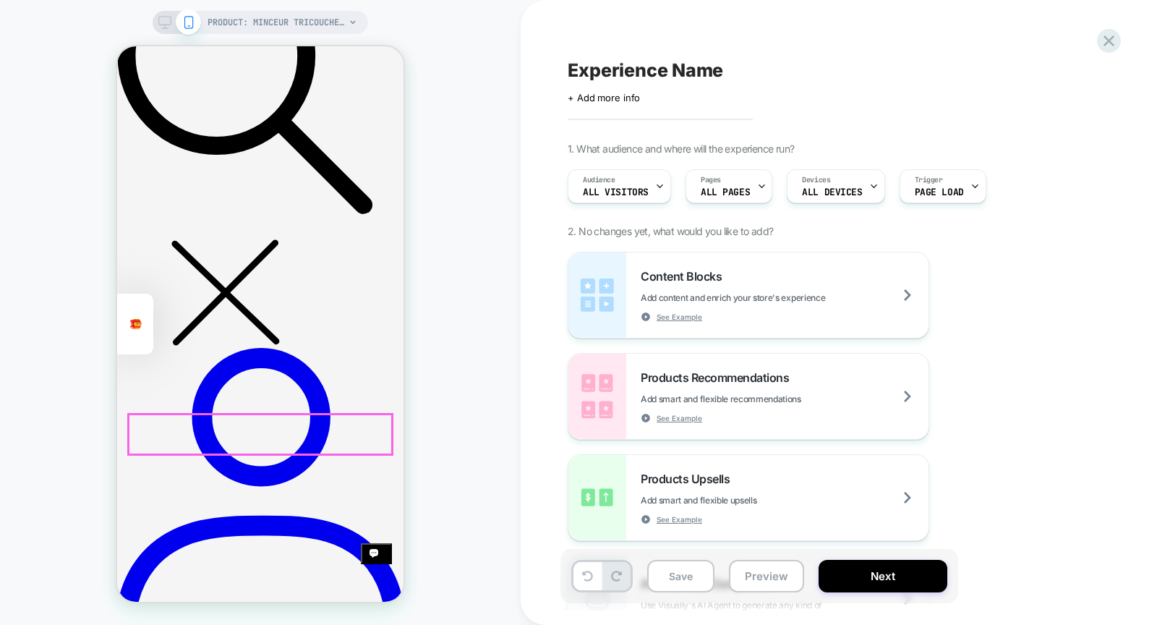
scroll to position [504, 0]
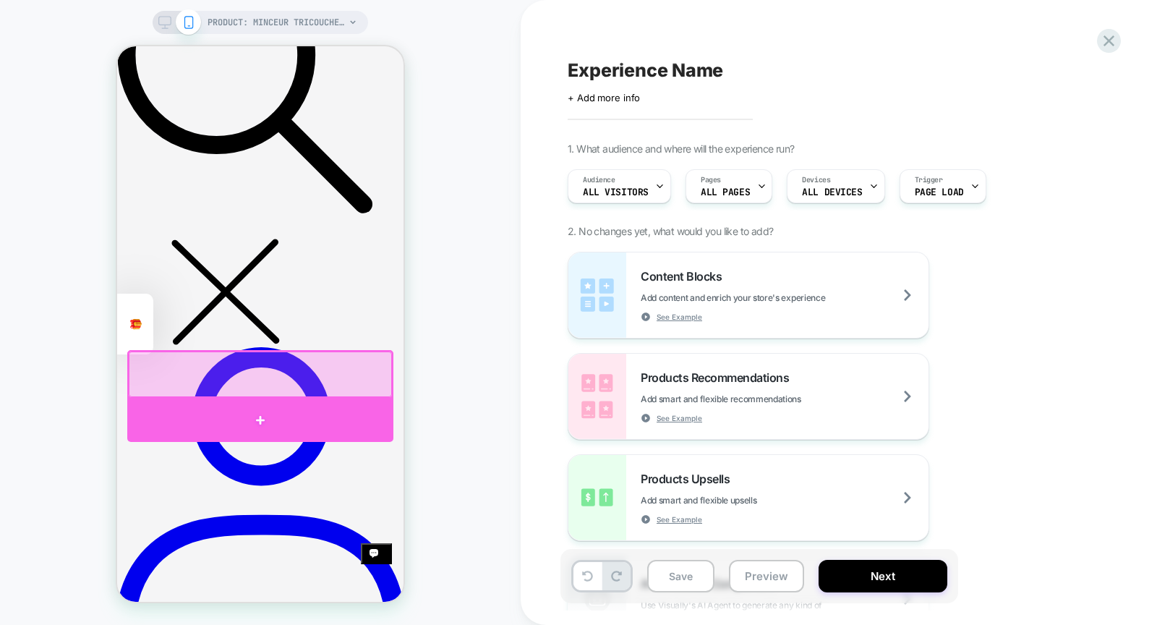
click at [340, 419] on div at bounding box center [260, 419] width 266 height 43
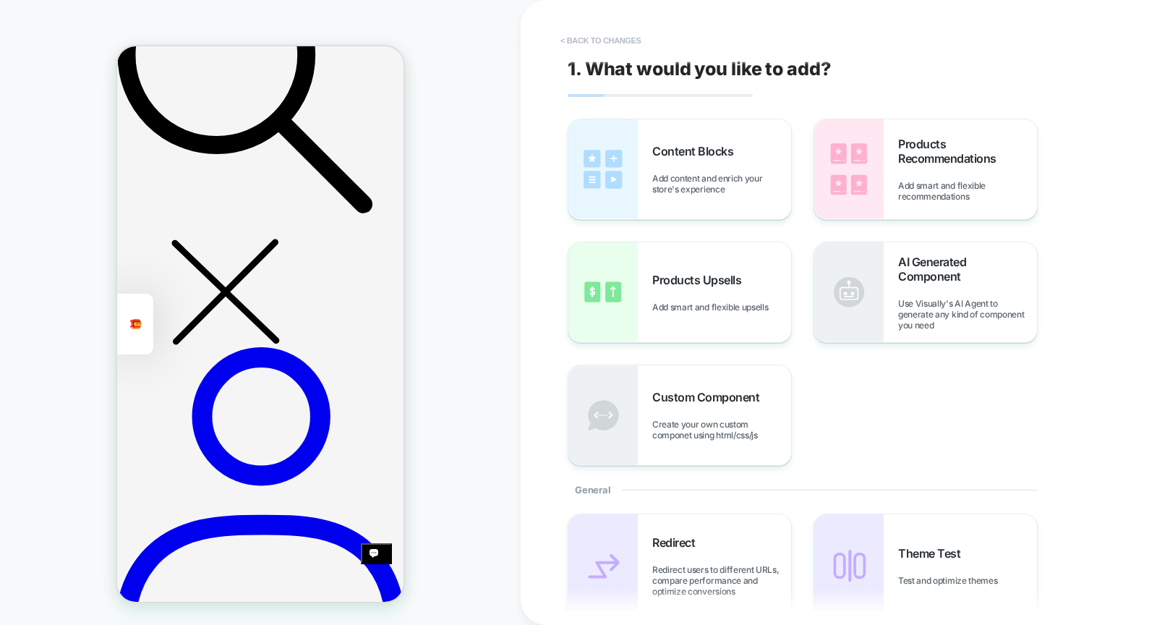
click at [605, 39] on button "< Back to changes" at bounding box center [600, 40] width 95 height 23
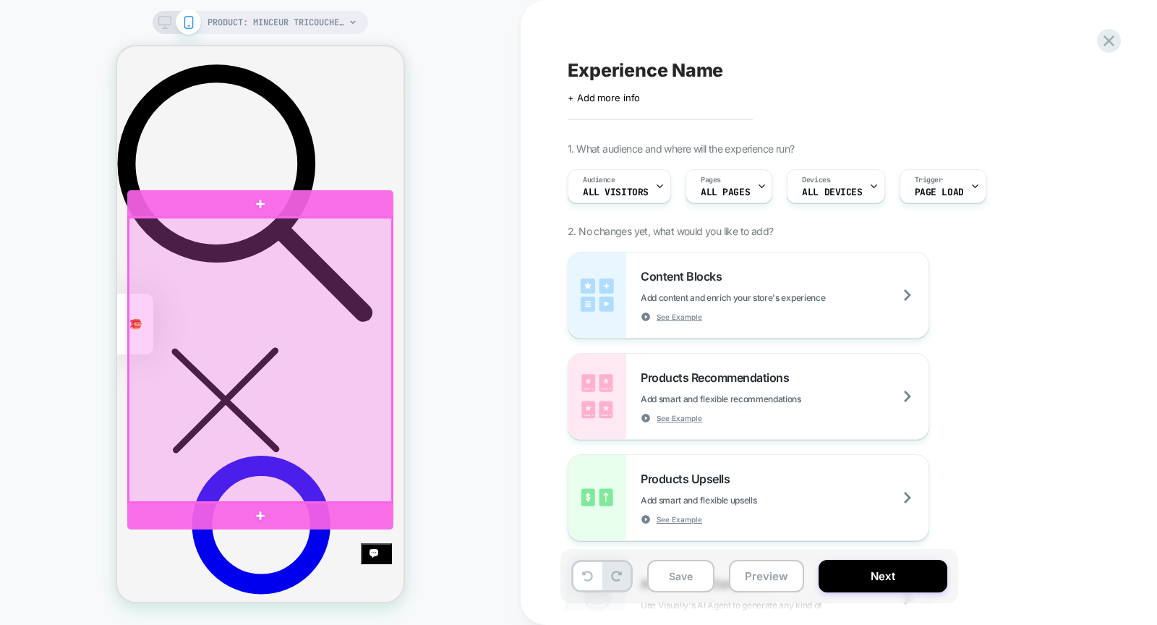
scroll to position [424, 0]
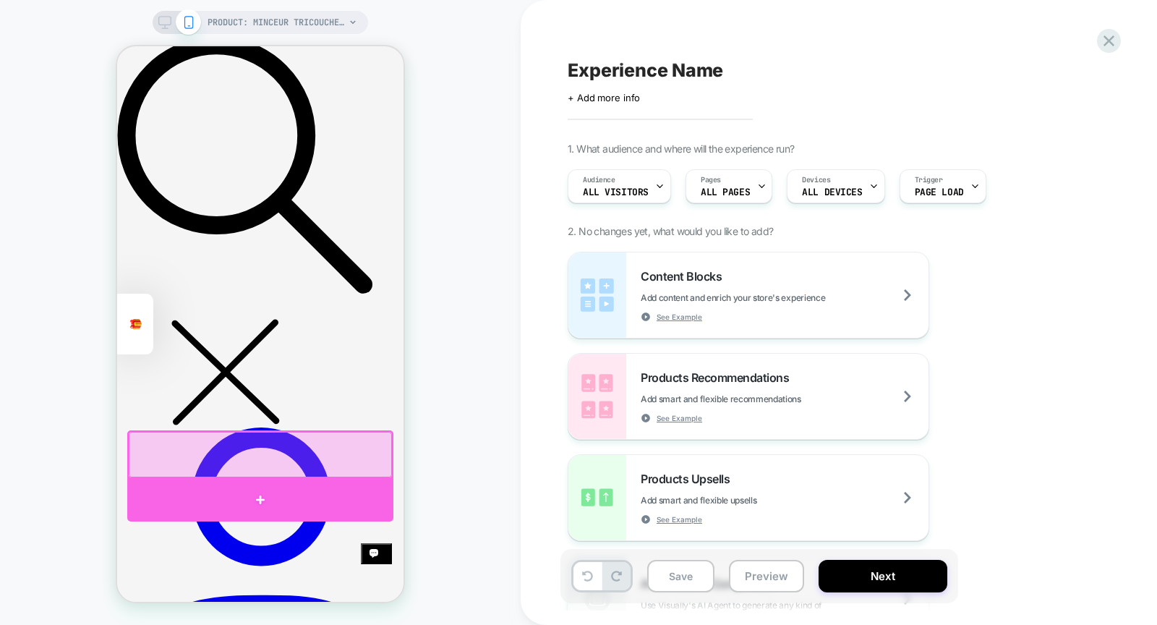
click at [320, 496] on div at bounding box center [260, 499] width 266 height 43
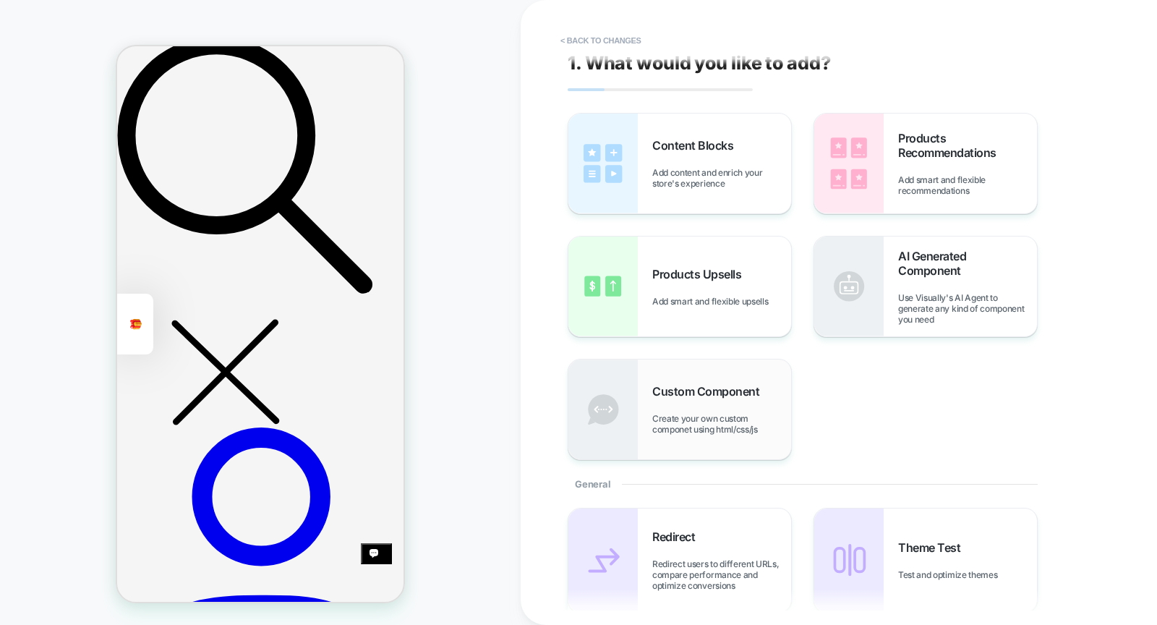
scroll to position [0, 0]
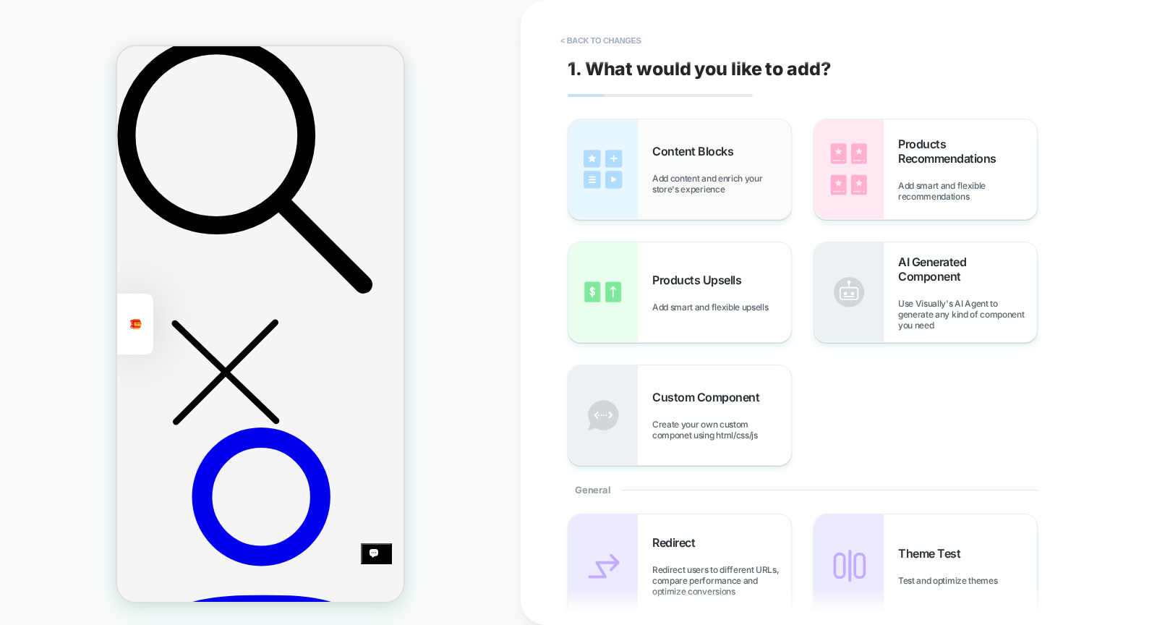
click at [691, 173] on span "Add content and enrich your store's experience" at bounding box center [721, 184] width 139 height 22
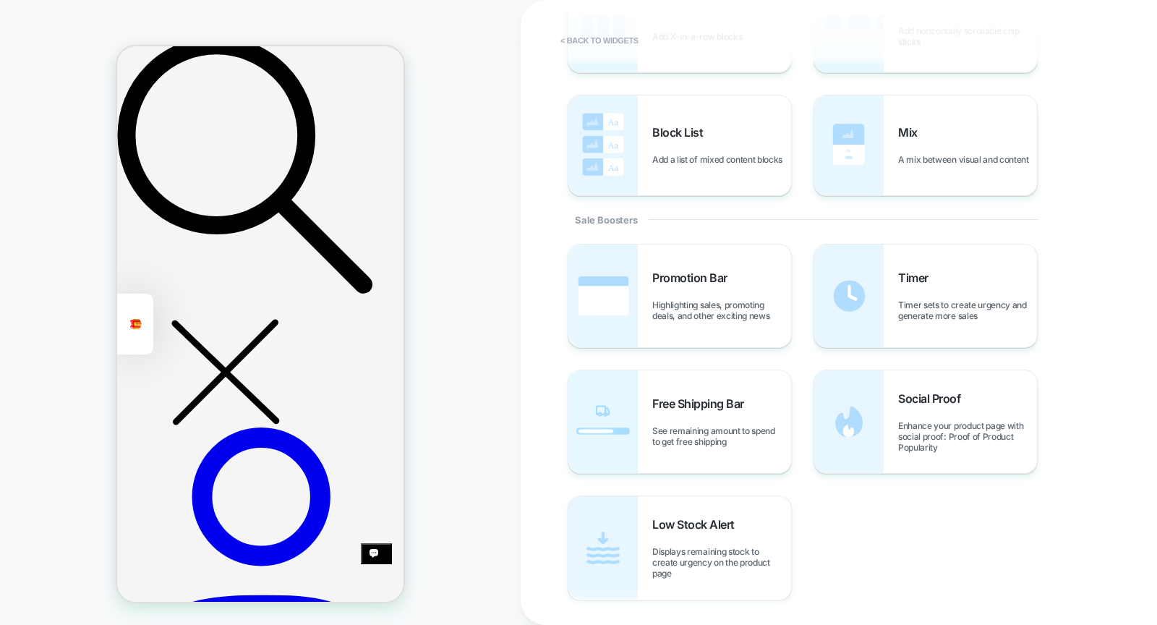
scroll to position [588, 0]
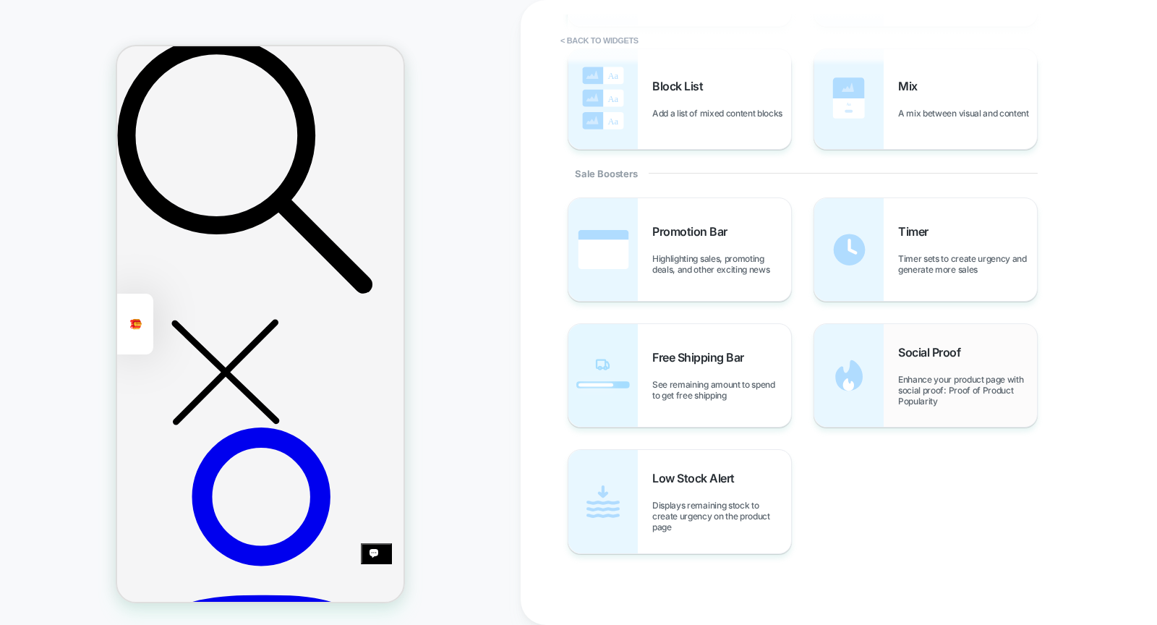
click at [914, 372] on div "Social Proof Enhance your product page with social proof: Proof of Product Popu…" at bounding box center [967, 375] width 139 height 61
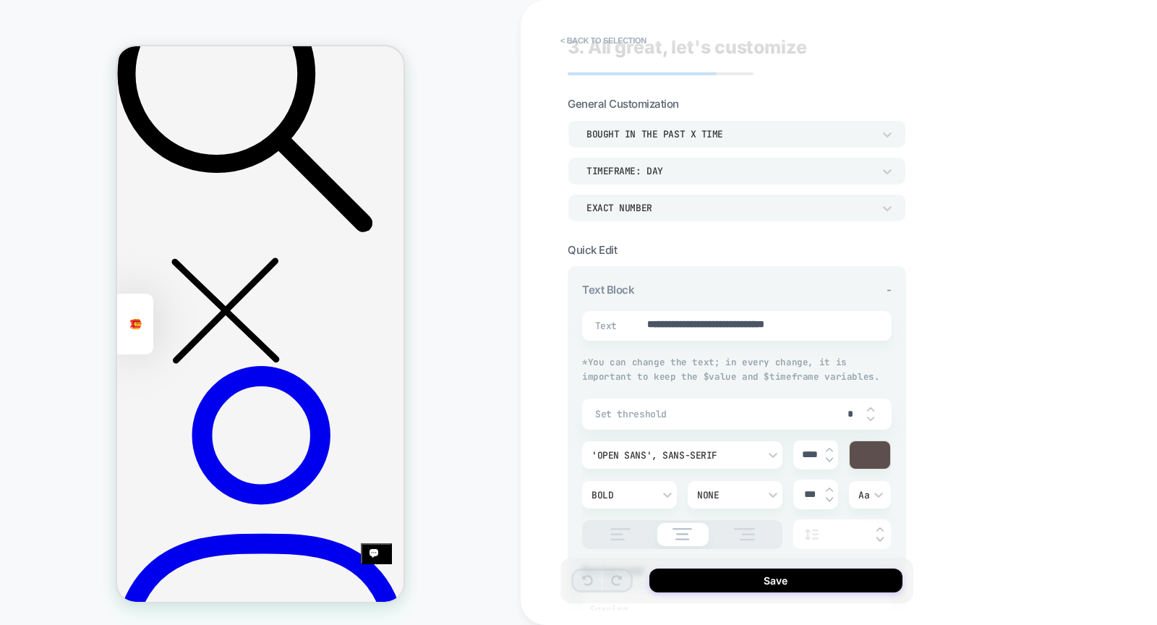
scroll to position [23, 0]
click at [726, 119] on div "bought in the past x time" at bounding box center [736, 132] width 338 height 27
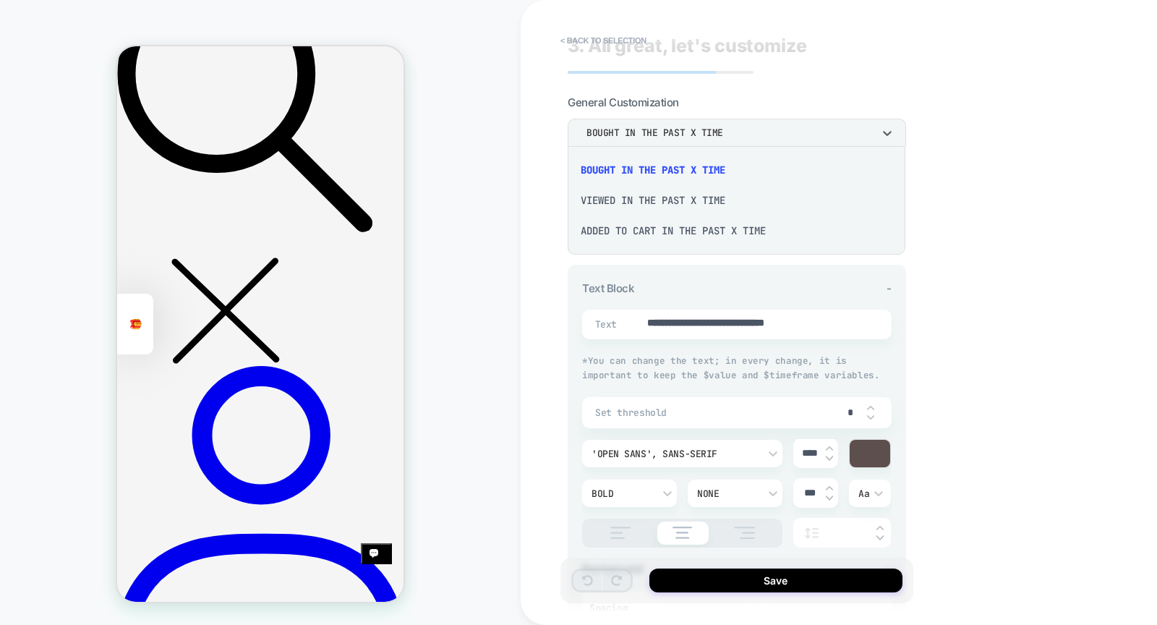
click at [711, 192] on div "viewed in the past x time" at bounding box center [736, 200] width 326 height 30
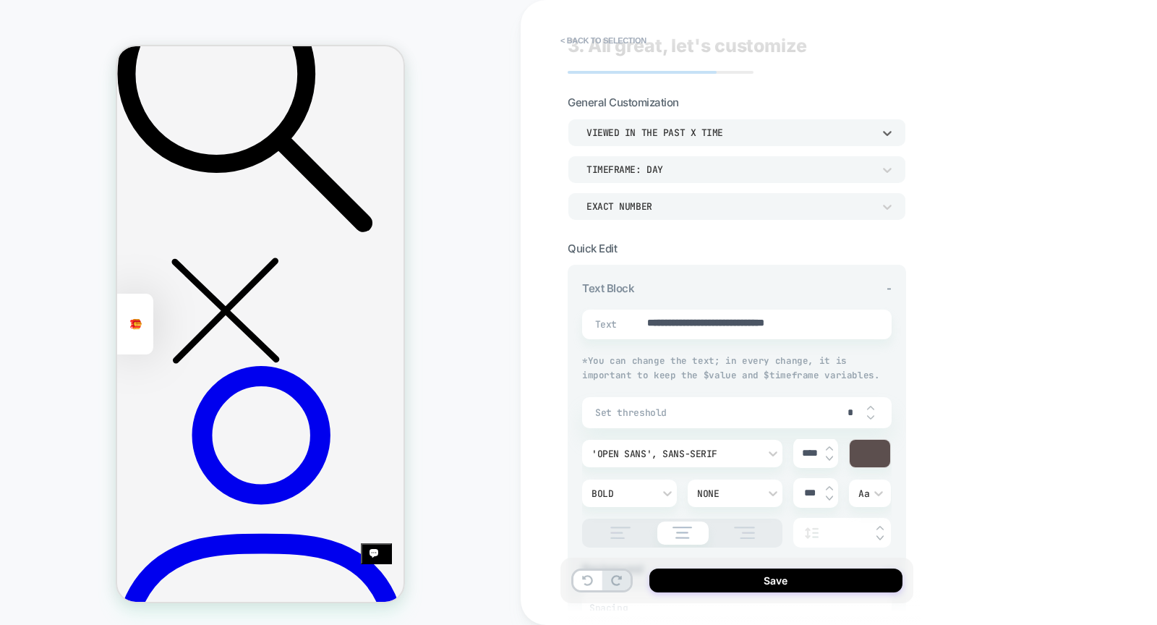
click at [727, 168] on div "TIMEFRAME: day" at bounding box center [729, 169] width 286 height 12
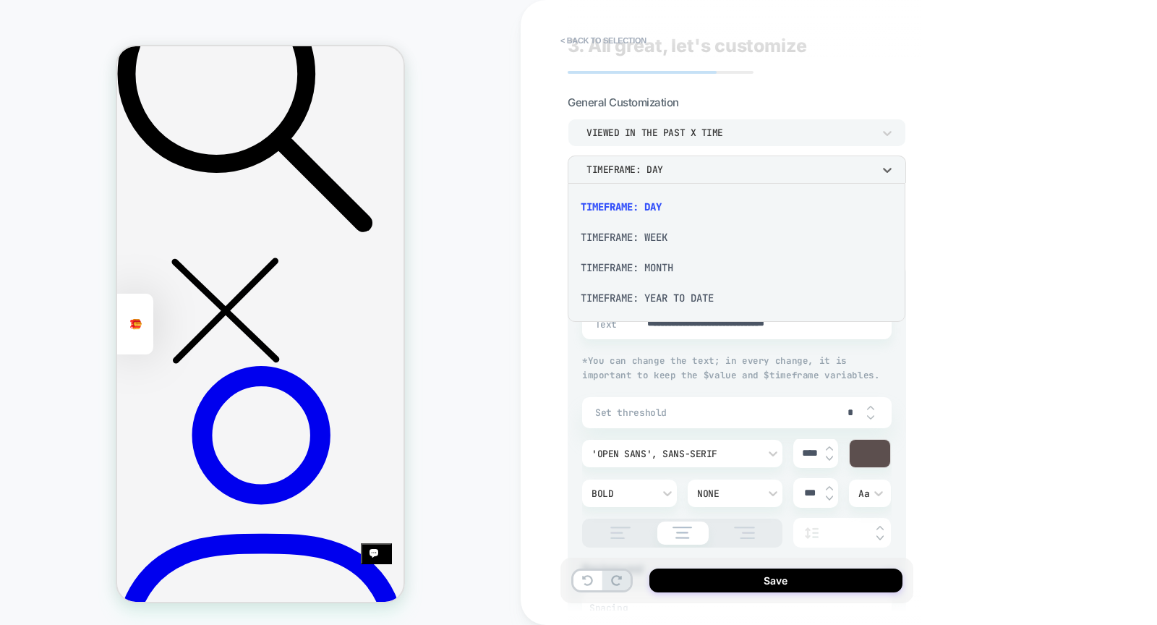
click at [710, 226] on div "TIMEFRAME: WEEK" at bounding box center [736, 237] width 326 height 30
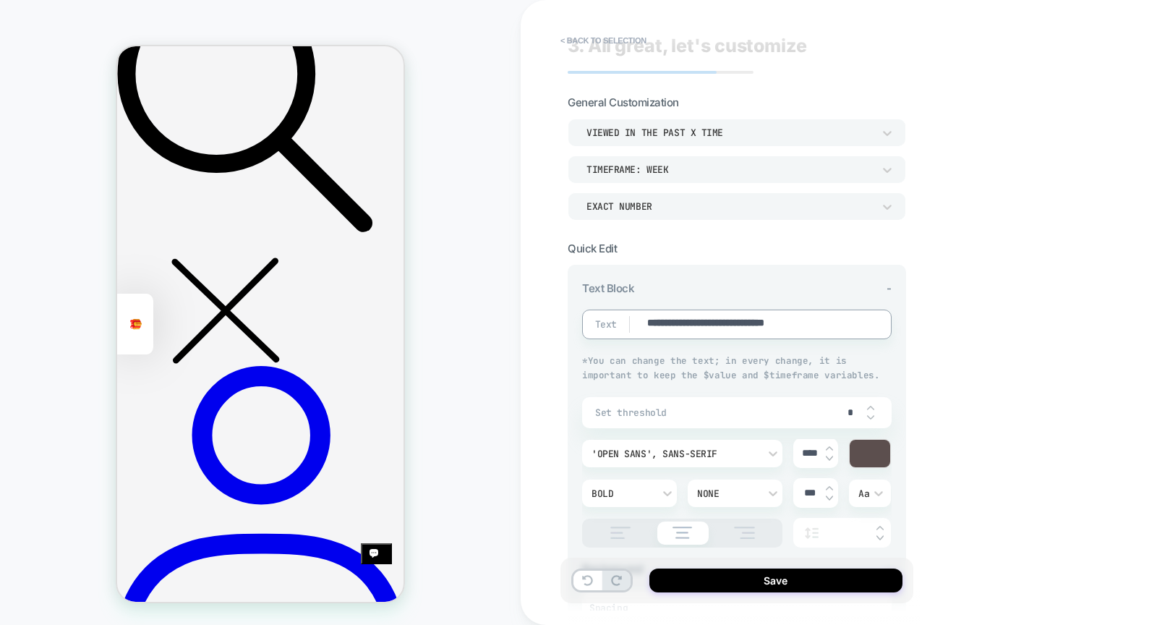
type textarea "*"
click at [523, 287] on div "**********" at bounding box center [838, 312] width 636 height 625
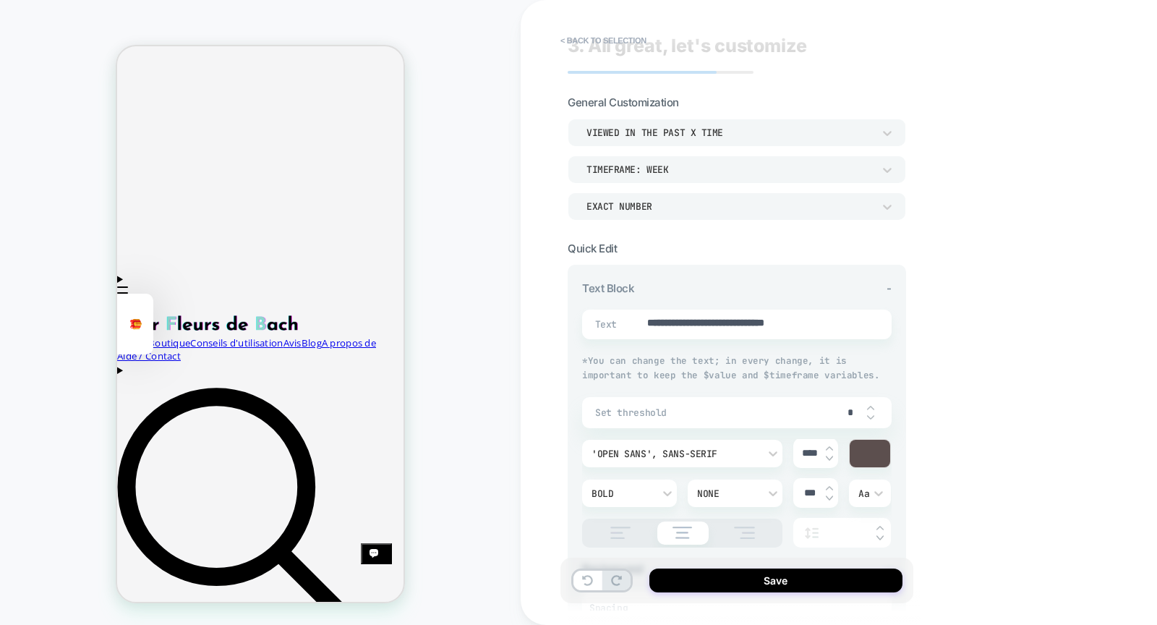
scroll to position [0, 0]
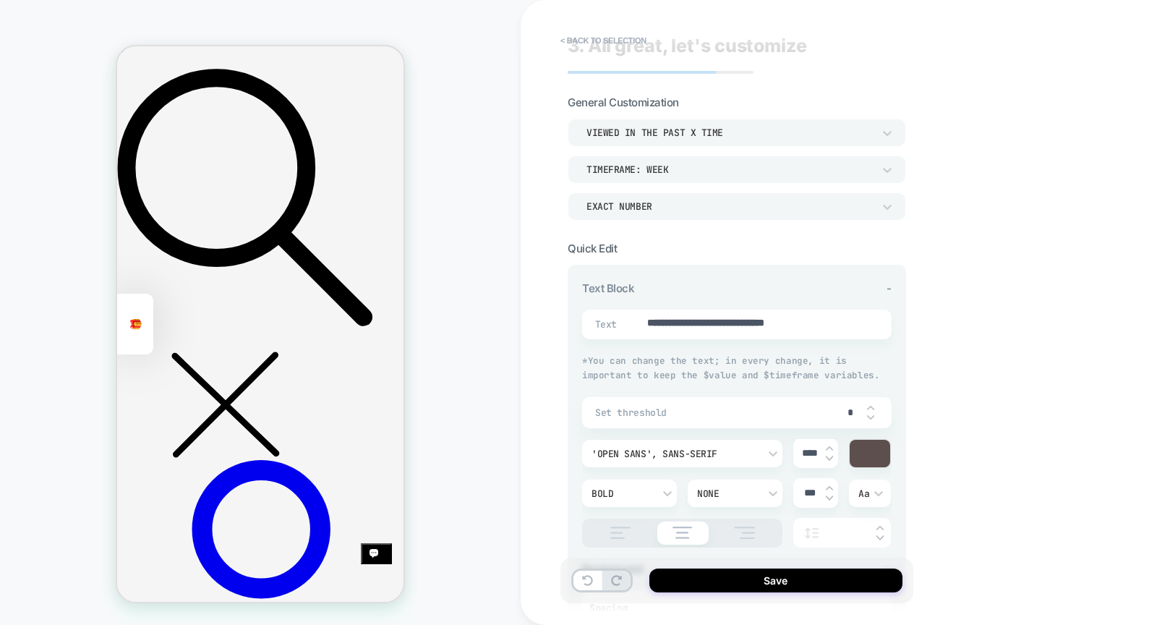
scroll to position [400, 0]
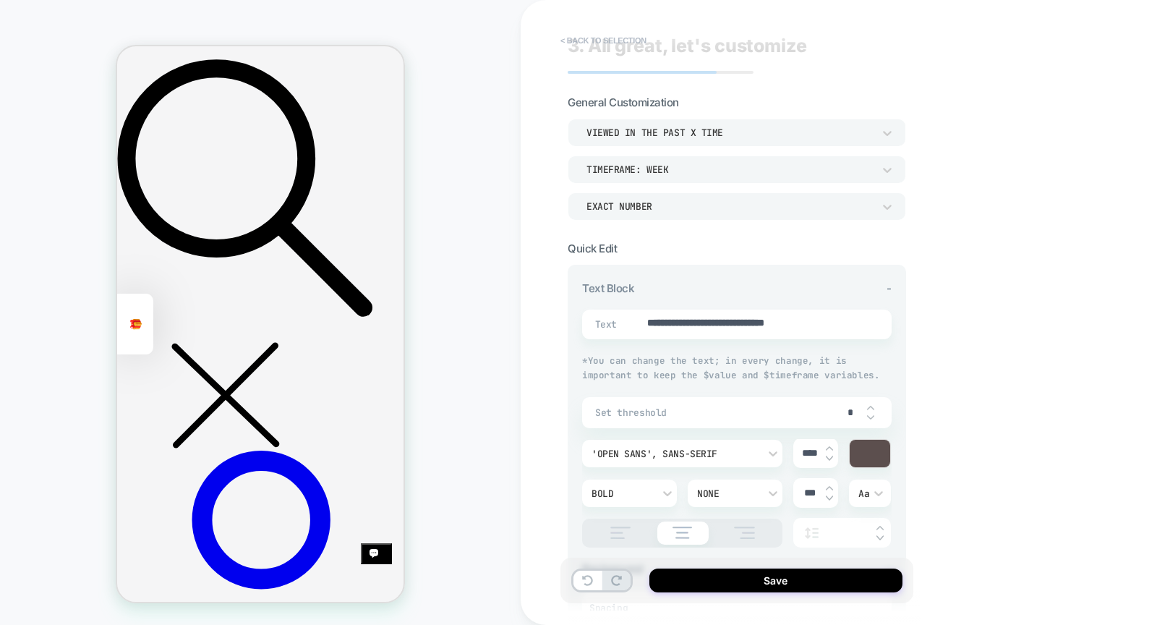
click at [605, 35] on button "< Back to selection" at bounding box center [603, 40] width 100 height 23
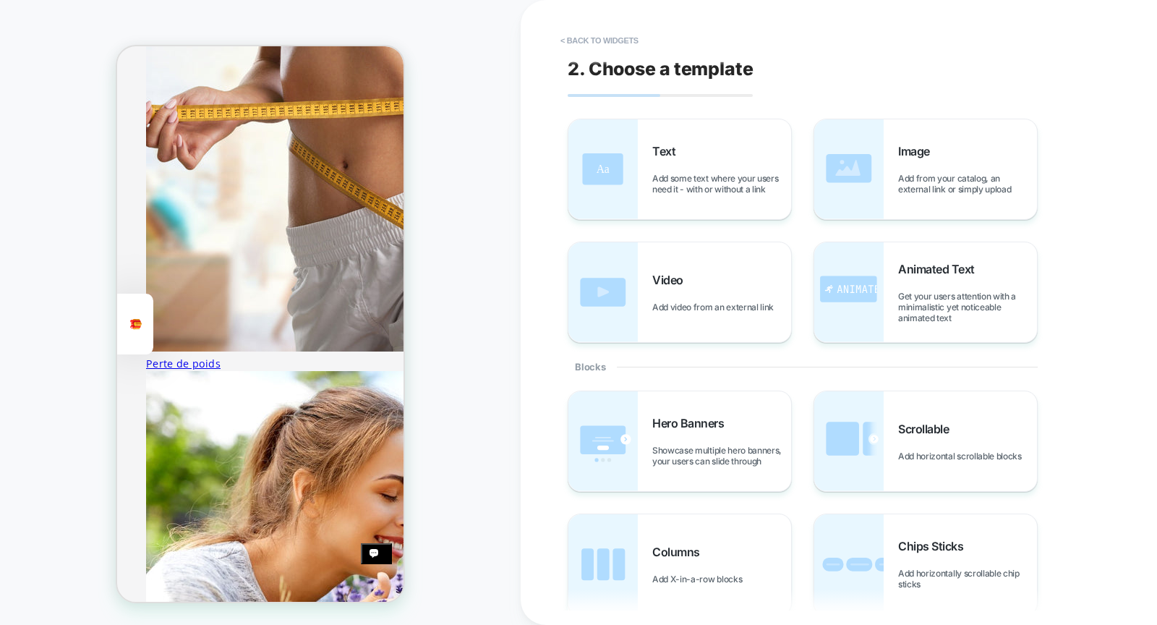
scroll to position [1571, 0]
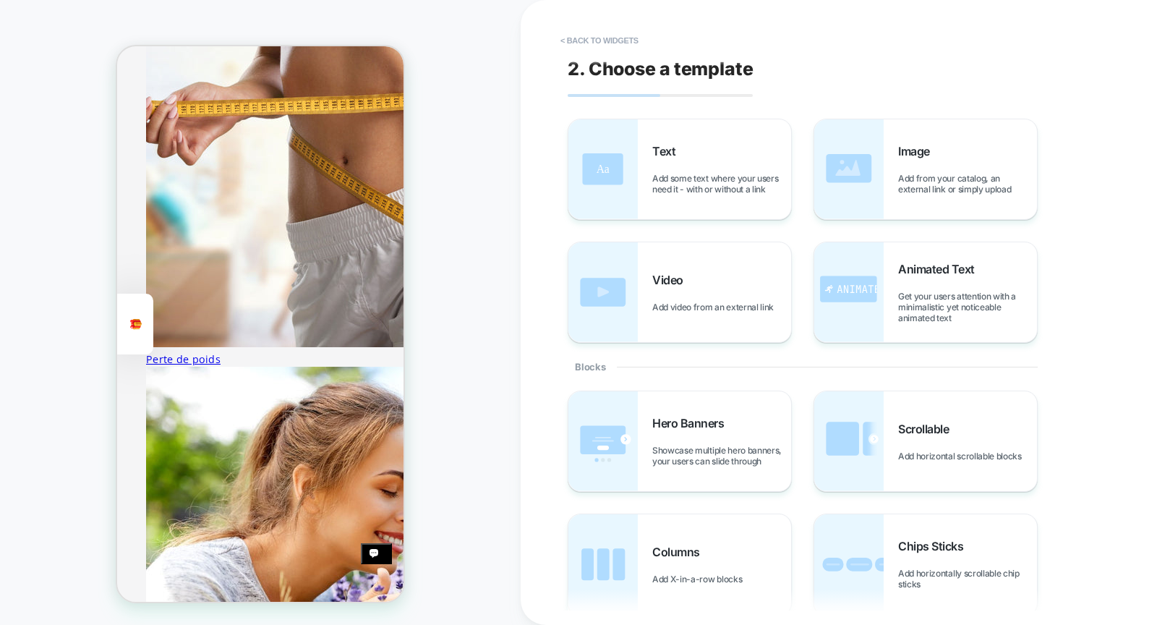
click at [602, 40] on button "< Back to widgets" at bounding box center [599, 40] width 93 height 23
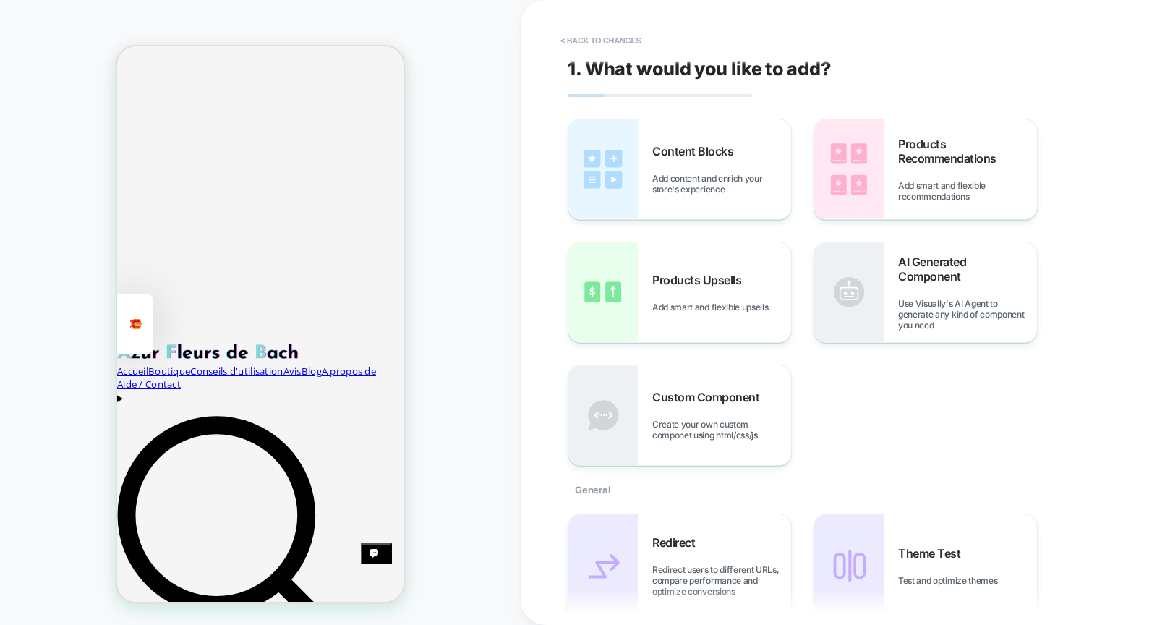
scroll to position [0, 0]
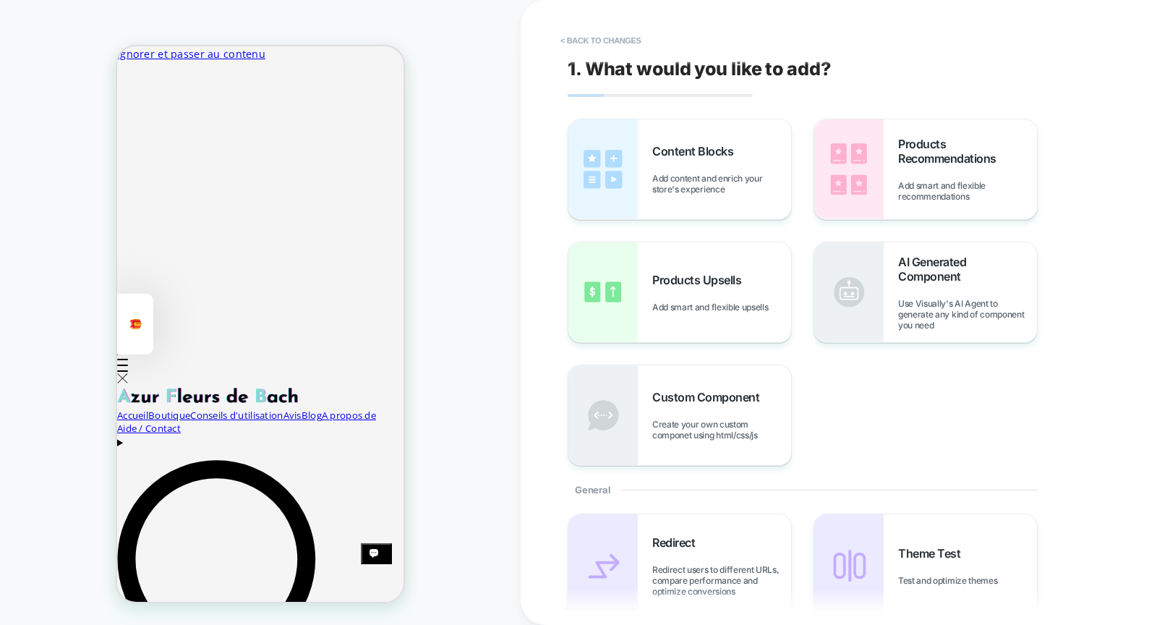
click at [584, 42] on button "< Back to changes" at bounding box center [600, 40] width 95 height 23
